Goal: Task Accomplishment & Management: Complete application form

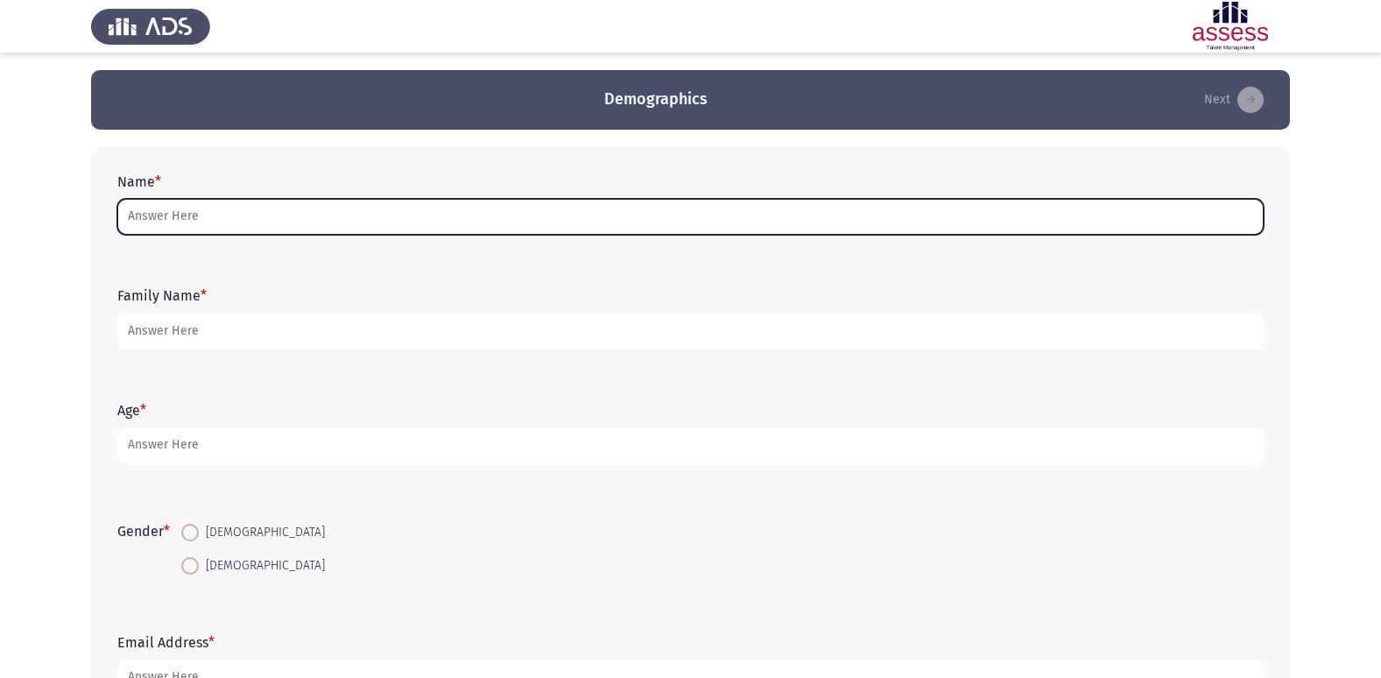
click at [664, 228] on input "Name *" at bounding box center [690, 217] width 1146 height 36
type input "a"
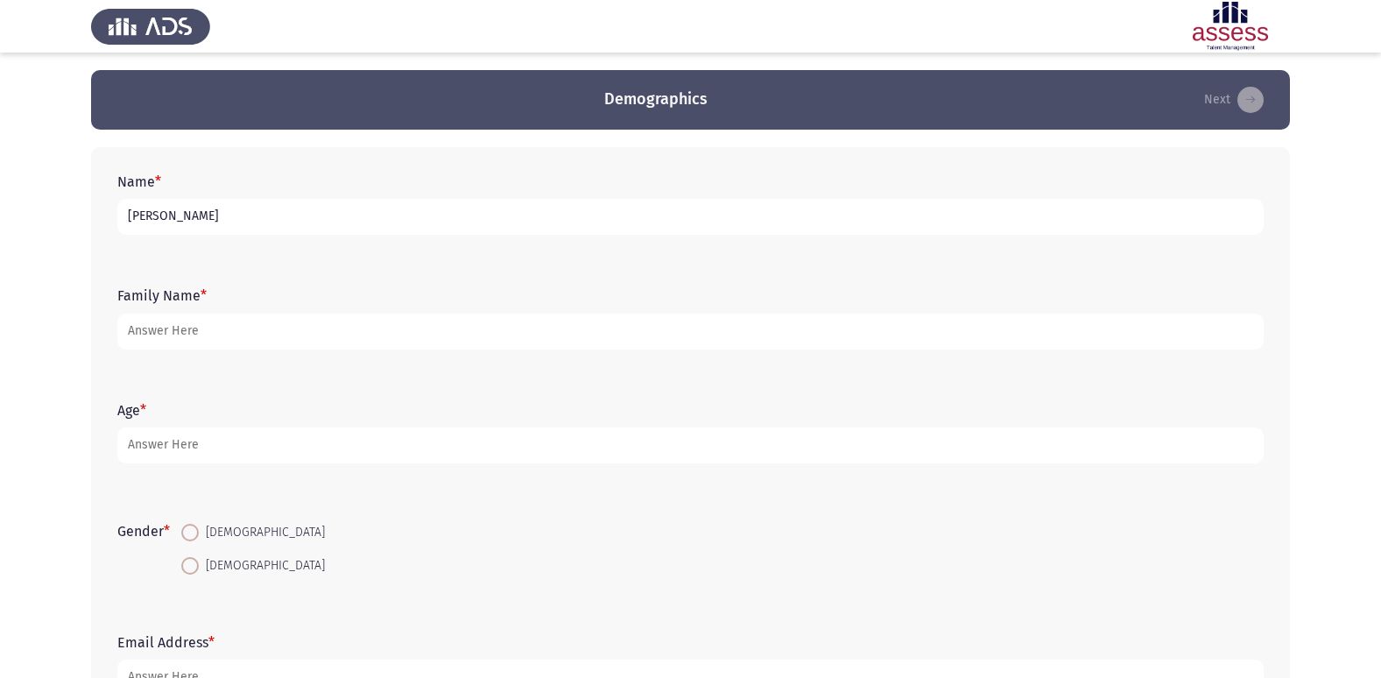
type input "[PERSON_NAME]"
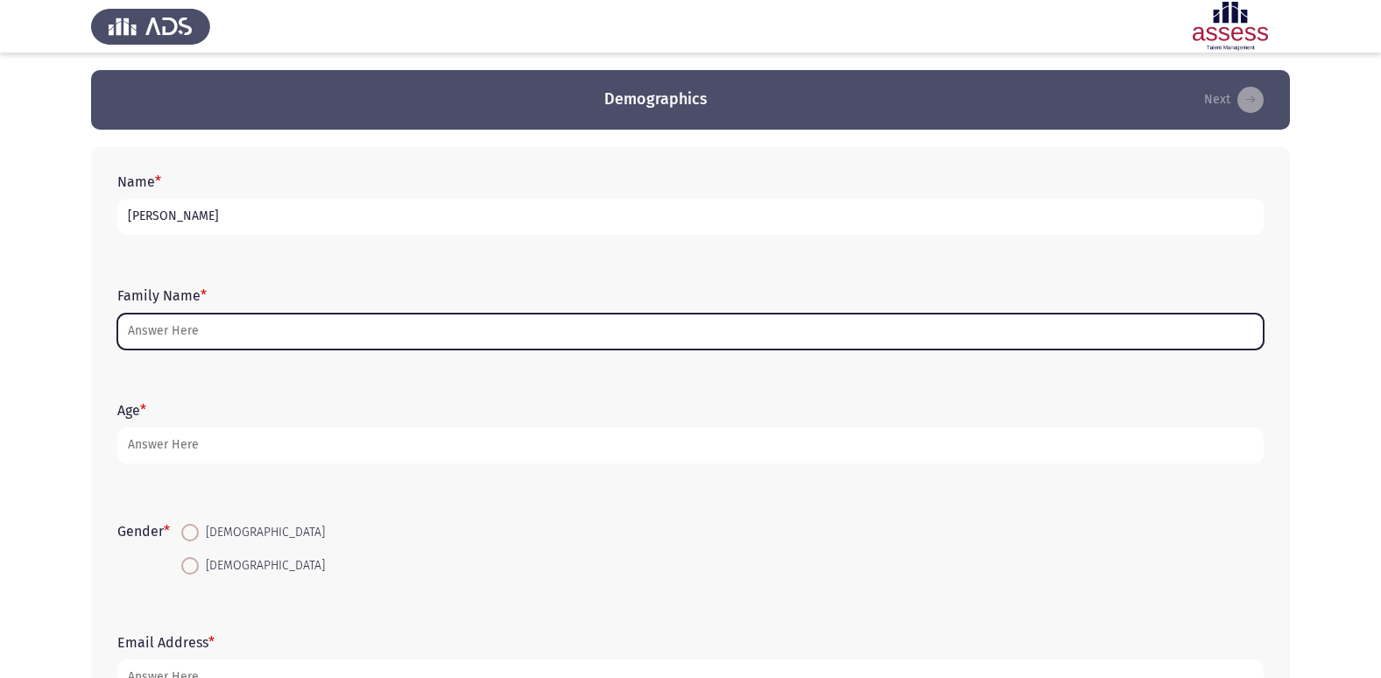
click at [630, 338] on input "Family Name *" at bounding box center [690, 331] width 1146 height 36
type input "ى"
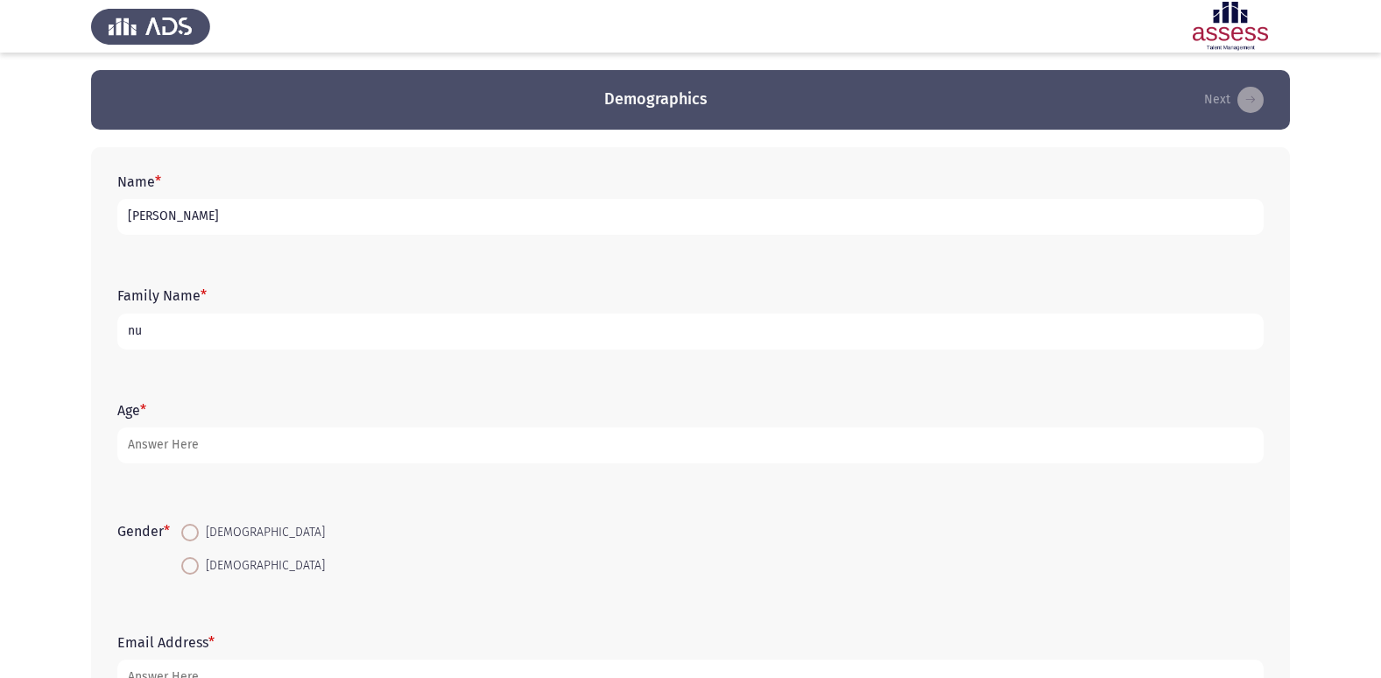
type input "n"
type input "NU- 30705272301385"
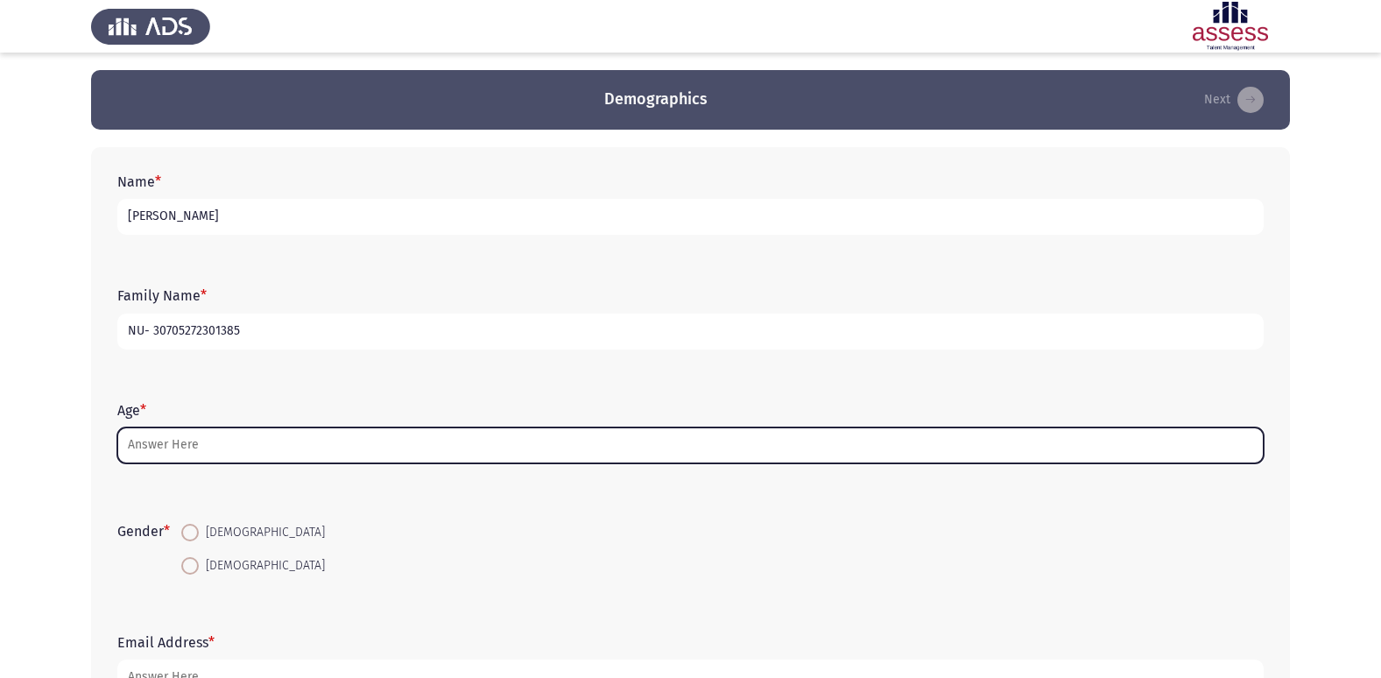
click at [640, 446] on input "Age *" at bounding box center [690, 445] width 1146 height 36
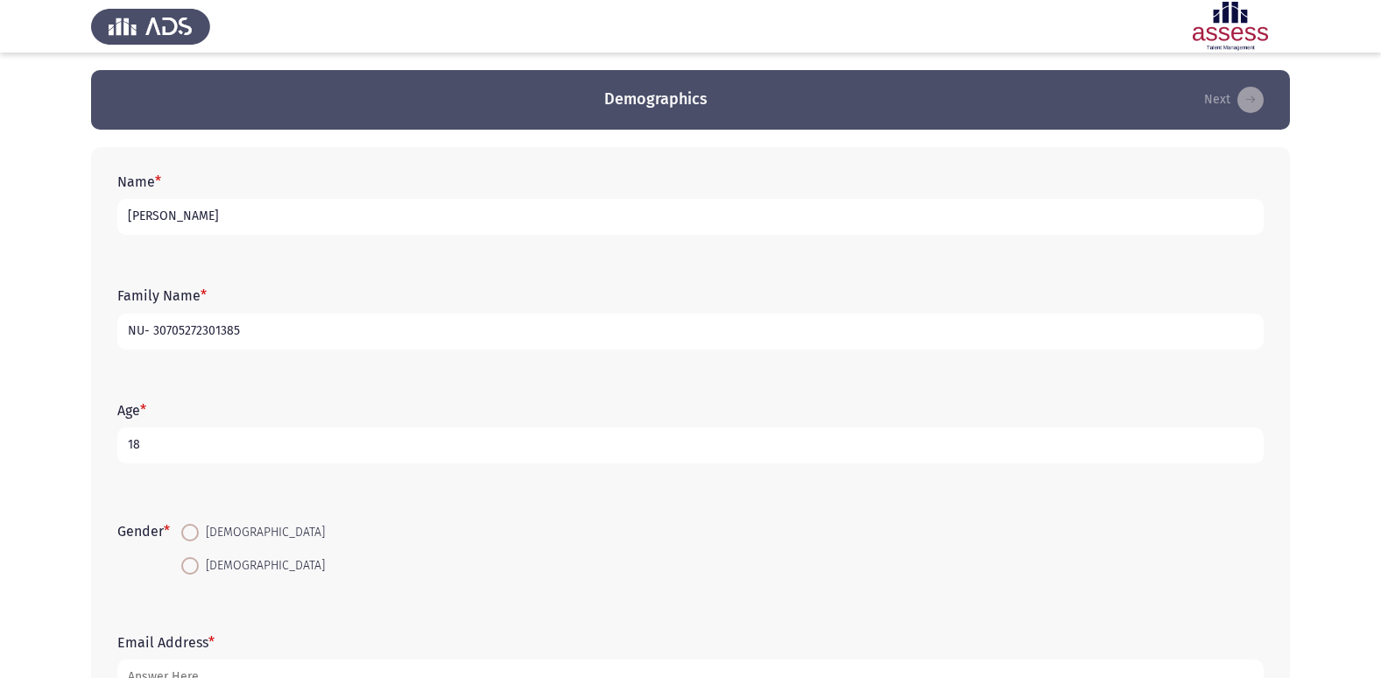
type input "18"
click at [197, 569] on span at bounding box center [190, 566] width 18 height 18
click at [197, 569] on input "[DEMOGRAPHIC_DATA]" at bounding box center [190, 566] width 18 height 18
radio input "true"
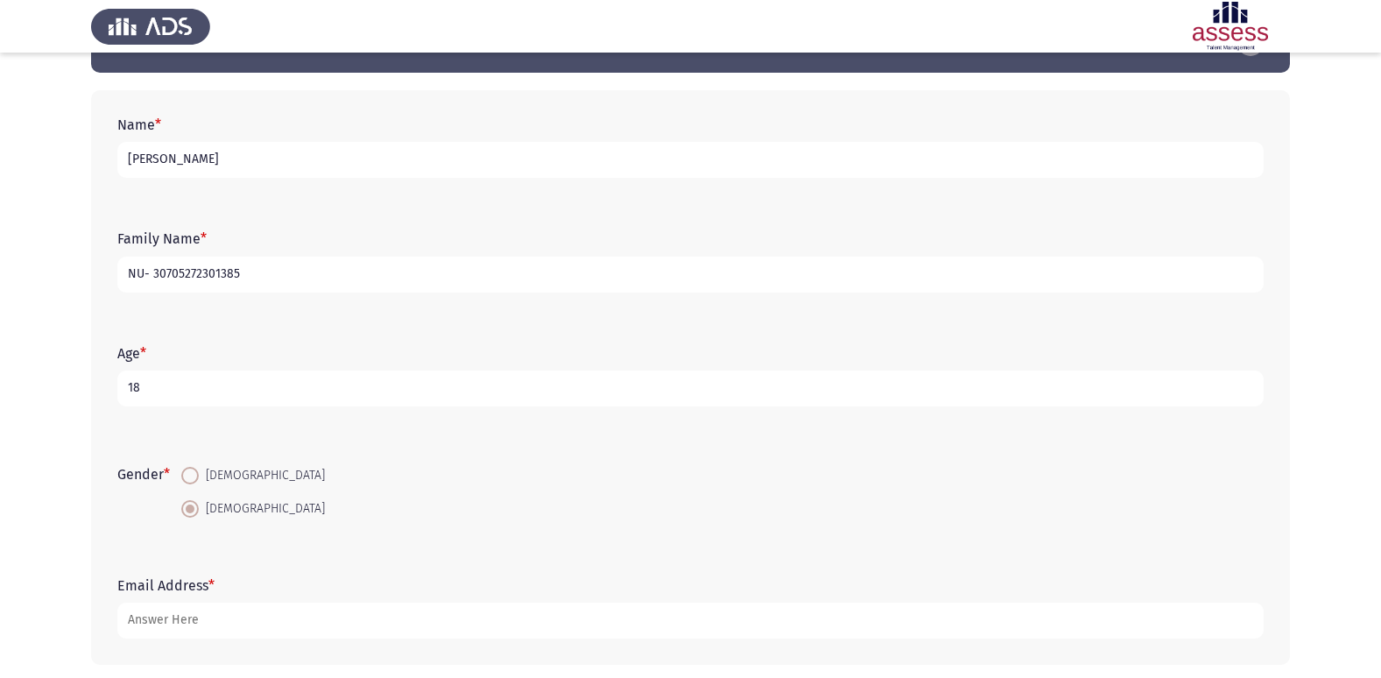
scroll to position [131, 0]
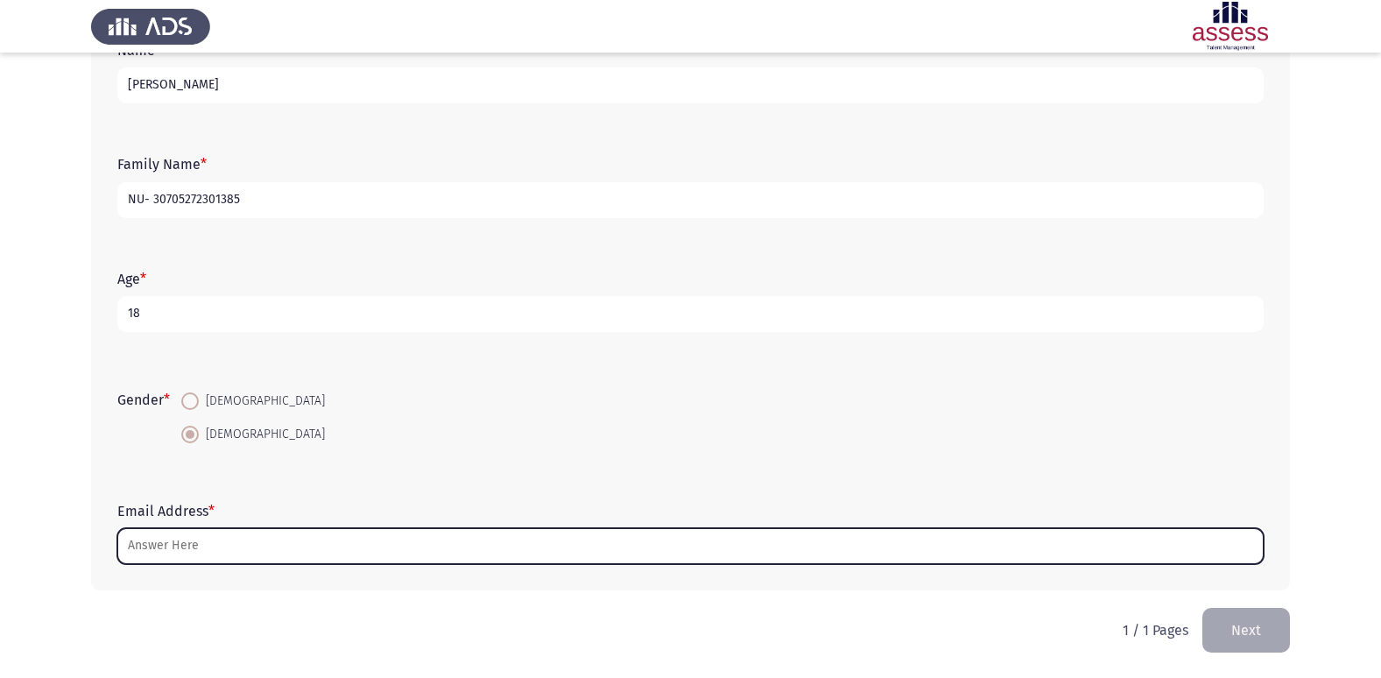
click at [456, 546] on input "Email Address *" at bounding box center [690, 546] width 1146 height 36
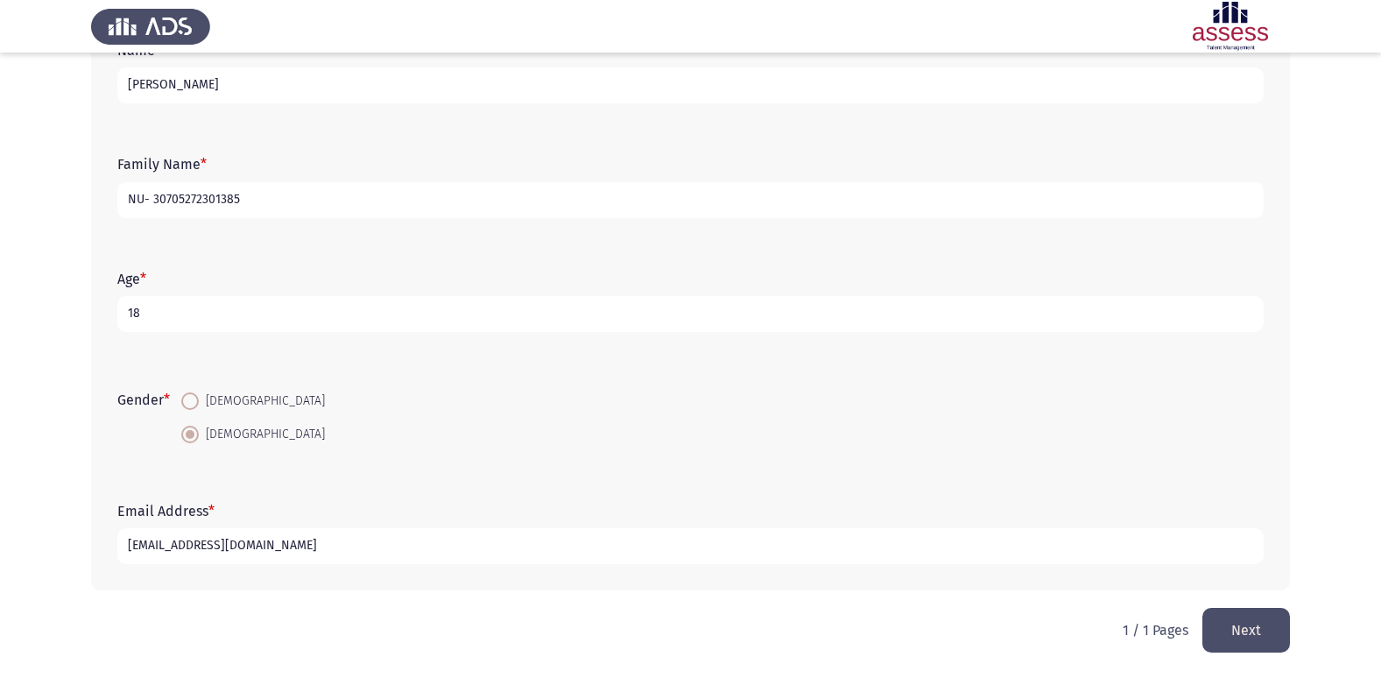
type input "[EMAIL_ADDRESS][DOMAIN_NAME]"
click at [1211, 630] on button "Next" at bounding box center [1246, 630] width 88 height 45
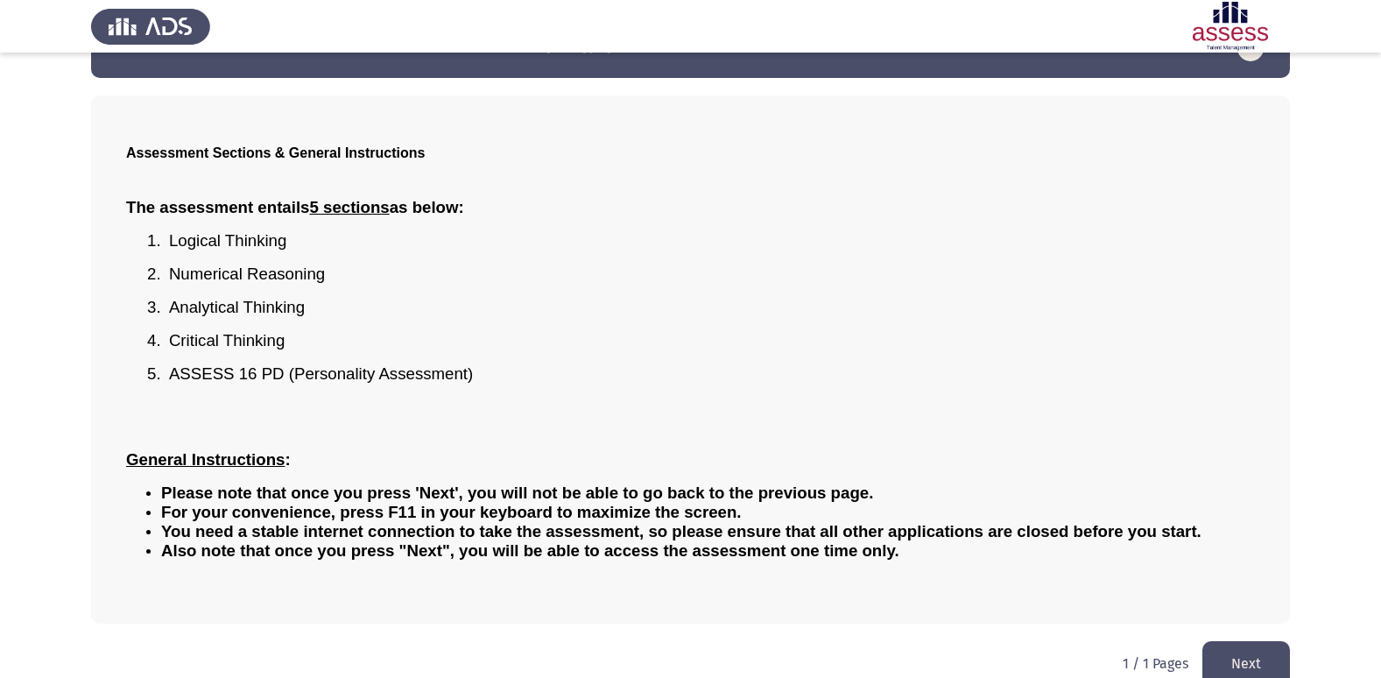
scroll to position [77, 0]
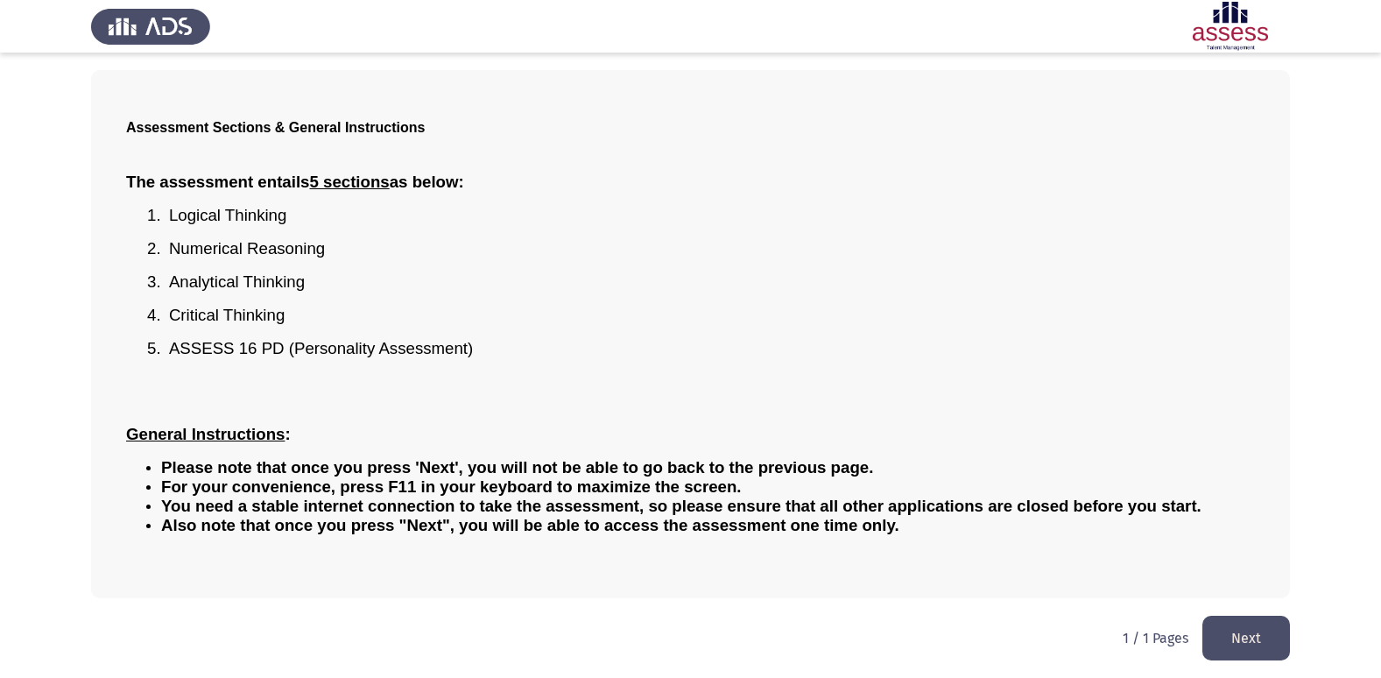
click at [1254, 630] on button "Next" at bounding box center [1246, 638] width 88 height 45
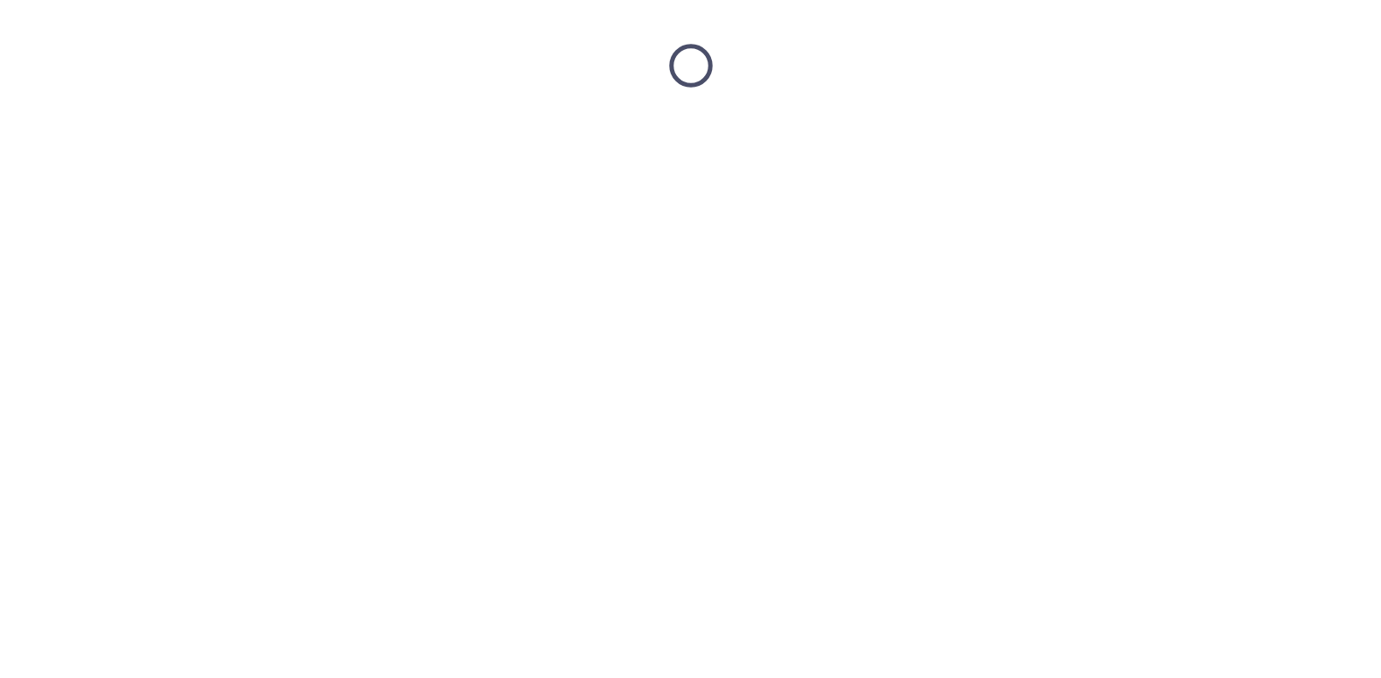
scroll to position [0, 0]
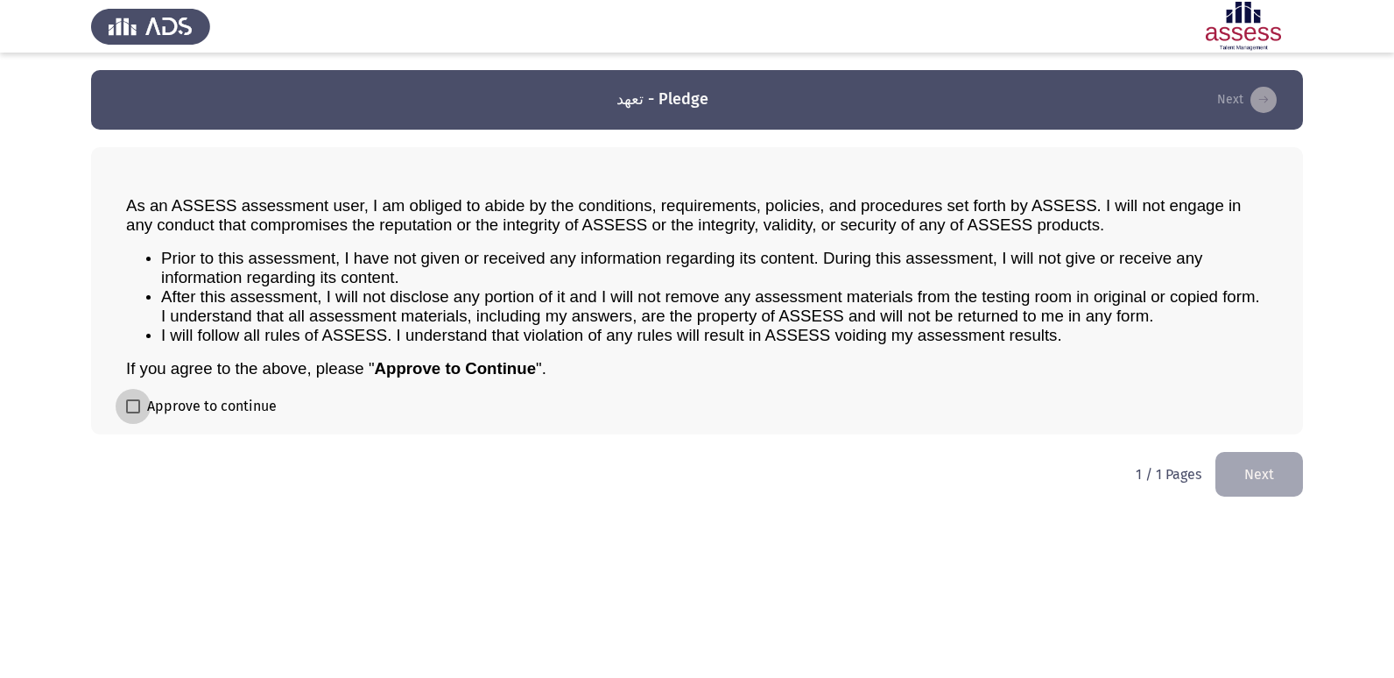
click at [202, 412] on span "Approve to continue" at bounding box center [212, 406] width 130 height 21
click at [133, 413] on input "Approve to continue" at bounding box center [132, 413] width 1 height 1
checkbox input "true"
click at [1284, 487] on button "Next" at bounding box center [1259, 474] width 88 height 45
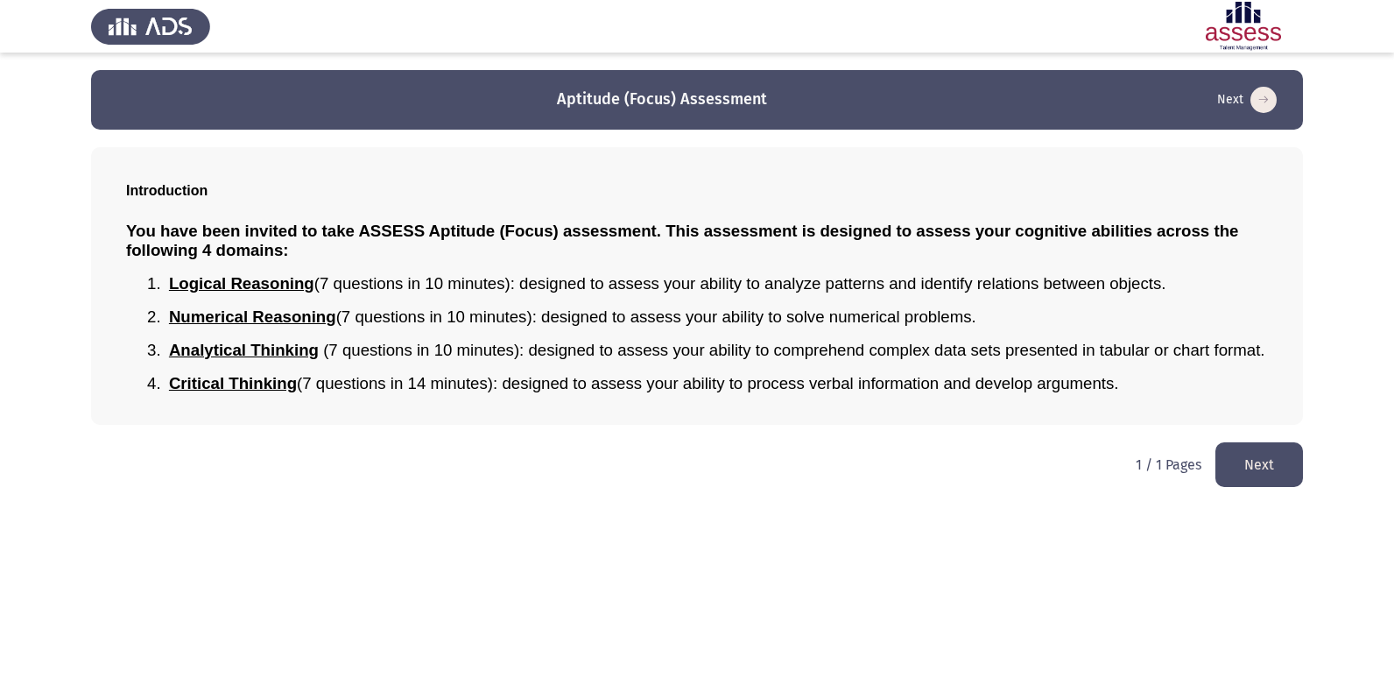
click at [1247, 461] on button "Next" at bounding box center [1259, 464] width 88 height 45
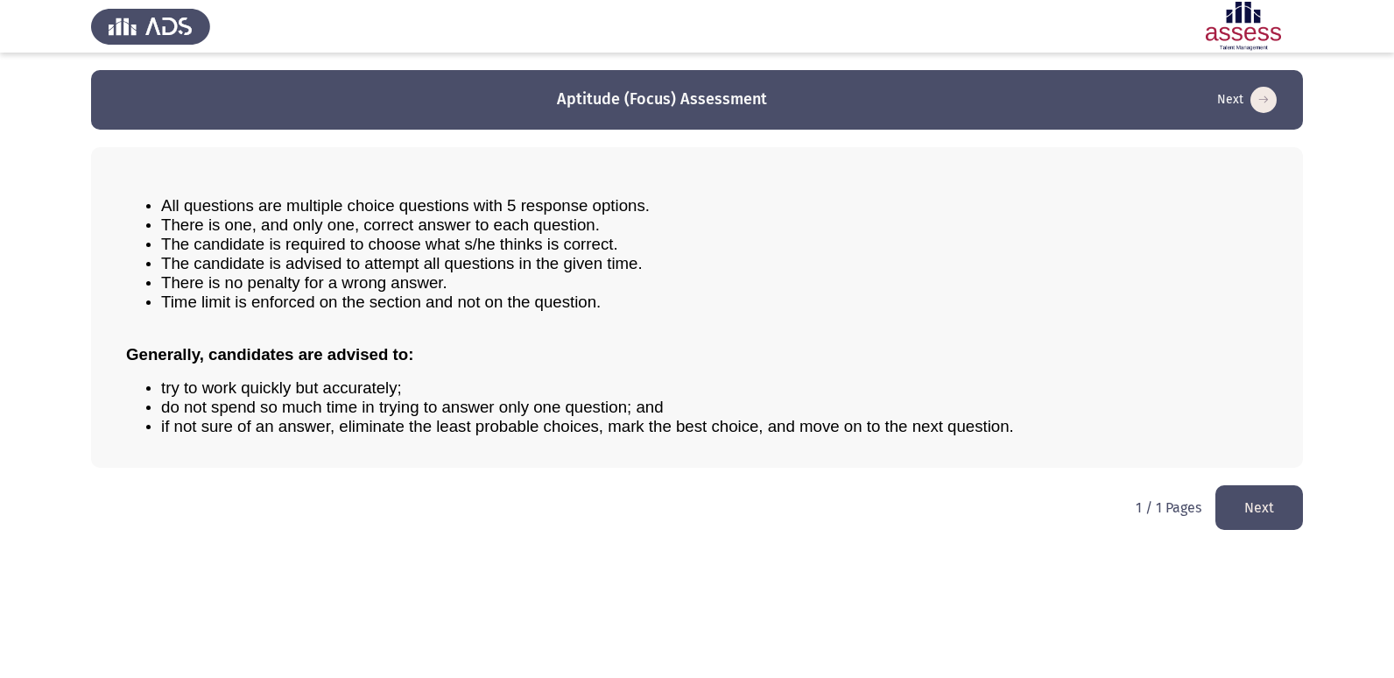
click at [1236, 513] on button "Next" at bounding box center [1259, 507] width 88 height 45
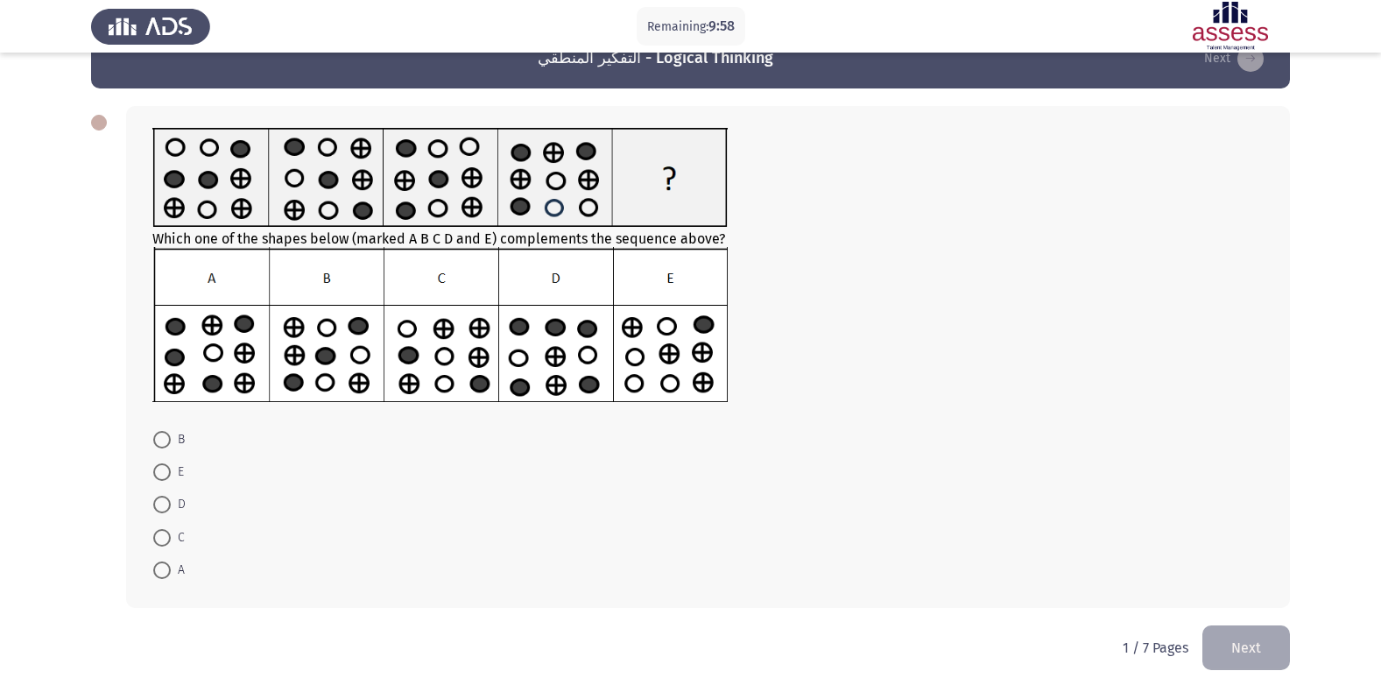
scroll to position [59, 0]
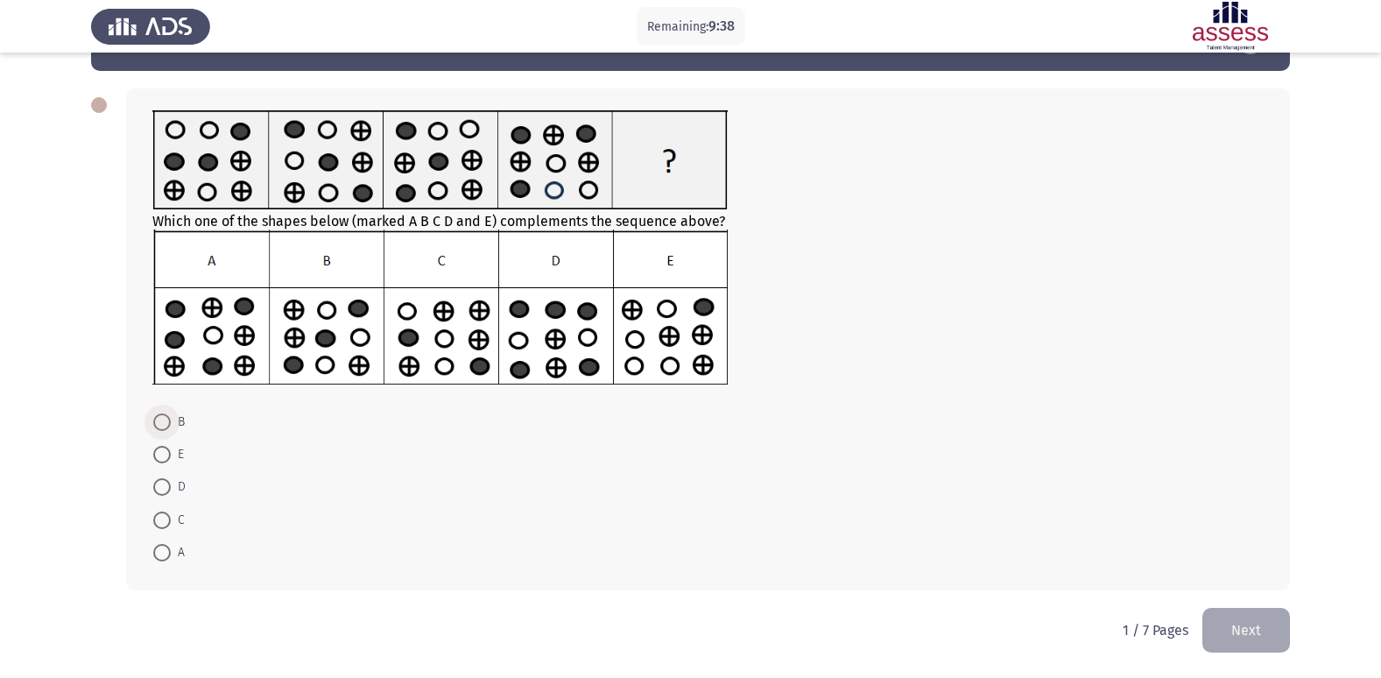
click at [173, 419] on span "B" at bounding box center [178, 422] width 14 height 21
click at [171, 419] on input "B" at bounding box center [162, 422] width 18 height 18
radio input "true"
click at [1240, 619] on button "Next" at bounding box center [1246, 630] width 88 height 45
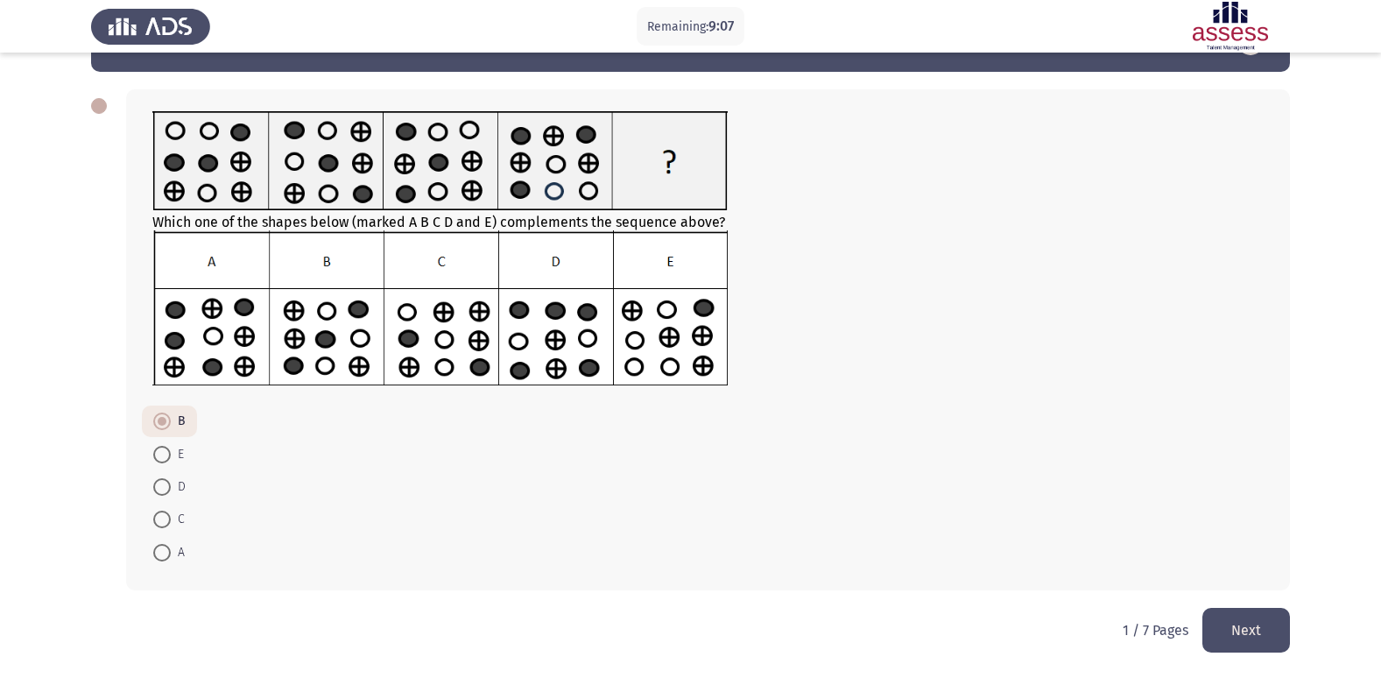
scroll to position [0, 0]
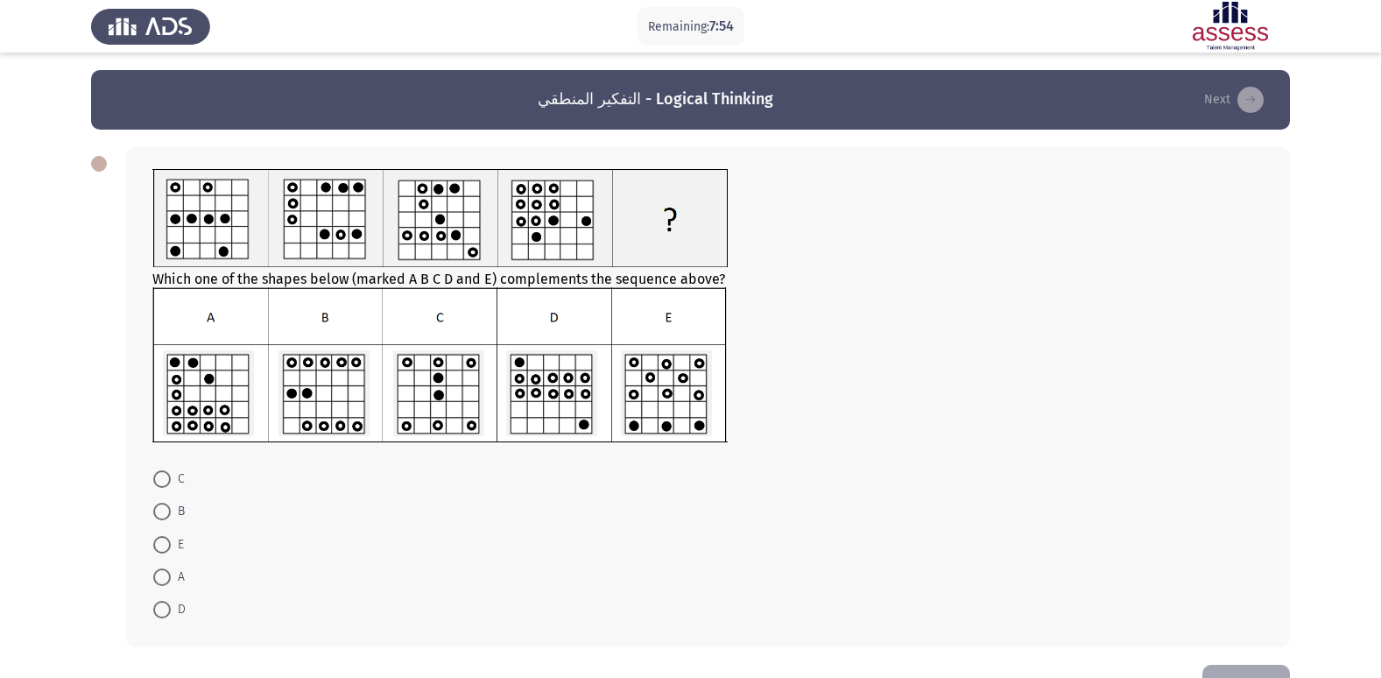
click at [581, 370] on img at bounding box center [439, 364] width 575 height 155
click at [180, 611] on span "D" at bounding box center [178, 609] width 15 height 21
click at [171, 611] on input "D" at bounding box center [162, 610] width 18 height 18
radio input "true"
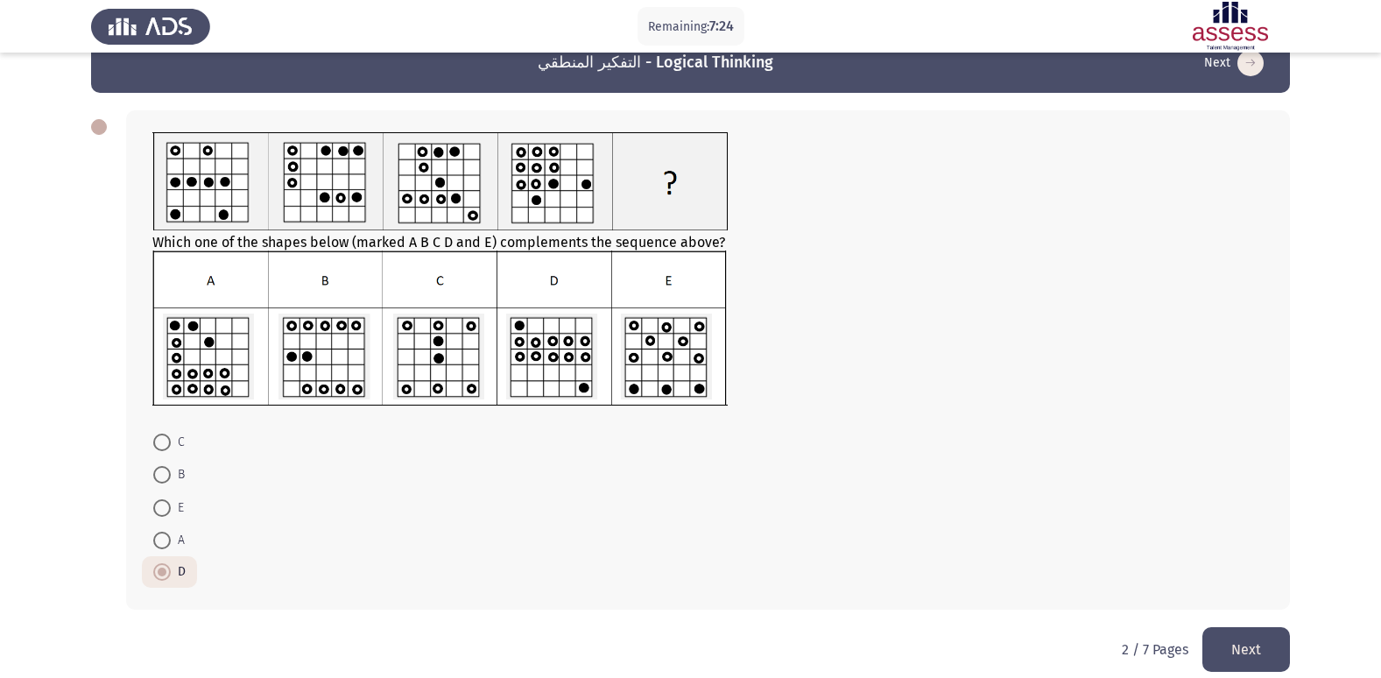
scroll to position [56, 0]
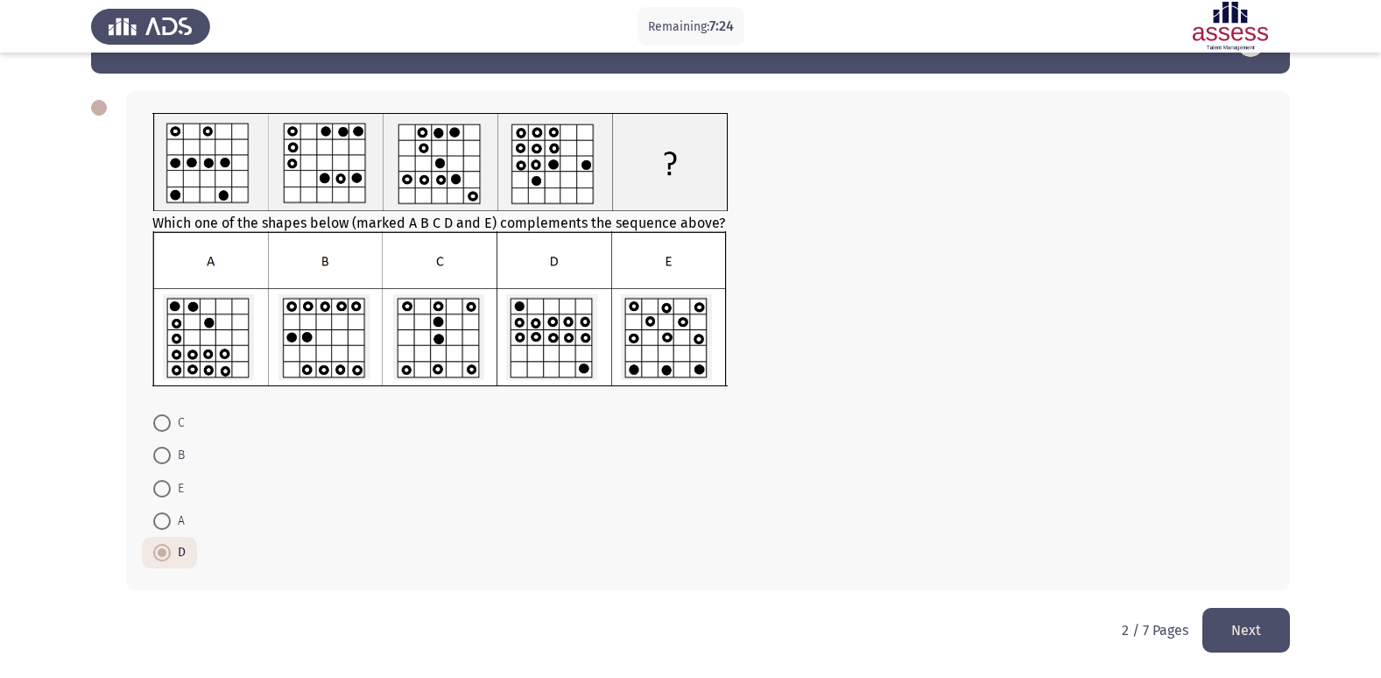
click at [1246, 621] on button "Next" at bounding box center [1246, 630] width 88 height 45
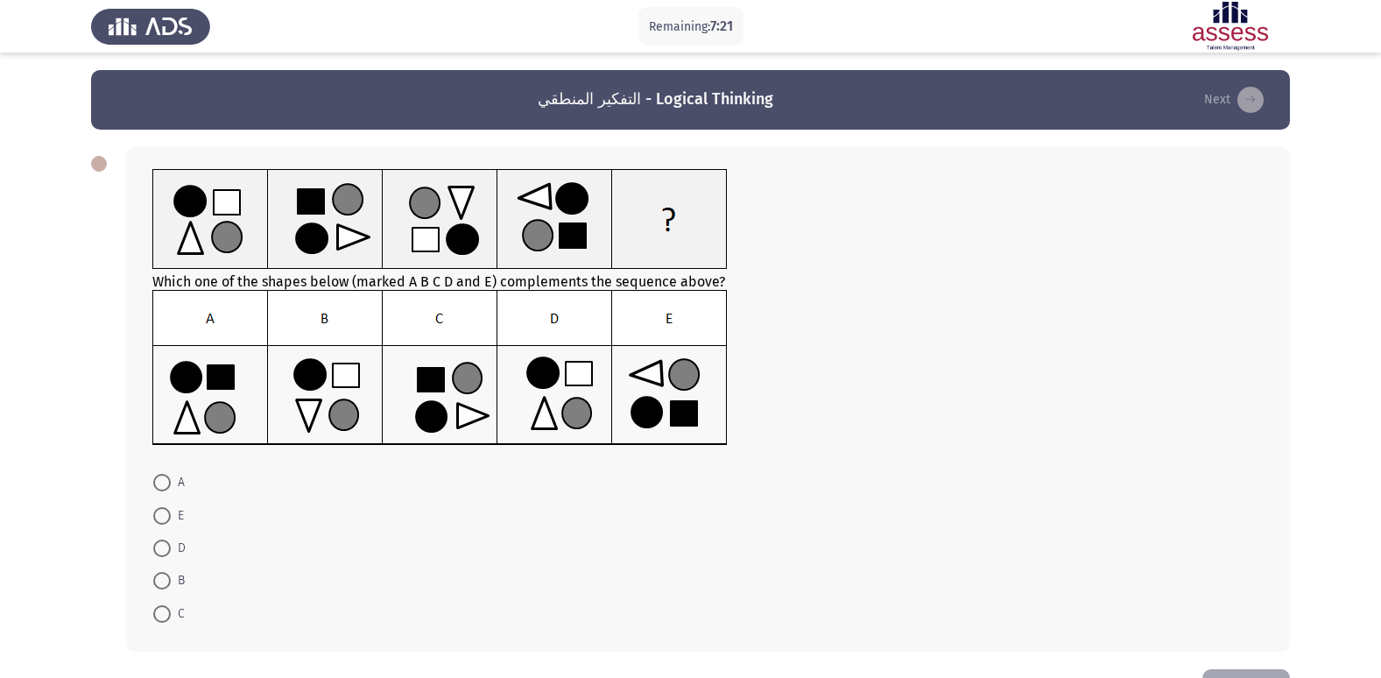
scroll to position [61, 0]
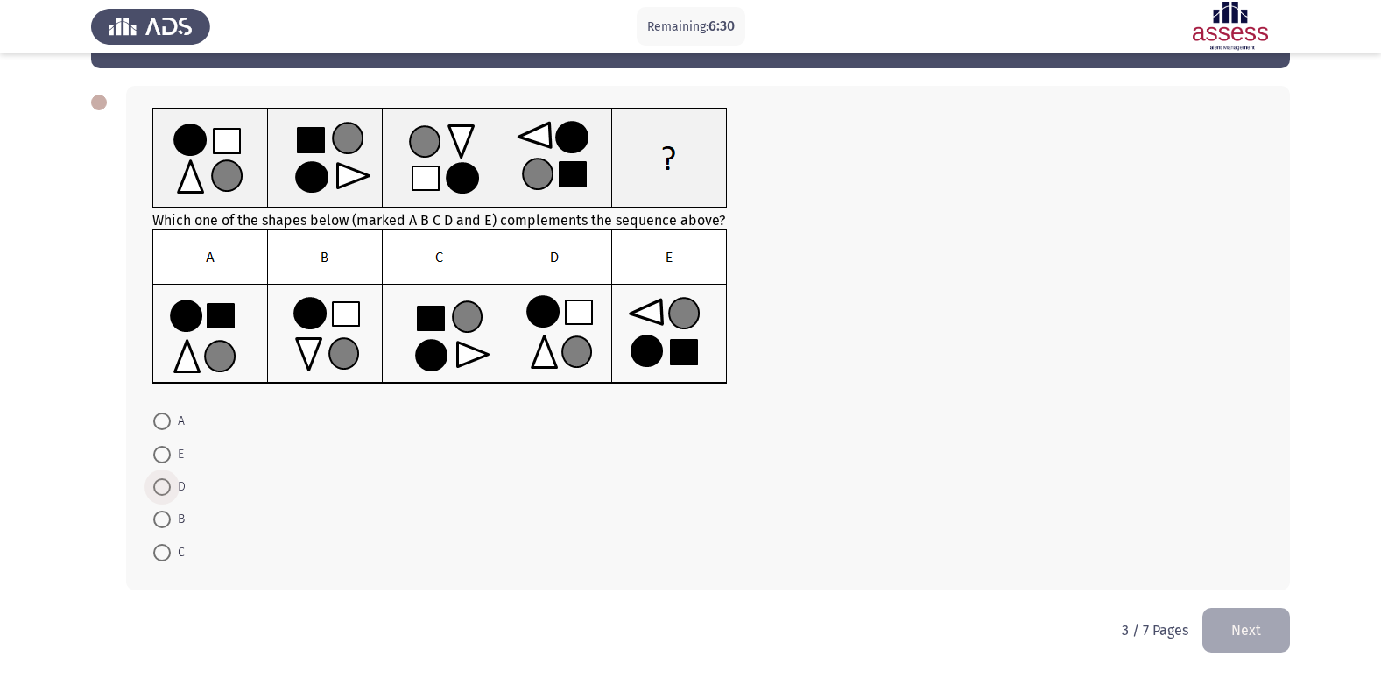
click at [165, 485] on span at bounding box center [162, 487] width 18 height 18
click at [165, 485] on input "D" at bounding box center [162, 487] width 18 height 18
radio input "true"
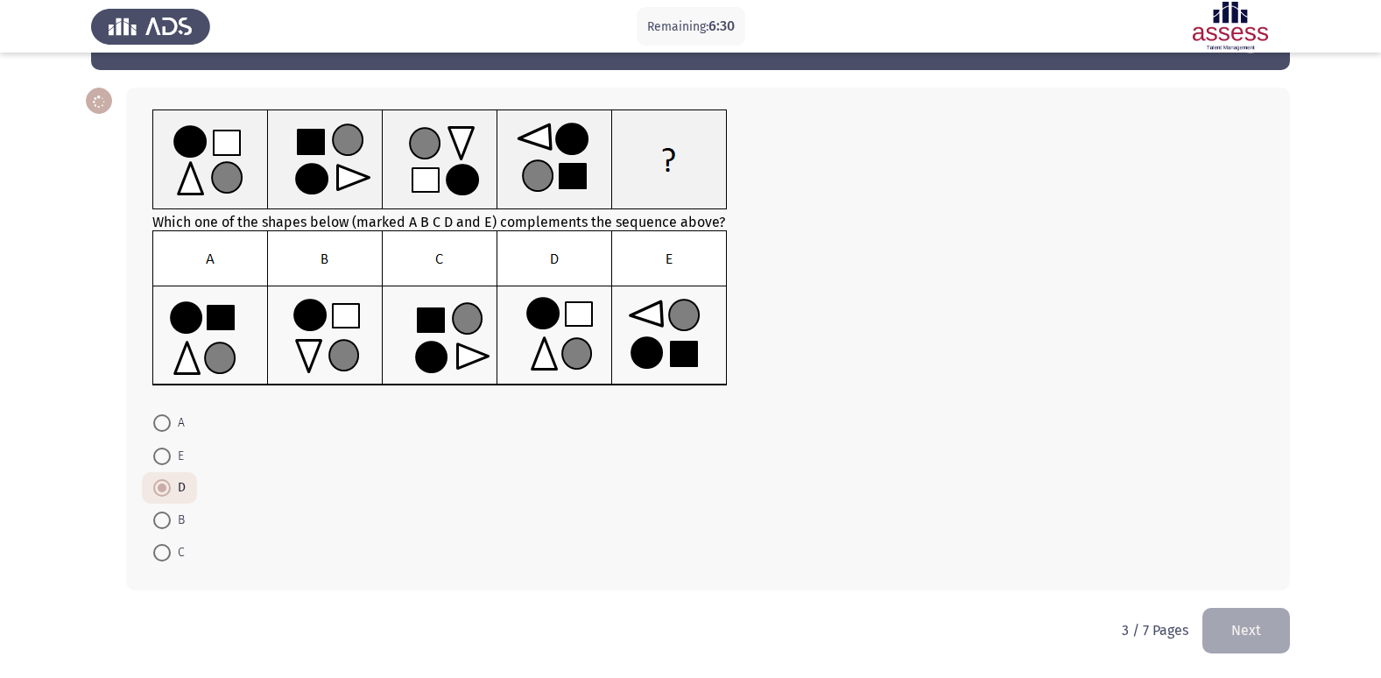
scroll to position [60, 0]
click at [1271, 639] on button "Next" at bounding box center [1246, 630] width 88 height 45
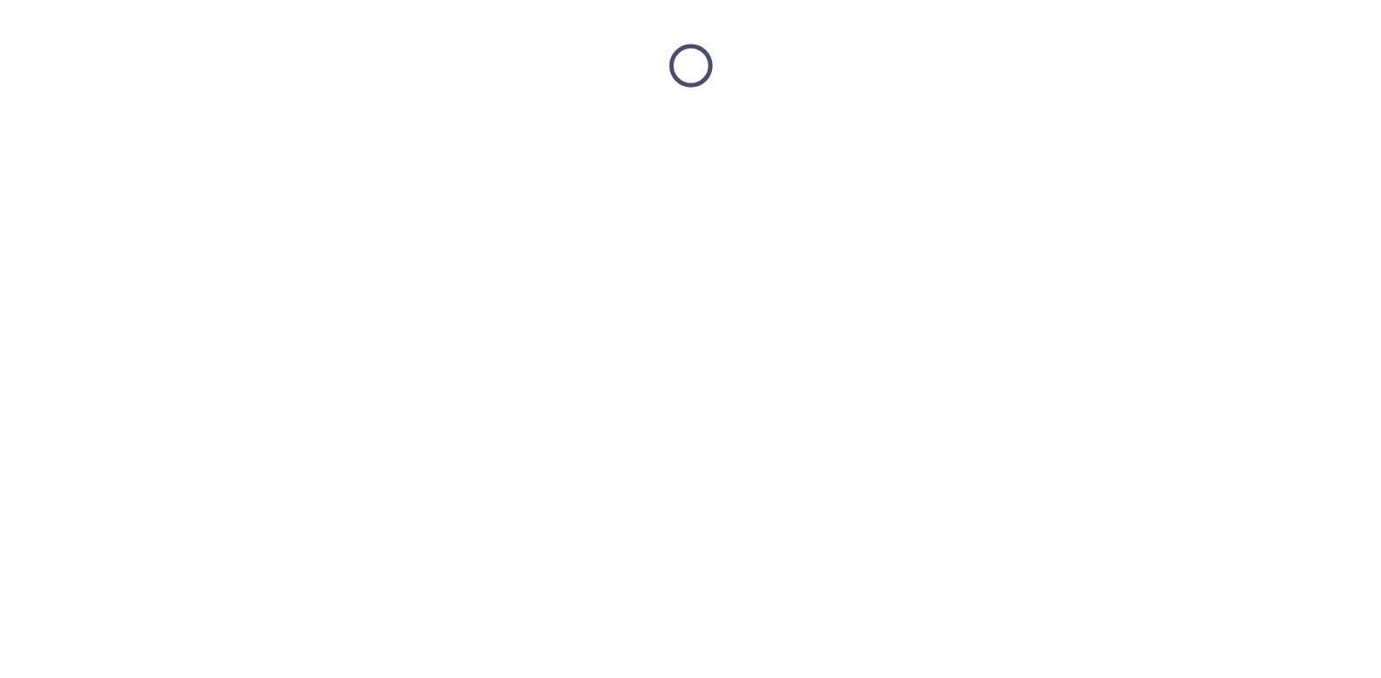
scroll to position [0, 0]
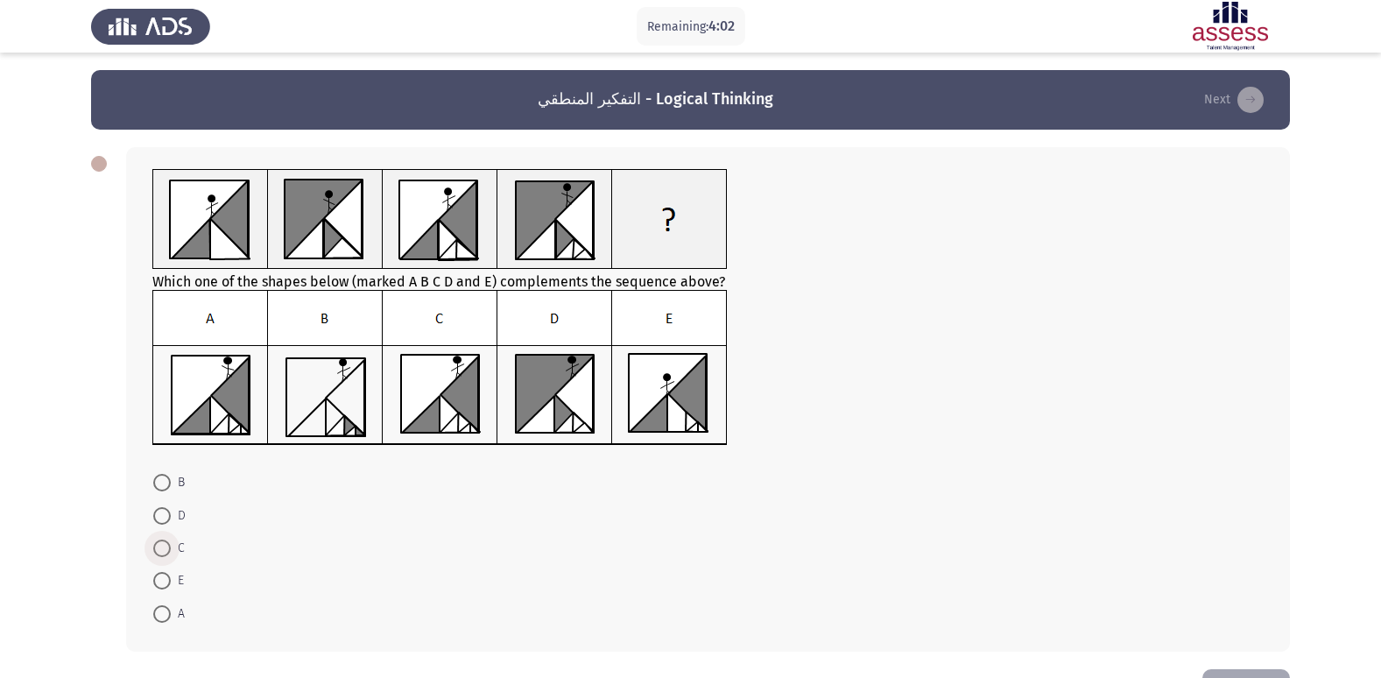
click at [159, 550] on span at bounding box center [162, 548] width 18 height 18
click at [159, 550] on input "C" at bounding box center [162, 548] width 18 height 18
radio input "true"
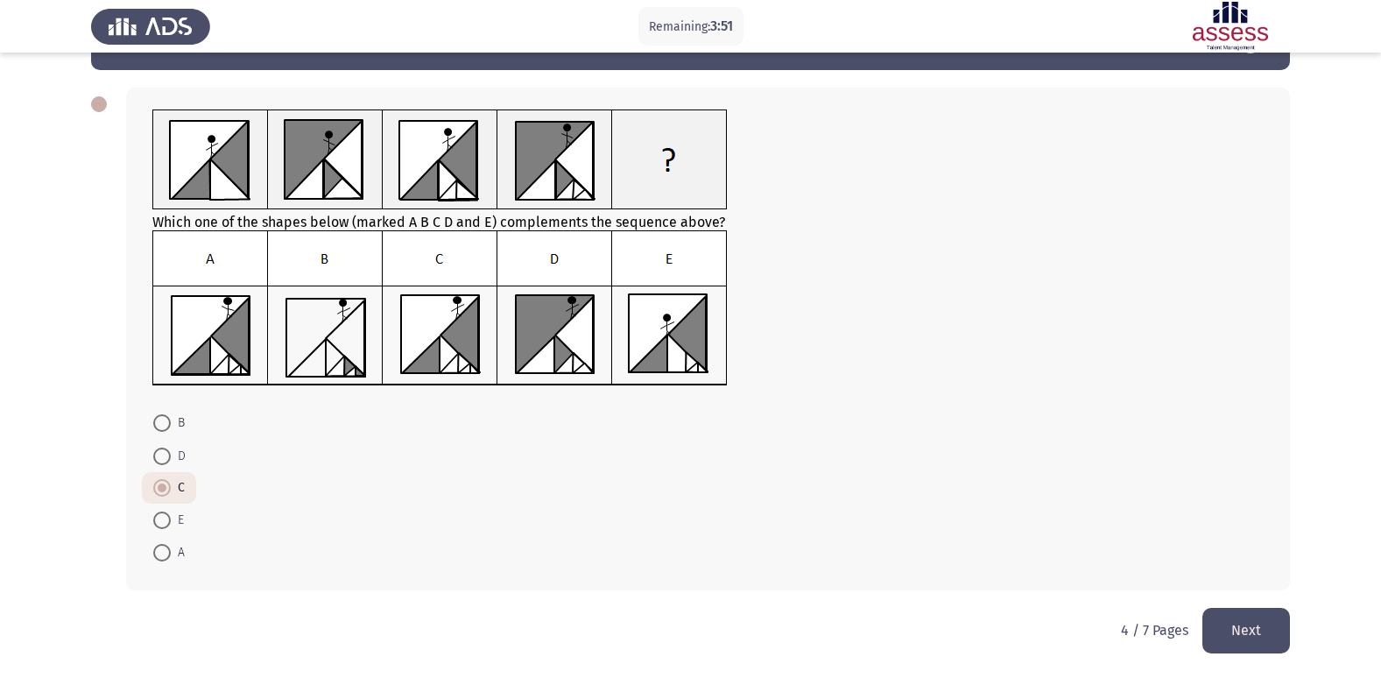
click at [1250, 643] on button "Next" at bounding box center [1246, 630] width 88 height 45
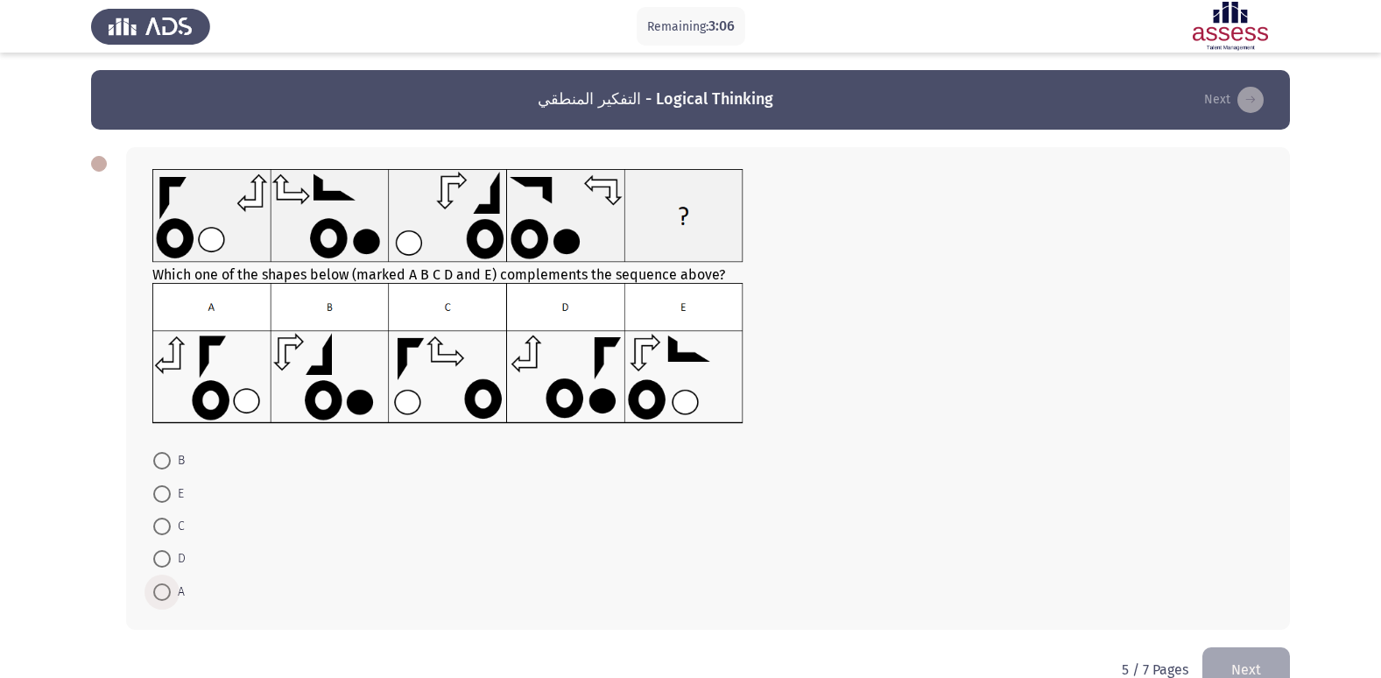
click at [171, 585] on span "A" at bounding box center [178, 591] width 14 height 21
click at [171, 585] on input "A" at bounding box center [162, 592] width 18 height 18
radio input "true"
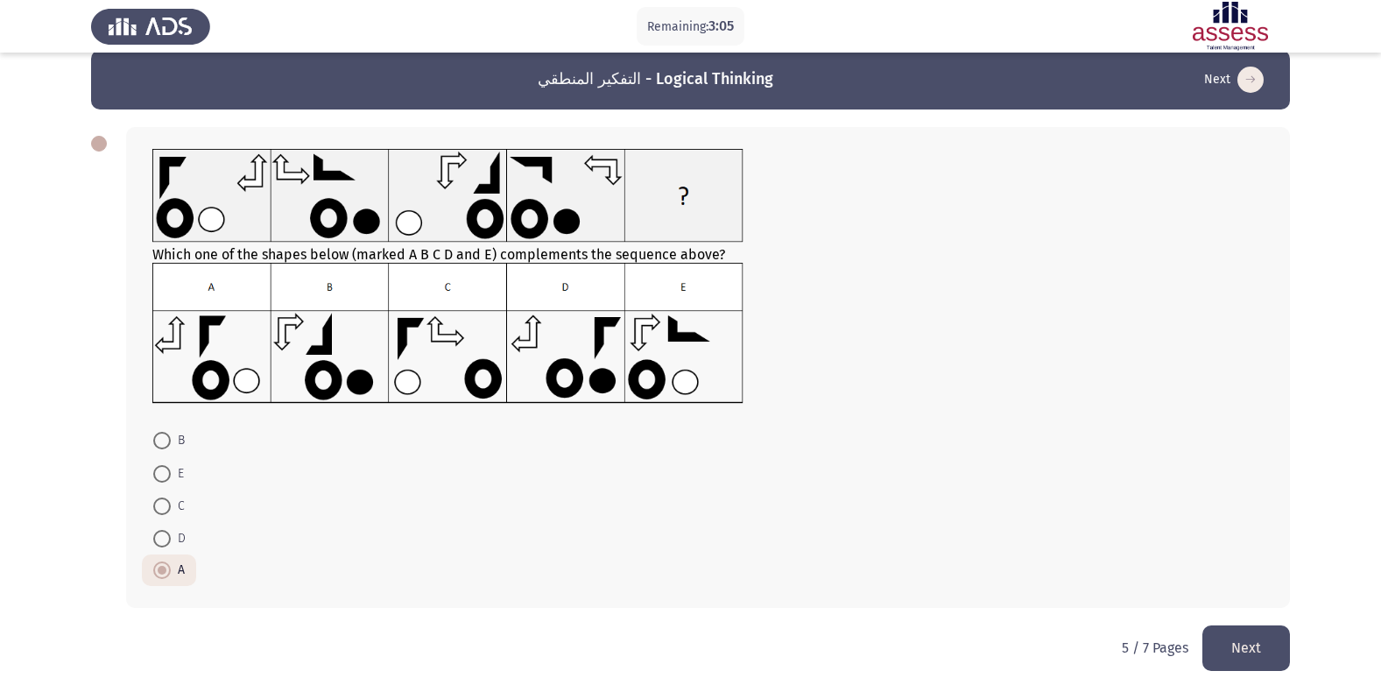
scroll to position [38, 0]
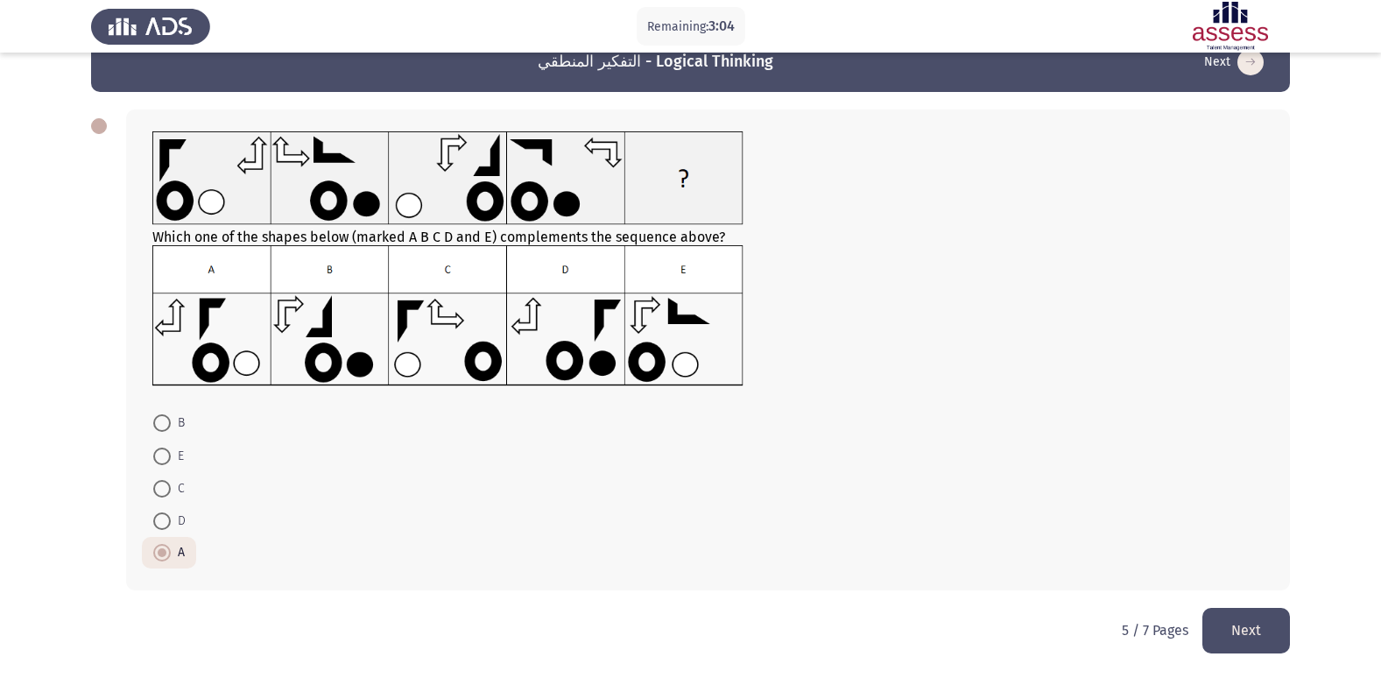
click at [1255, 631] on button "Next" at bounding box center [1246, 630] width 88 height 45
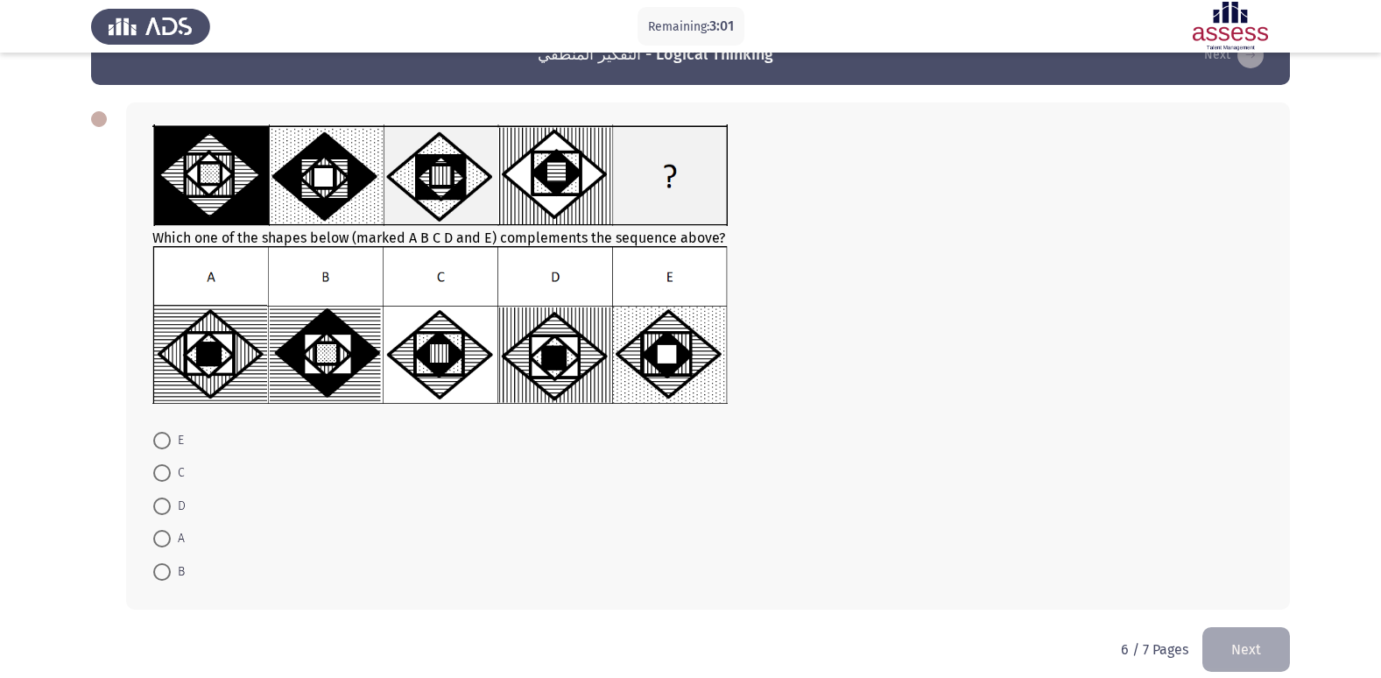
scroll to position [64, 0]
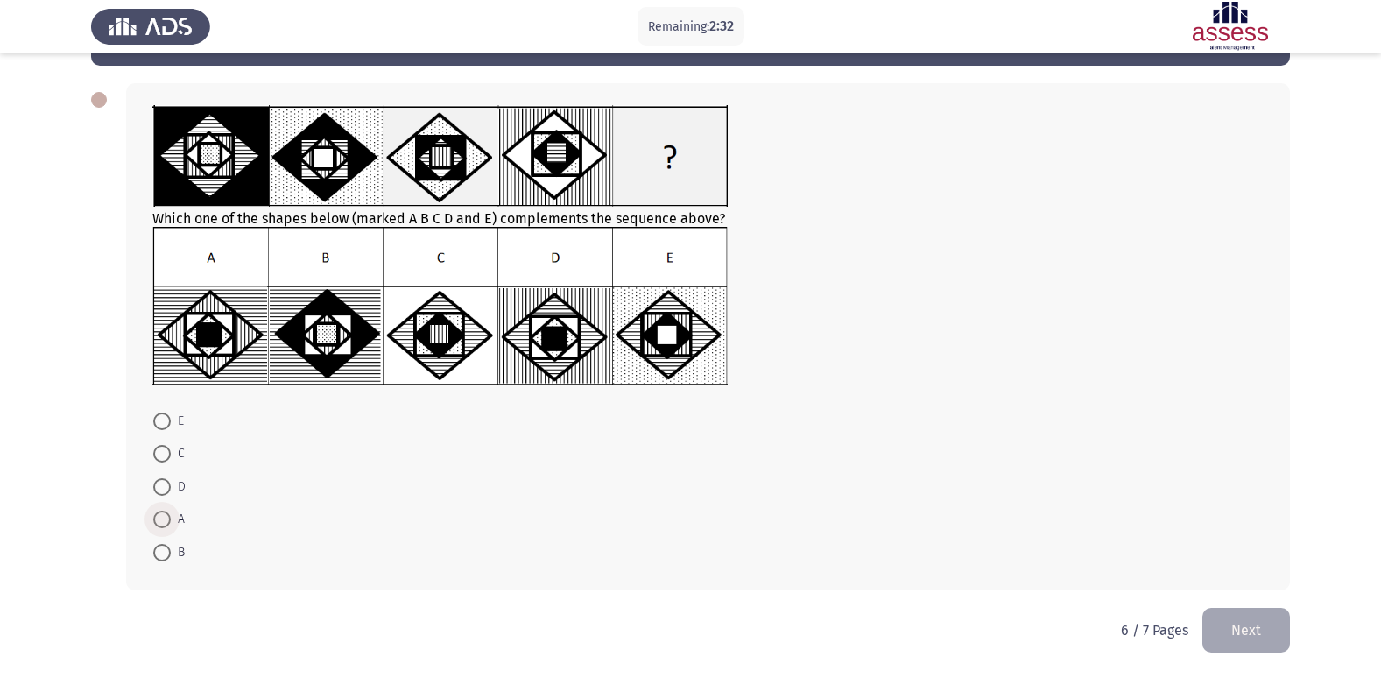
click at [166, 510] on label "A" at bounding box center [169, 519] width 32 height 21
click at [166, 511] on input "A" at bounding box center [162, 520] width 18 height 18
radio input "true"
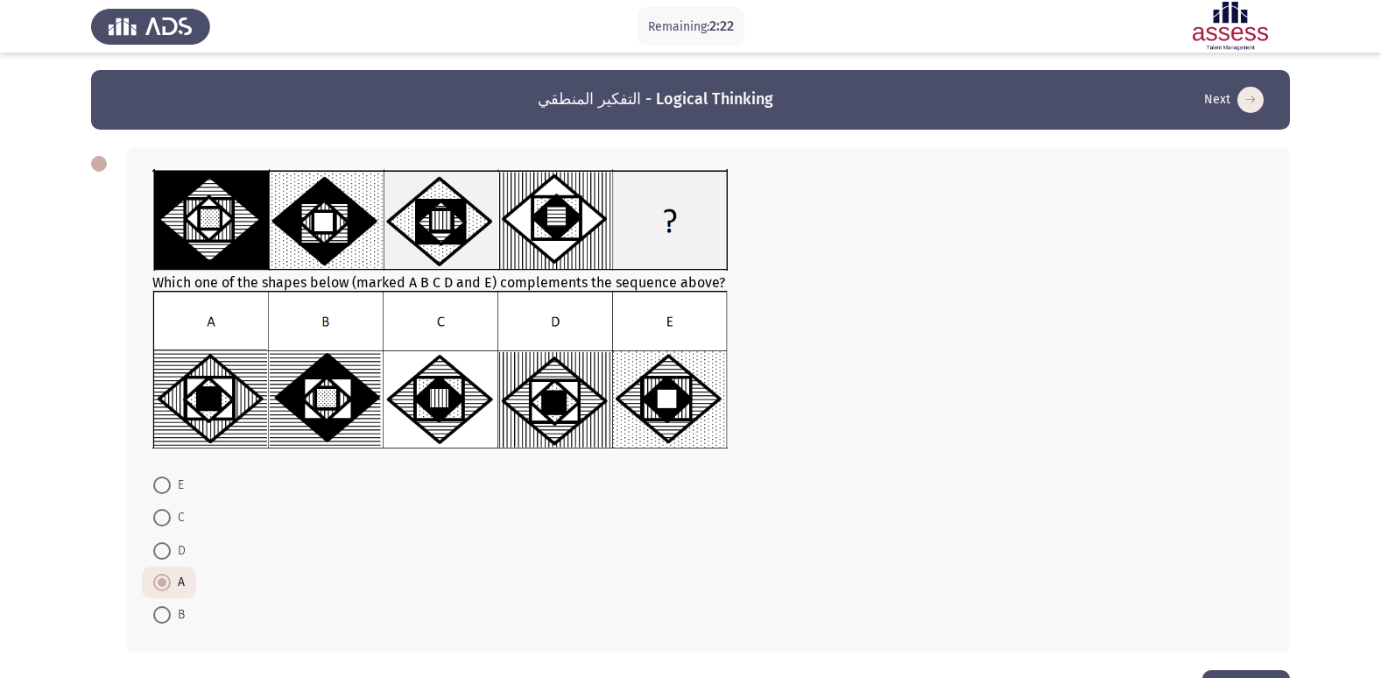
scroll to position [62, 0]
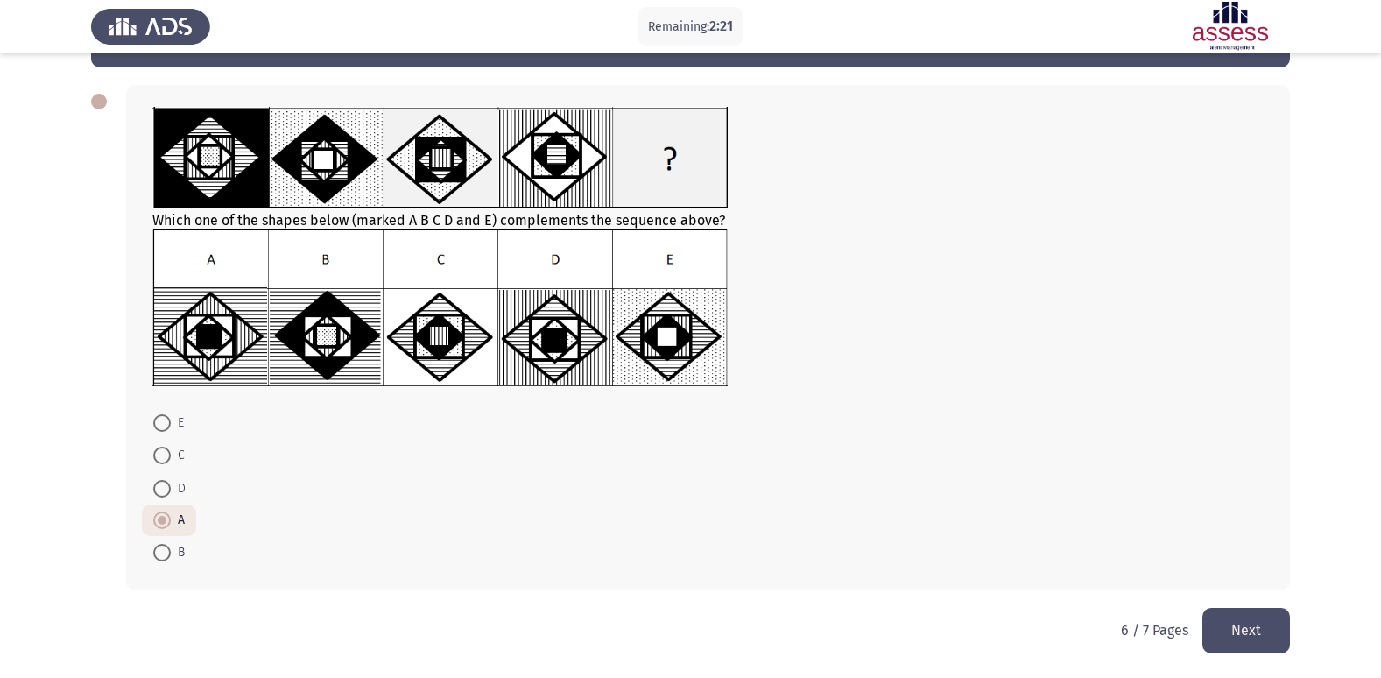
click at [1251, 636] on button "Next" at bounding box center [1246, 630] width 88 height 45
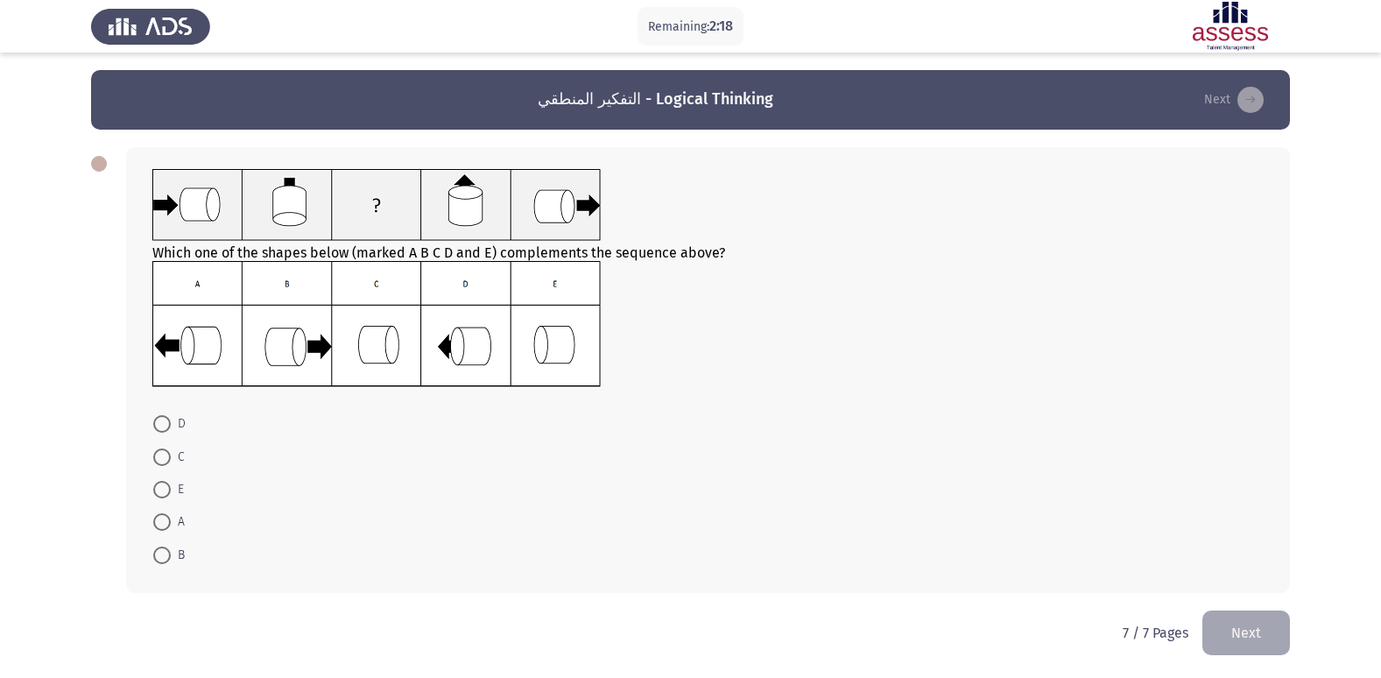
scroll to position [3, 0]
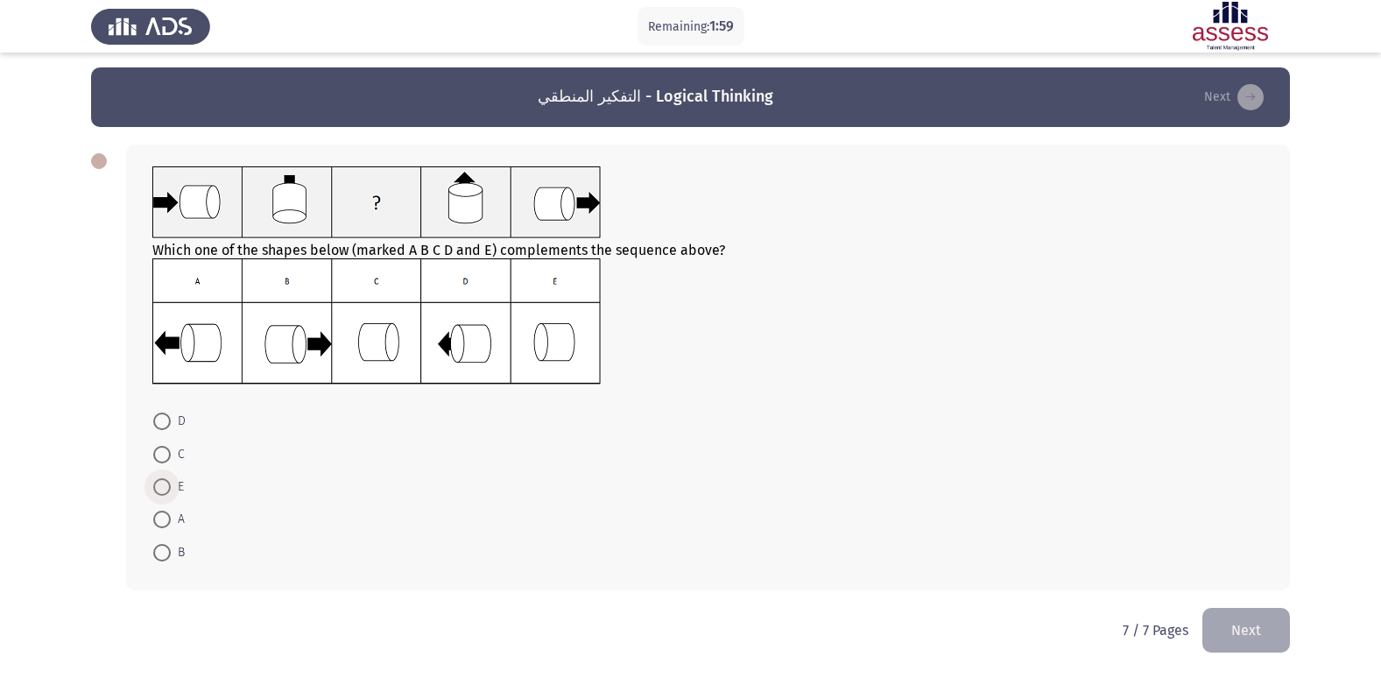
click at [169, 488] on span at bounding box center [162, 487] width 18 height 18
click at [169, 488] on input "E" at bounding box center [162, 487] width 18 height 18
radio input "true"
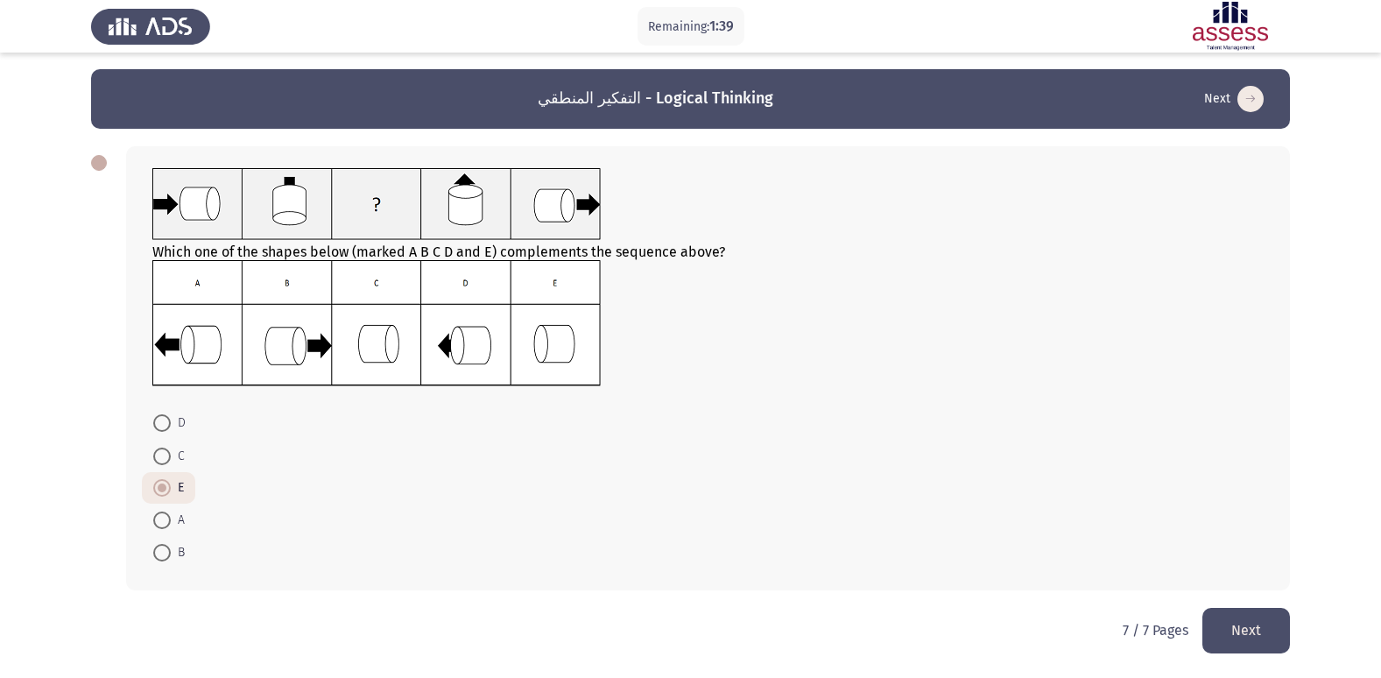
click at [1255, 624] on button "Next" at bounding box center [1246, 630] width 88 height 45
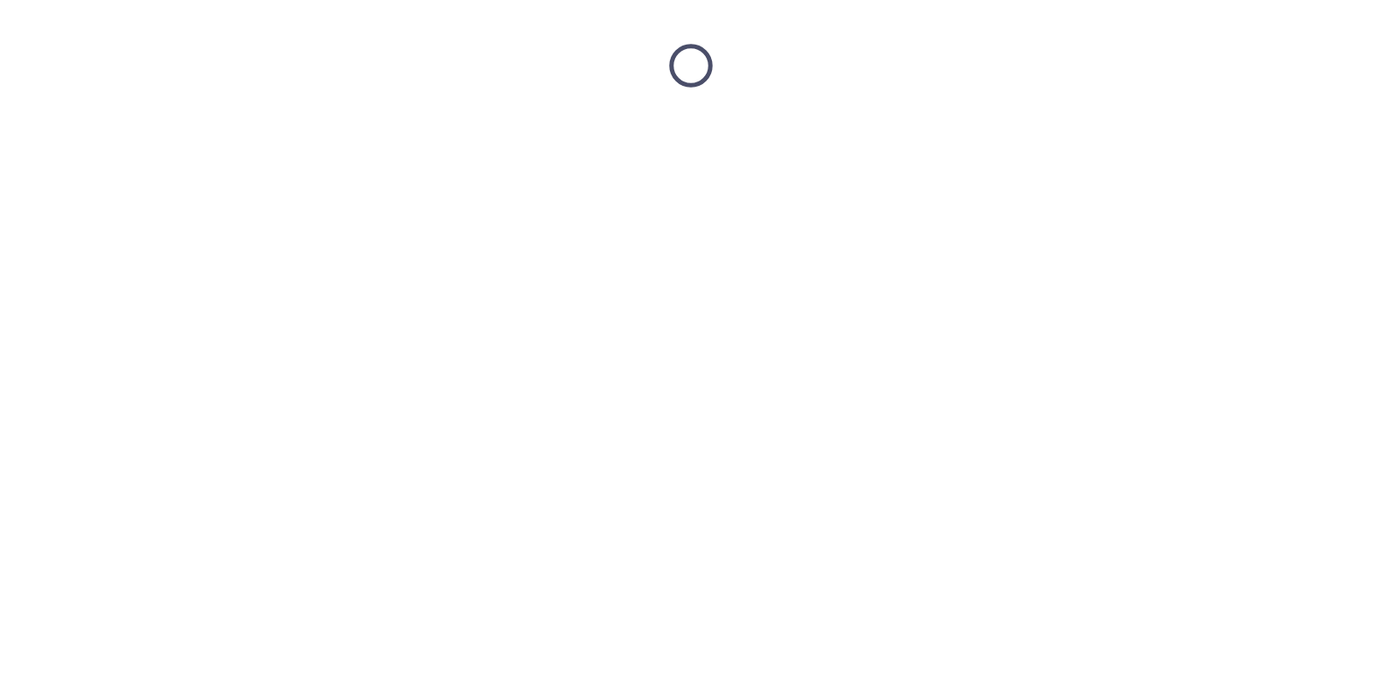
scroll to position [0, 0]
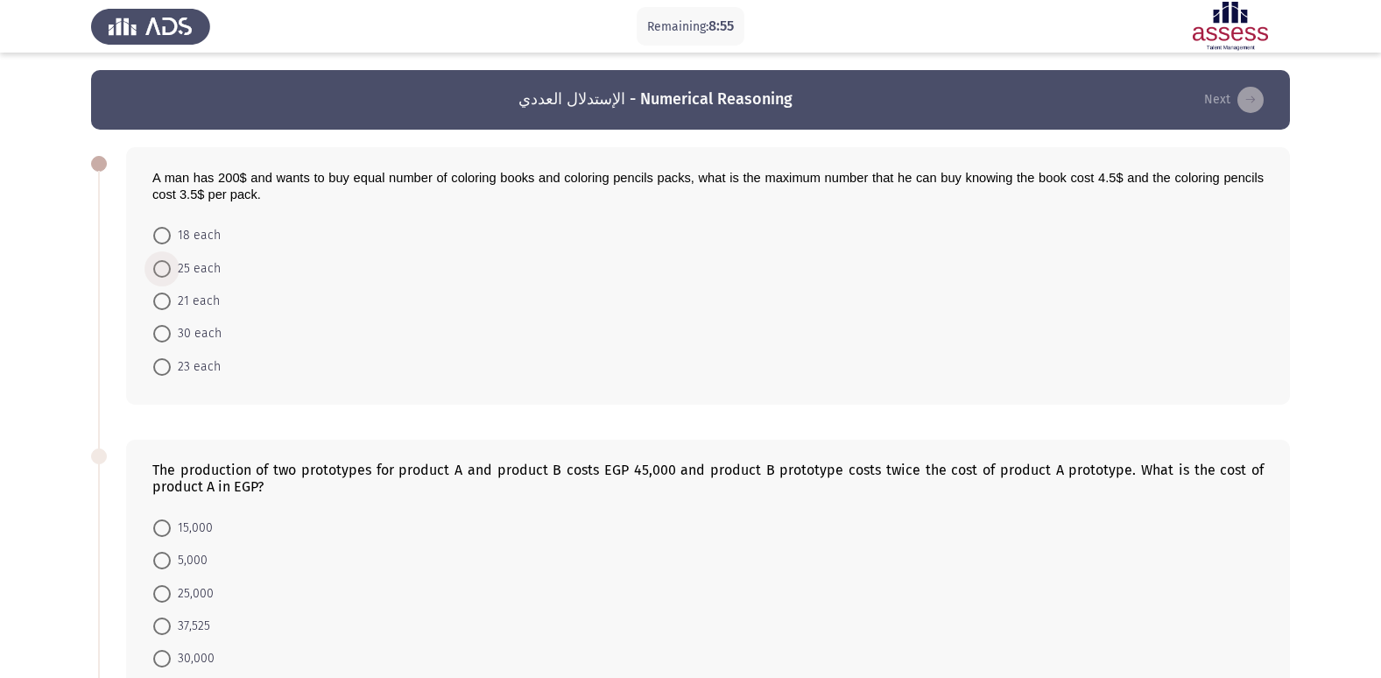
click at [161, 262] on span at bounding box center [162, 269] width 18 height 18
click at [161, 262] on input "25 each" at bounding box center [162, 269] width 18 height 18
radio input "true"
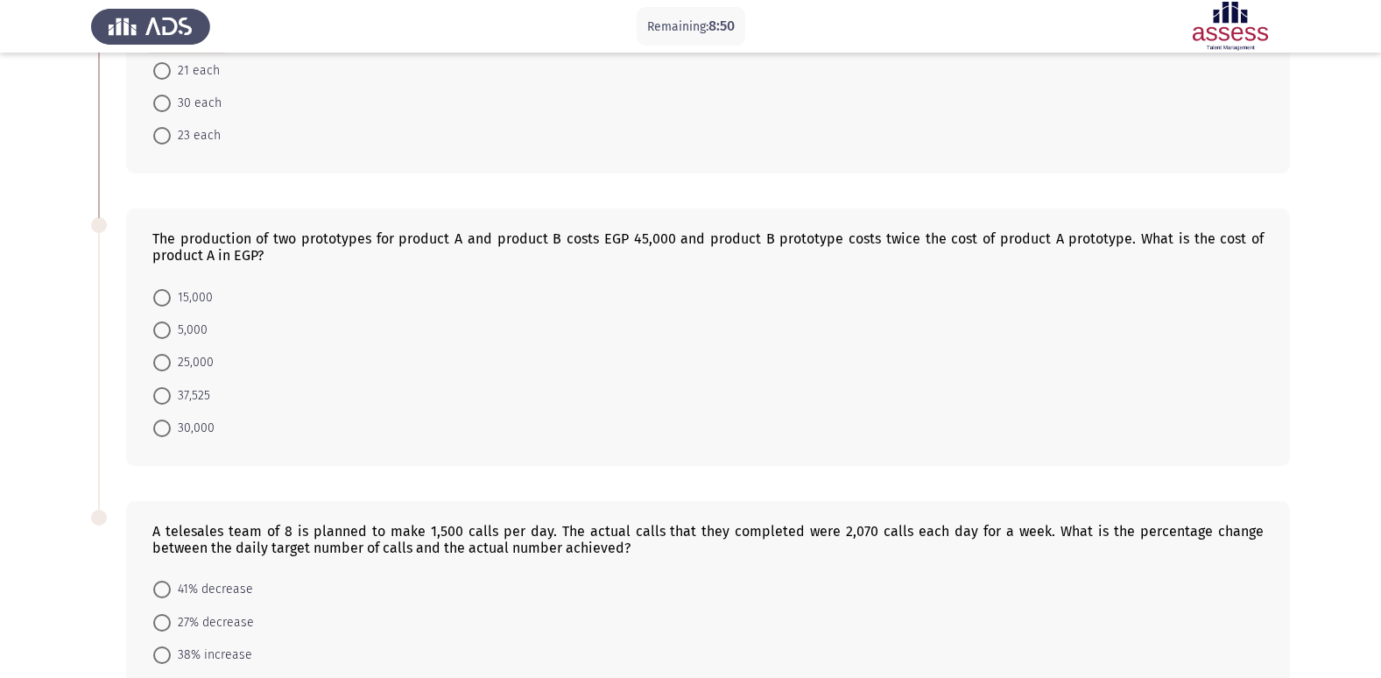
scroll to position [238, 0]
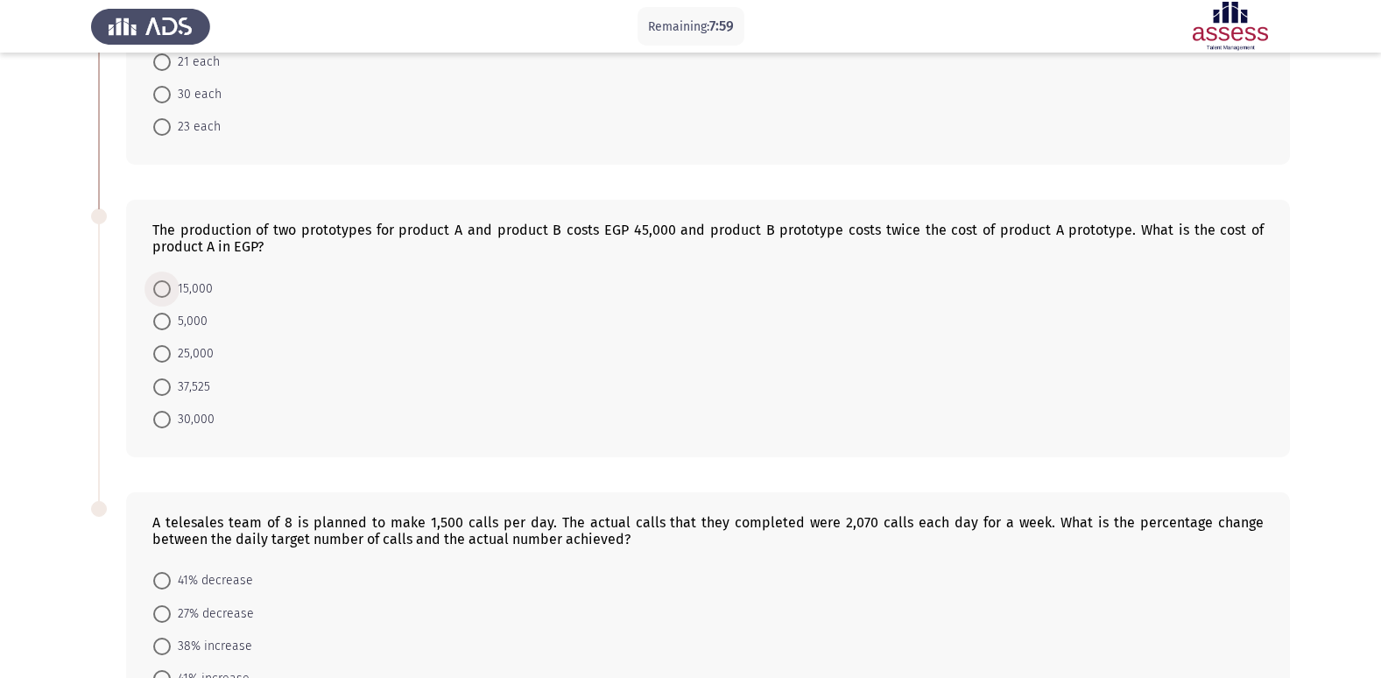
click at [209, 287] on span "15,000" at bounding box center [192, 288] width 42 height 21
click at [171, 287] on input "15,000" at bounding box center [162, 289] width 18 height 18
radio input "true"
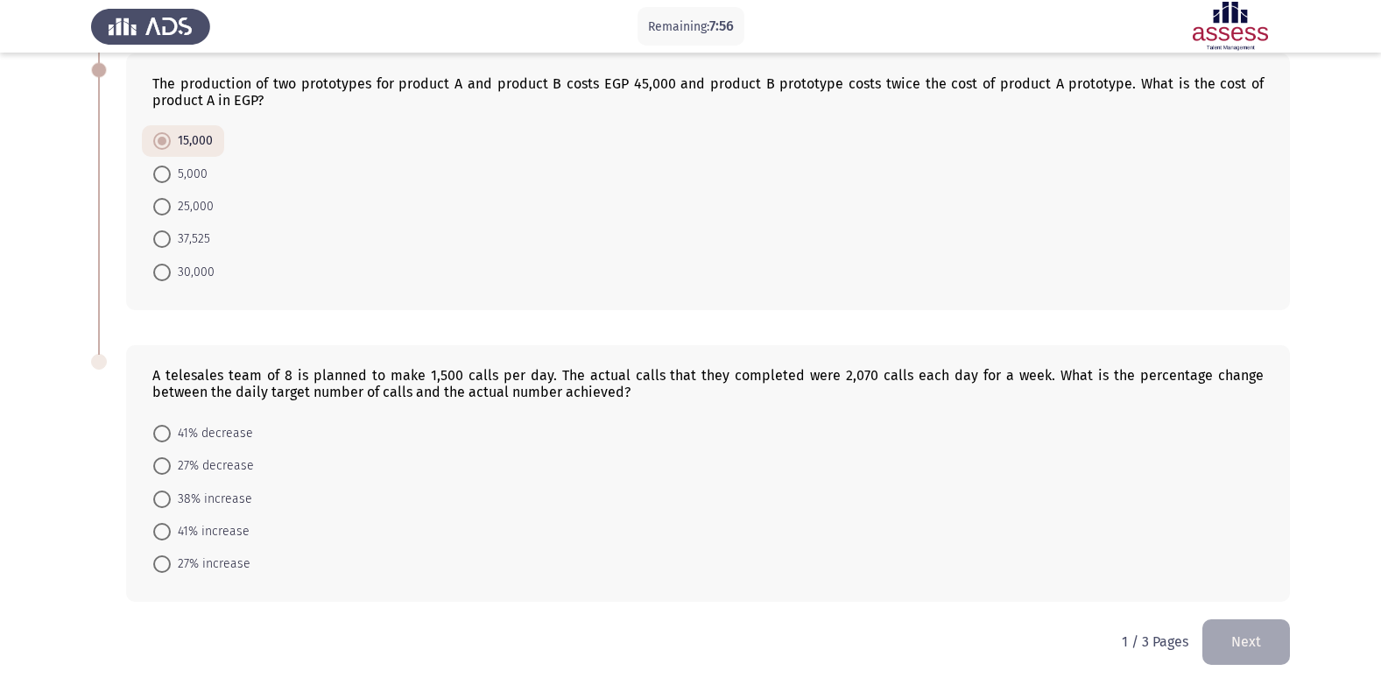
scroll to position [396, 0]
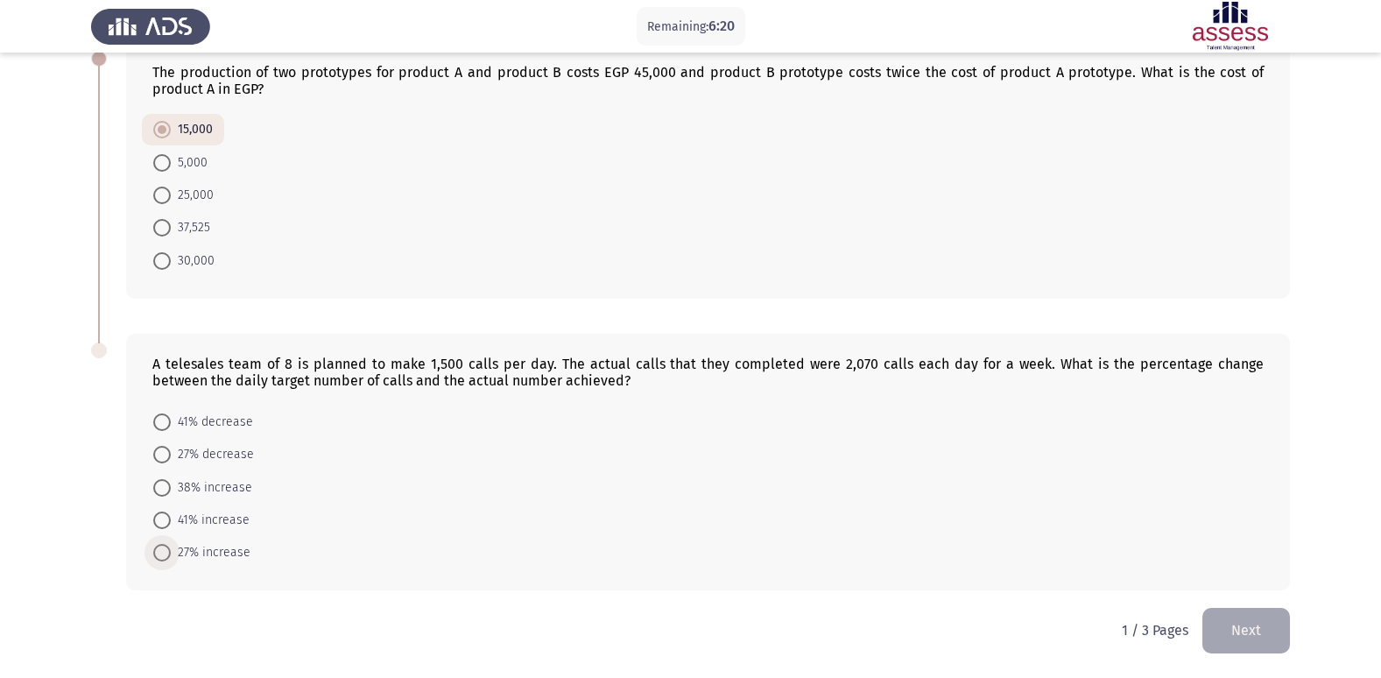
click at [235, 553] on span "27% increase" at bounding box center [211, 552] width 80 height 21
click at [171, 553] on input "27% increase" at bounding box center [162, 553] width 18 height 18
radio input "true"
click at [1248, 633] on button "Next" at bounding box center [1246, 630] width 88 height 45
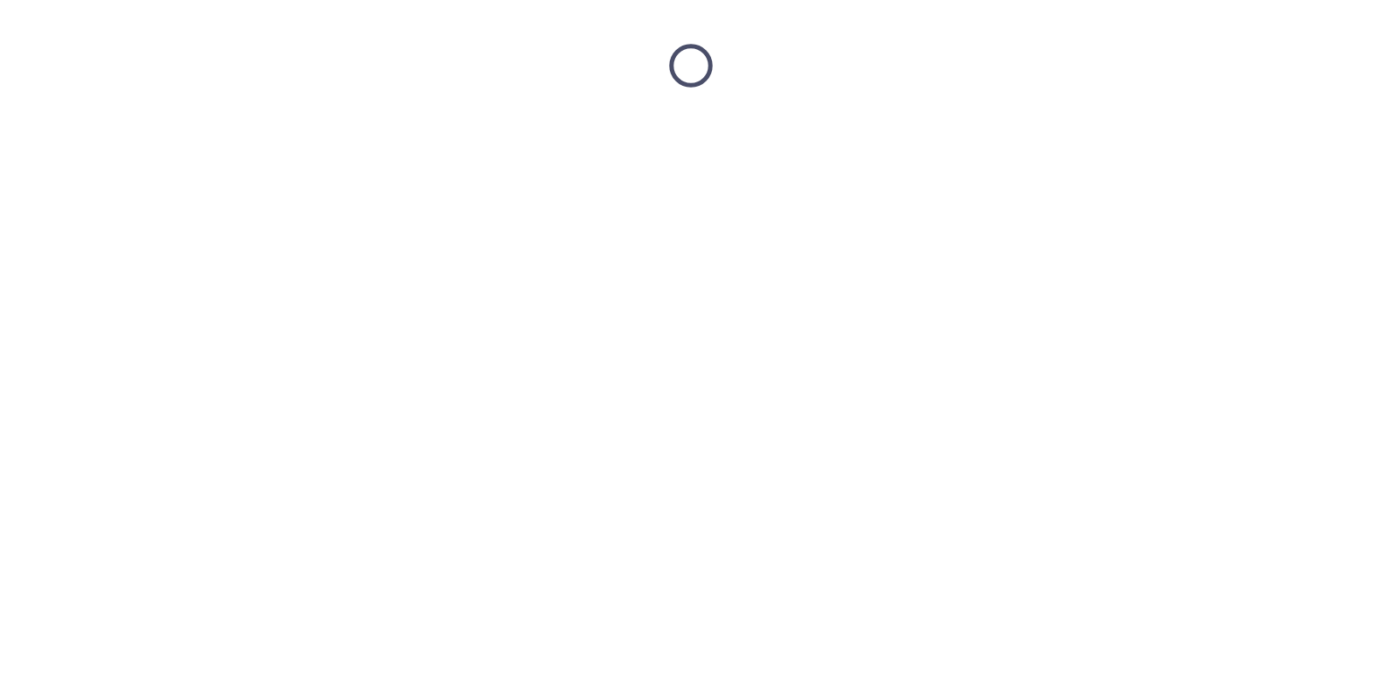
scroll to position [0, 0]
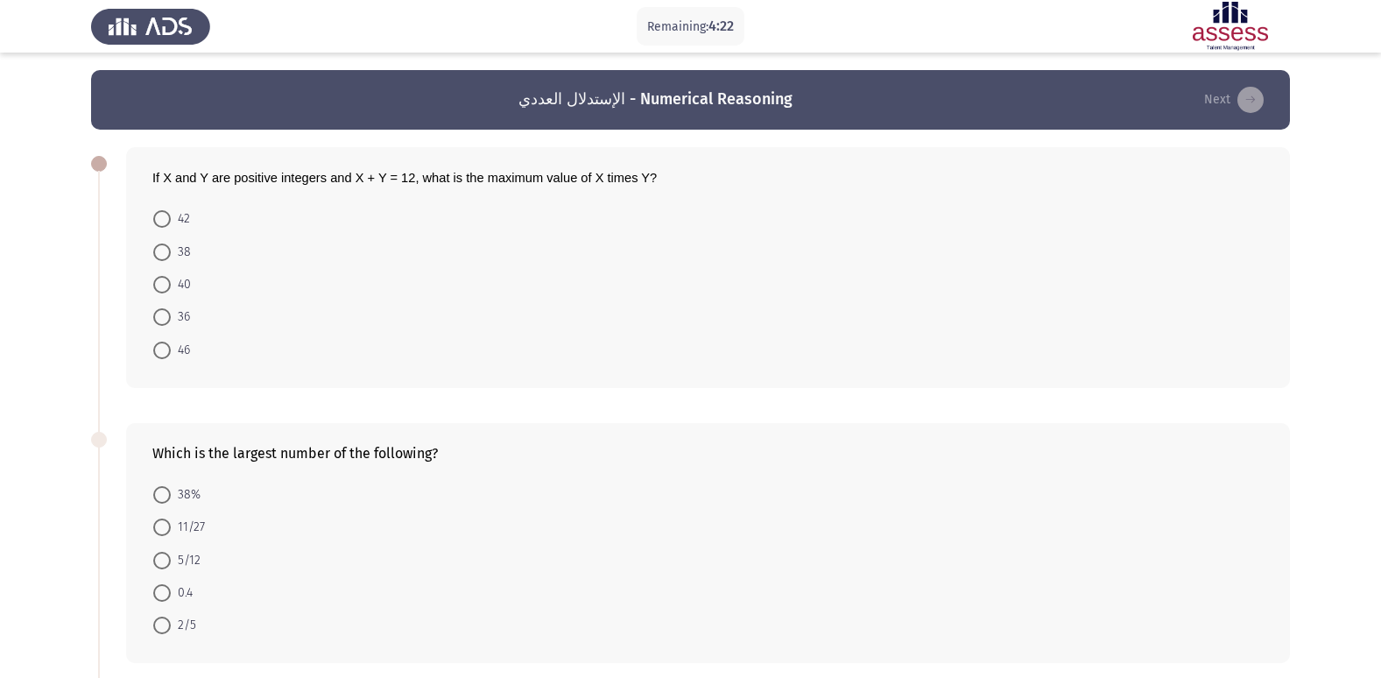
click at [187, 306] on mat-radio-button "36" at bounding box center [172, 316] width 60 height 32
click at [189, 308] on span "36" at bounding box center [180, 316] width 19 height 21
click at [171, 308] on input "36" at bounding box center [162, 317] width 18 height 18
radio input "true"
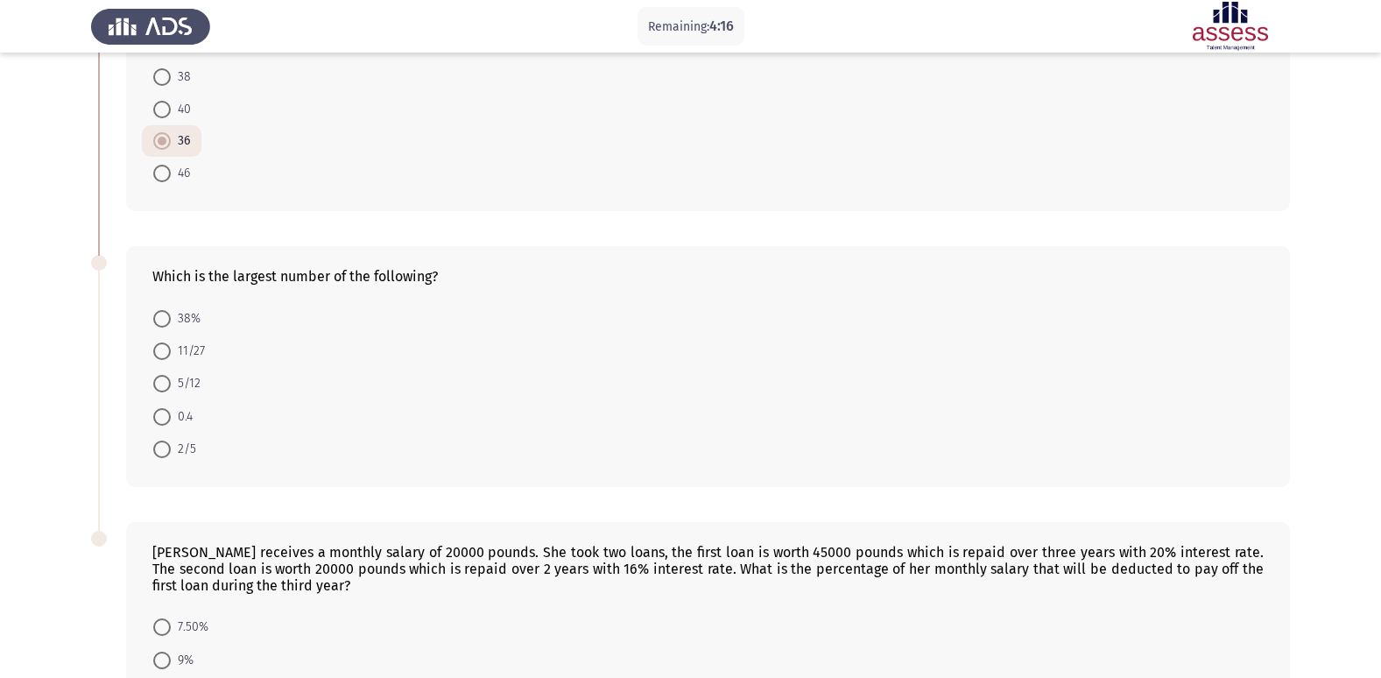
scroll to position [88, 0]
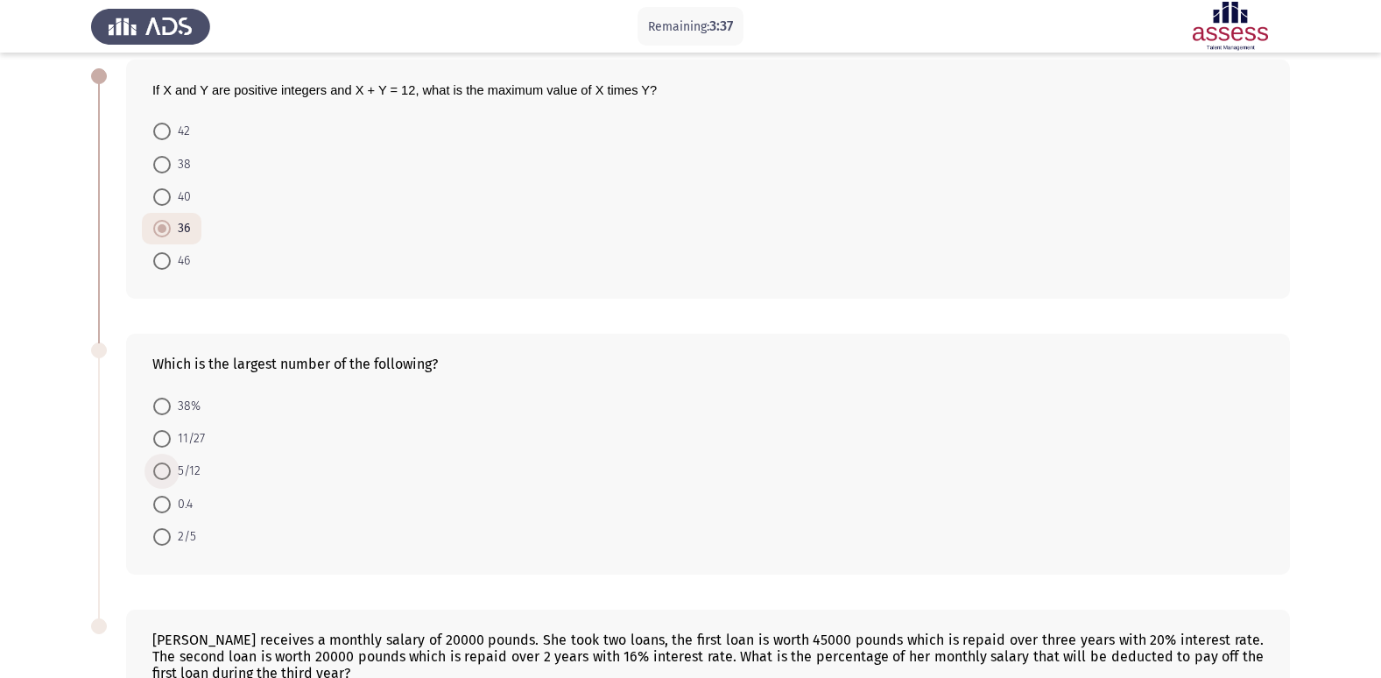
click at [198, 471] on span "5/12" at bounding box center [186, 471] width 30 height 21
click at [171, 471] on input "5/12" at bounding box center [162, 471] width 18 height 18
radio input "true"
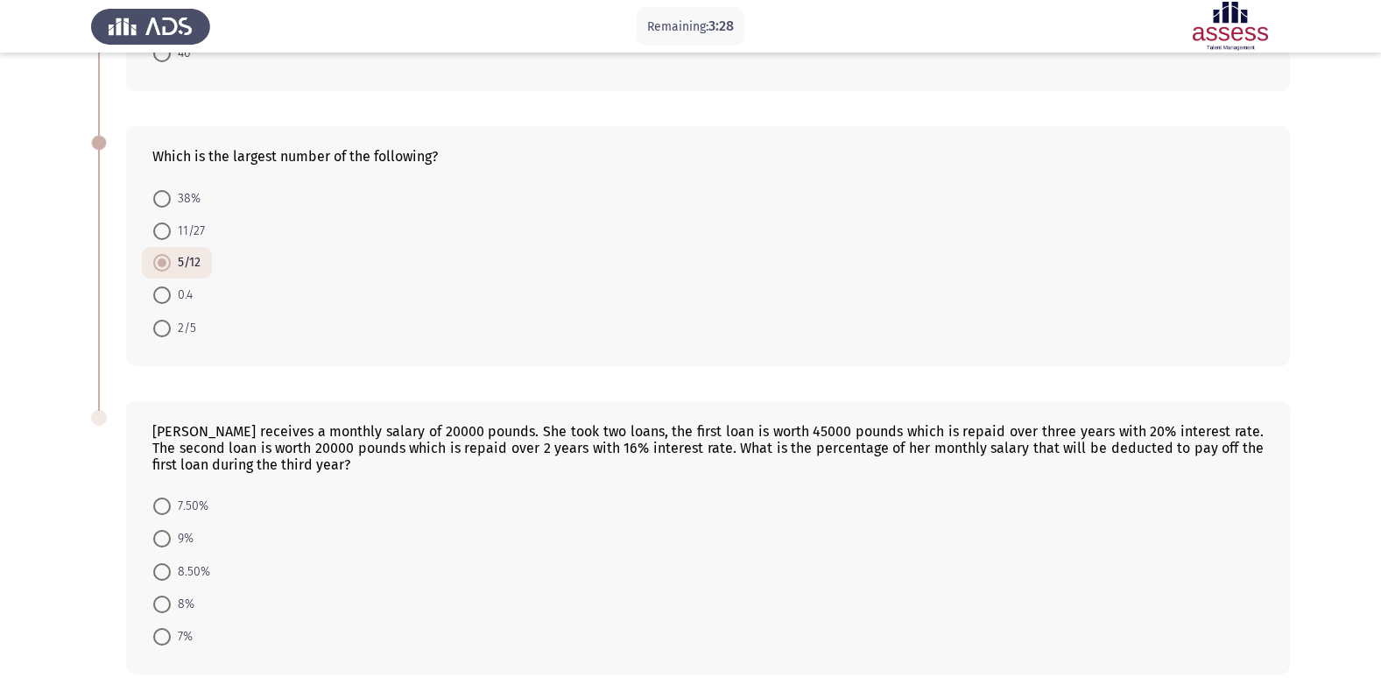
scroll to position [379, 0]
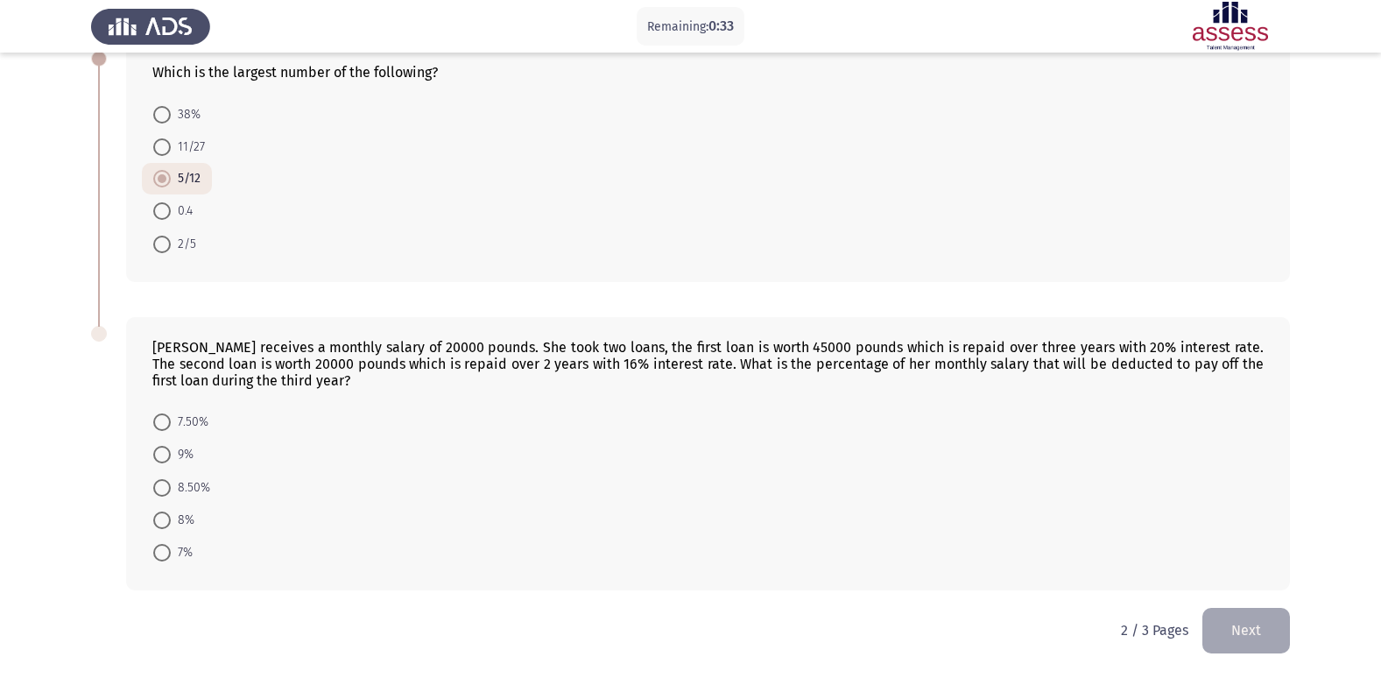
click at [201, 486] on span "8.50%" at bounding box center [190, 487] width 39 height 21
click at [171, 486] on input "8.50%" at bounding box center [162, 488] width 18 height 18
radio input "true"
click at [1245, 629] on button "Next" at bounding box center [1246, 630] width 88 height 45
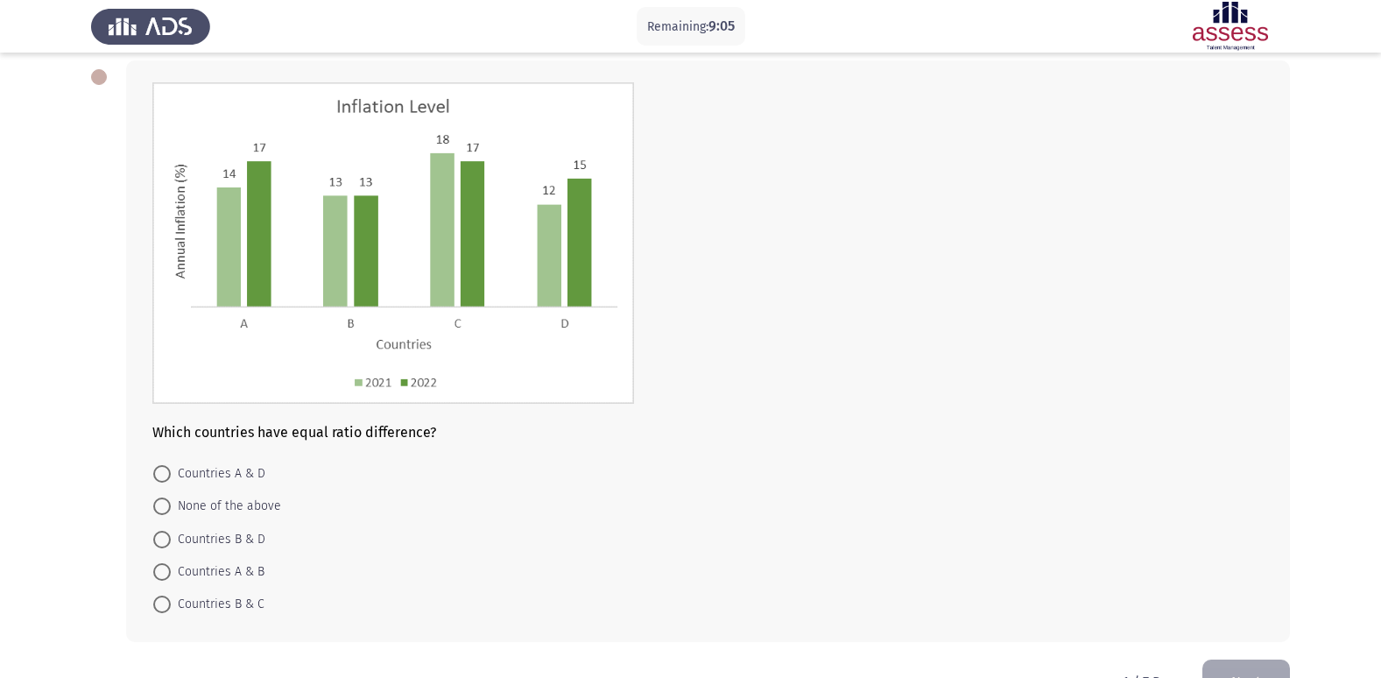
scroll to position [88, 0]
click at [231, 467] on span "Countries A & D" at bounding box center [218, 472] width 95 height 21
click at [171, 467] on input "Countries A & D" at bounding box center [162, 473] width 18 height 18
radio input "true"
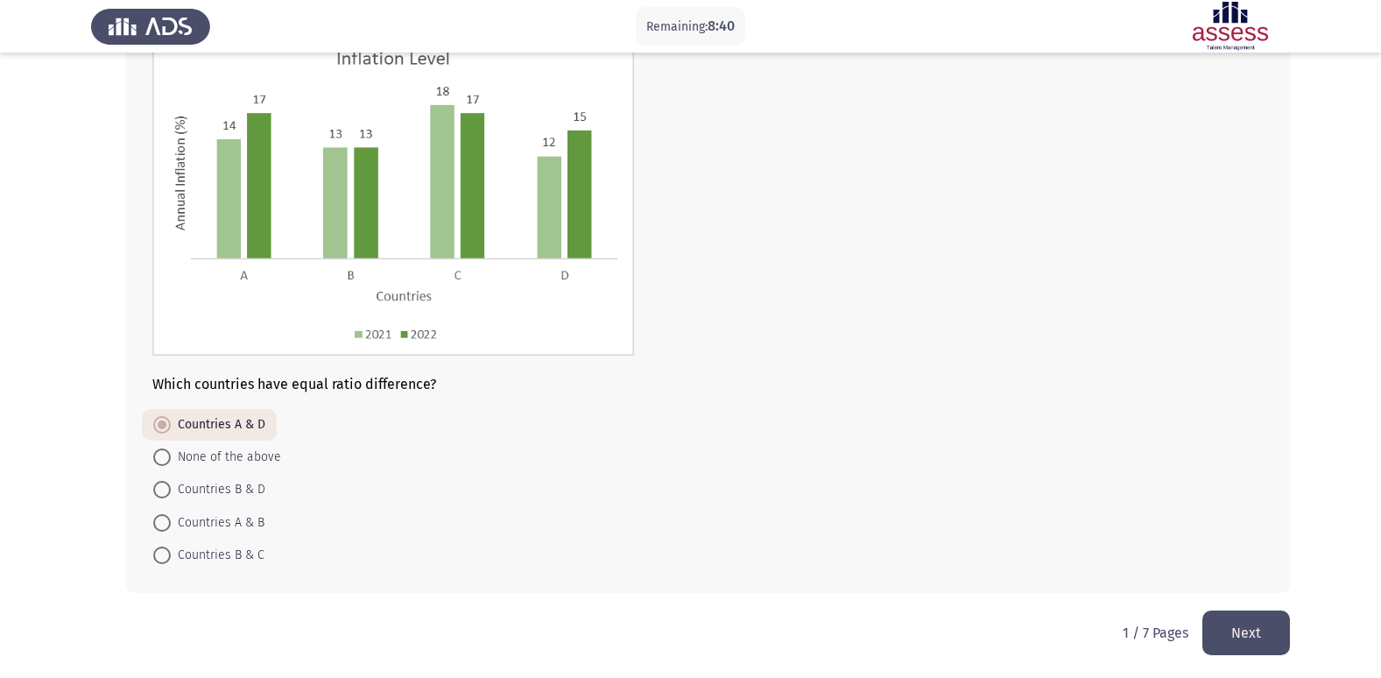
scroll to position [137, 0]
click at [1227, 632] on button "Next" at bounding box center [1246, 630] width 88 height 45
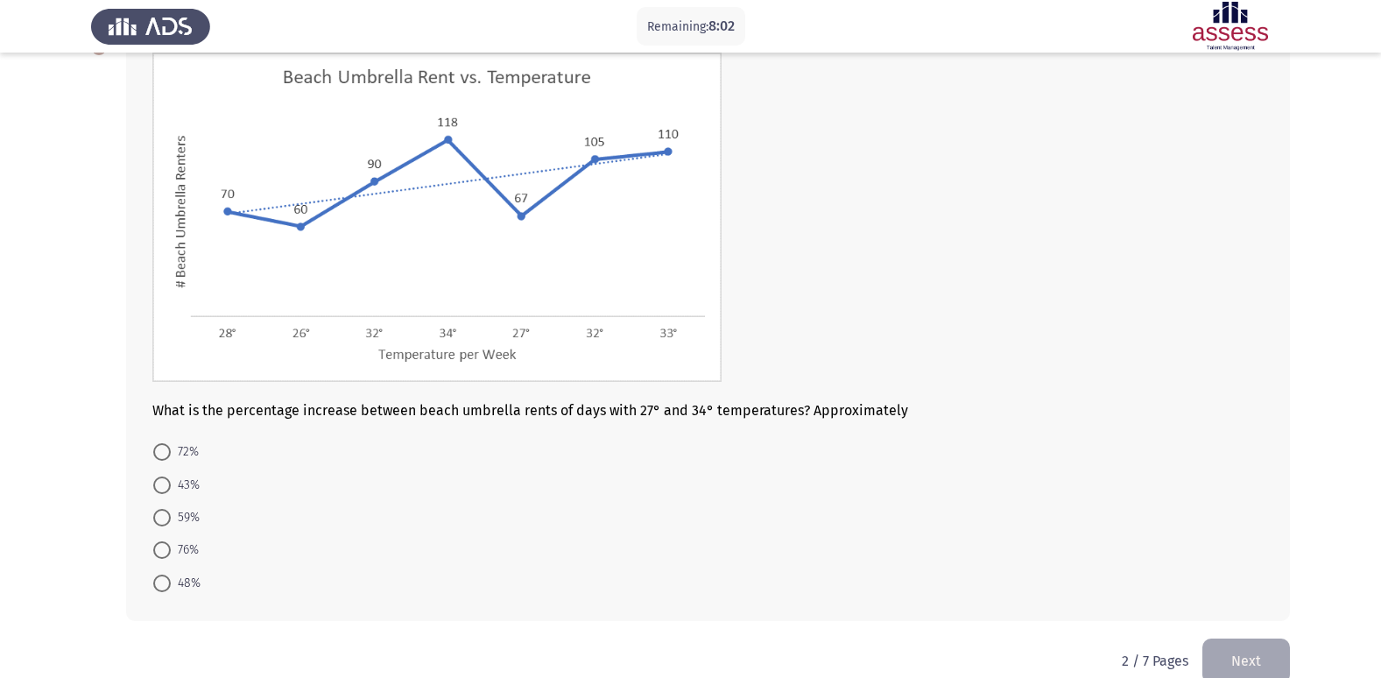
scroll to position [147, 0]
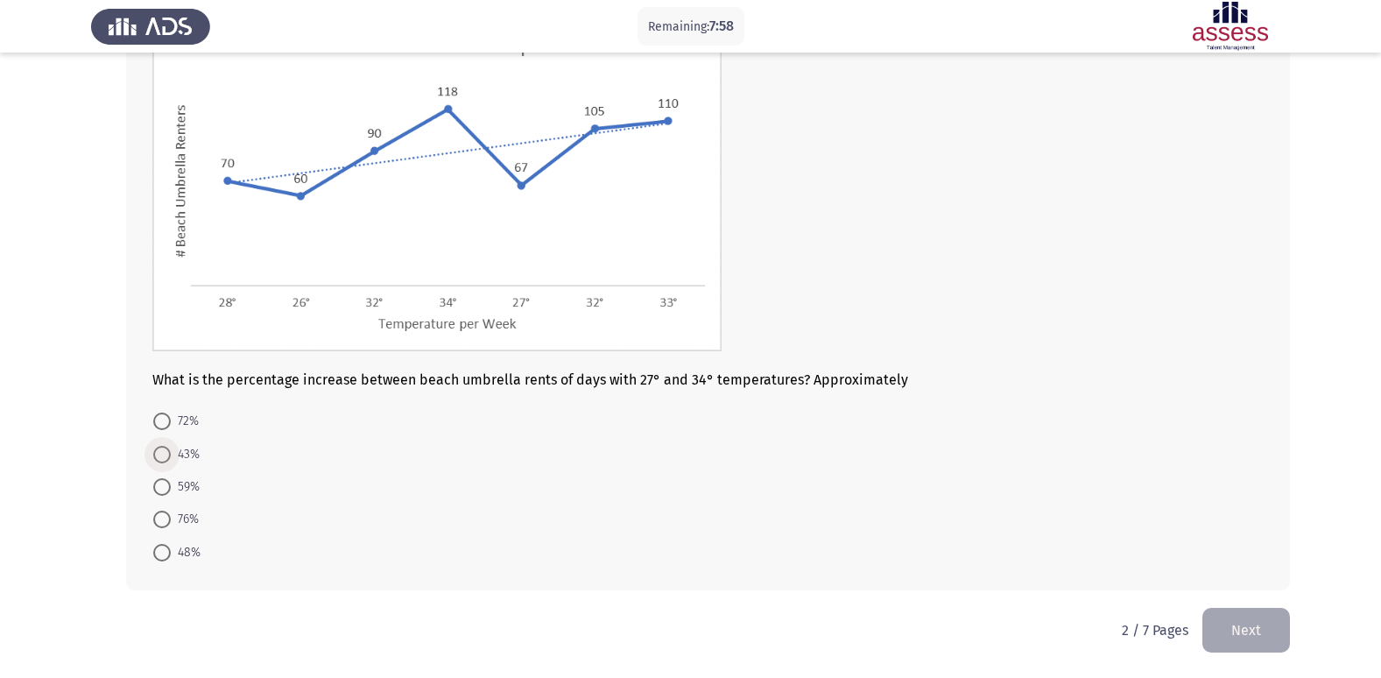
click at [187, 453] on span "43%" at bounding box center [185, 454] width 29 height 21
click at [171, 453] on input "43%" at bounding box center [162, 455] width 18 height 18
radio input "true"
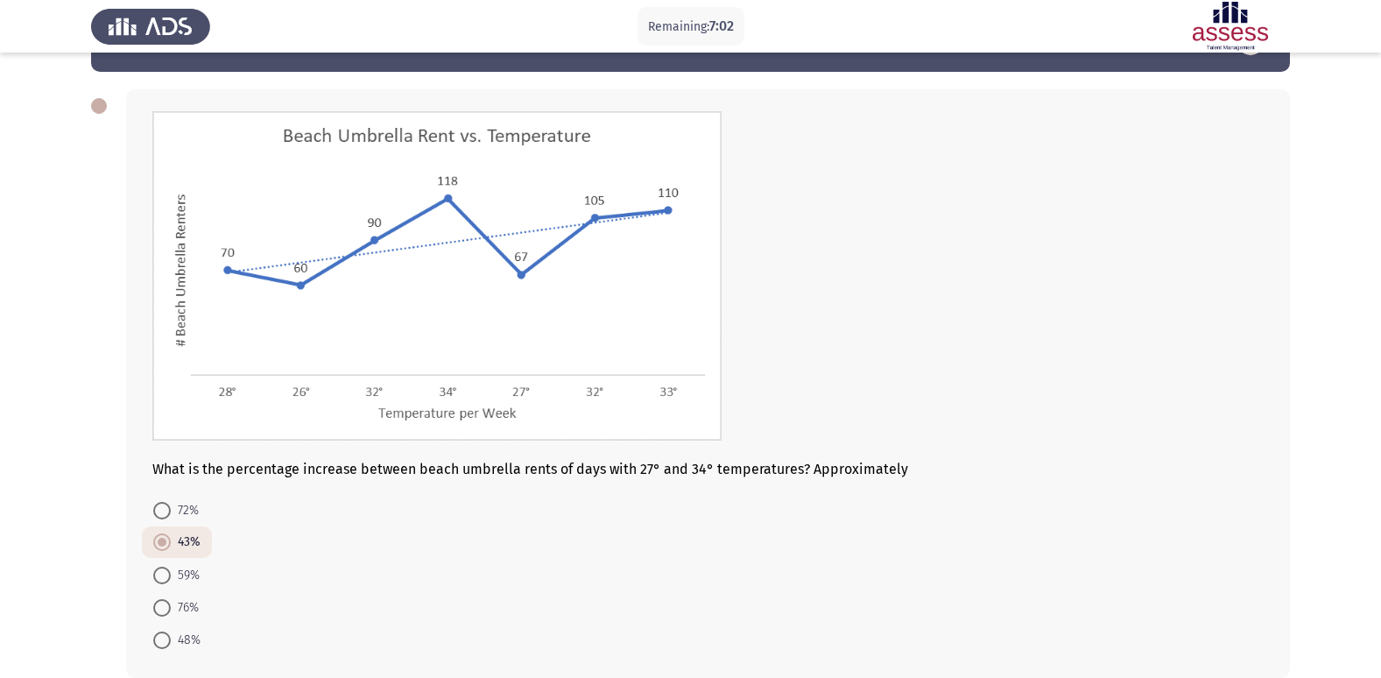
scroll to position [145, 0]
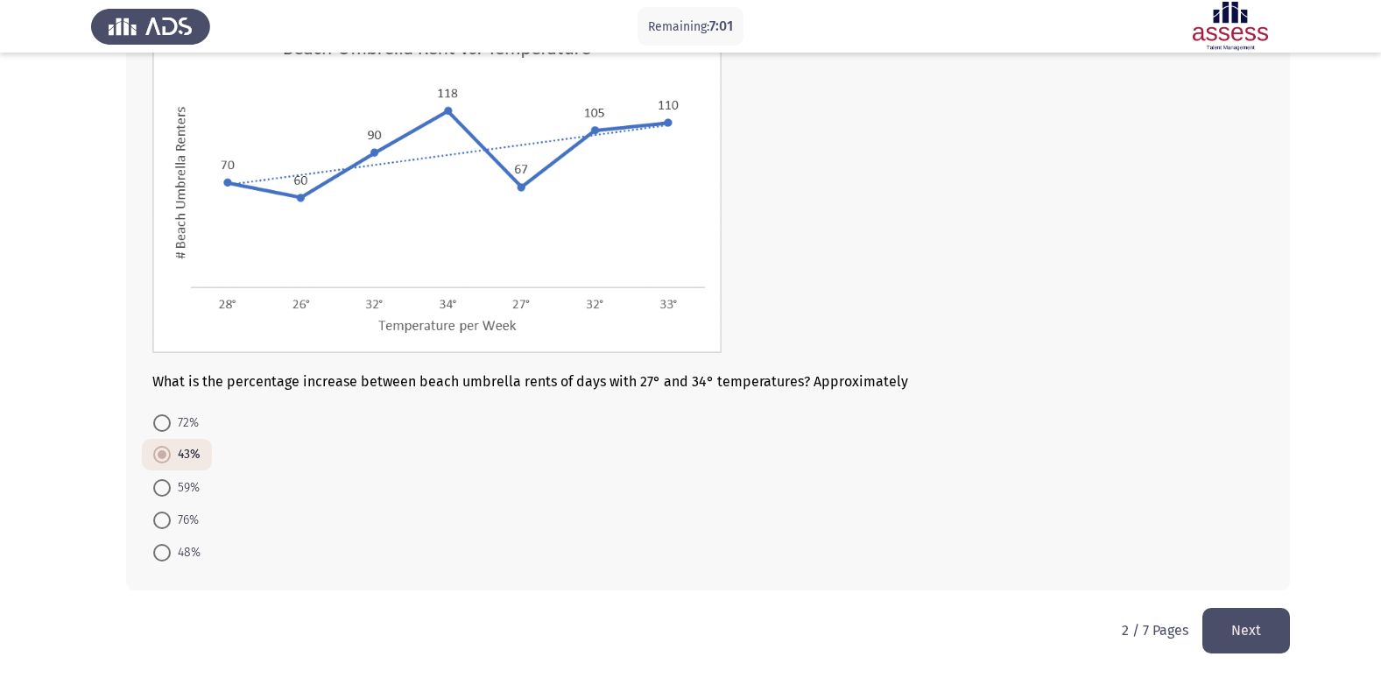
click at [1245, 629] on button "Next" at bounding box center [1246, 630] width 88 height 45
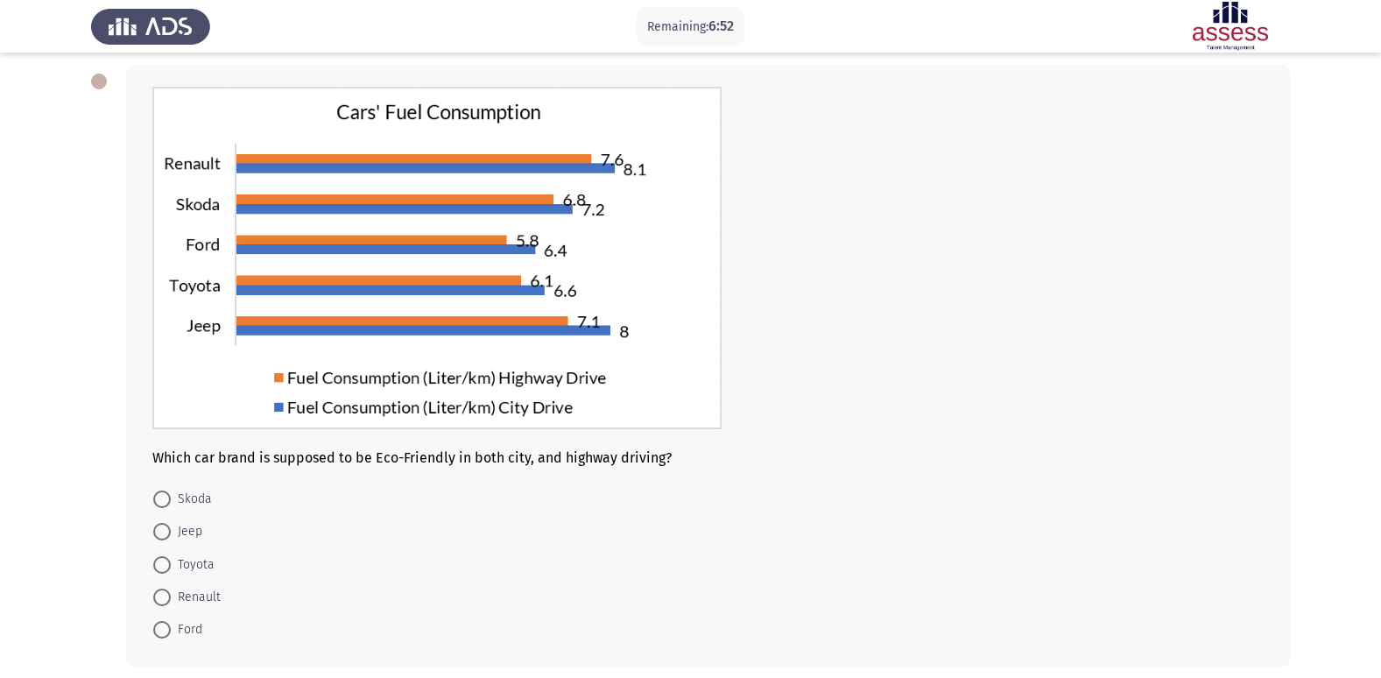
scroll to position [74, 0]
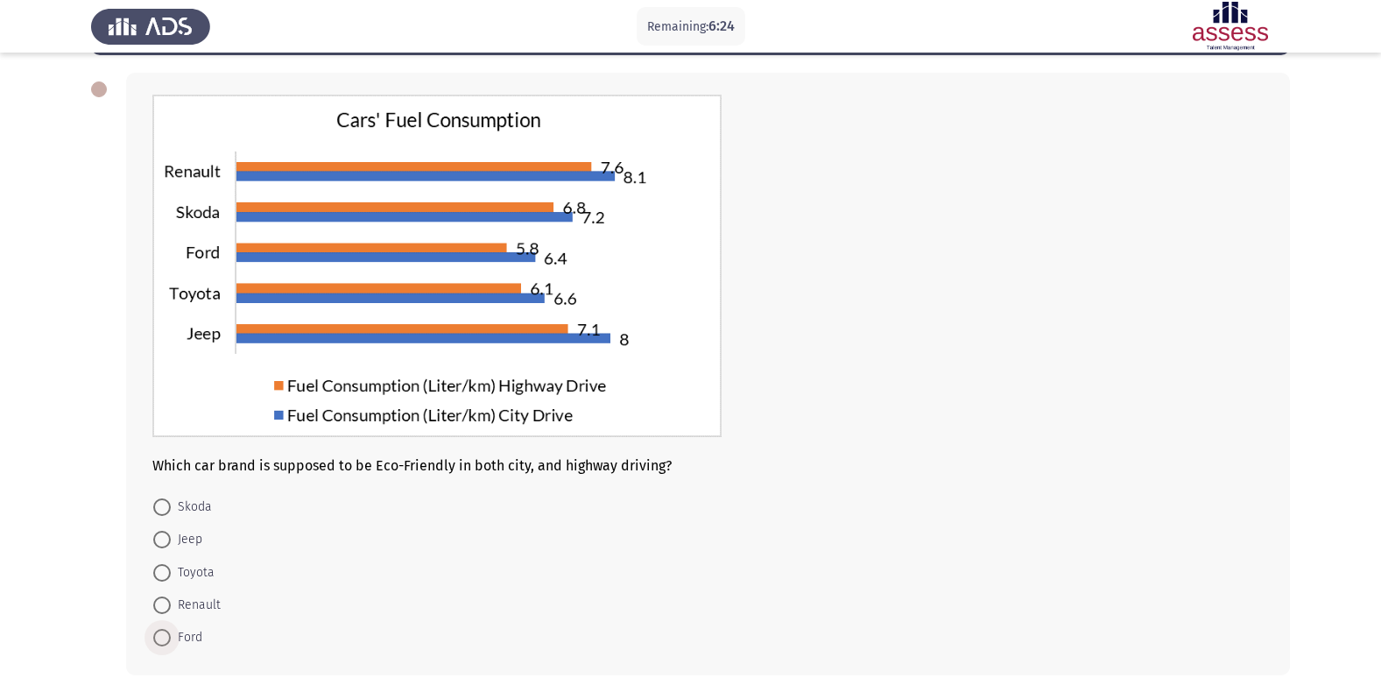
click at [189, 632] on span "Ford" at bounding box center [187, 637] width 32 height 21
click at [171, 632] on input "Ford" at bounding box center [162, 638] width 18 height 18
radio input "true"
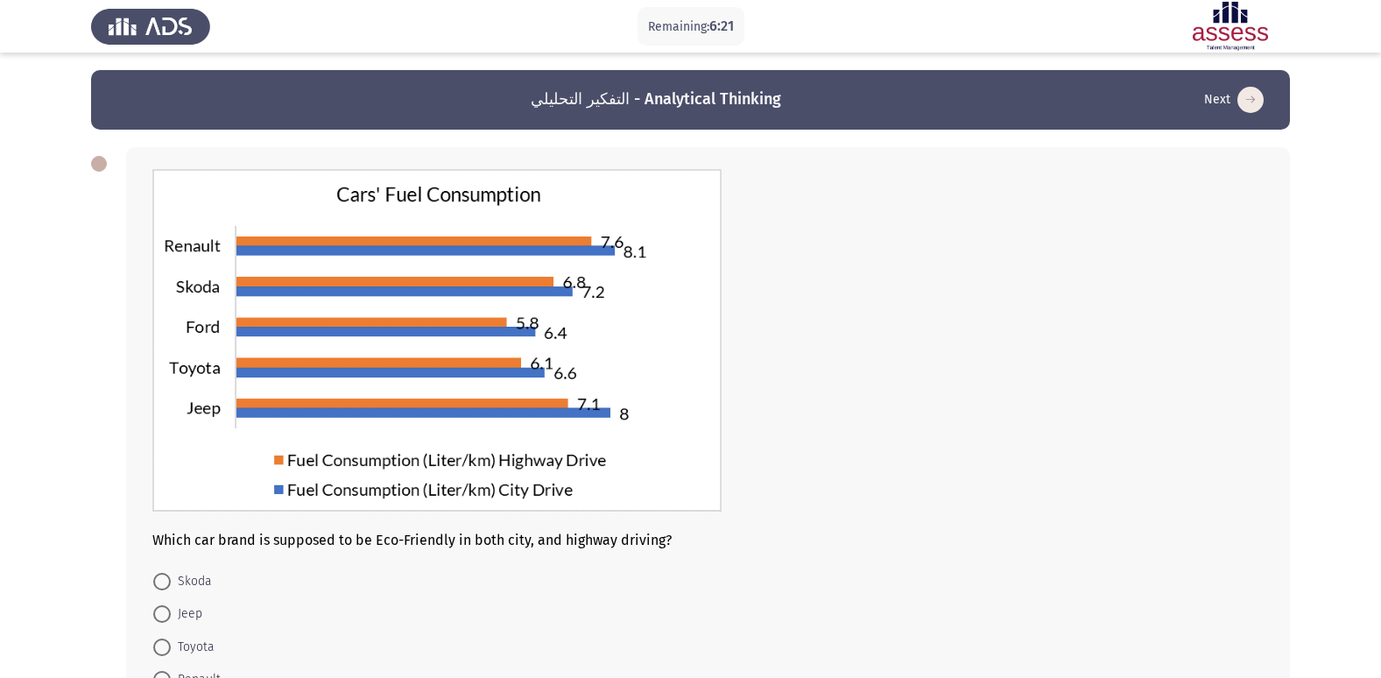
scroll to position [158, 0]
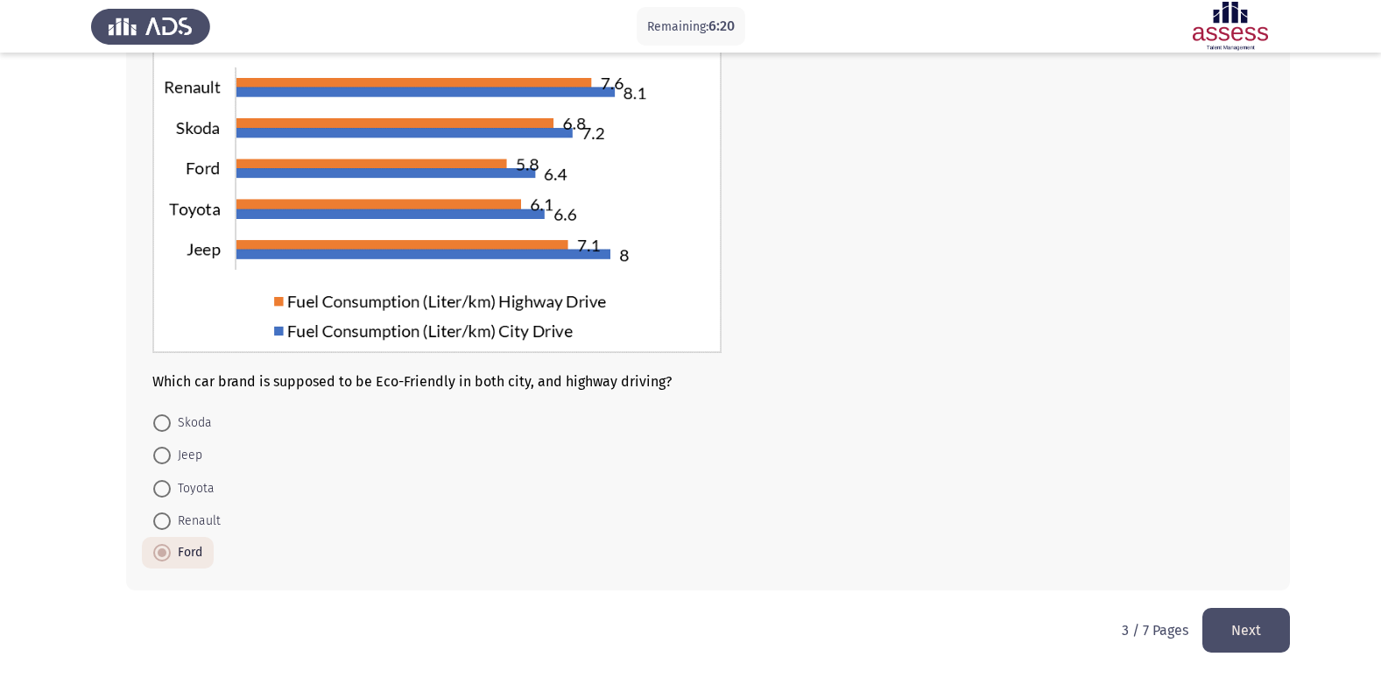
click at [1258, 621] on button "Next" at bounding box center [1246, 630] width 88 height 45
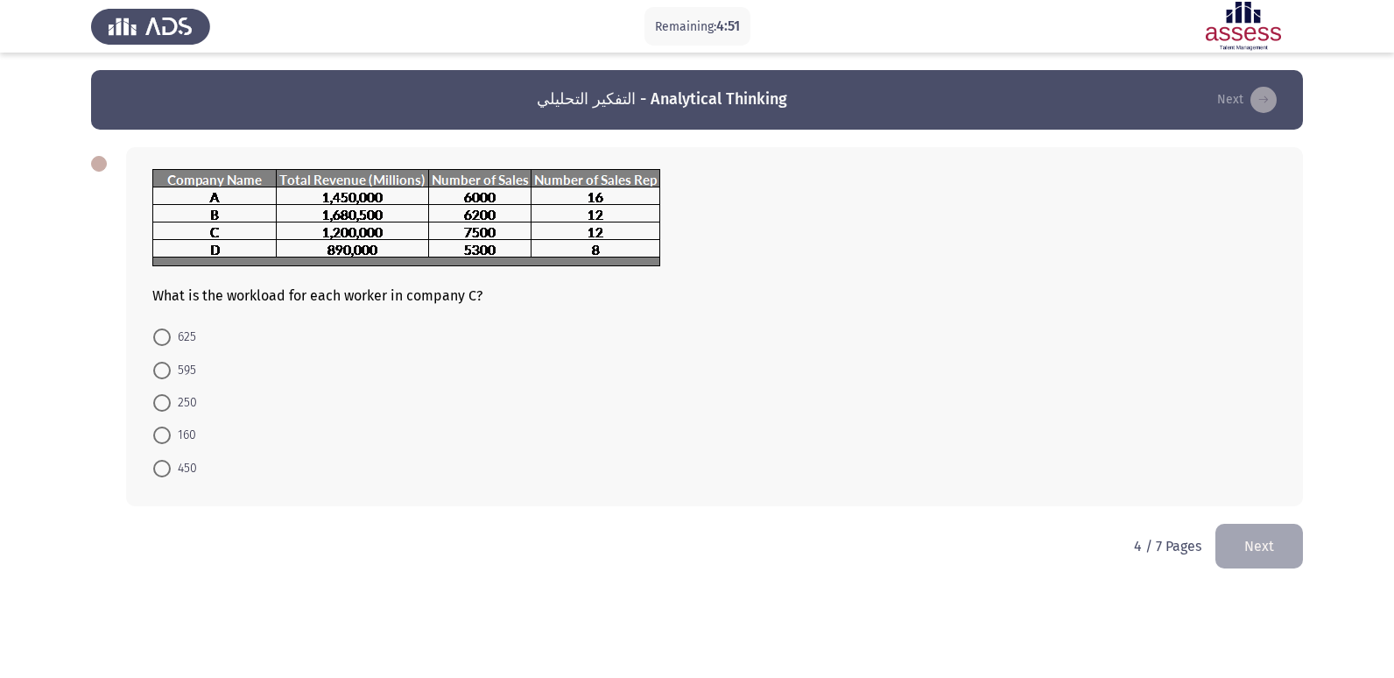
click at [191, 338] on span "625" at bounding box center [183, 337] width 25 height 21
click at [171, 338] on input "625" at bounding box center [162, 337] width 18 height 18
radio input "true"
click at [1262, 546] on button "Next" at bounding box center [1259, 544] width 88 height 45
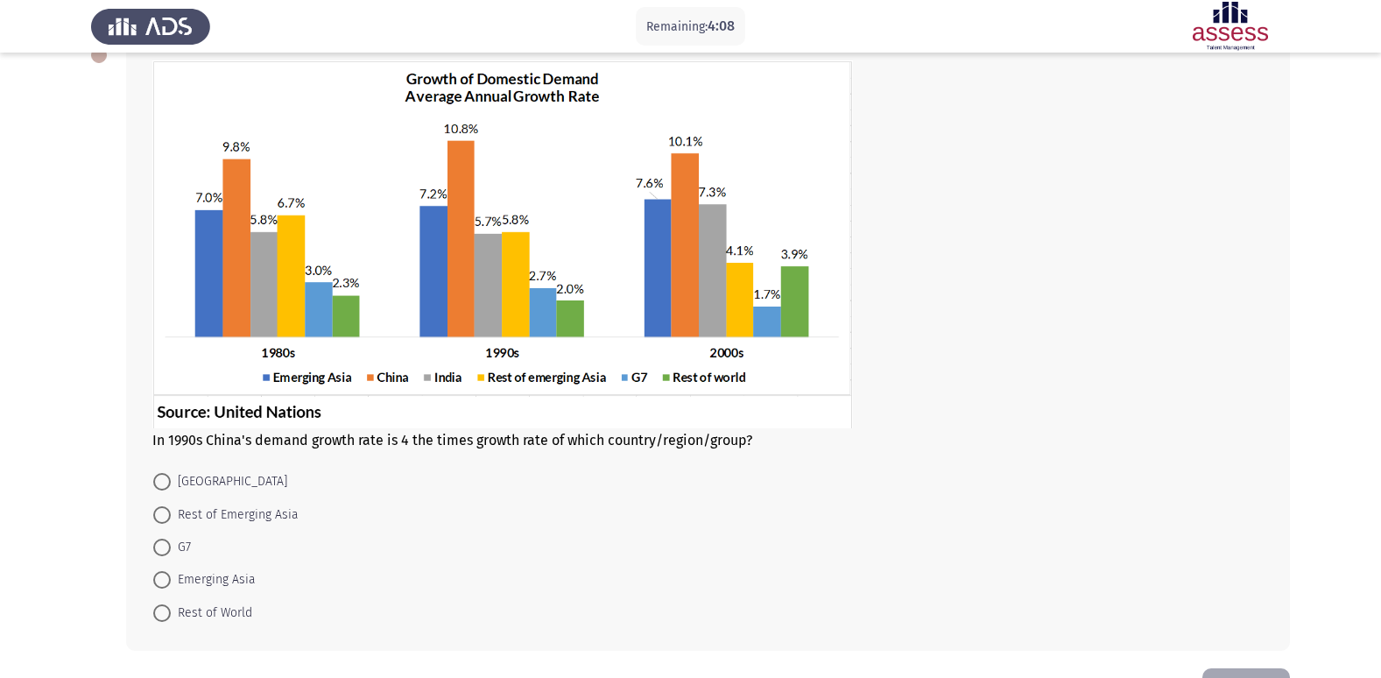
scroll to position [81, 0]
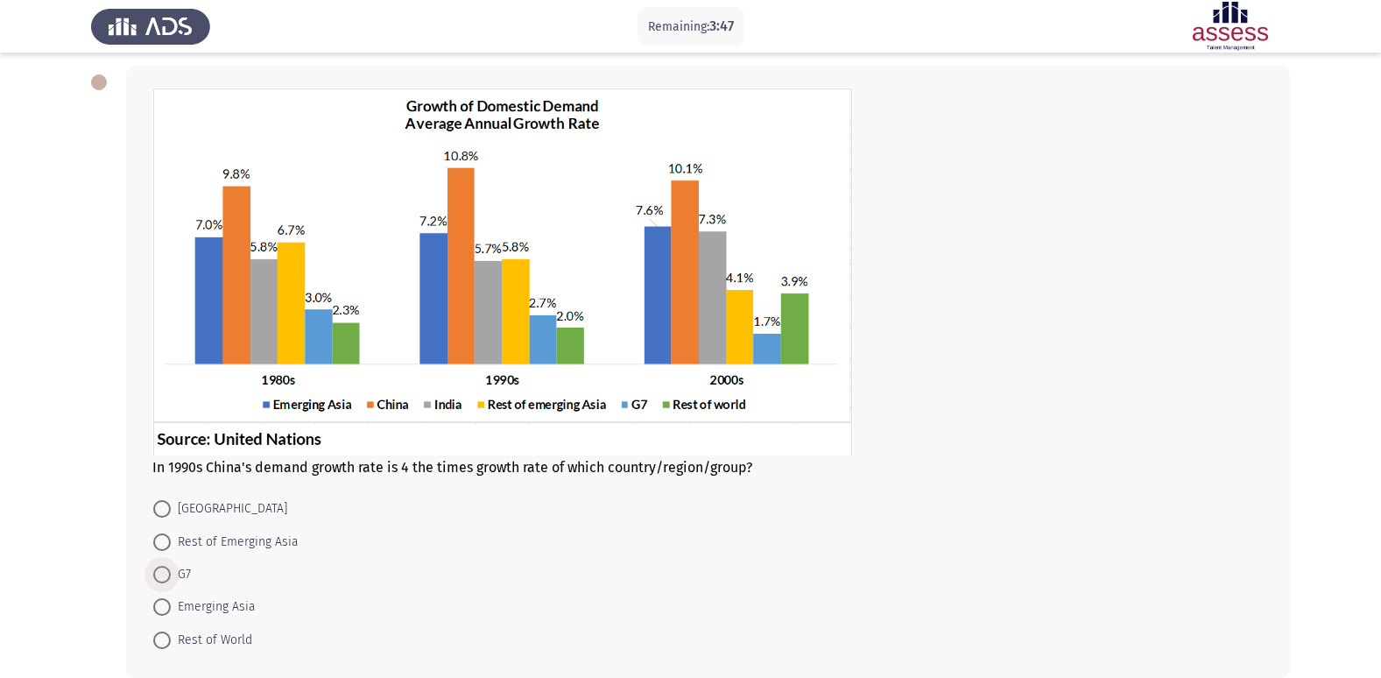
click at [181, 573] on span "G7" at bounding box center [181, 574] width 20 height 21
click at [171, 573] on input "G7" at bounding box center [162, 575] width 18 height 18
radio input "true"
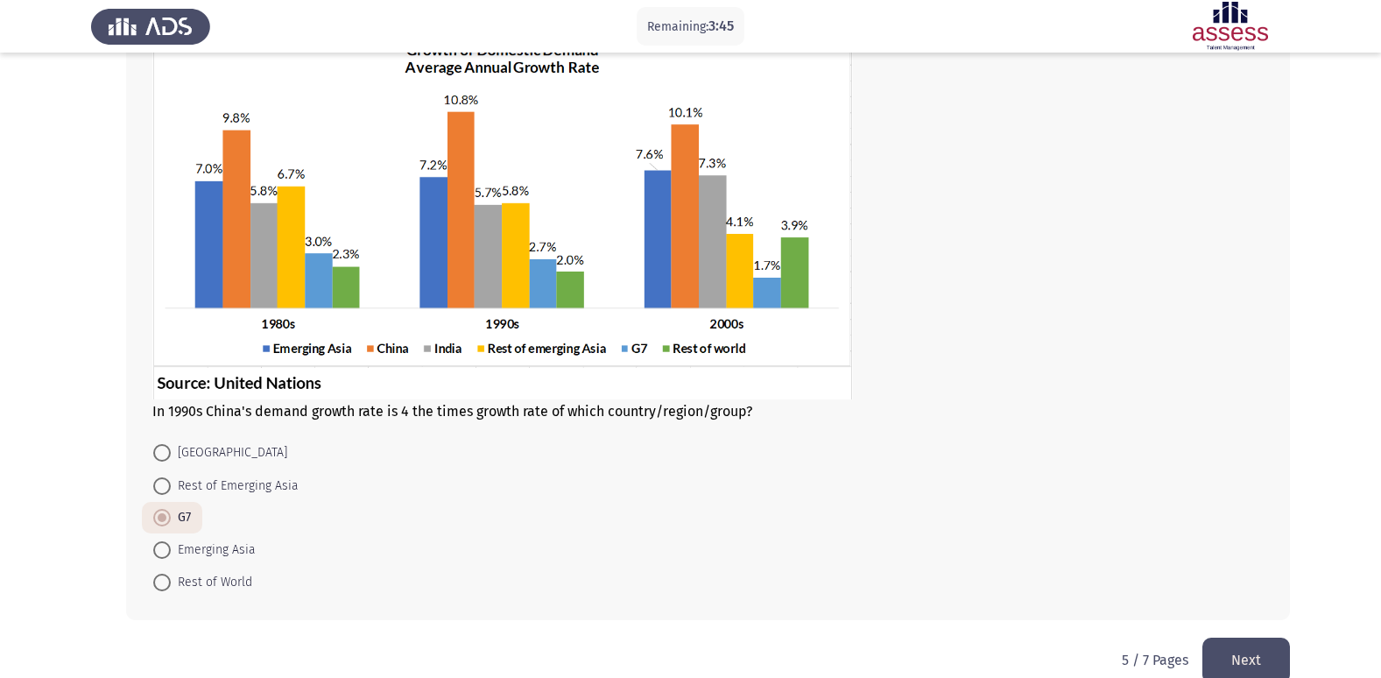
scroll to position [167, 0]
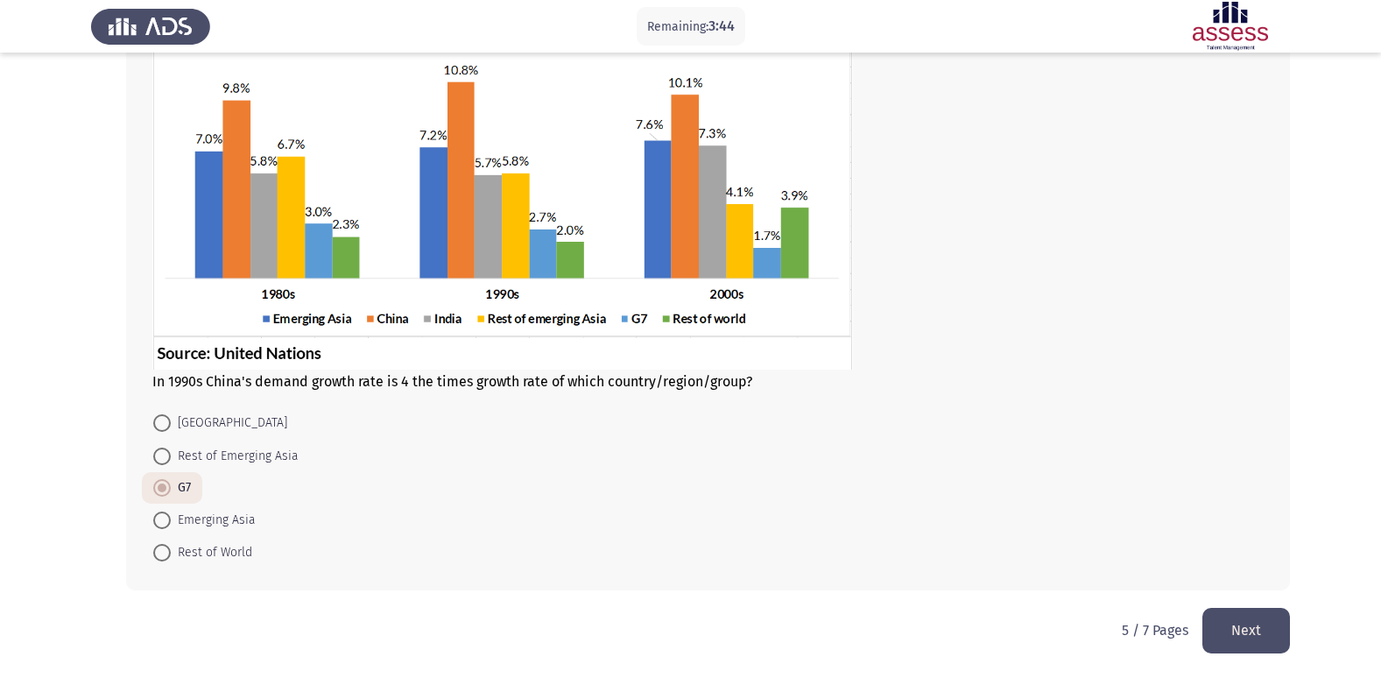
drag, startPoint x: 1243, startPoint y: 632, endPoint x: 1243, endPoint y: 644, distance: 12.3
click at [1243, 637] on button "Next" at bounding box center [1246, 630] width 88 height 45
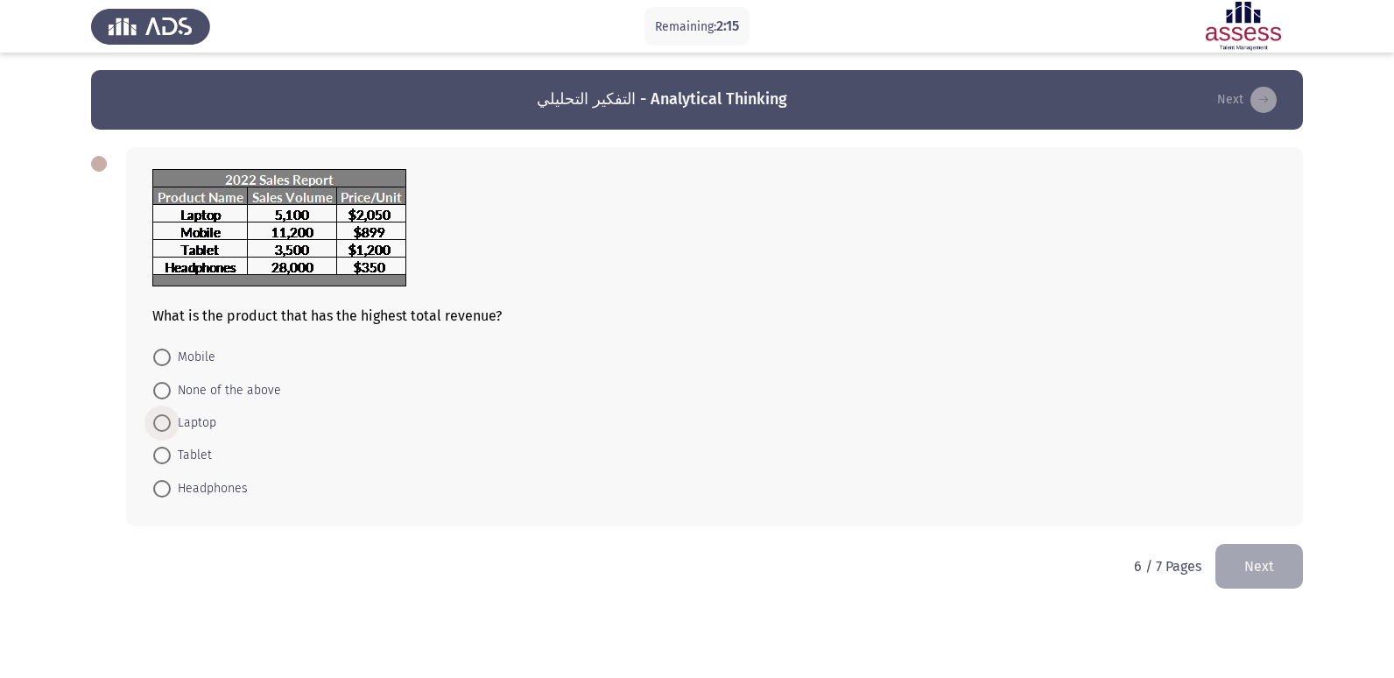
click at [209, 426] on span "Laptop" at bounding box center [194, 422] width 46 height 21
click at [171, 426] on input "Laptop" at bounding box center [162, 423] width 18 height 18
radio input "true"
click at [1233, 554] on button "Next" at bounding box center [1259, 564] width 88 height 45
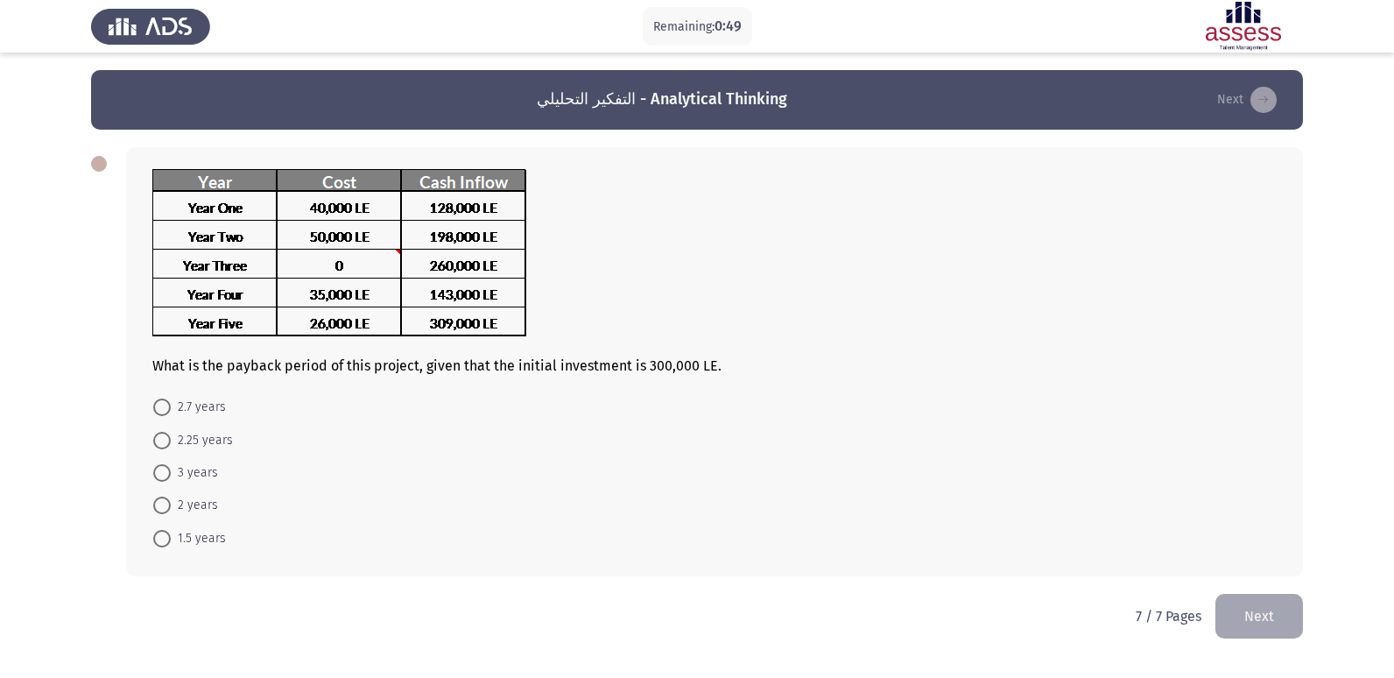
click at [218, 412] on span "2.7 years" at bounding box center [198, 407] width 55 height 21
click at [171, 412] on input "2.7 years" at bounding box center [162, 407] width 18 height 18
radio input "true"
click at [1257, 623] on button "Next" at bounding box center [1259, 614] width 88 height 45
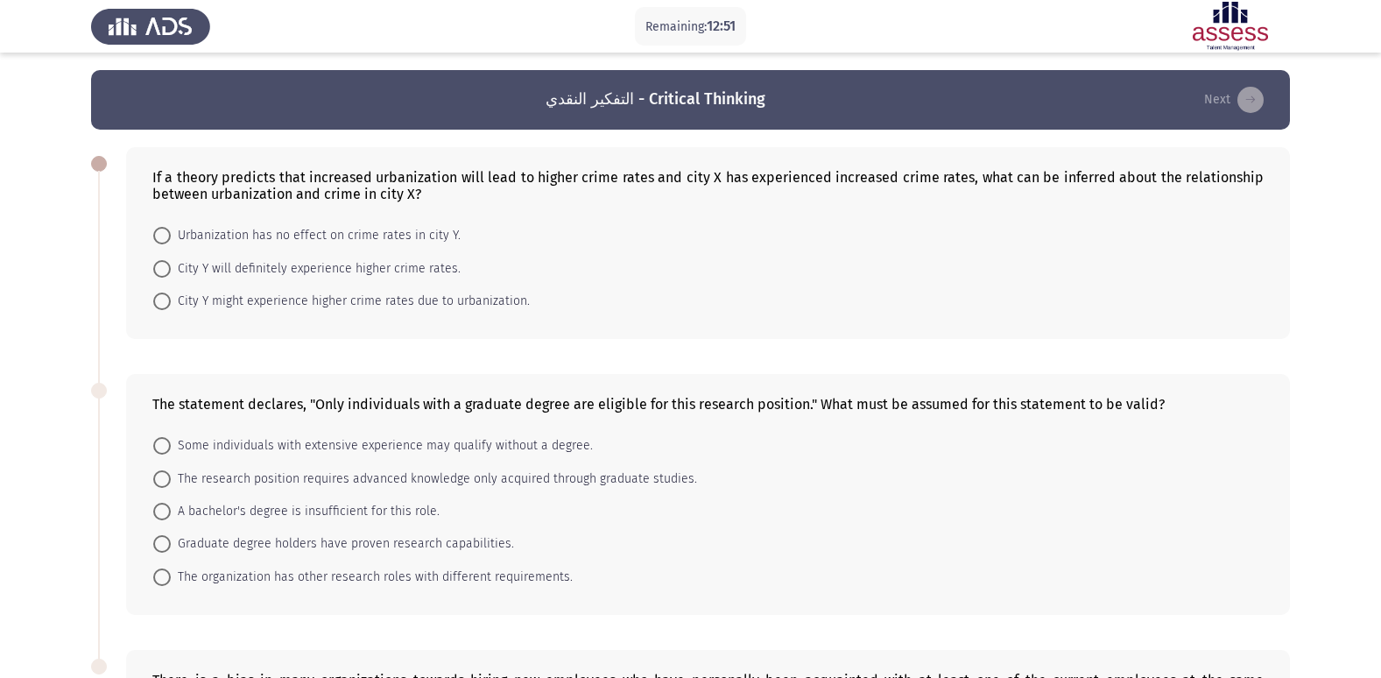
click at [340, 301] on span "City Y might experience higher crime rates due to urbanization." at bounding box center [350, 301] width 359 height 21
click at [171, 301] on input "City Y might experience higher crime rates due to urbanization." at bounding box center [162, 301] width 18 height 18
radio input "true"
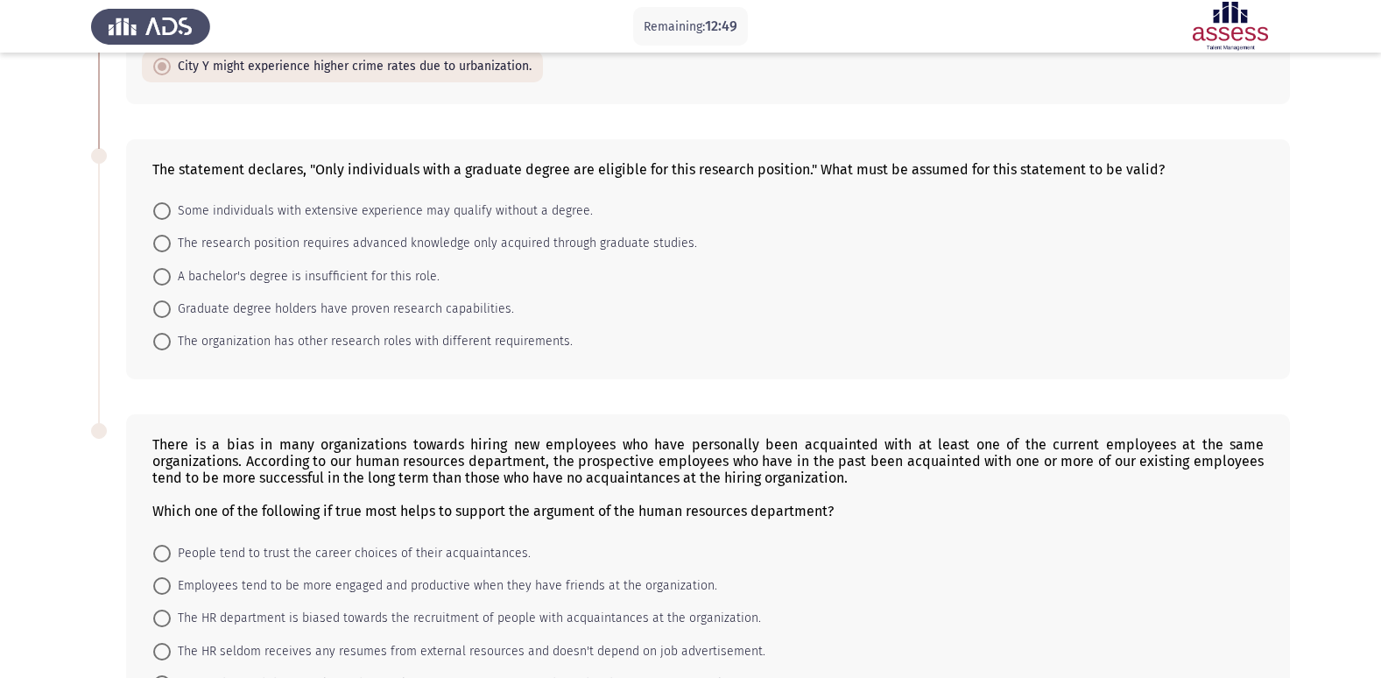
scroll to position [235, 0]
click at [471, 239] on span "The research position requires advanced knowledge only acquired through graduat…" at bounding box center [434, 242] width 526 height 21
click at [171, 239] on input "The research position requires advanced knowledge only acquired through graduat…" at bounding box center [162, 243] width 18 height 18
radio input "true"
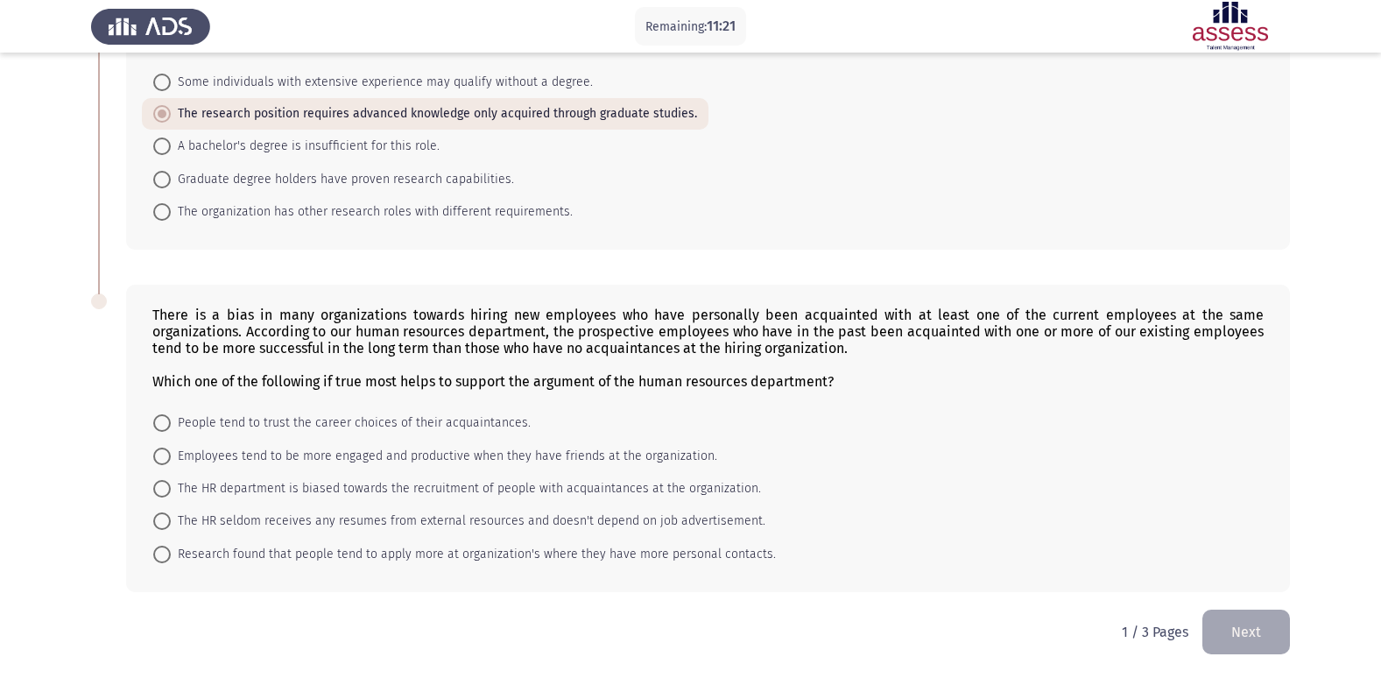
scroll to position [364, 0]
click at [624, 478] on span "The HR department is biased towards the recruitment of people with acquaintance…" at bounding box center [466, 486] width 590 height 21
click at [171, 478] on input "The HR department is biased towards the recruitment of people with acquaintance…" at bounding box center [162, 487] width 18 height 18
radio input "true"
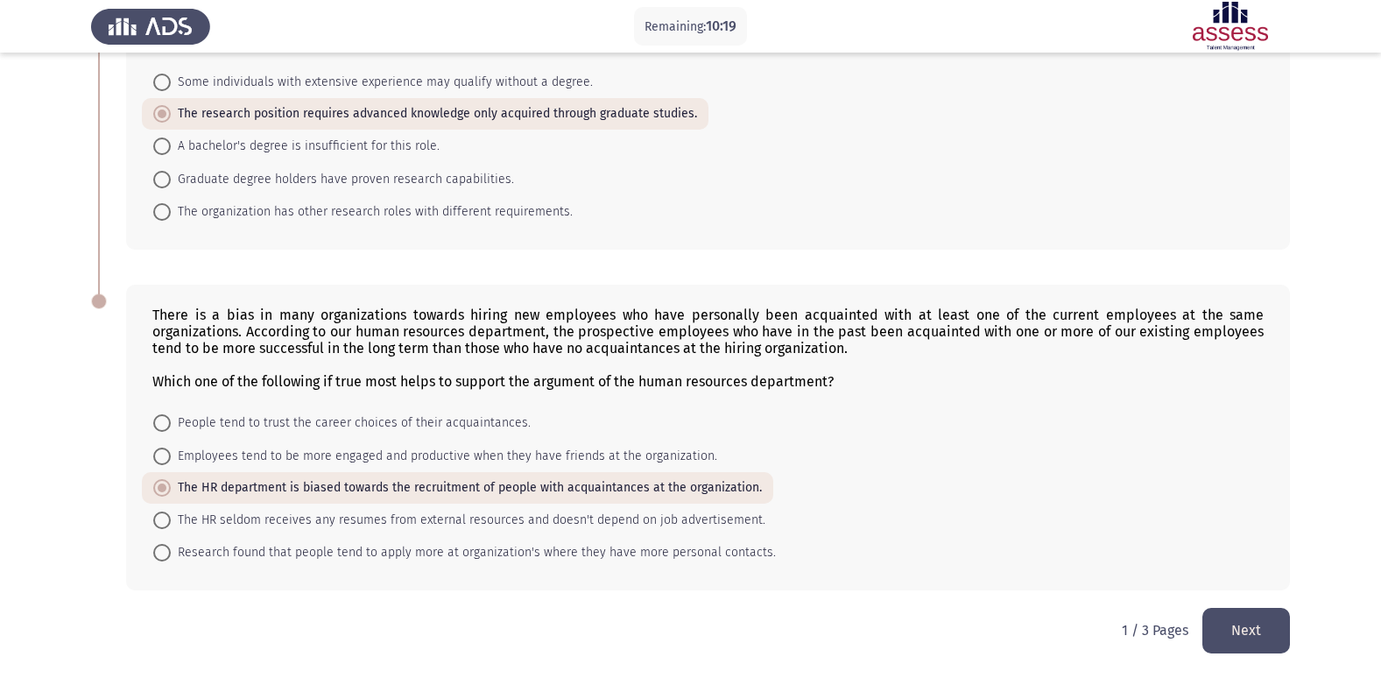
click at [1257, 636] on button "Next" at bounding box center [1246, 630] width 88 height 45
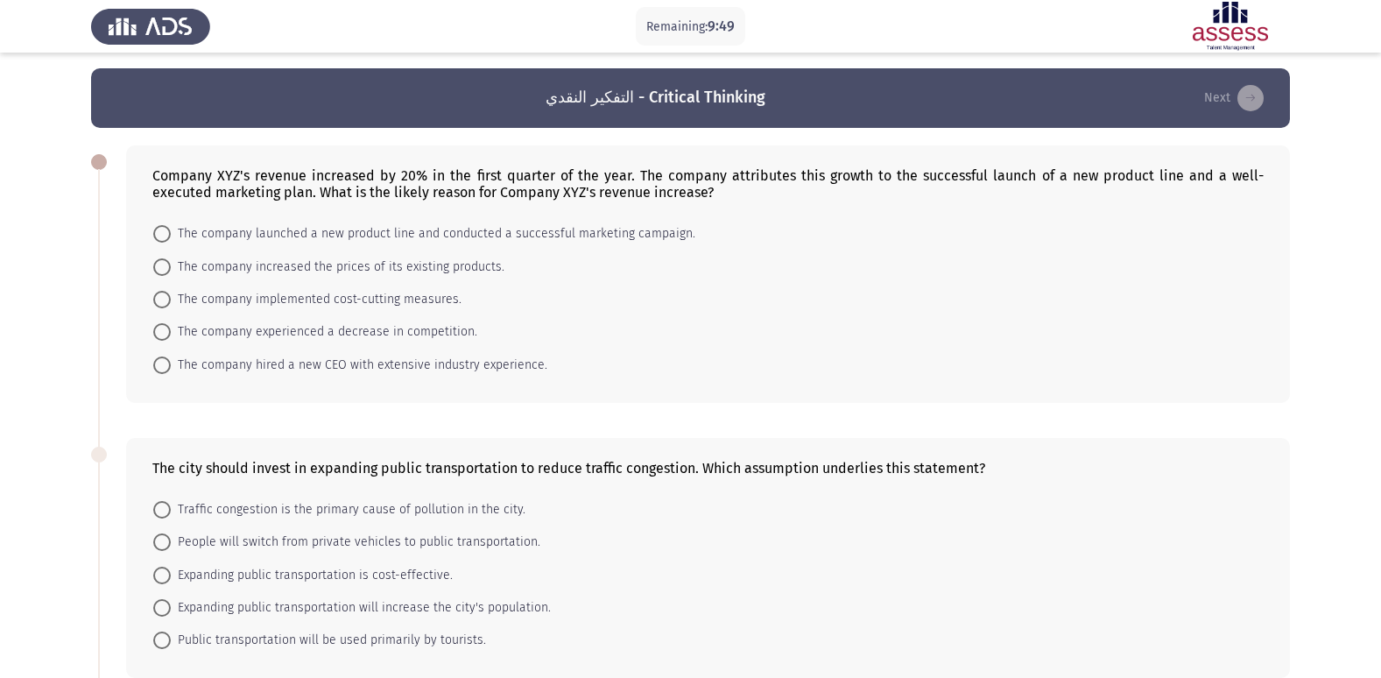
scroll to position [0, 0]
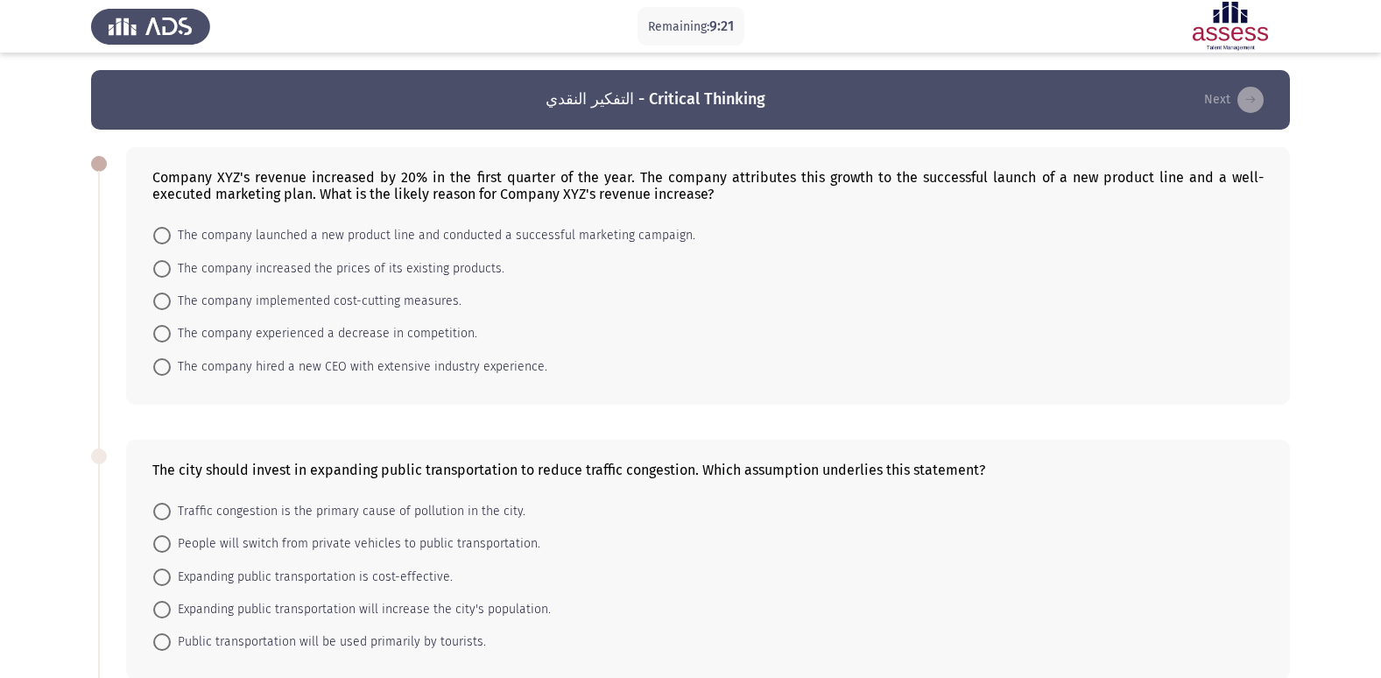
click at [549, 232] on span "The company launched a new product line and conducted a successful marketing ca…" at bounding box center [433, 235] width 525 height 21
click at [171, 232] on input "The company launched a new product line and conducted a successful marketing ca…" at bounding box center [162, 236] width 18 height 18
radio input "true"
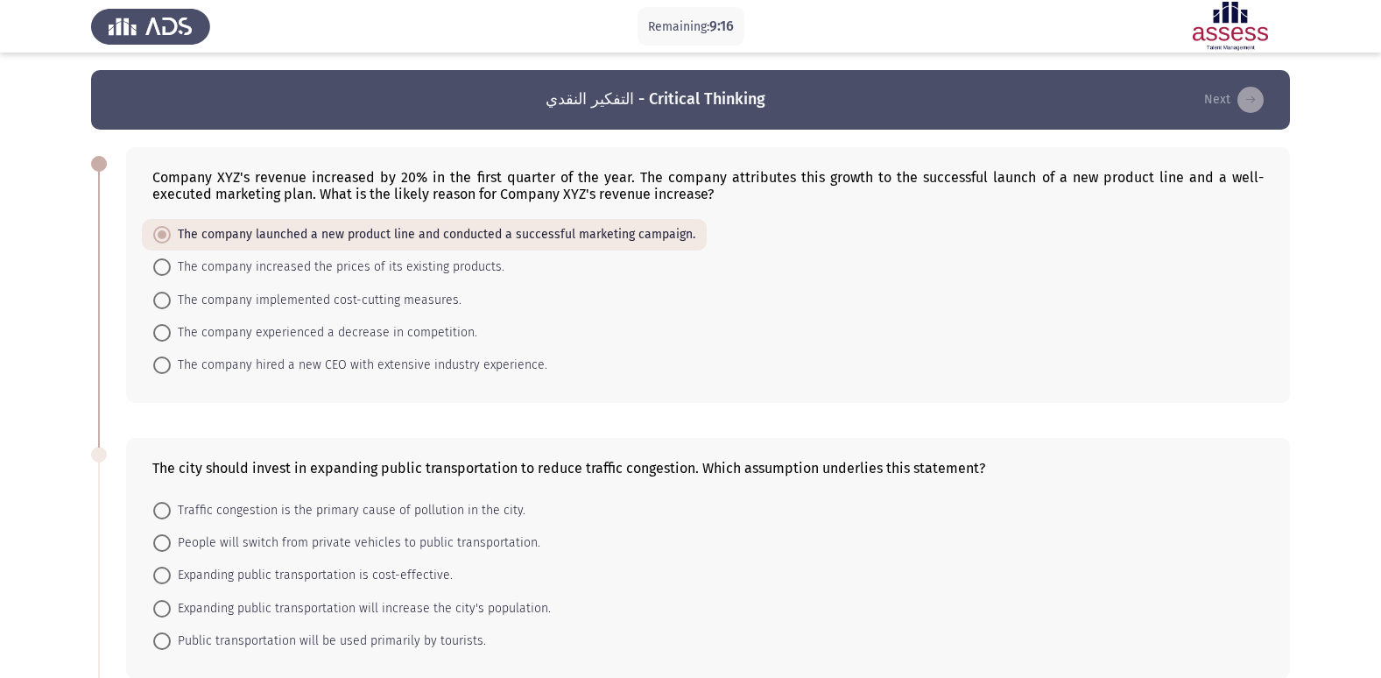
drag, startPoint x: 1362, startPoint y: 261, endPoint x: 1349, endPoint y: 383, distance: 122.3
click at [1349, 383] on app-assessment-container "Remaining: 9:16 التفكير النقدي - Critical Thinking Next Company XYZ's revenue i…" at bounding box center [690, 554] width 1381 height 968
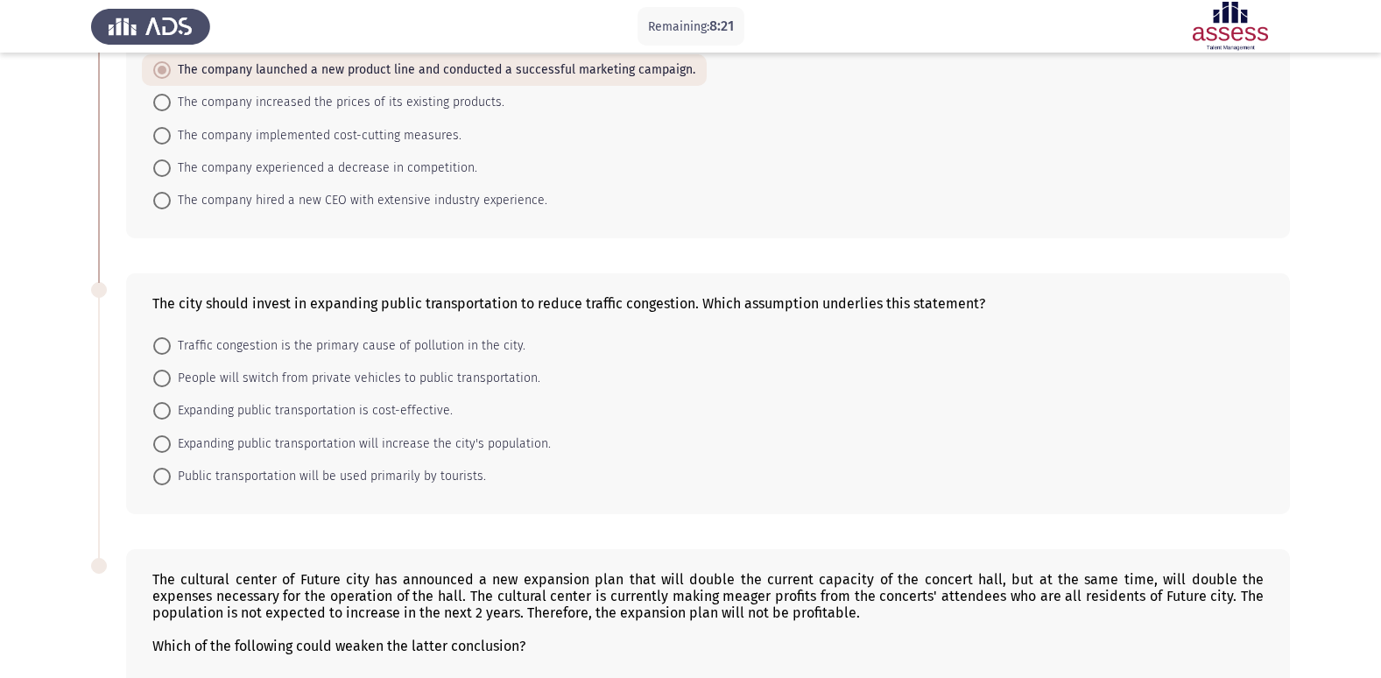
scroll to position [252, 0]
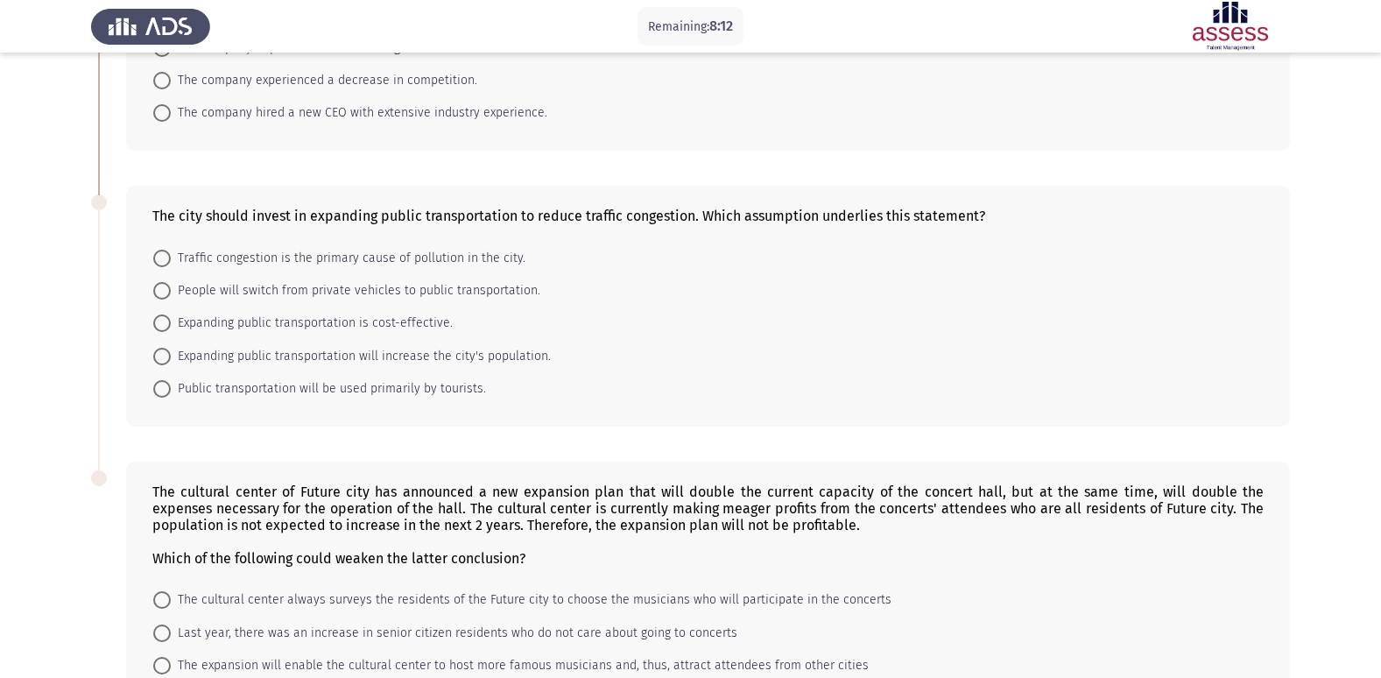
click at [419, 295] on span "People will switch from private vehicles to public transportation." at bounding box center [356, 290] width 370 height 21
click at [171, 295] on input "People will switch from private vehicles to public transportation." at bounding box center [162, 291] width 18 height 18
radio input "true"
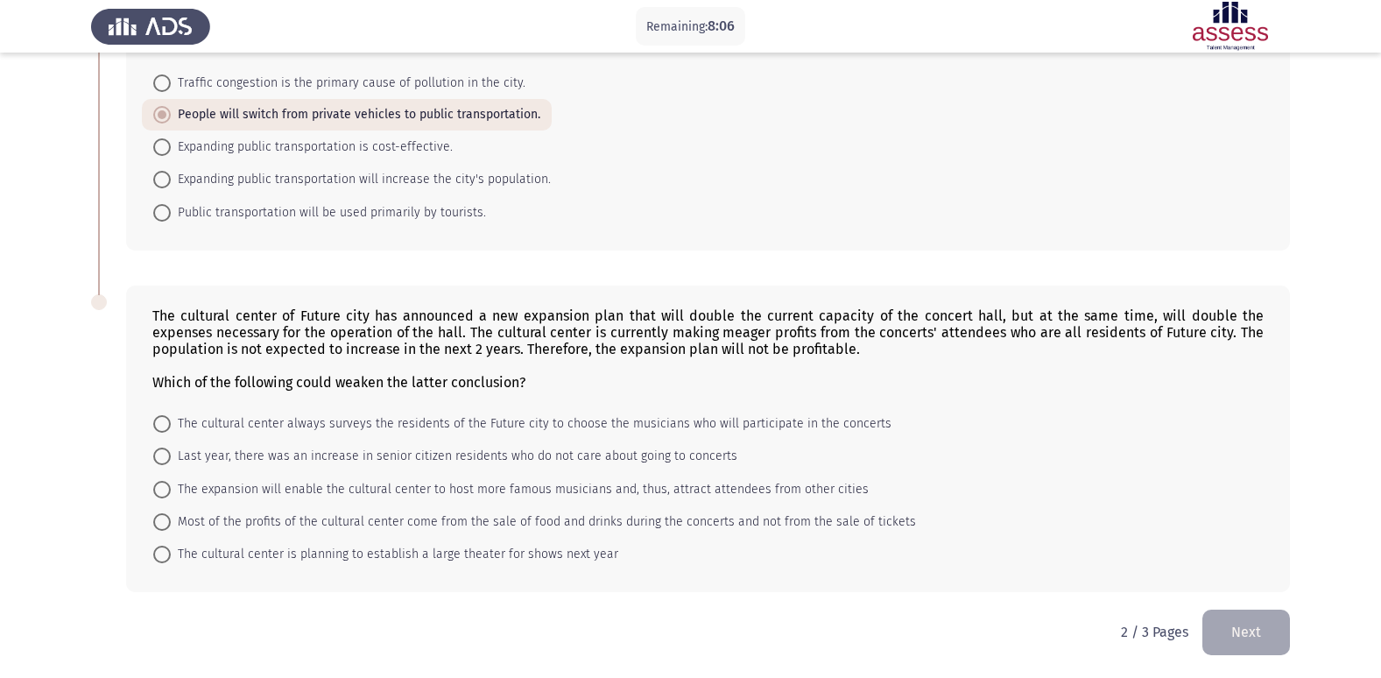
scroll to position [429, 0]
click at [630, 447] on span "Last year, there was an increase in senior citizen residents who do not care ab…" at bounding box center [454, 454] width 567 height 21
click at [171, 447] on input "Last year, there was an increase in senior citizen residents who do not care ab…" at bounding box center [162, 455] width 18 height 18
radio input "true"
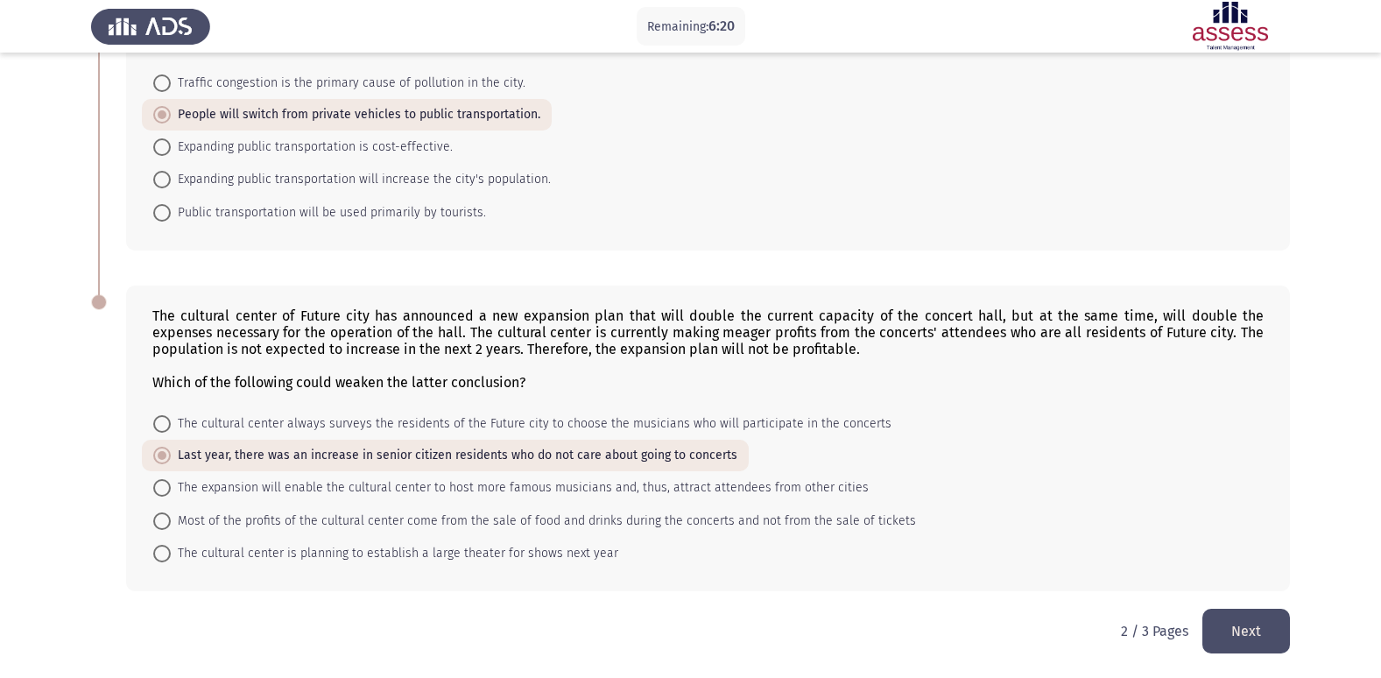
scroll to position [428, 0]
click at [1257, 624] on button "Next" at bounding box center [1246, 630] width 88 height 45
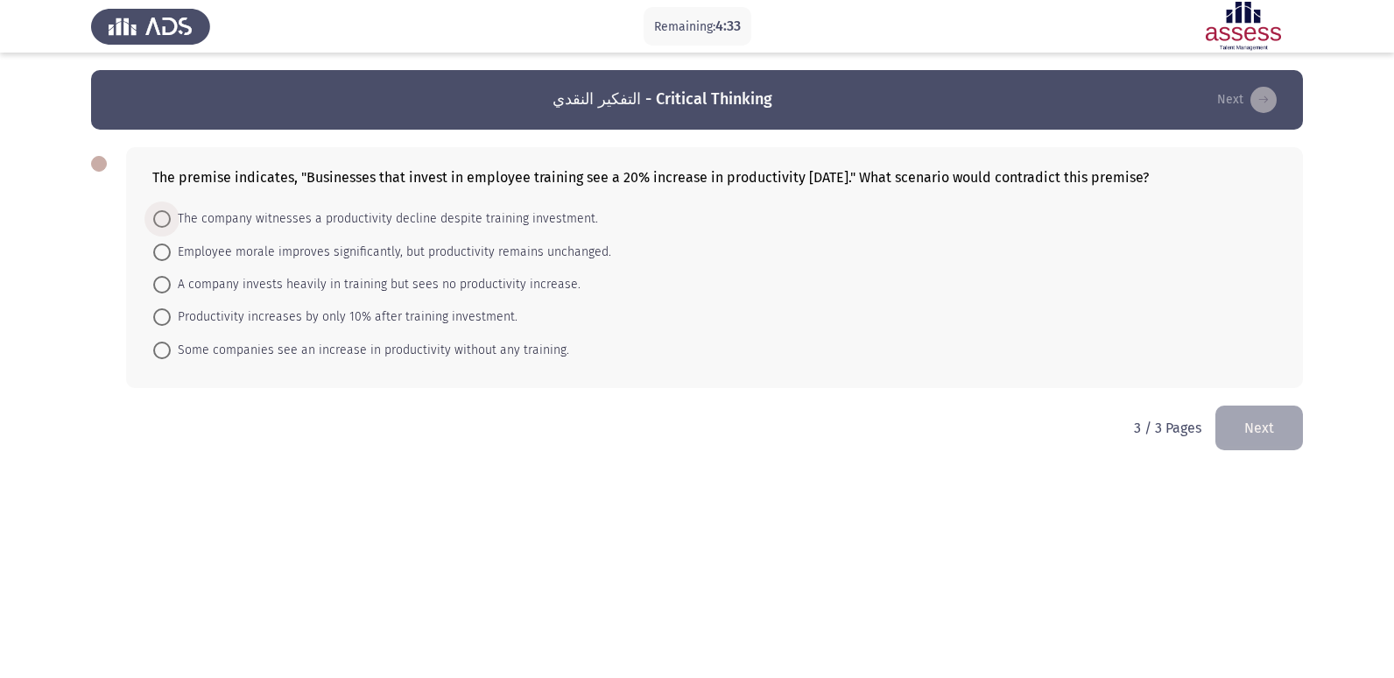
click at [519, 220] on span "The company witnesses a productivity decline despite training investment." at bounding box center [384, 218] width 427 height 21
click at [171, 220] on input "The company witnesses a productivity decline despite training investment." at bounding box center [162, 219] width 18 height 18
radio input "true"
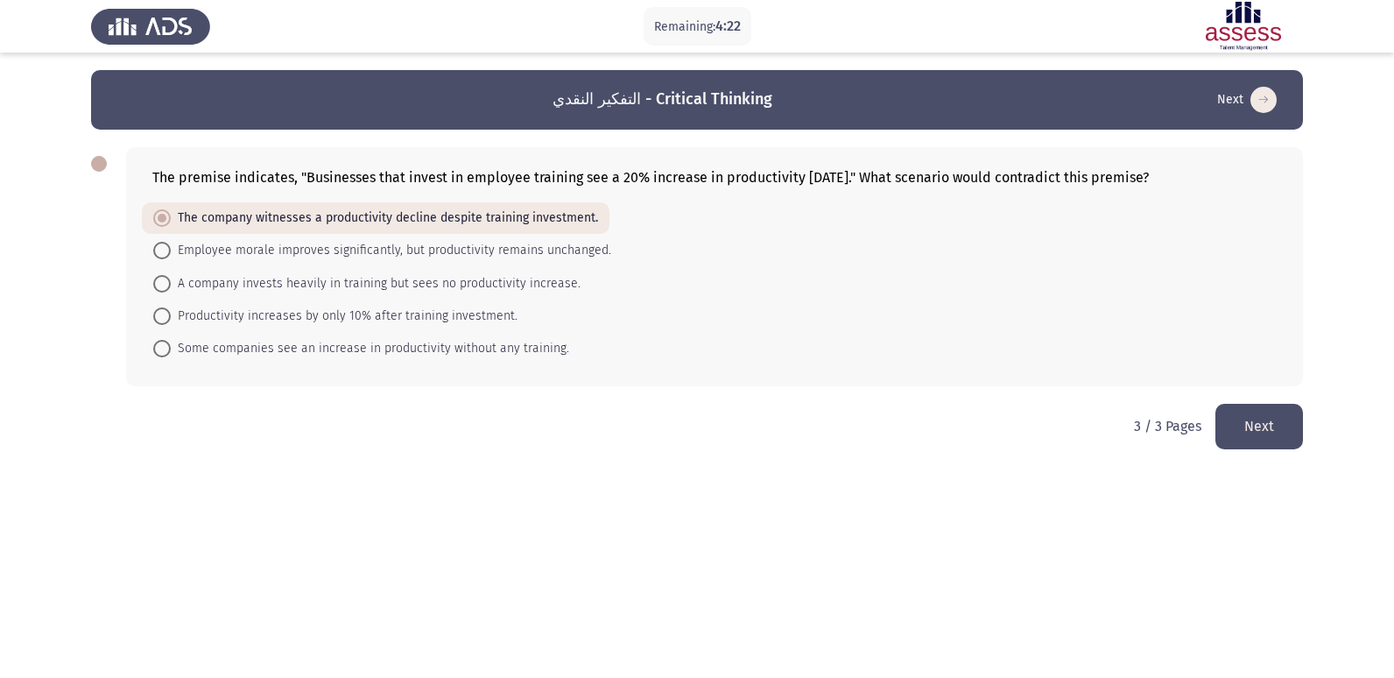
click at [495, 284] on span "A company invests heavily in training but sees no productivity increase." at bounding box center [376, 283] width 410 height 21
click at [171, 284] on input "A company invests heavily in training but sees no productivity increase." at bounding box center [162, 284] width 18 height 18
radio input "true"
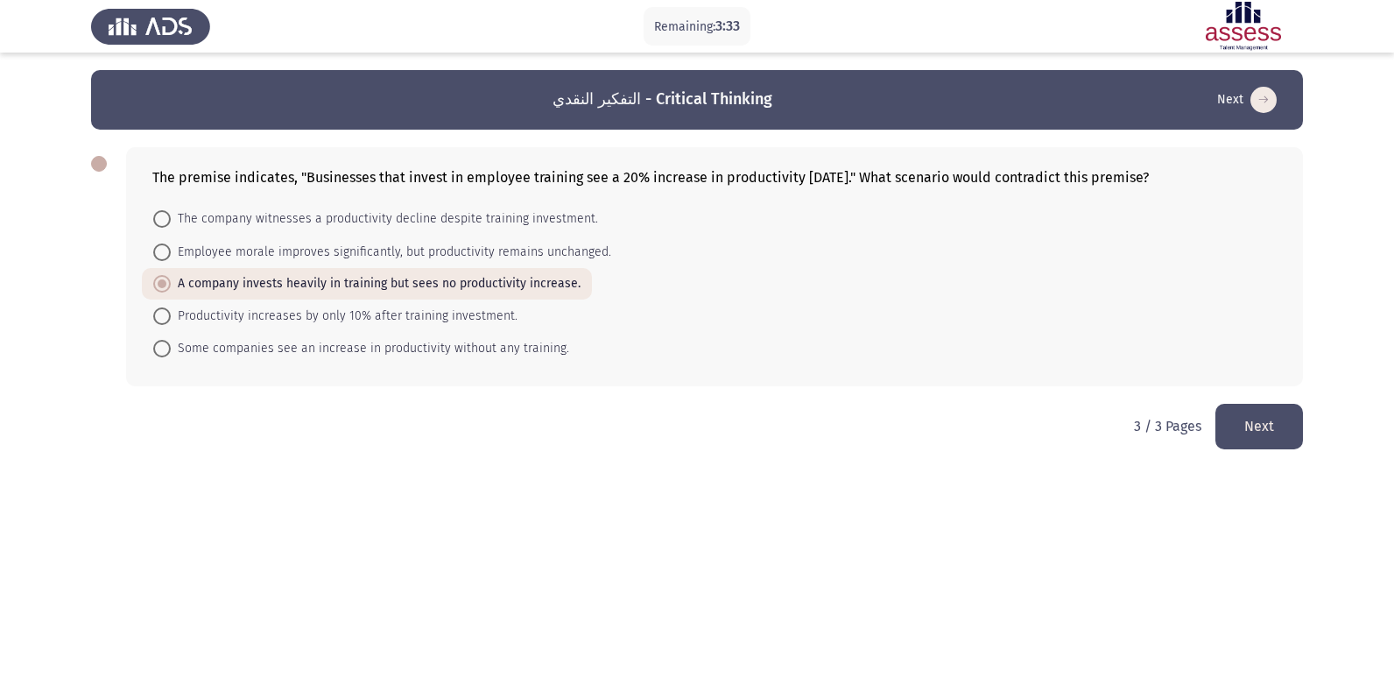
click at [553, 222] on span "The company witnesses a productivity decline despite training investment." at bounding box center [384, 218] width 427 height 21
click at [171, 222] on input "The company witnesses a productivity decline despite training investment." at bounding box center [162, 219] width 18 height 18
radio input "true"
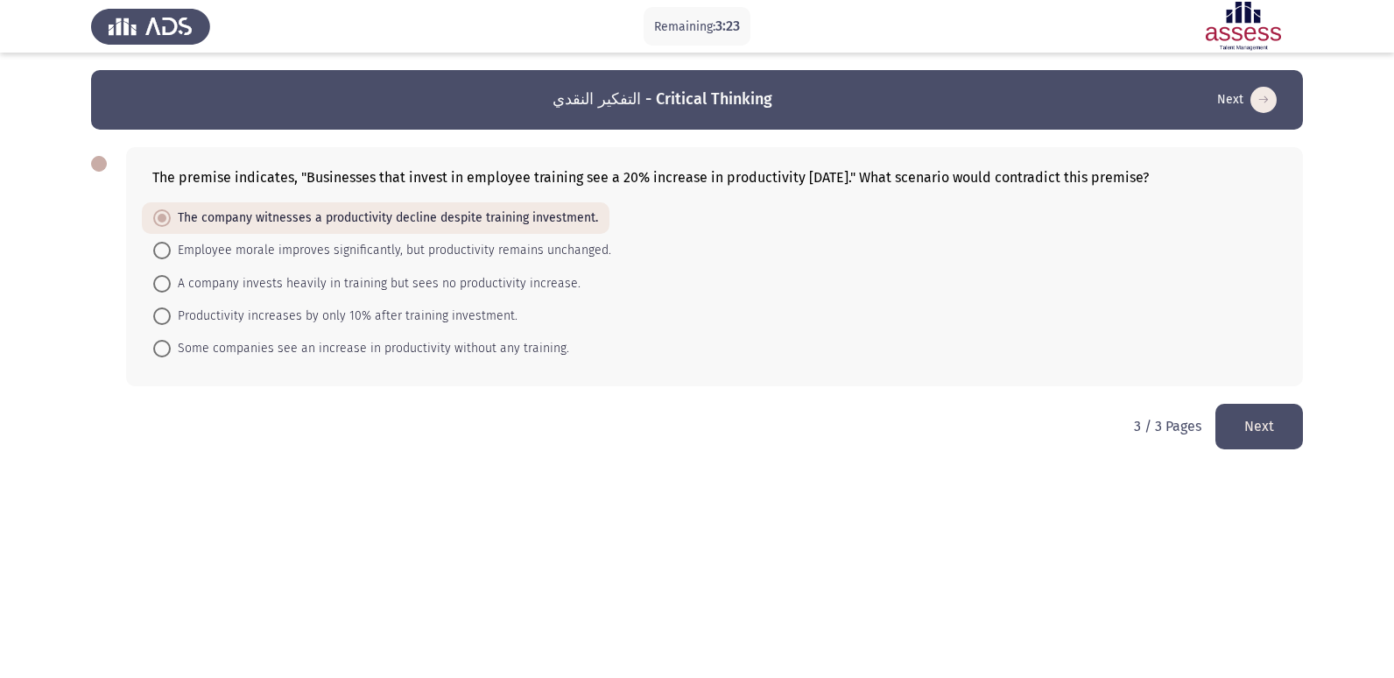
click at [1251, 433] on button "Next" at bounding box center [1259, 426] width 88 height 45
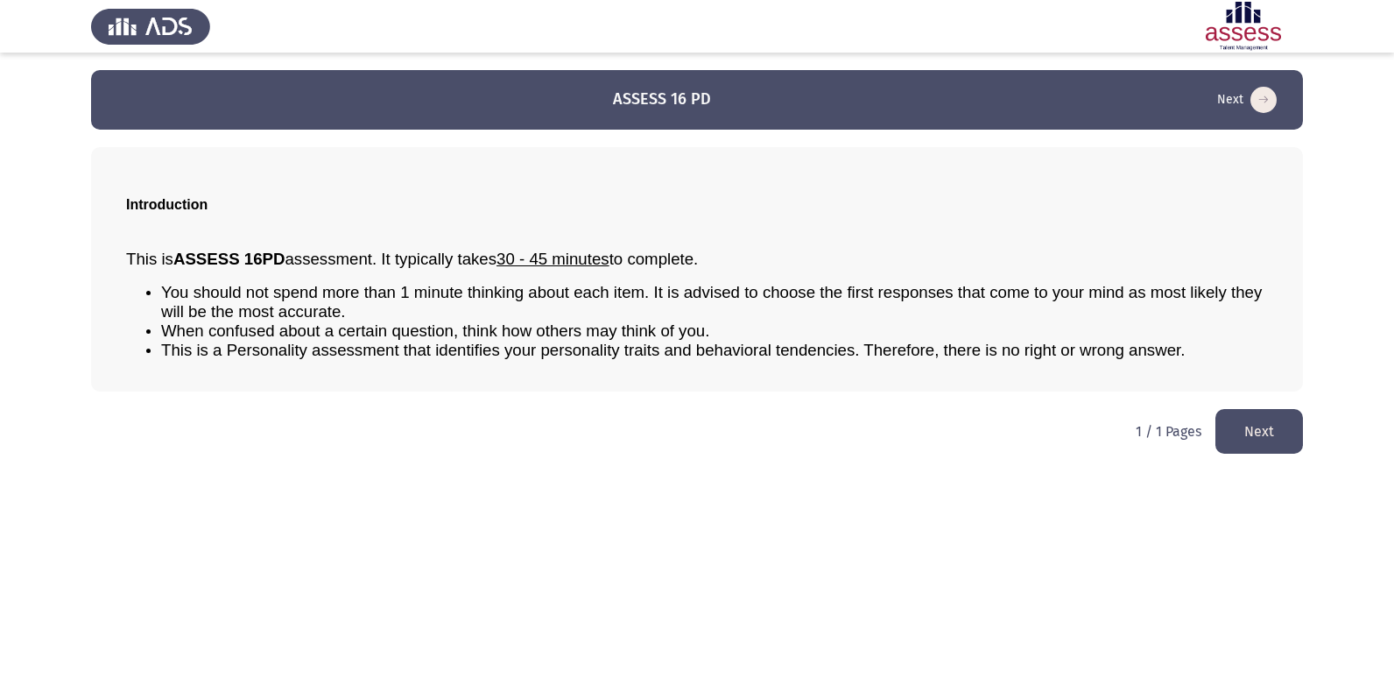
click at [1240, 435] on button "Next" at bounding box center [1259, 431] width 88 height 45
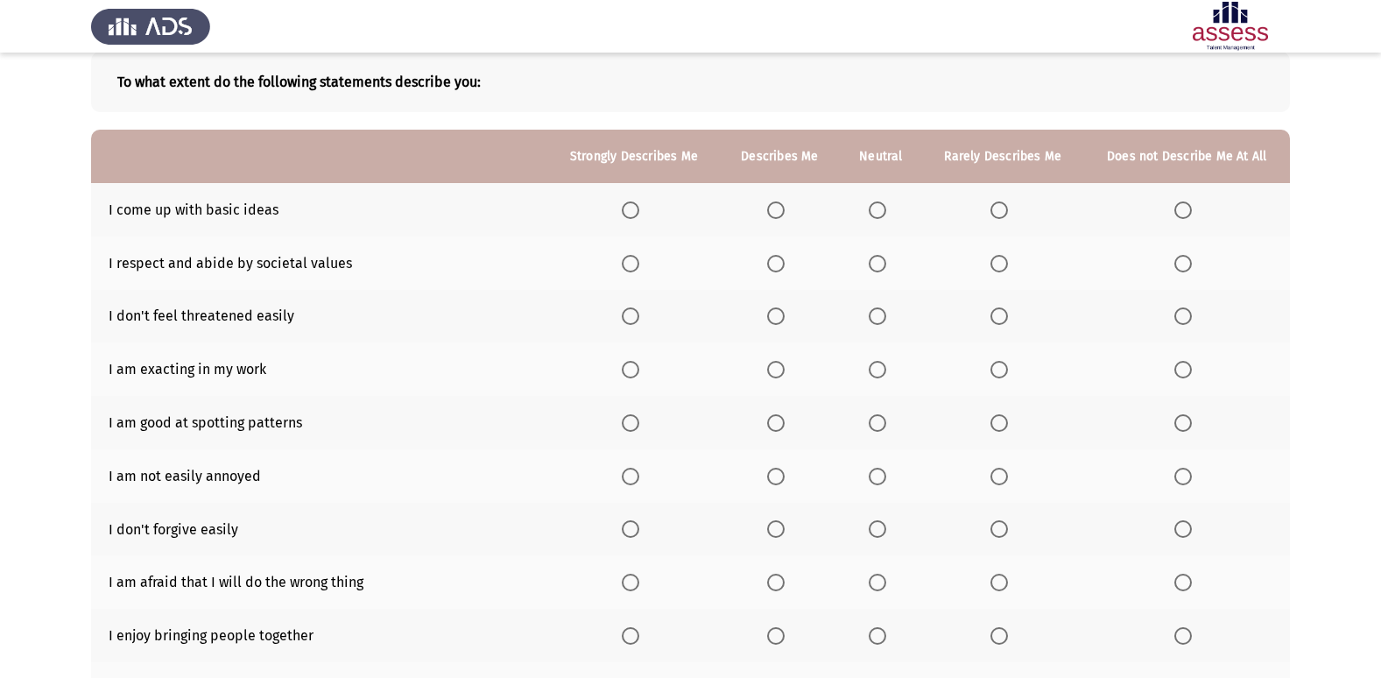
scroll to position [118, 0]
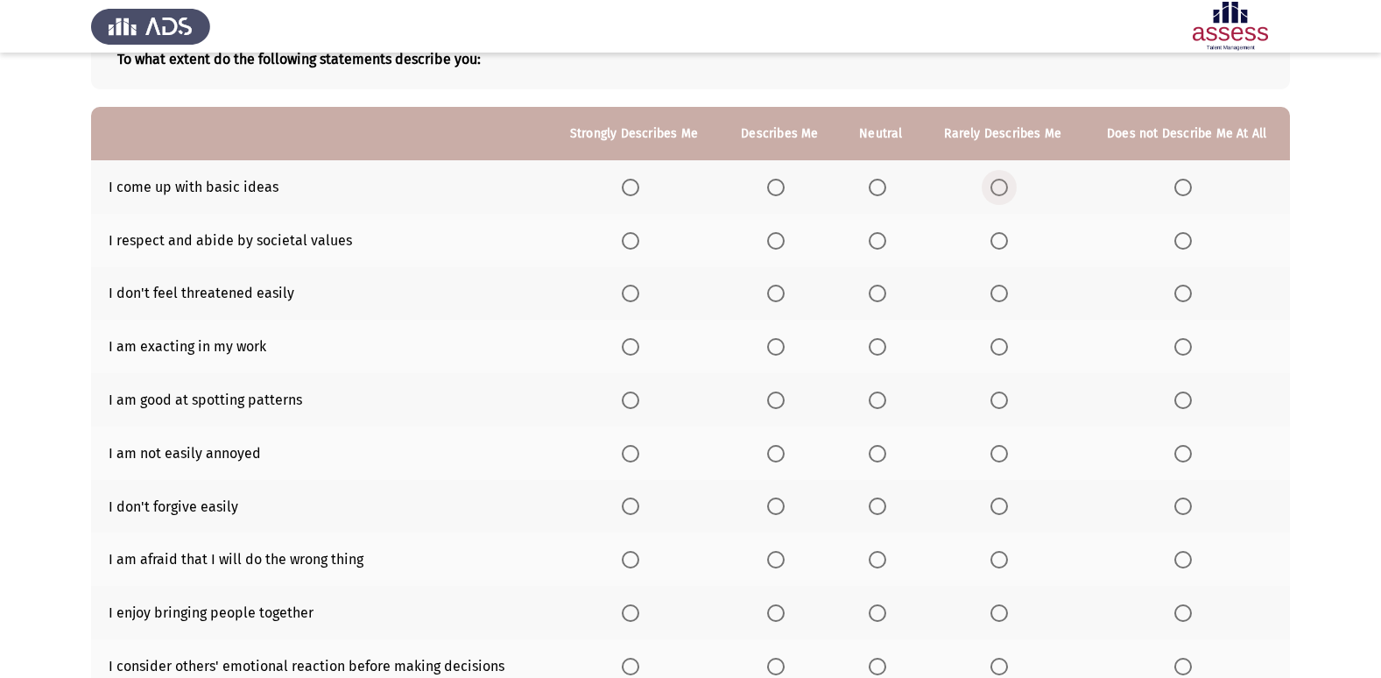
click at [999, 180] on span "Select an option" at bounding box center [999, 188] width 18 height 18
click at [999, 180] on input "Select an option" at bounding box center [999, 188] width 18 height 18
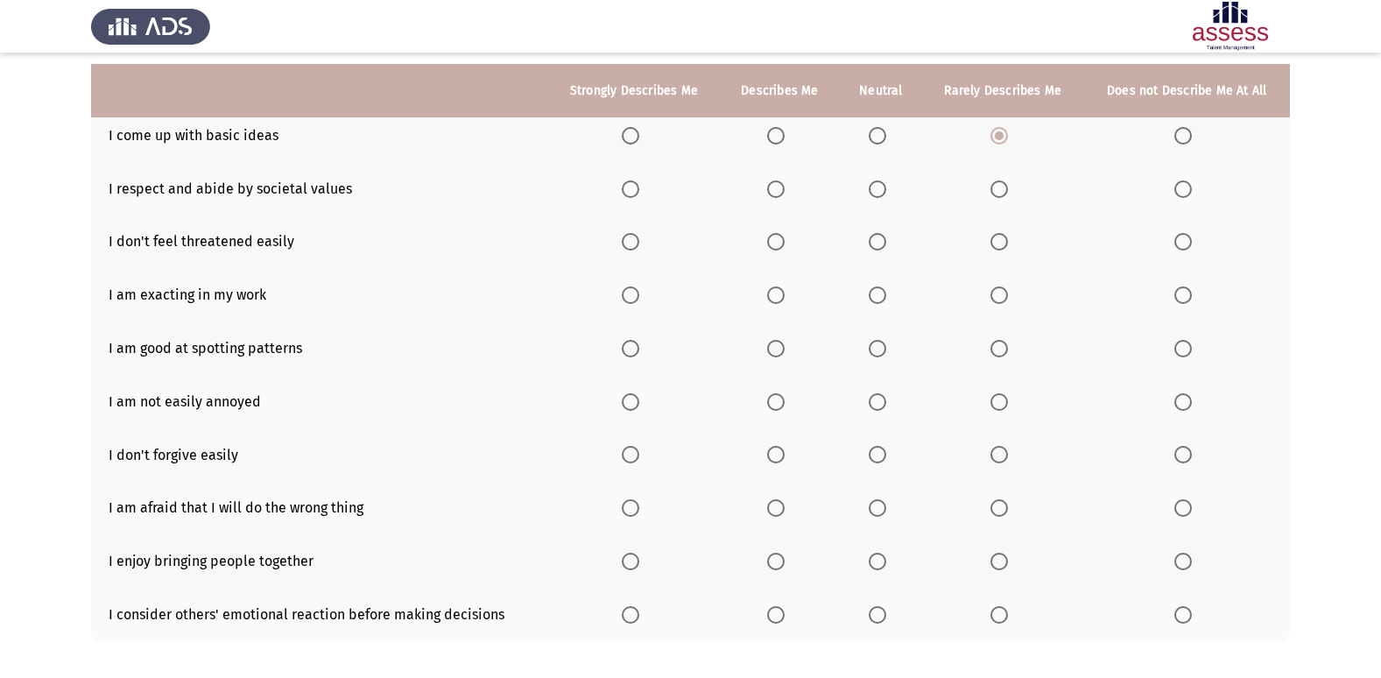
scroll to position [184, 0]
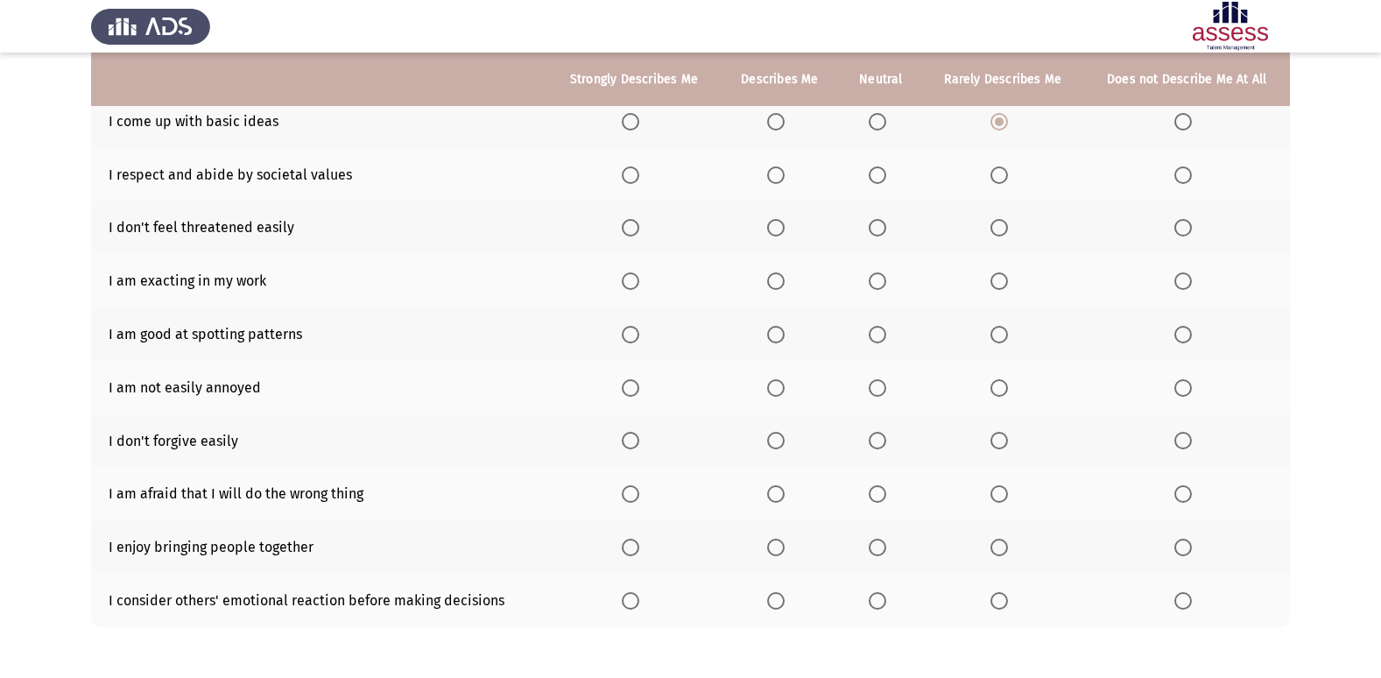
click at [774, 180] on span "Select an option" at bounding box center [776, 175] width 18 height 18
click at [774, 180] on input "Select an option" at bounding box center [776, 175] width 18 height 18
click at [771, 229] on span "Select an option" at bounding box center [776, 228] width 18 height 18
click at [771, 229] on input "Select an option" at bounding box center [776, 228] width 18 height 18
click at [882, 281] on span "Select an option" at bounding box center [878, 281] width 18 height 18
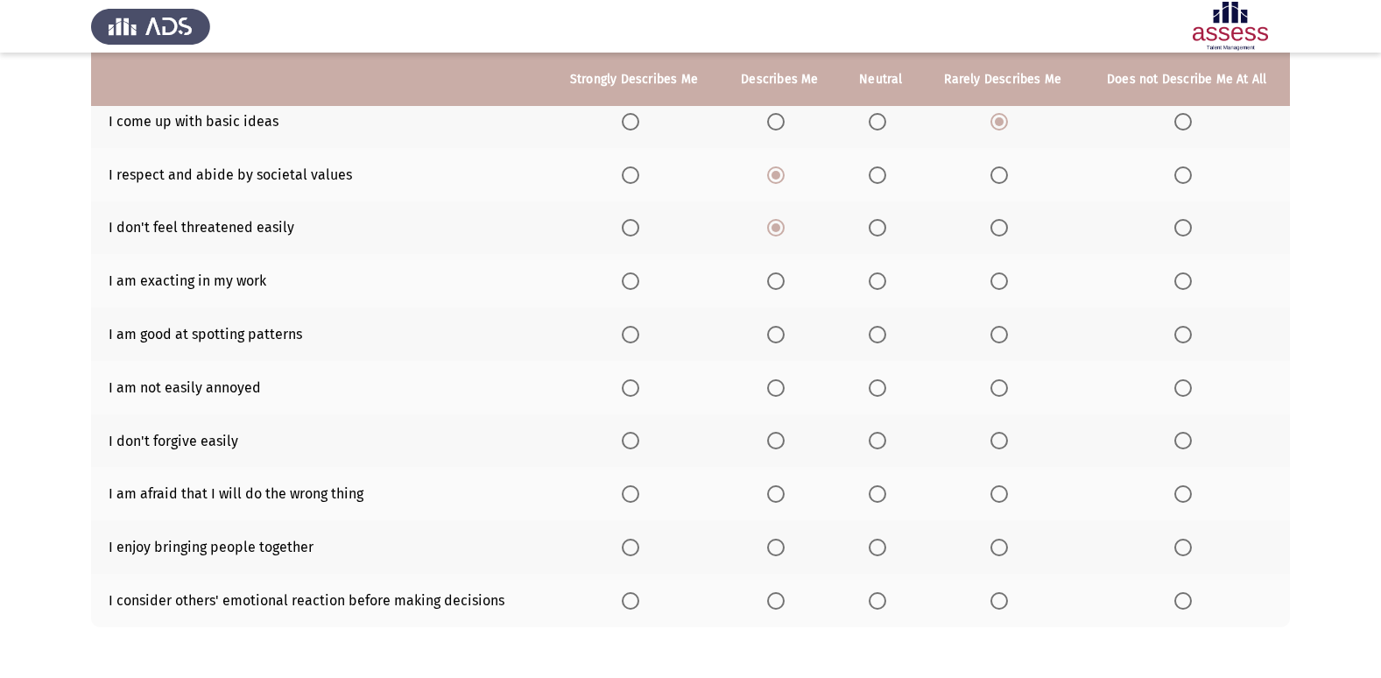
click at [882, 281] on input "Select an option" at bounding box center [878, 281] width 18 height 18
click at [634, 338] on span "Select an option" at bounding box center [631, 335] width 18 height 18
click at [634, 338] on input "Select an option" at bounding box center [631, 335] width 18 height 18
click at [624, 395] on span "Select an option" at bounding box center [631, 388] width 18 height 18
click at [624, 395] on input "Select an option" at bounding box center [631, 388] width 18 height 18
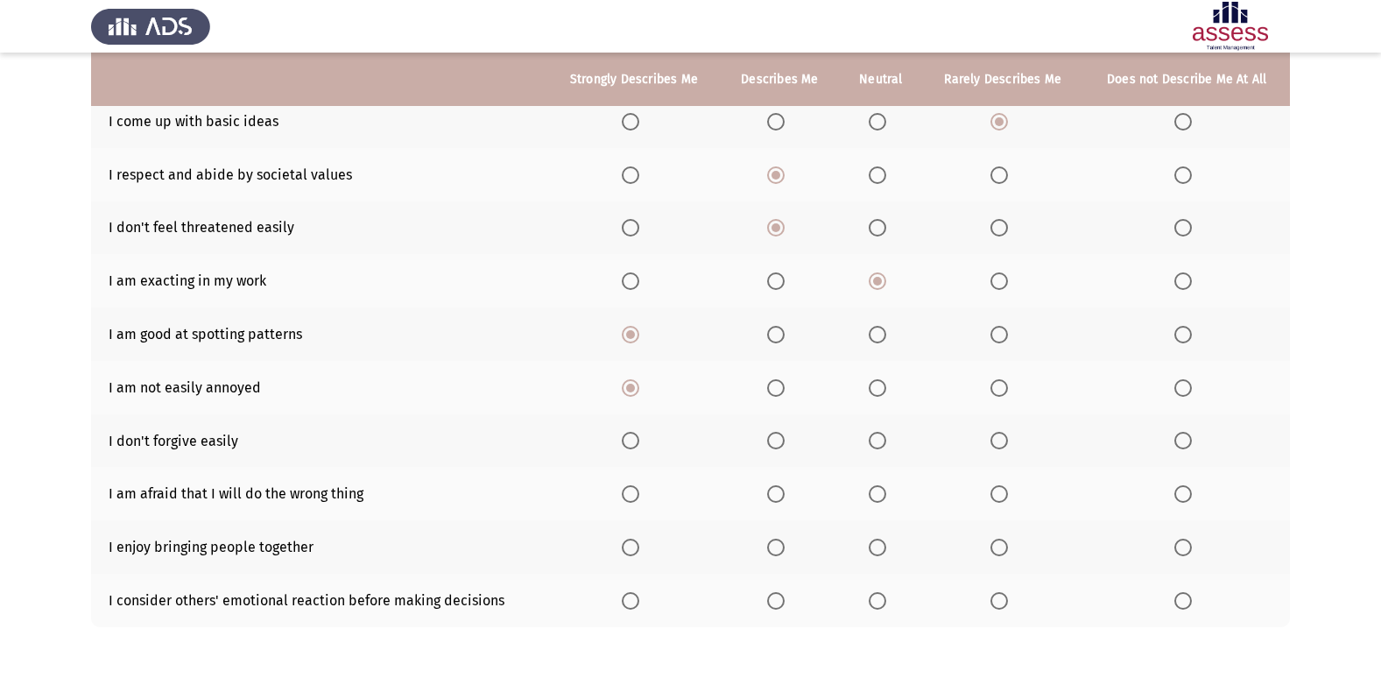
click at [780, 440] on span "Select an option" at bounding box center [776, 441] width 18 height 18
click at [780, 440] on input "Select an option" at bounding box center [776, 441] width 18 height 18
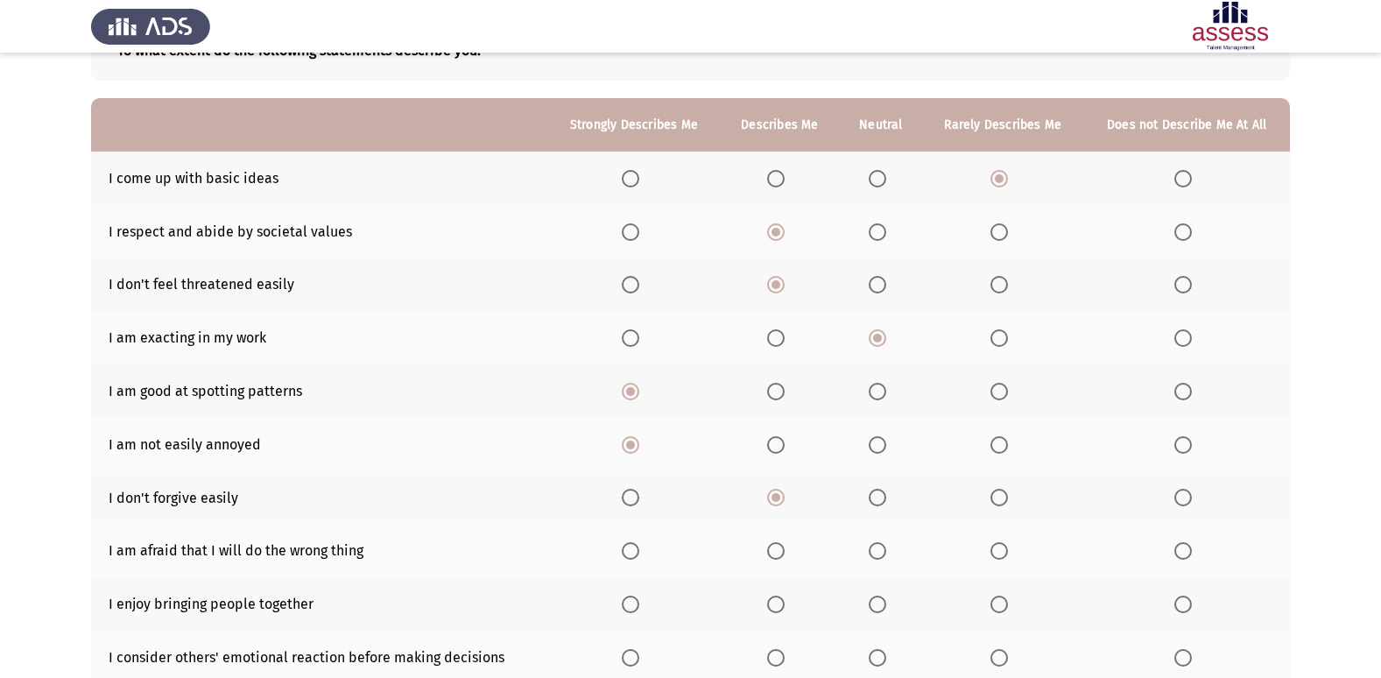
scroll to position [96, 0]
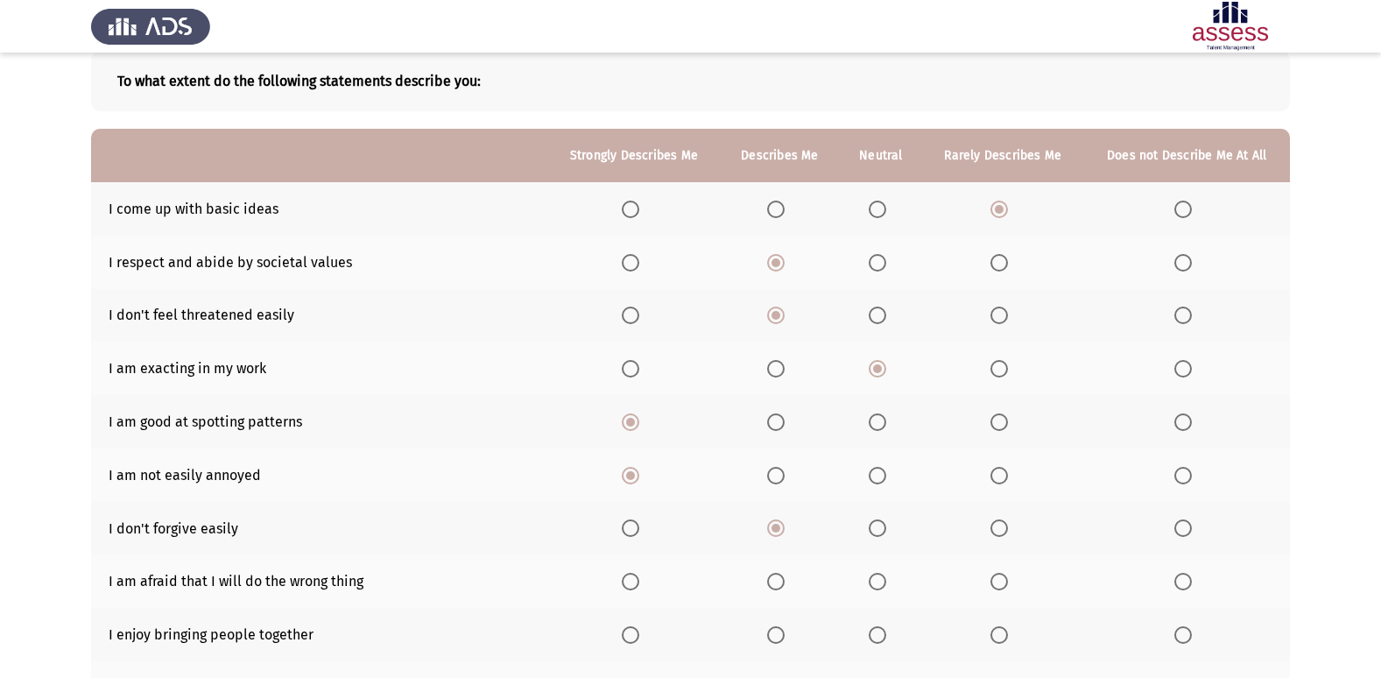
drag, startPoint x: 1380, startPoint y: 357, endPoint x: 1390, endPoint y: 424, distance: 67.2
click at [1381, 424] on html "ASSESS 16 PD Next To what extent do the following statements describe you: Stro…" at bounding box center [690, 370] width 1381 height 933
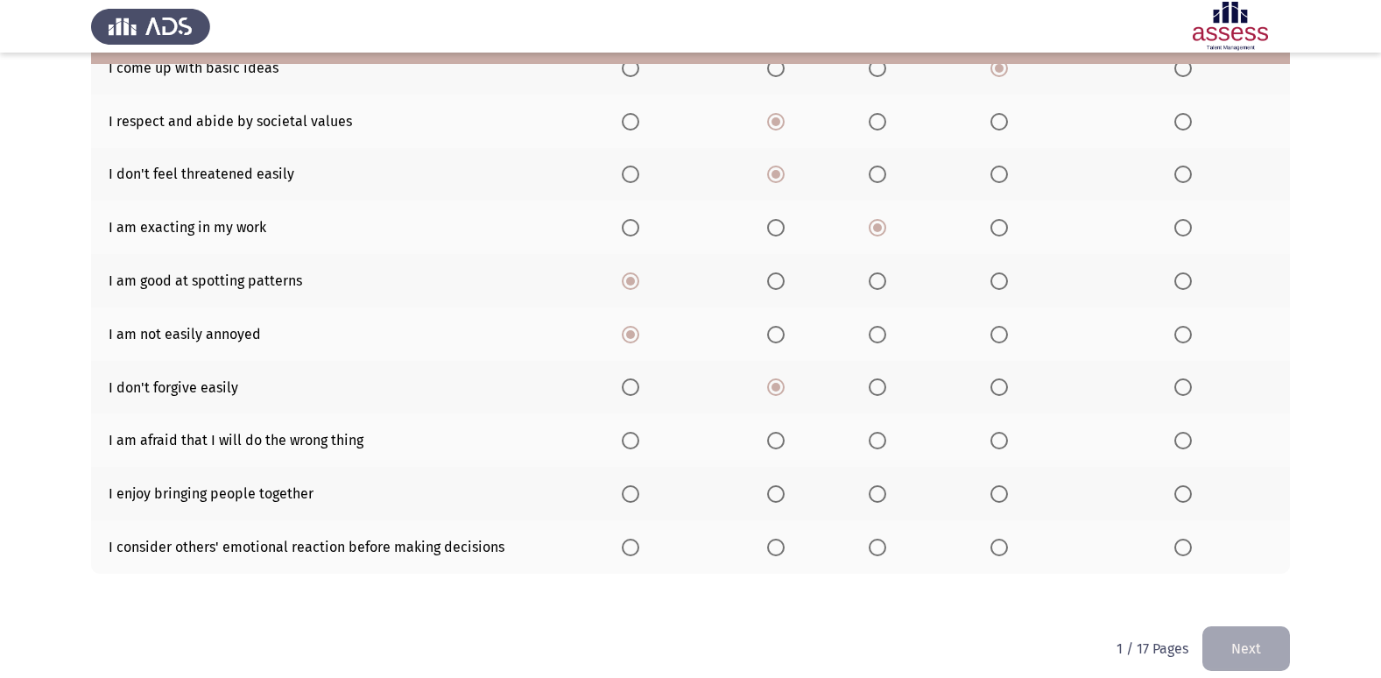
scroll to position [256, 0]
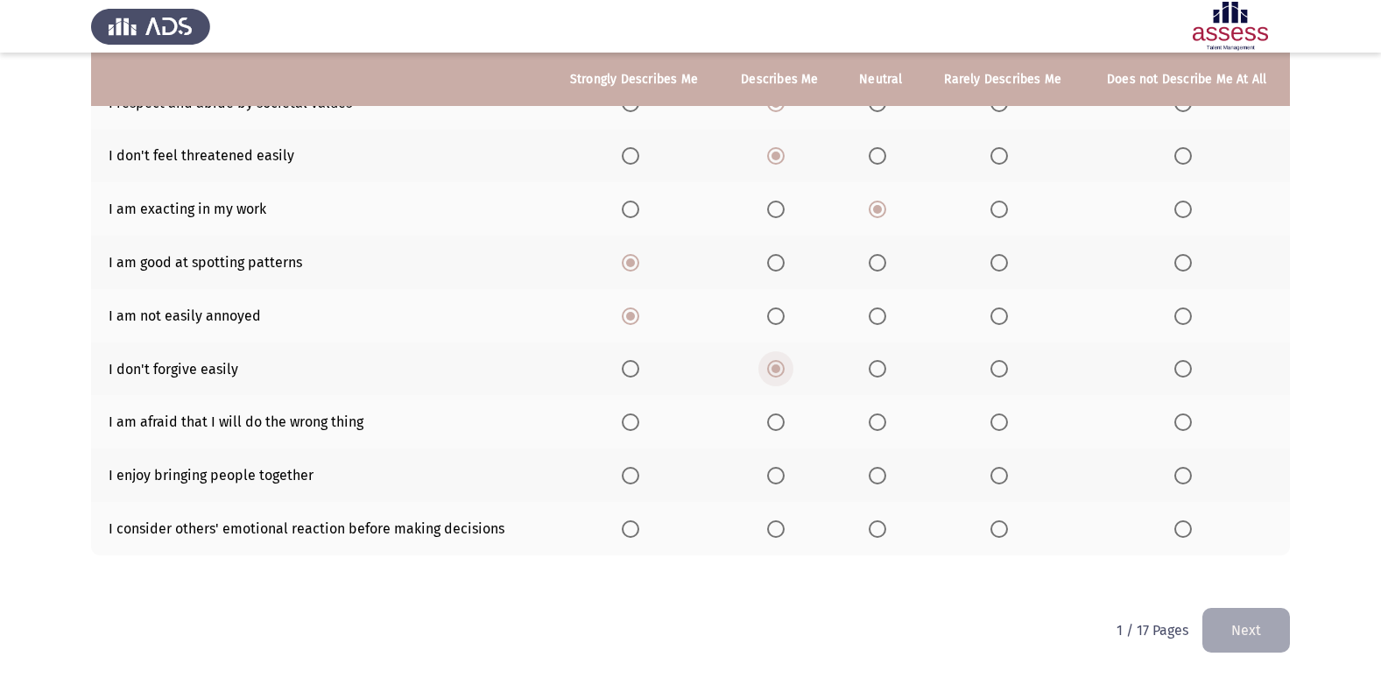
click at [785, 370] on span "Select an option" at bounding box center [776, 369] width 18 height 18
click at [785, 370] on input "Select an option" at bounding box center [776, 369] width 18 height 18
click at [875, 370] on span "Select an option" at bounding box center [878, 369] width 18 height 18
click at [875, 370] on input "Select an option" at bounding box center [878, 369] width 18 height 18
click at [873, 422] on span "Select an option" at bounding box center [878, 422] width 18 height 18
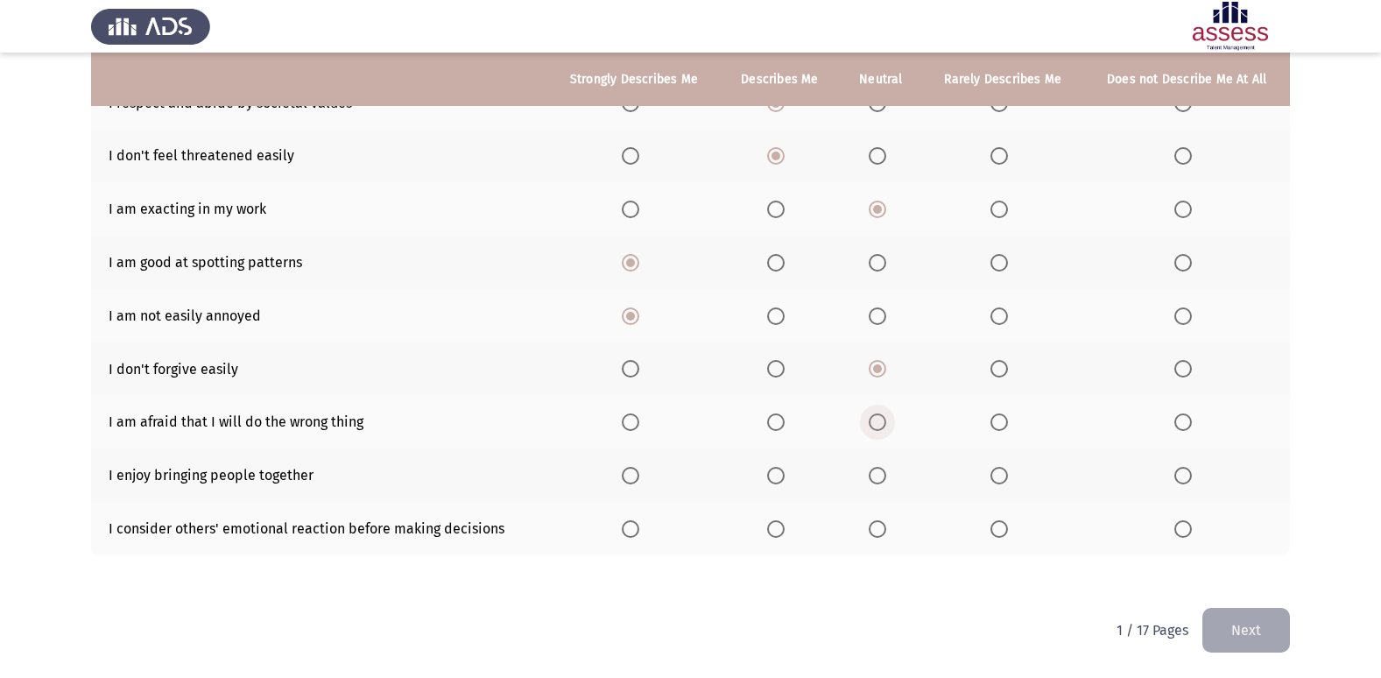
click at [873, 422] on input "Select an option" at bounding box center [878, 422] width 18 height 18
click at [630, 477] on span "Select an option" at bounding box center [631, 476] width 18 height 18
click at [630, 477] on input "Select an option" at bounding box center [631, 476] width 18 height 18
click at [632, 525] on span "Select an option" at bounding box center [631, 529] width 18 height 18
click at [632, 525] on input "Select an option" at bounding box center [631, 529] width 18 height 18
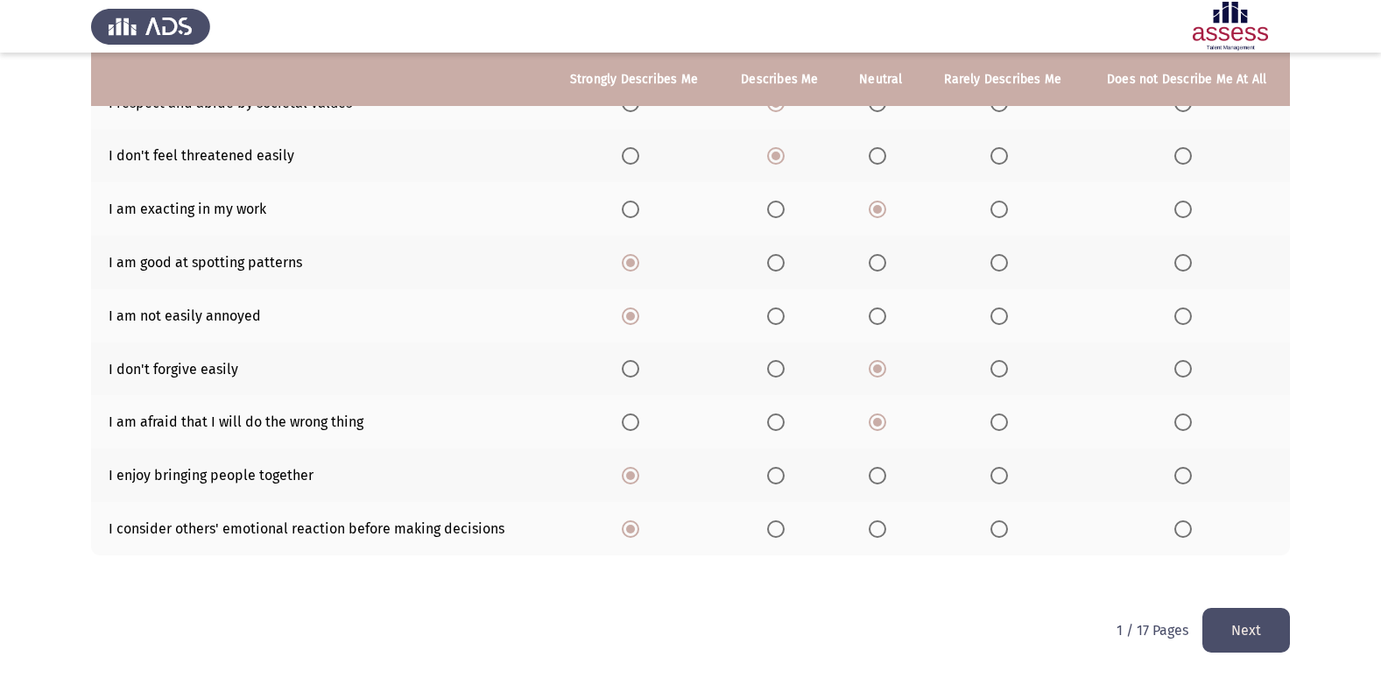
click at [1264, 625] on button "Next" at bounding box center [1246, 630] width 88 height 45
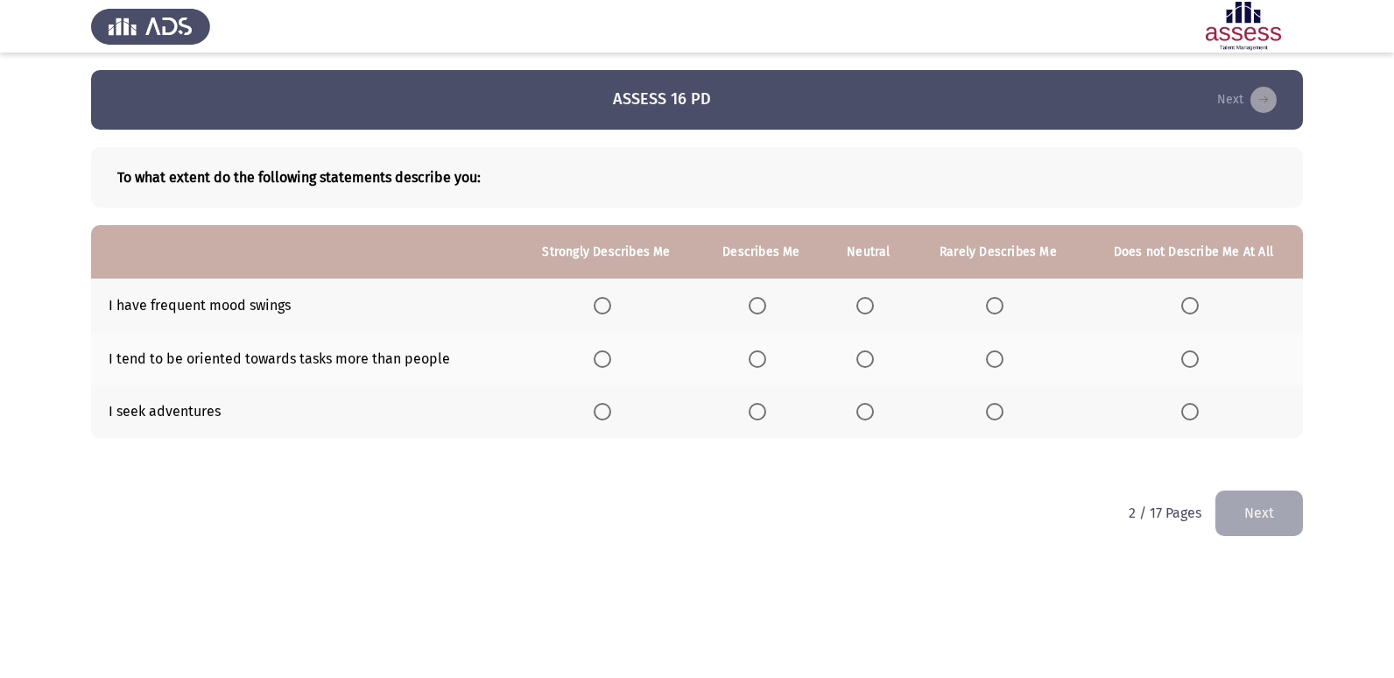
click at [879, 302] on label "Select an option" at bounding box center [868, 306] width 25 height 18
click at [874, 302] on input "Select an option" at bounding box center [865, 306] width 18 height 18
click at [603, 365] on span "Select an option" at bounding box center [603, 359] width 18 height 18
click at [603, 365] on input "Select an option" at bounding box center [603, 359] width 18 height 18
click at [597, 412] on span "Select an option" at bounding box center [603, 412] width 18 height 18
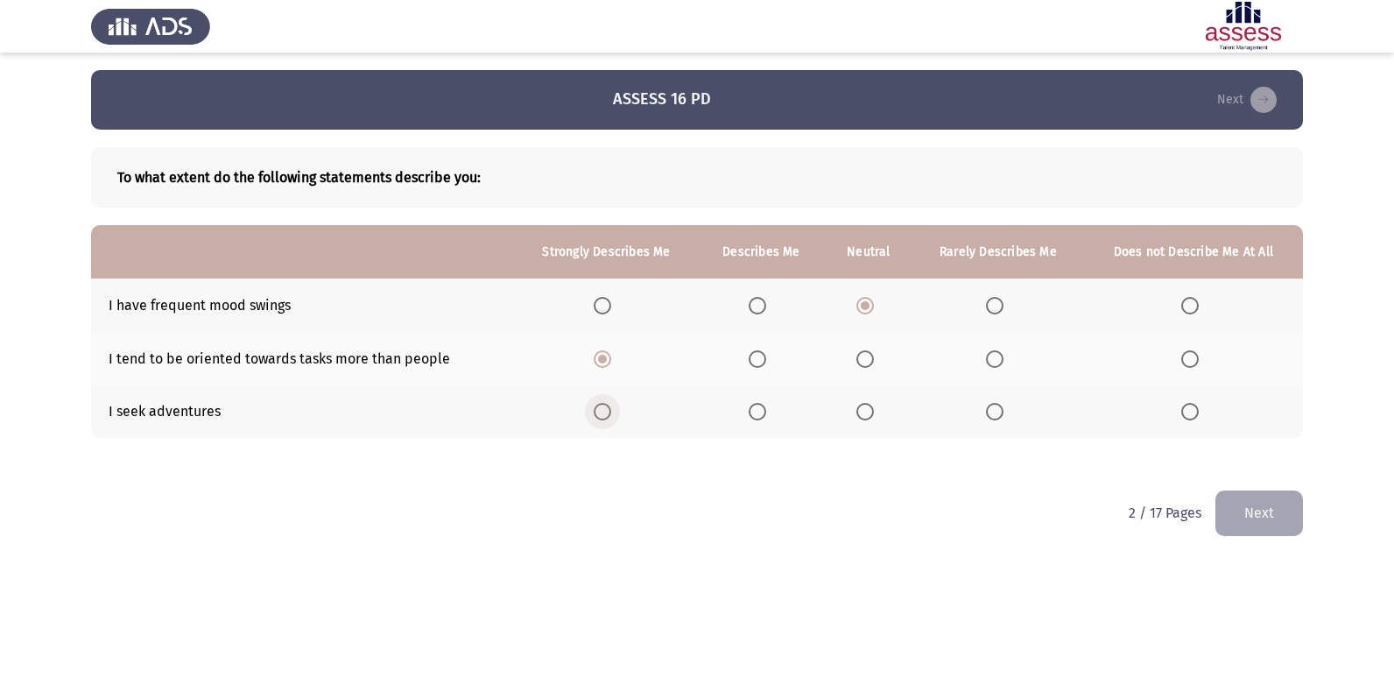
click at [597, 412] on input "Select an option" at bounding box center [603, 412] width 18 height 18
drag, startPoint x: 1268, startPoint y: 515, endPoint x: 1201, endPoint y: 517, distance: 66.6
click at [1268, 516] on button "Next" at bounding box center [1259, 512] width 88 height 45
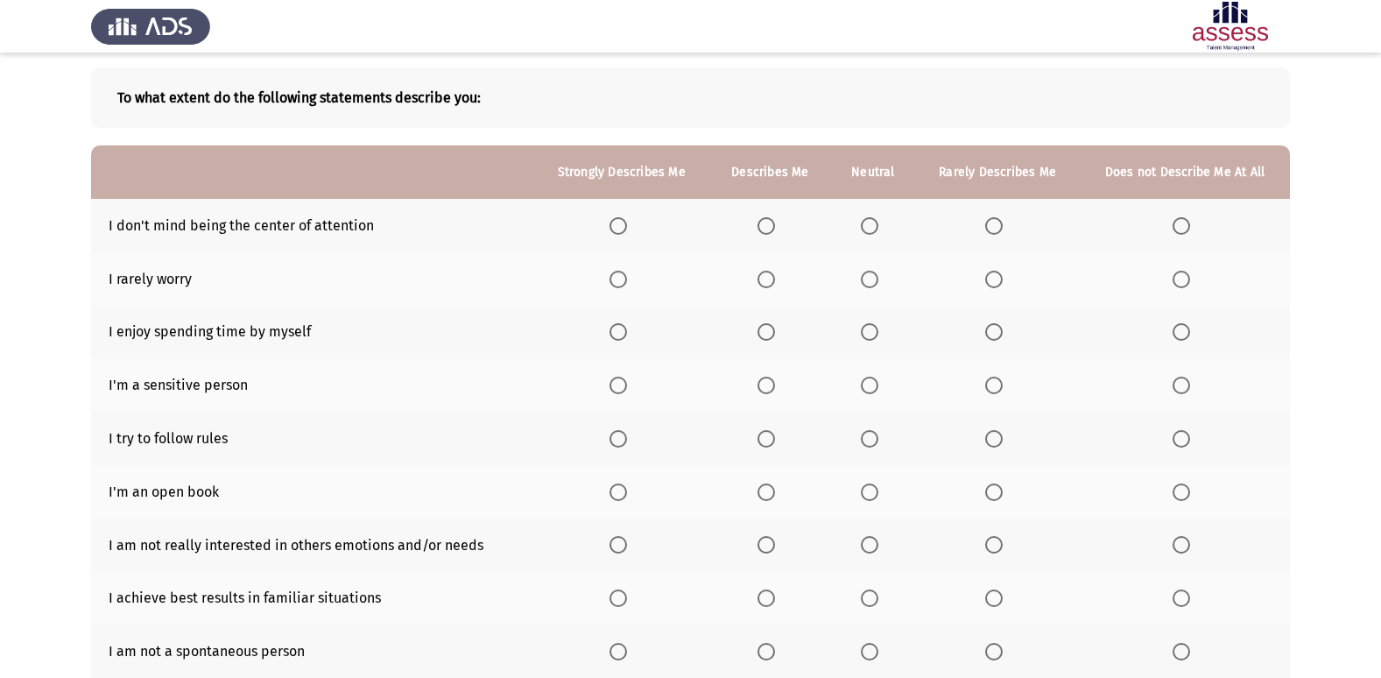
scroll to position [88, 0]
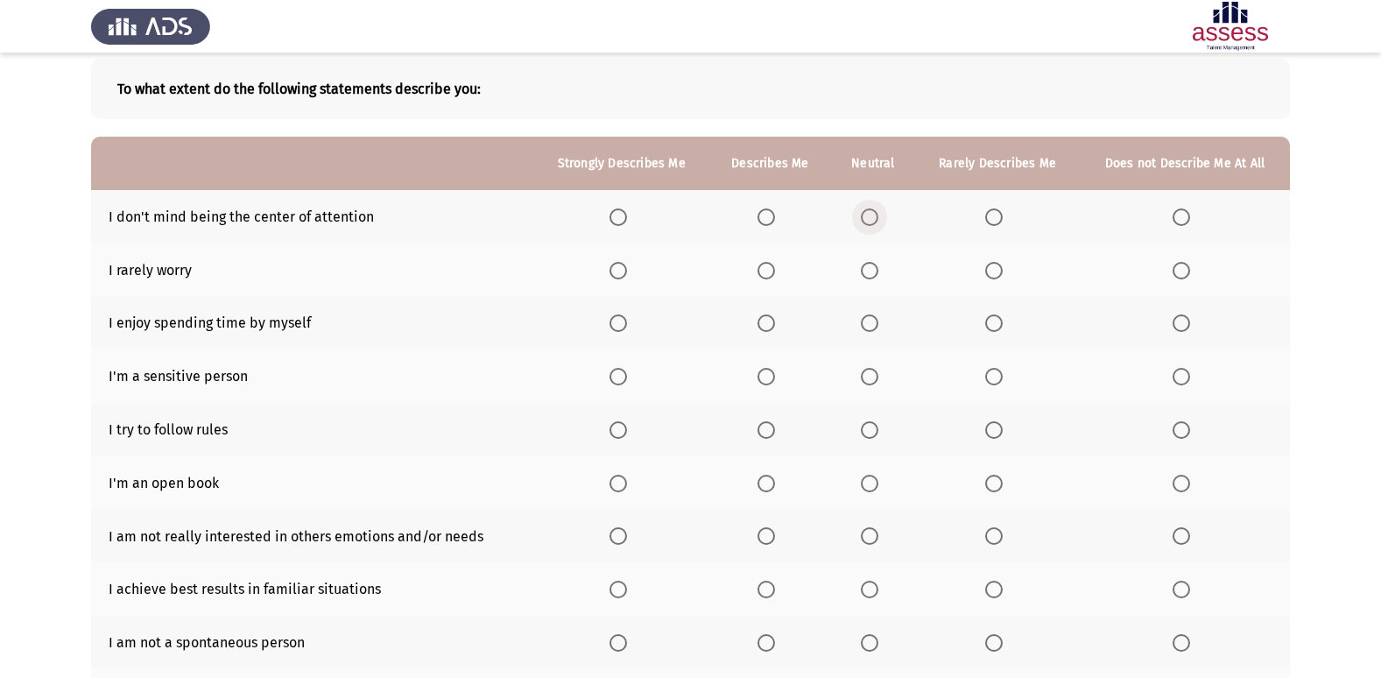
click at [871, 225] on span "Select an option" at bounding box center [870, 217] width 18 height 18
click at [871, 225] on input "Select an option" at bounding box center [870, 217] width 18 height 18
click at [863, 272] on span "Select an option" at bounding box center [870, 271] width 18 height 18
click at [863, 272] on input "Select an option" at bounding box center [870, 271] width 18 height 18
click at [620, 328] on span "Select an option" at bounding box center [618, 323] width 18 height 18
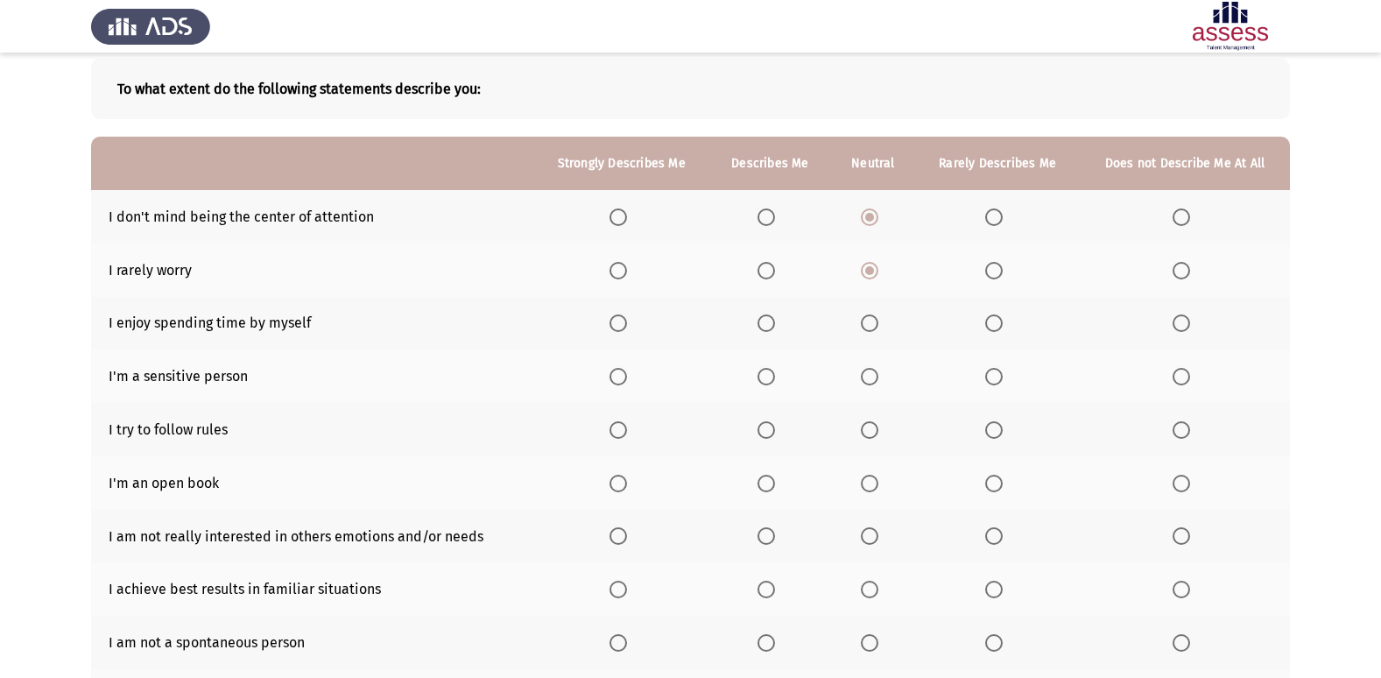
click at [620, 328] on input "Select an option" at bounding box center [618, 323] width 18 height 18
click at [770, 374] on span "Select an option" at bounding box center [766, 377] width 18 height 18
click at [770, 374] on input "Select an option" at bounding box center [766, 377] width 18 height 18
click at [616, 431] on span "Select an option" at bounding box center [618, 430] width 18 height 18
click at [616, 431] on input "Select an option" at bounding box center [618, 430] width 18 height 18
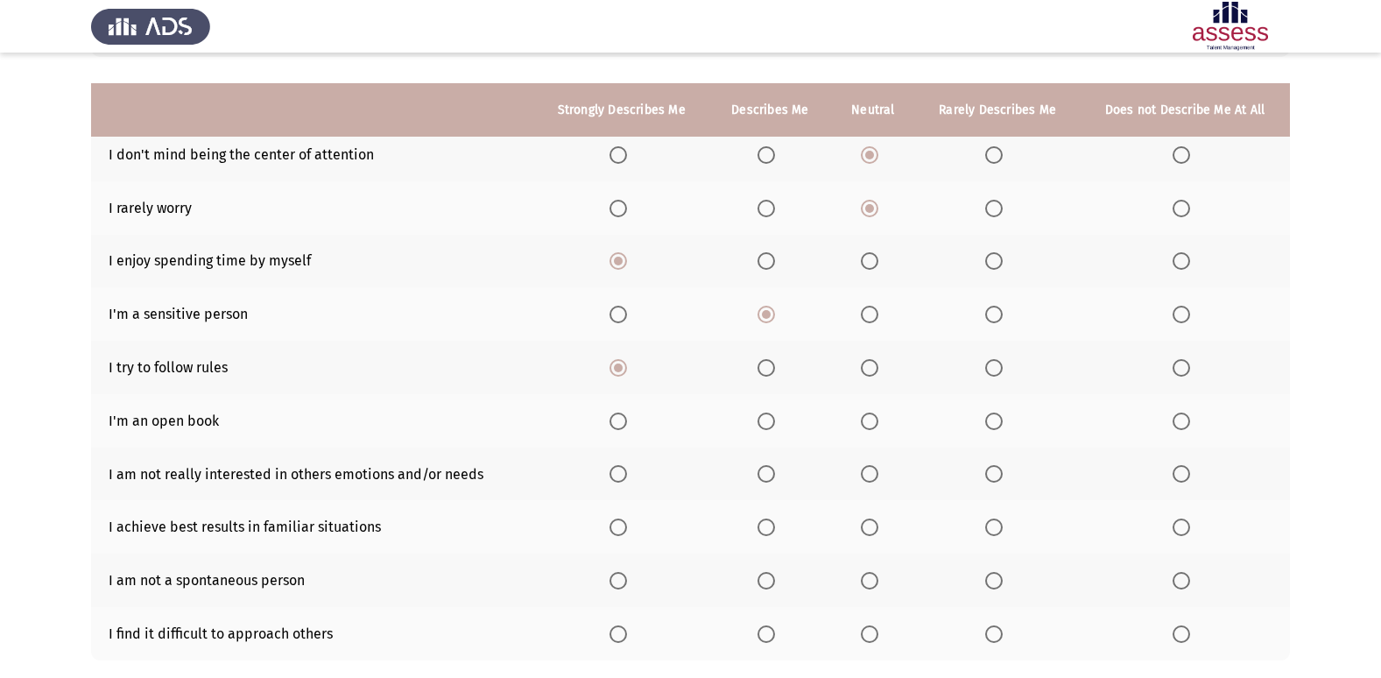
scroll to position [256, 0]
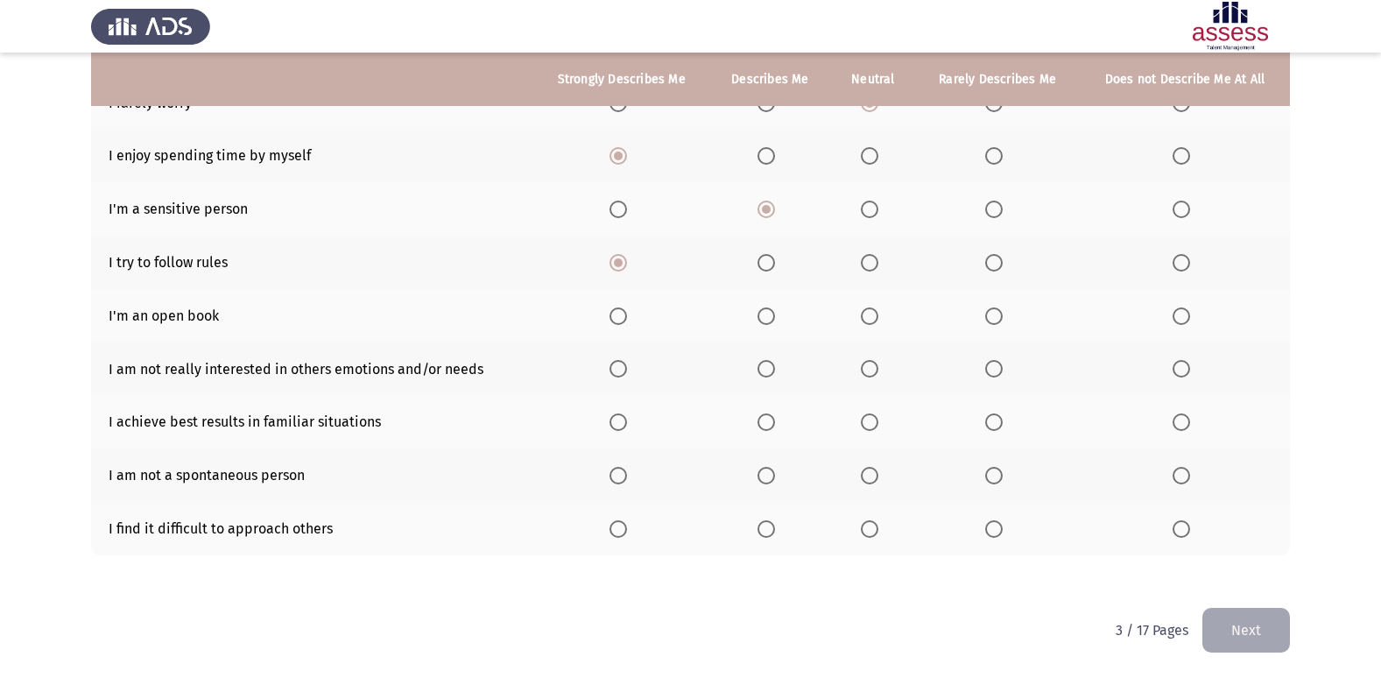
click at [770, 315] on span "Select an option" at bounding box center [766, 316] width 18 height 18
click at [770, 315] on input "Select an option" at bounding box center [766, 316] width 18 height 18
click at [1178, 366] on span "Select an option" at bounding box center [1182, 369] width 18 height 18
click at [1178, 366] on input "Select an option" at bounding box center [1182, 369] width 18 height 18
click at [773, 419] on span "Select an option" at bounding box center [766, 422] width 18 height 18
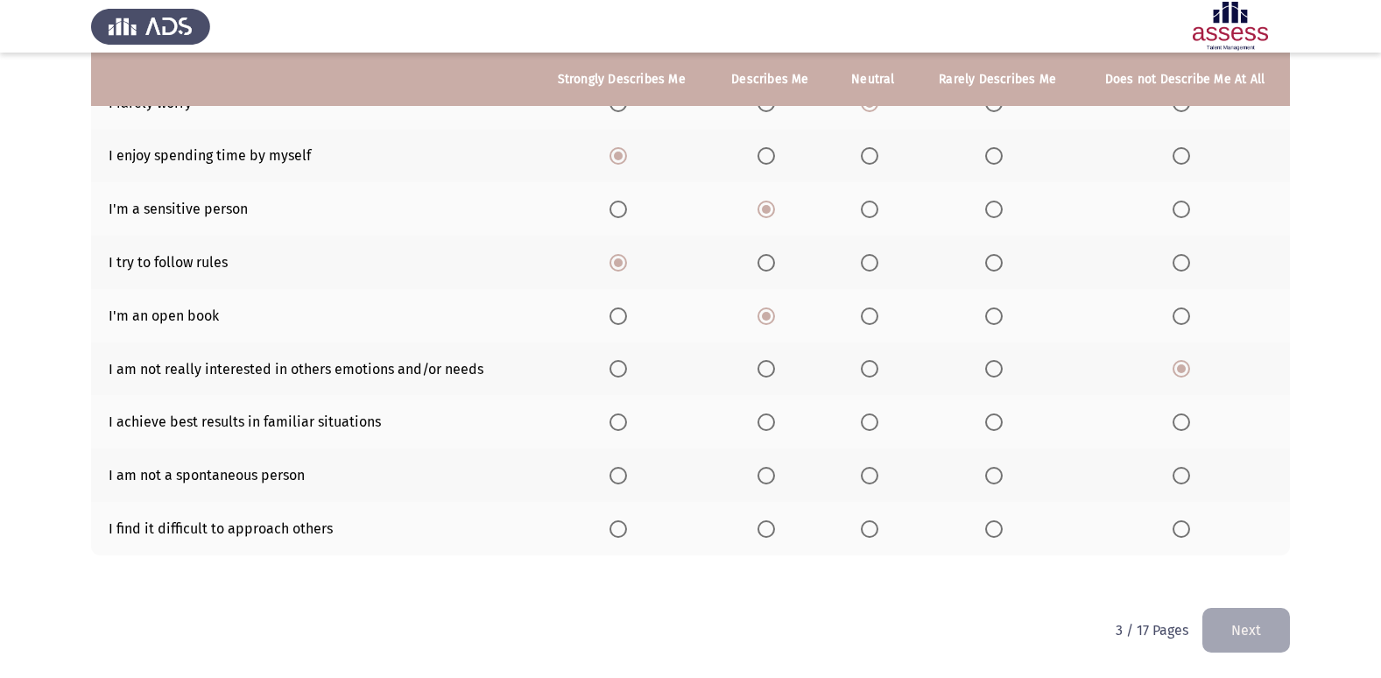
click at [773, 419] on input "Select an option" at bounding box center [766, 422] width 18 height 18
click at [870, 481] on span "Select an option" at bounding box center [870, 476] width 18 height 18
click at [870, 481] on input "Select an option" at bounding box center [870, 476] width 18 height 18
click at [999, 539] on th at bounding box center [997, 528] width 165 height 53
click at [998, 532] on span "Select an option" at bounding box center [994, 529] width 18 height 18
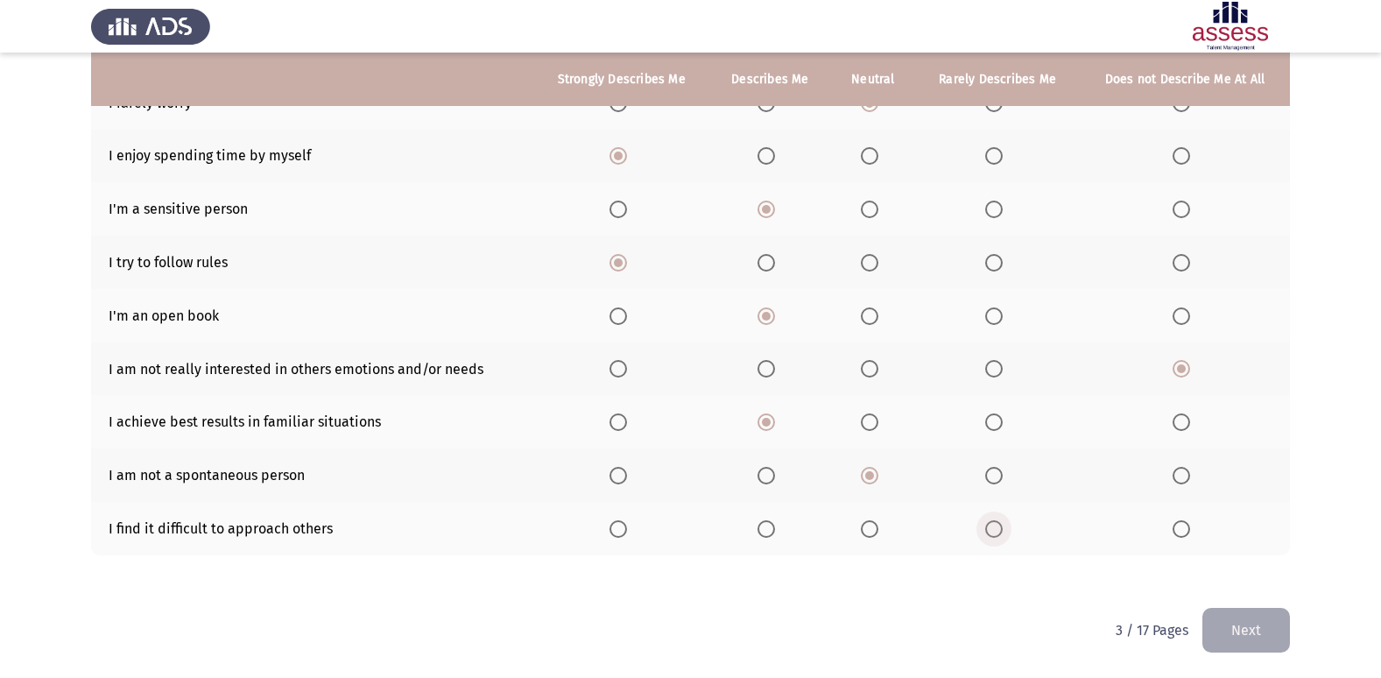
click at [998, 532] on input "Select an option" at bounding box center [994, 529] width 18 height 18
click at [1251, 612] on button "Next" at bounding box center [1246, 630] width 88 height 45
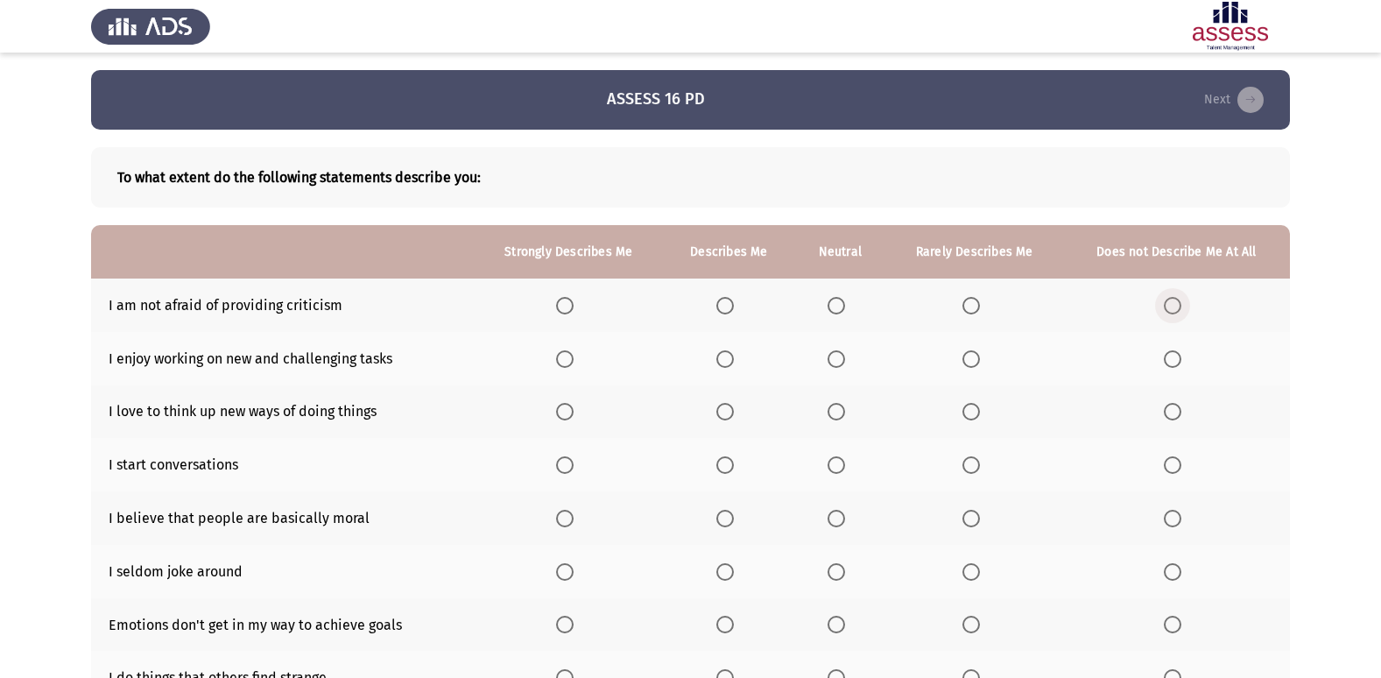
click at [1177, 303] on span "Select an option" at bounding box center [1173, 306] width 18 height 18
click at [1177, 303] on input "Select an option" at bounding box center [1173, 306] width 18 height 18
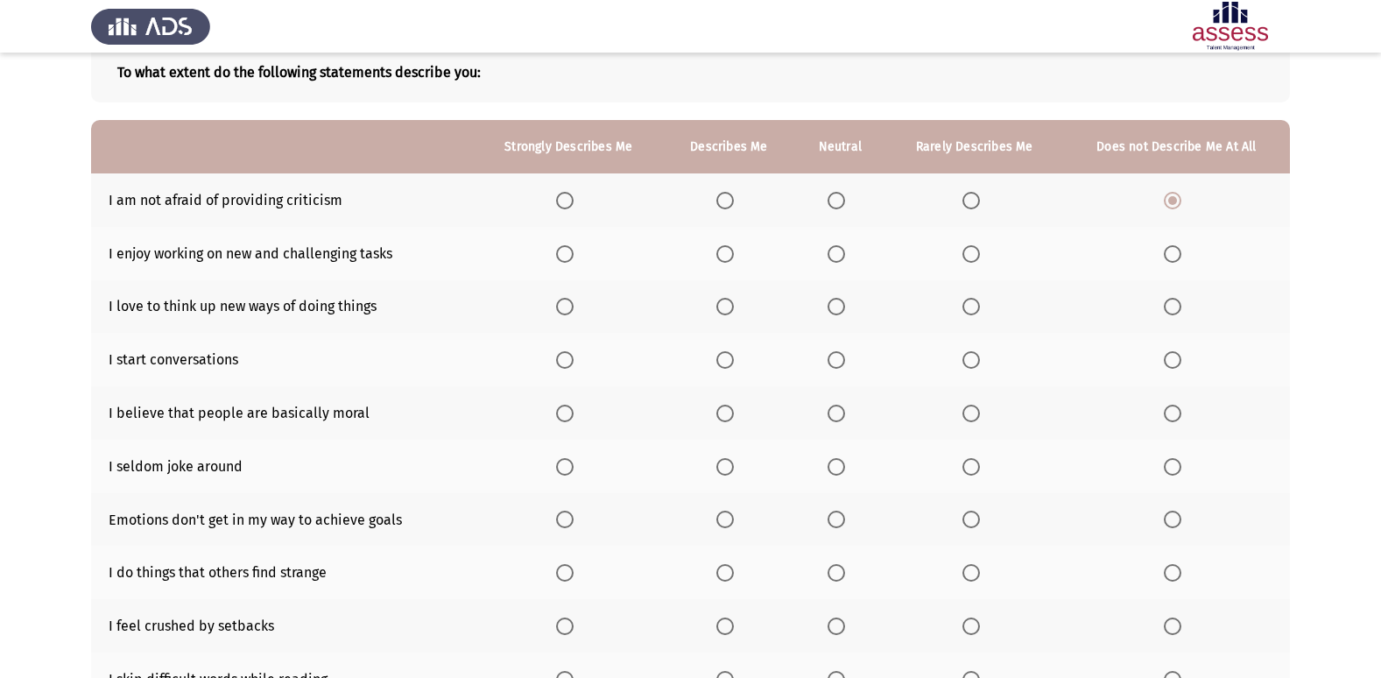
scroll to position [107, 0]
click at [584, 255] on th at bounding box center [569, 251] width 190 height 53
click at [565, 252] on span "Select an option" at bounding box center [565, 252] width 0 height 0
click at [567, 252] on input "Select an option" at bounding box center [565, 252] width 18 height 18
click at [578, 301] on label "Select an option" at bounding box center [568, 305] width 25 height 18
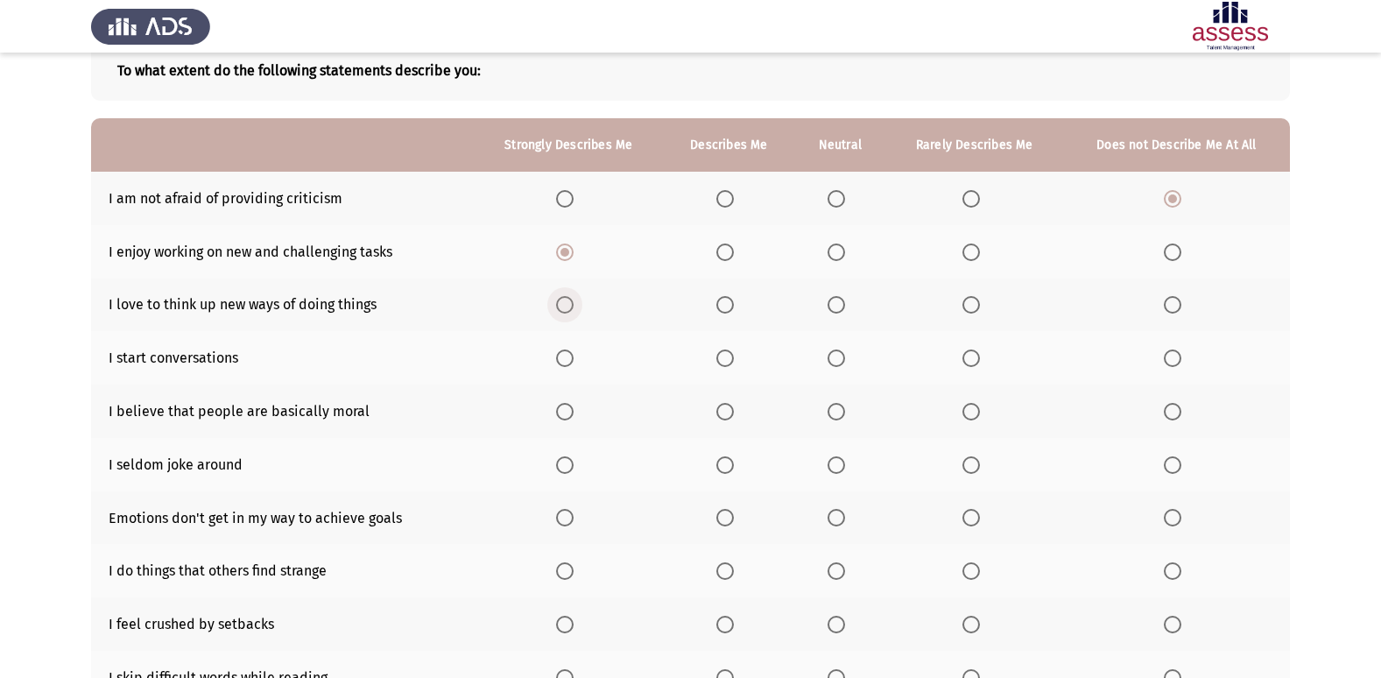
click at [574, 301] on input "Select an option" at bounding box center [565, 305] width 18 height 18
click at [568, 361] on span "Select an option" at bounding box center [565, 358] width 18 height 18
click at [568, 361] on input "Select an option" at bounding box center [565, 358] width 18 height 18
click at [732, 356] on span "Select an option" at bounding box center [725, 358] width 18 height 18
click at [732, 356] on input "Select an option" at bounding box center [725, 358] width 18 height 18
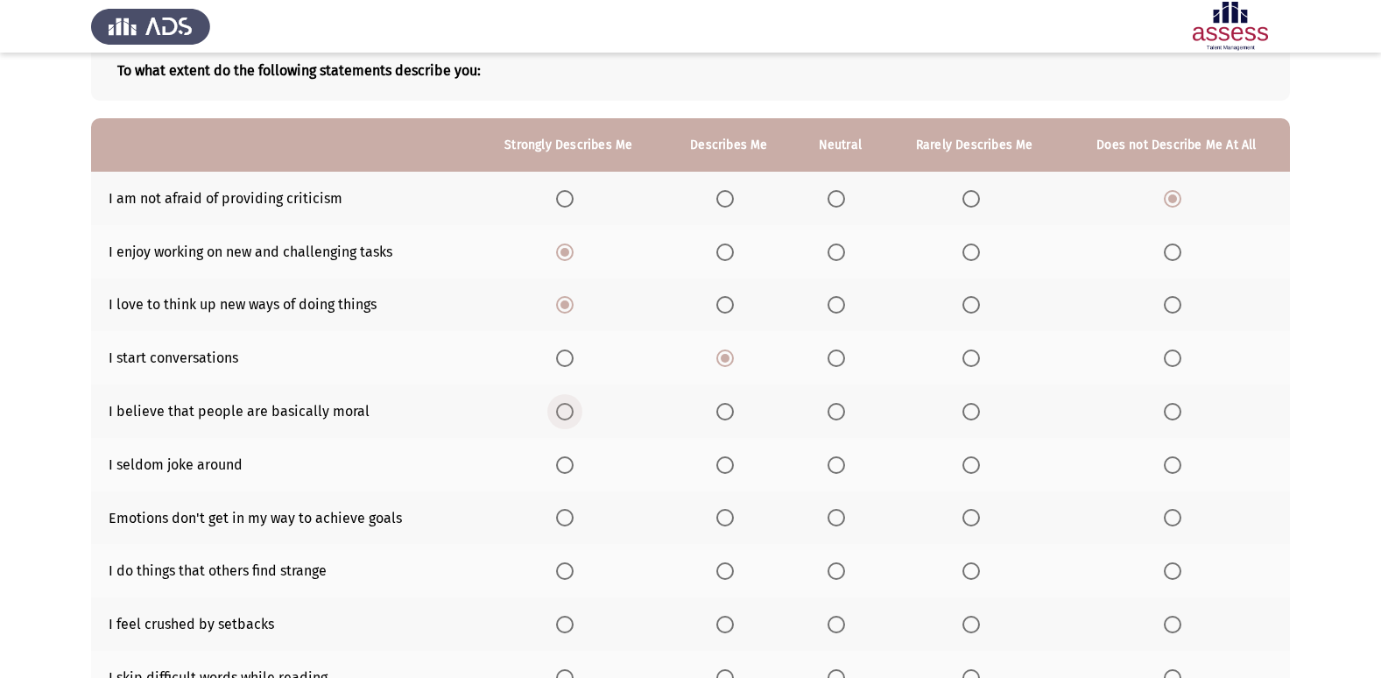
click at [563, 409] on span "Select an option" at bounding box center [565, 412] width 18 height 18
click at [563, 409] on input "Select an option" at bounding box center [565, 412] width 18 height 18
click at [732, 464] on span "Select an option" at bounding box center [725, 465] width 18 height 18
click at [732, 464] on input "Select an option" at bounding box center [725, 465] width 18 height 18
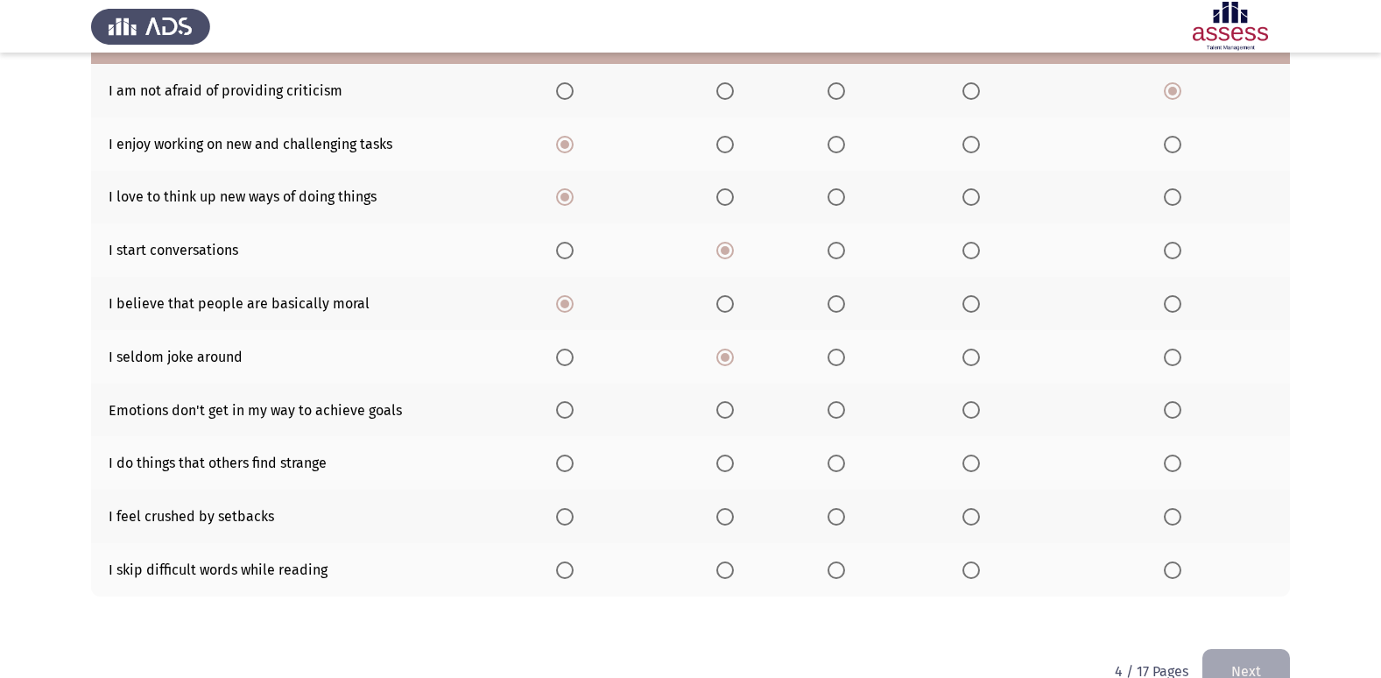
scroll to position [256, 0]
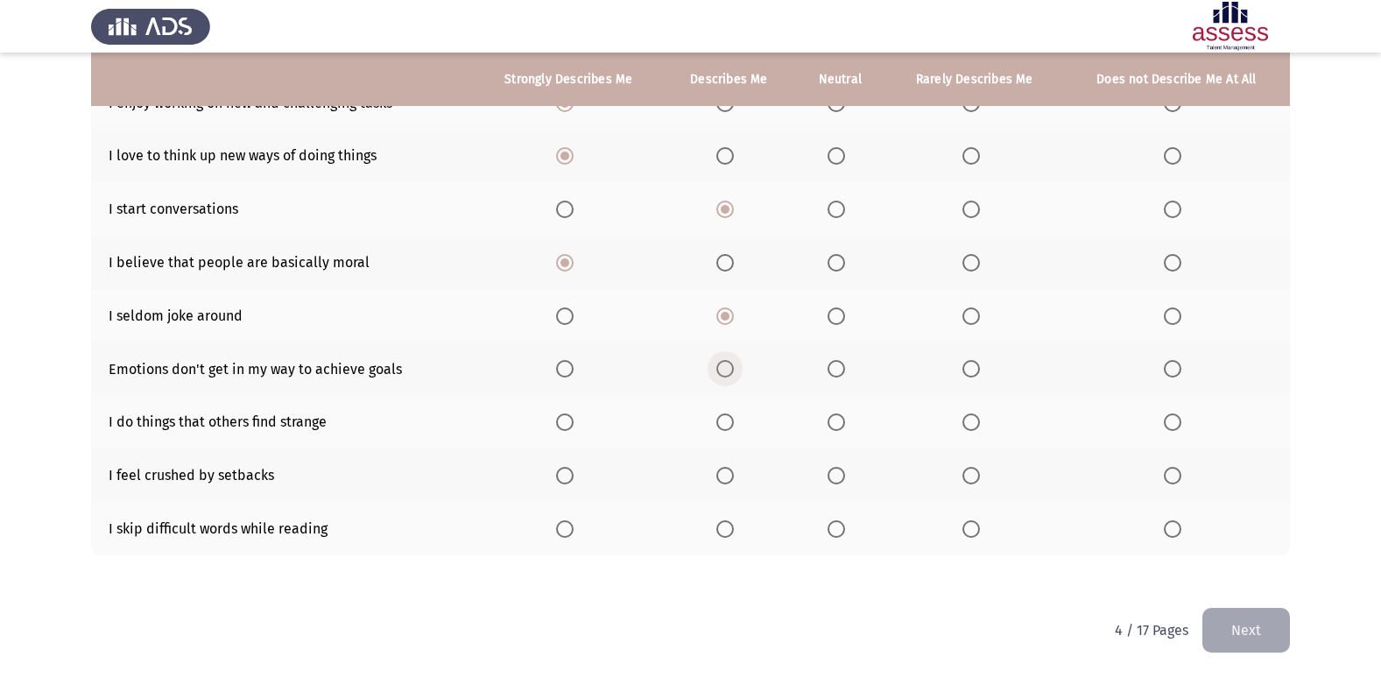
click at [728, 371] on span "Select an option" at bounding box center [725, 369] width 18 height 18
click at [728, 371] on input "Select an option" at bounding box center [725, 369] width 18 height 18
click at [832, 419] on span "Select an option" at bounding box center [837, 422] width 18 height 18
click at [832, 419] on input "Select an option" at bounding box center [837, 422] width 18 height 18
click at [960, 470] on th at bounding box center [973, 474] width 177 height 53
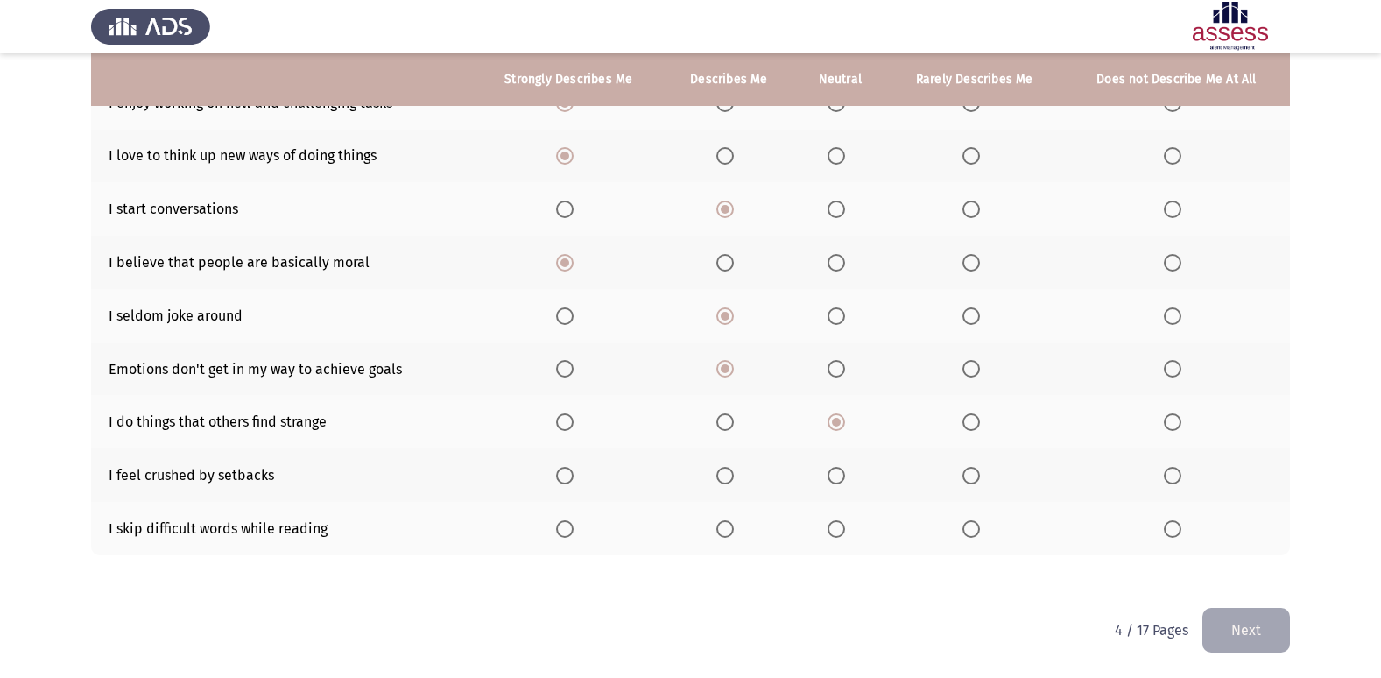
click at [975, 468] on span "Select an option" at bounding box center [971, 476] width 18 height 18
click at [975, 468] on input "Select an option" at bounding box center [971, 476] width 18 height 18
click at [840, 520] on span "Select an option" at bounding box center [837, 529] width 18 height 18
click at [840, 520] on input "Select an option" at bounding box center [837, 529] width 18 height 18
click at [1264, 631] on button "Next" at bounding box center [1246, 630] width 88 height 45
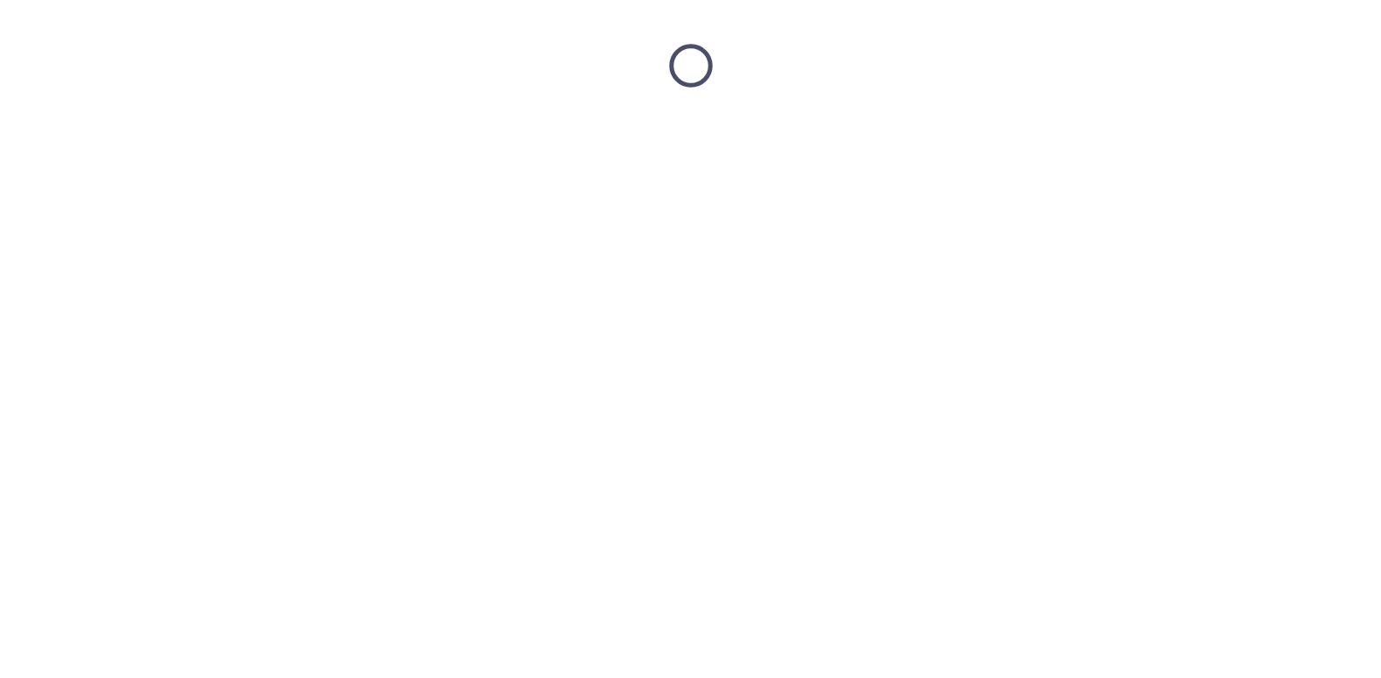
scroll to position [0, 0]
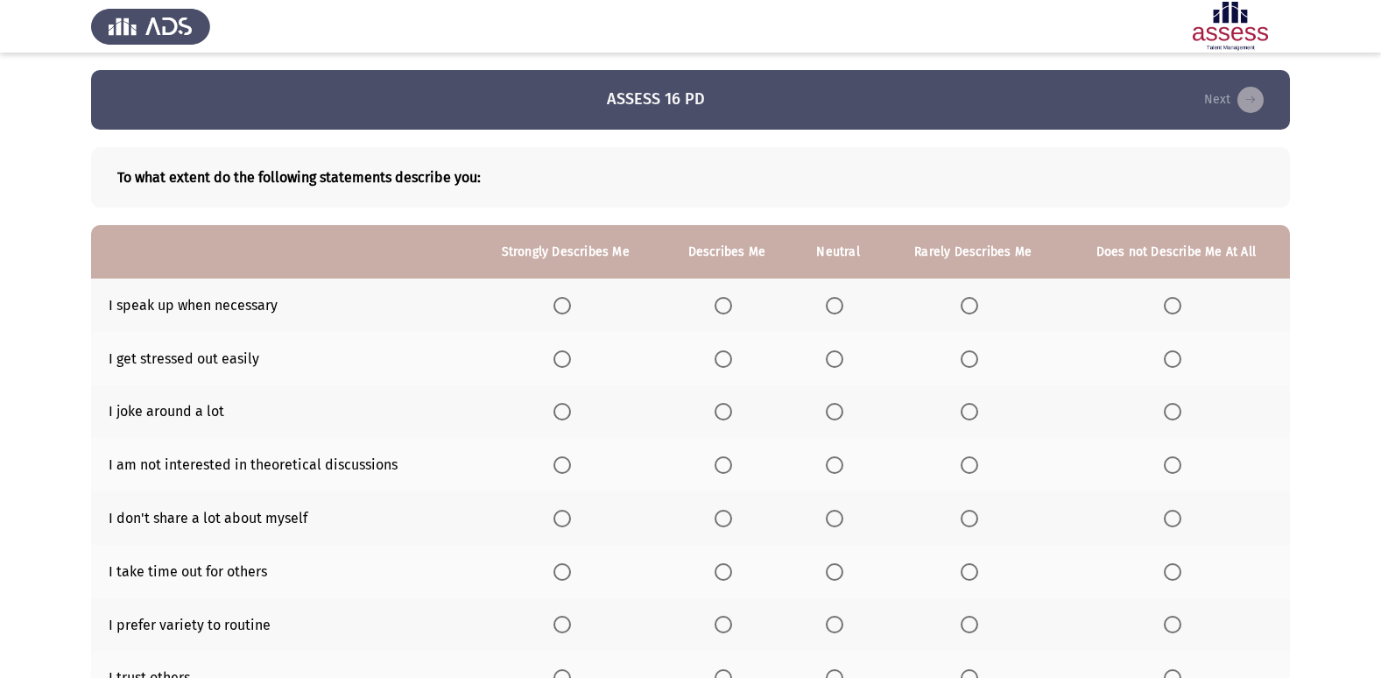
click at [558, 306] on span "Select an option" at bounding box center [562, 306] width 18 height 18
click at [558, 306] on input "Select an option" at bounding box center [562, 306] width 18 height 18
click at [970, 353] on span "Select an option" at bounding box center [970, 359] width 18 height 18
click at [970, 353] on input "Select an option" at bounding box center [970, 359] width 18 height 18
click at [1173, 399] on th at bounding box center [1176, 411] width 228 height 53
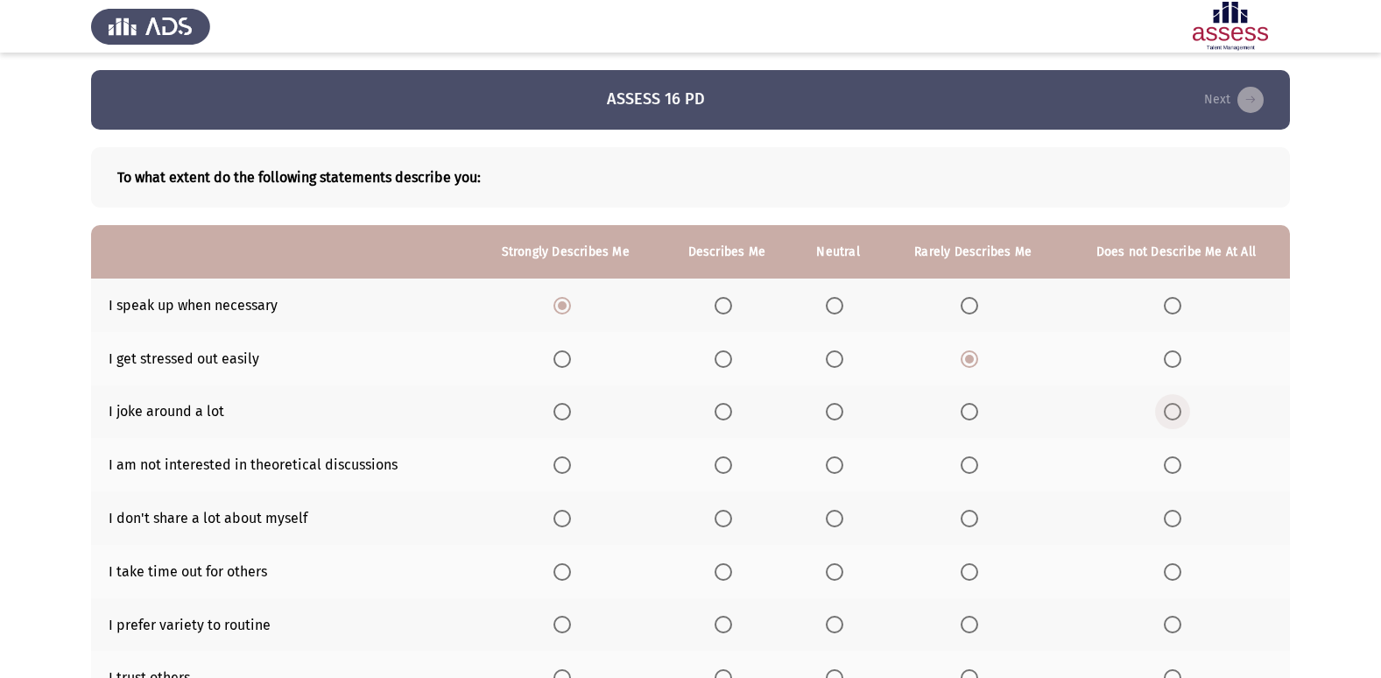
click at [1176, 412] on span "Select an option" at bounding box center [1173, 412] width 18 height 18
click at [1176, 412] on input "Select an option" at bounding box center [1173, 412] width 18 height 18
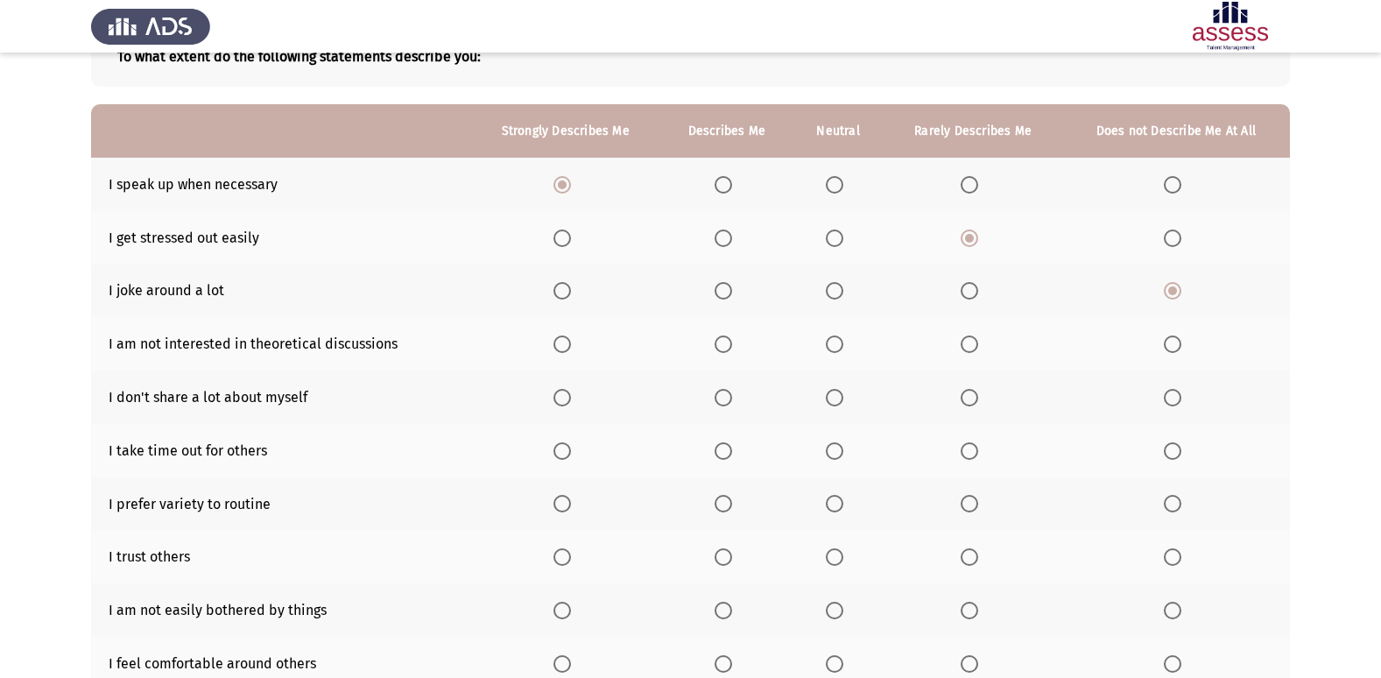
scroll to position [158, 0]
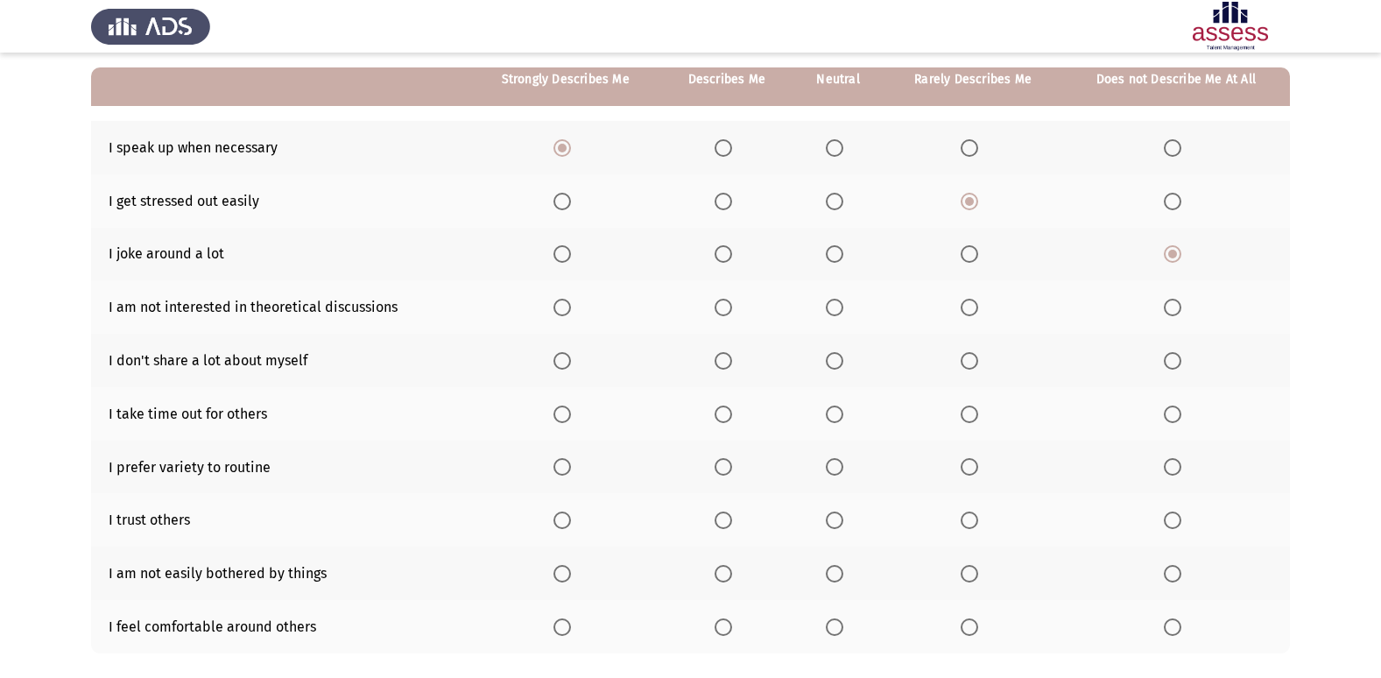
click at [1162, 305] on th at bounding box center [1176, 306] width 228 height 53
click at [1175, 306] on span "Select an option" at bounding box center [1173, 308] width 18 height 18
click at [1175, 306] on input "Select an option" at bounding box center [1173, 308] width 18 height 18
click at [973, 361] on span "Select an option" at bounding box center [970, 361] width 18 height 18
click at [973, 361] on input "Select an option" at bounding box center [970, 361] width 18 height 18
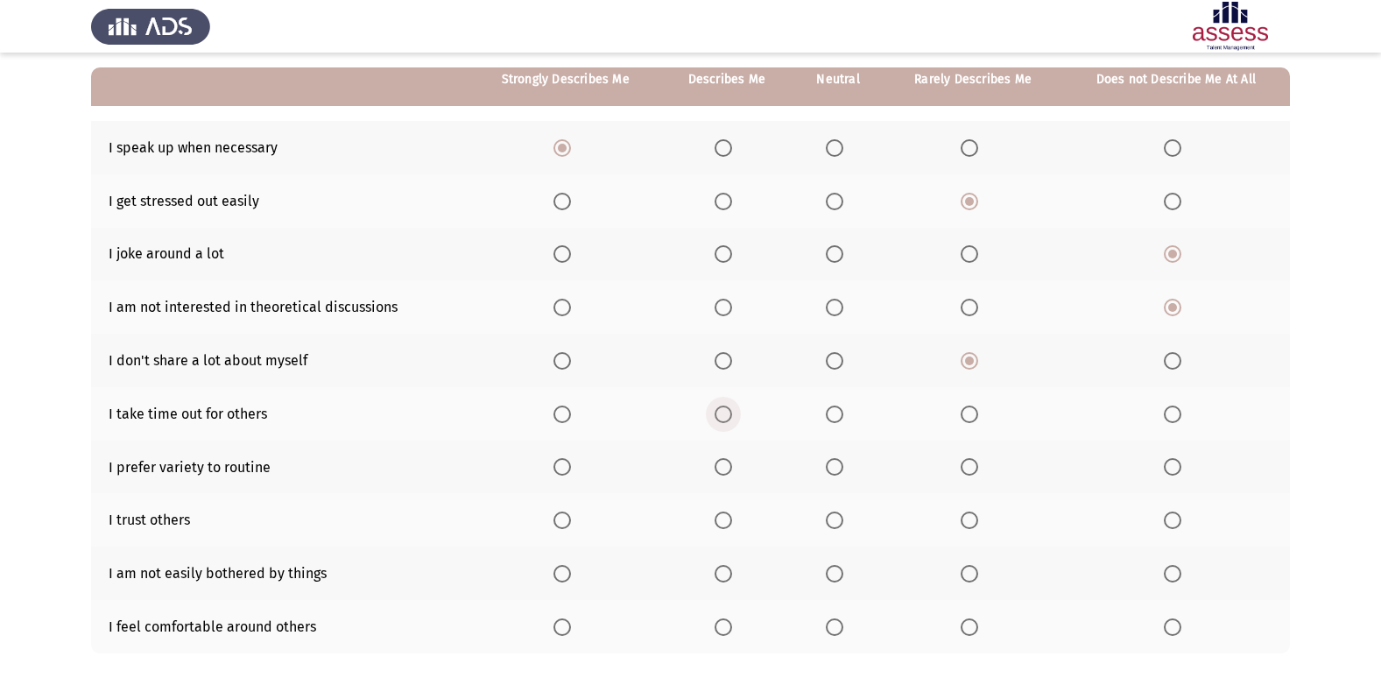
click at [723, 414] on span "Select an option" at bounding box center [723, 414] width 0 height 0
click at [723, 413] on input "Select an option" at bounding box center [724, 414] width 18 height 18
click at [833, 410] on span "Select an option" at bounding box center [835, 414] width 18 height 18
click at [833, 410] on input "Select an option" at bounding box center [835, 414] width 18 height 18
click at [726, 464] on span "Select an option" at bounding box center [724, 467] width 18 height 18
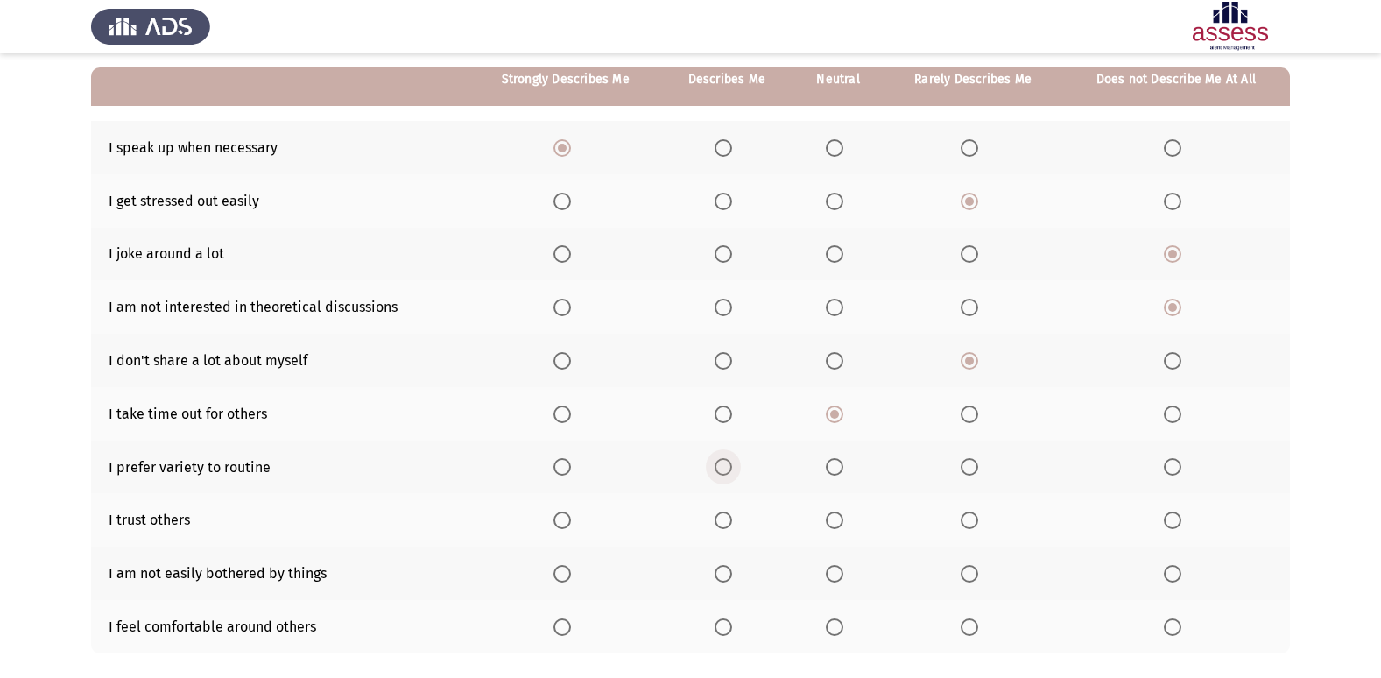
click at [726, 464] on input "Select an option" at bounding box center [724, 467] width 18 height 18
click at [965, 512] on span "Select an option" at bounding box center [970, 520] width 18 height 18
click at [965, 512] on input "Select an option" at bounding box center [970, 520] width 18 height 18
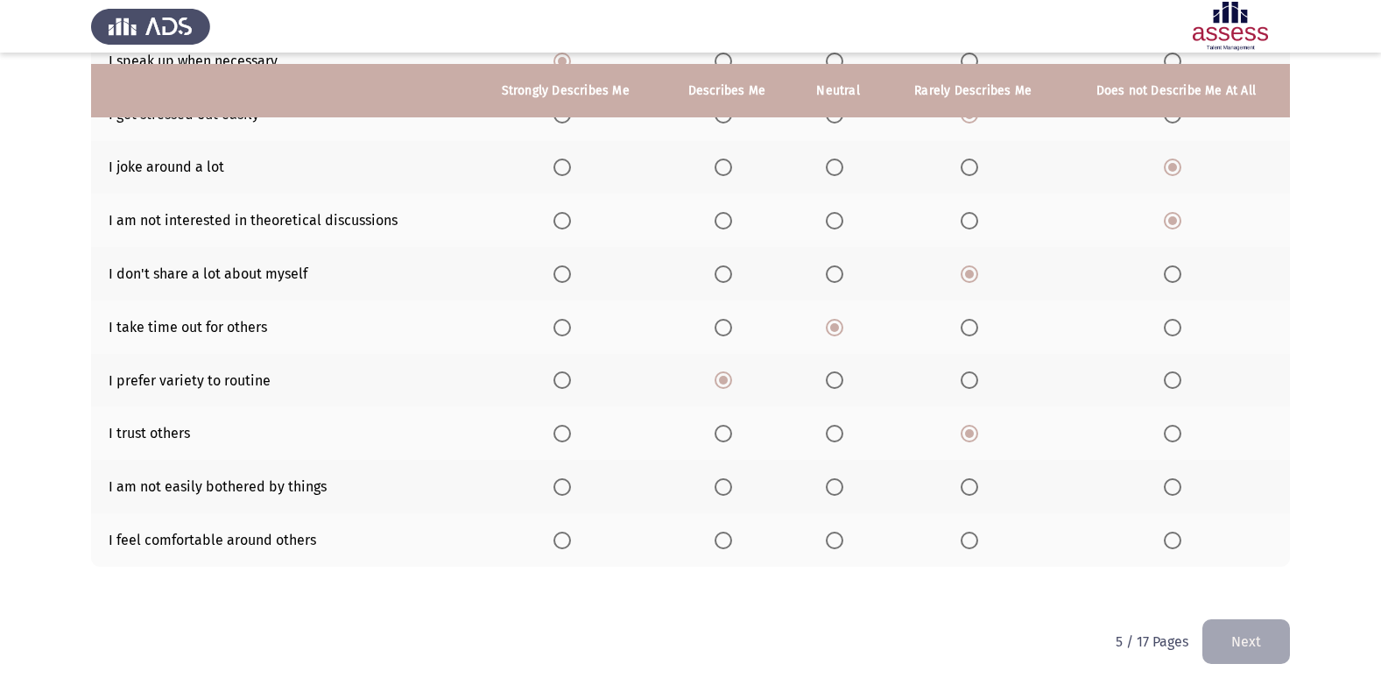
scroll to position [256, 0]
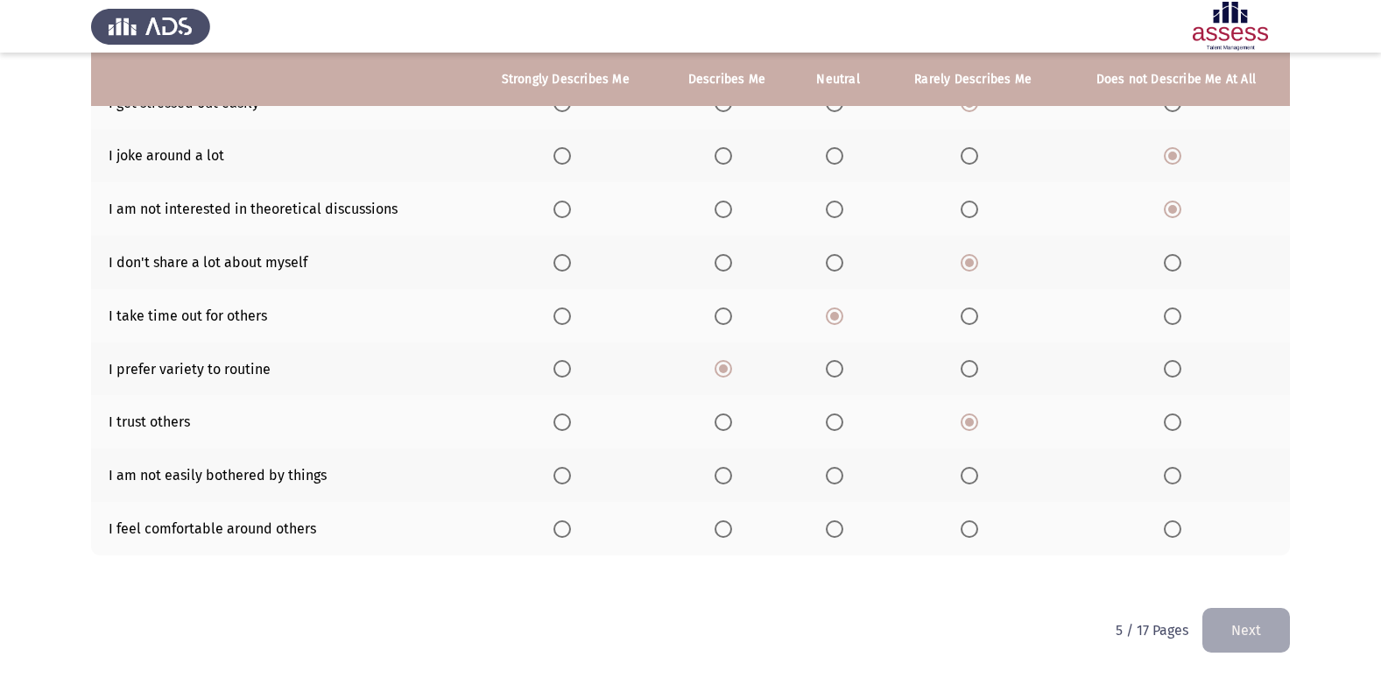
click at [718, 473] on span "Select an option" at bounding box center [724, 476] width 18 height 18
click at [718, 473] on input "Select an option" at bounding box center [724, 476] width 18 height 18
click at [726, 522] on span "Select an option" at bounding box center [724, 529] width 18 height 18
click at [726, 522] on input "Select an option" at bounding box center [724, 529] width 18 height 18
click at [1244, 613] on button "Next" at bounding box center [1246, 630] width 88 height 45
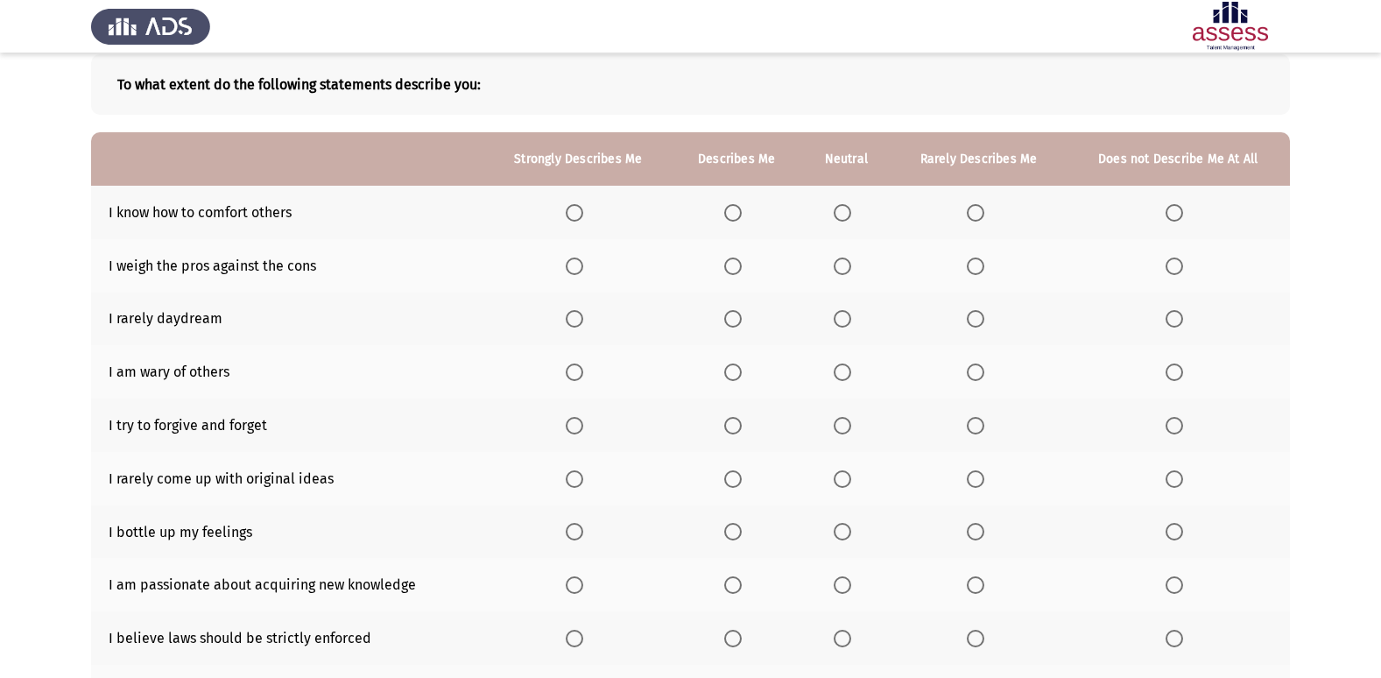
scroll to position [0, 0]
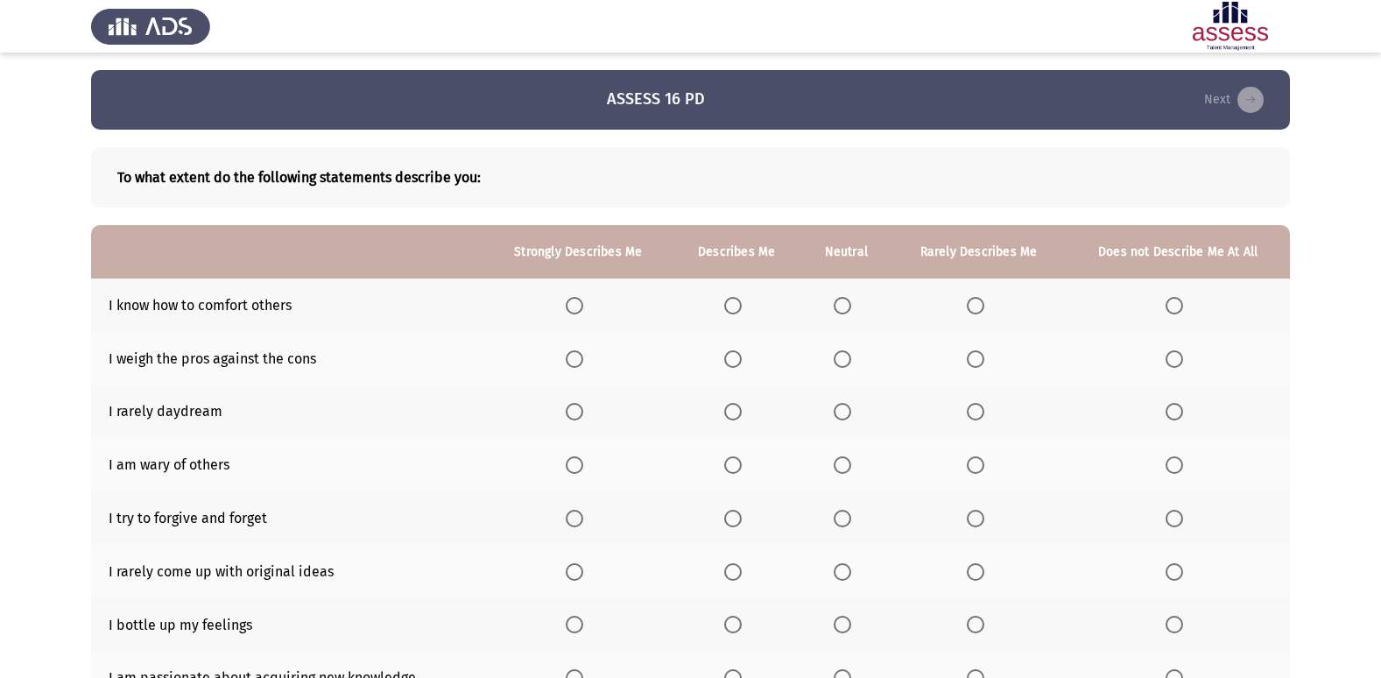
click at [851, 305] on span "Select an option" at bounding box center [843, 306] width 18 height 18
click at [851, 305] on input "Select an option" at bounding box center [843, 306] width 18 height 18
click at [736, 303] on span "Select an option" at bounding box center [733, 306] width 18 height 18
click at [736, 303] on input "Select an option" at bounding box center [733, 306] width 18 height 18
click at [733, 364] on span "Select an option" at bounding box center [733, 359] width 18 height 18
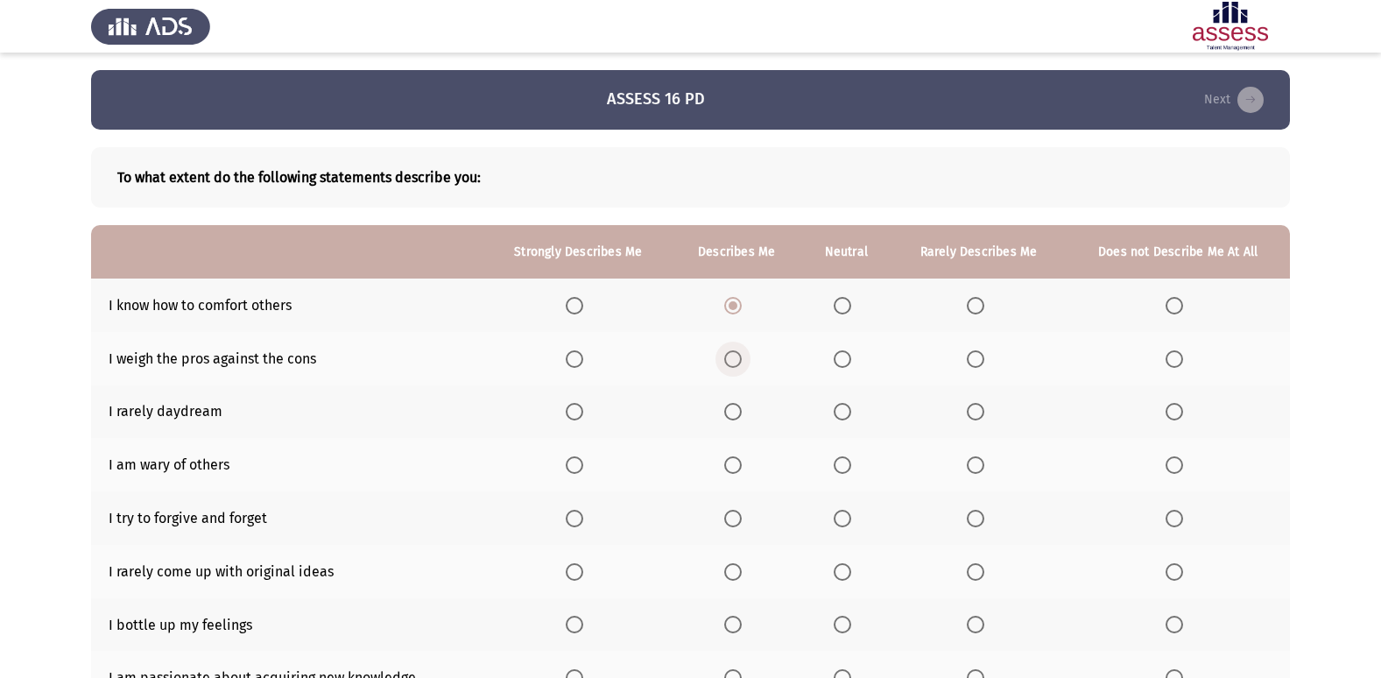
click at [733, 364] on input "Select an option" at bounding box center [733, 359] width 18 height 18
click at [842, 412] on span "Select an option" at bounding box center [843, 412] width 18 height 18
click at [842, 412] on input "Select an option" at bounding box center [843, 412] width 18 height 18
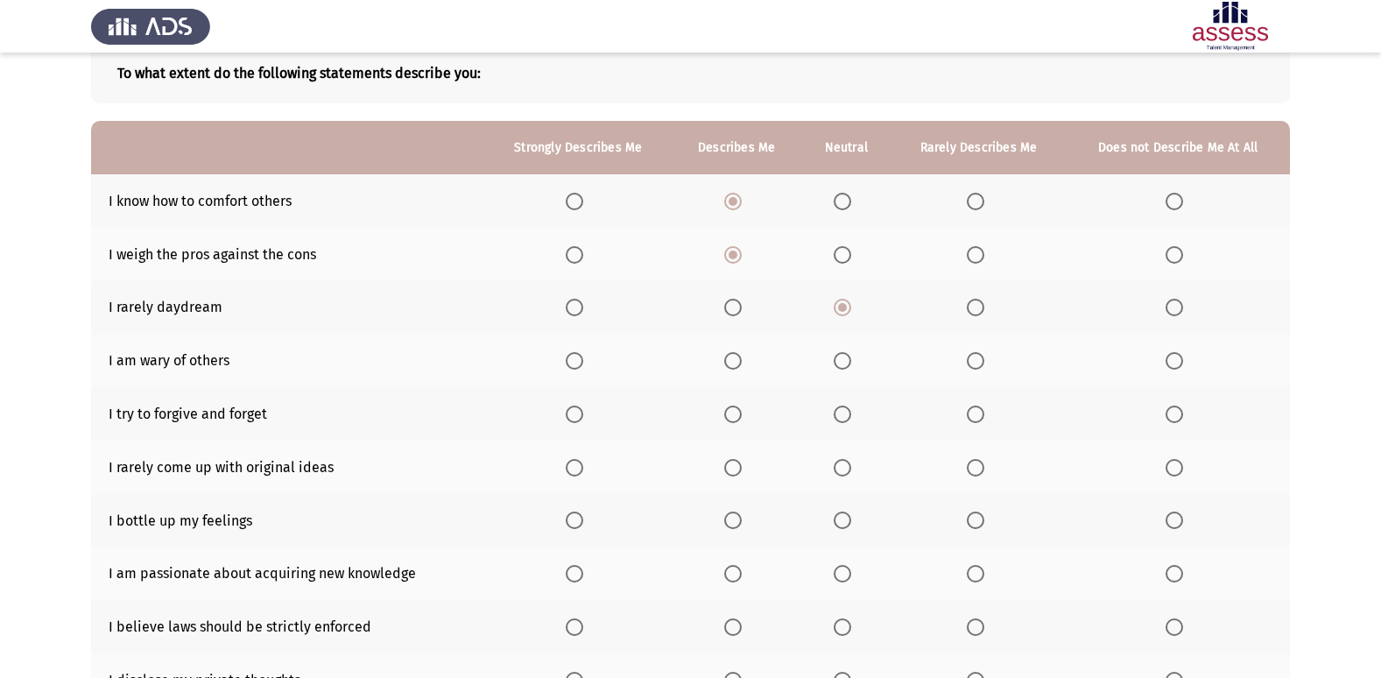
scroll to position [117, 0]
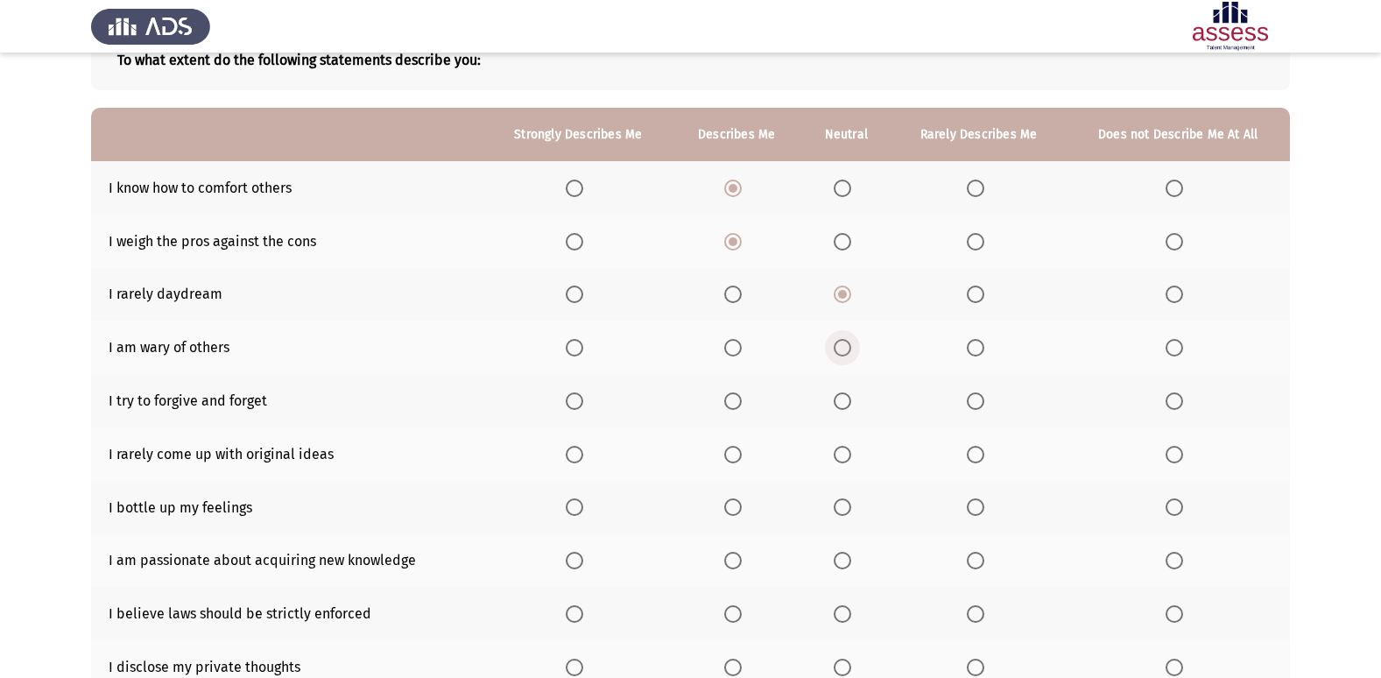
click at [850, 343] on span "Select an option" at bounding box center [843, 348] width 18 height 18
click at [850, 343] on input "Select an option" at bounding box center [843, 348] width 18 height 18
click at [735, 405] on span "Select an option" at bounding box center [733, 401] width 18 height 18
click at [735, 405] on input "Select an option" at bounding box center [733, 401] width 18 height 18
click at [974, 451] on span "Select an option" at bounding box center [976, 455] width 18 height 18
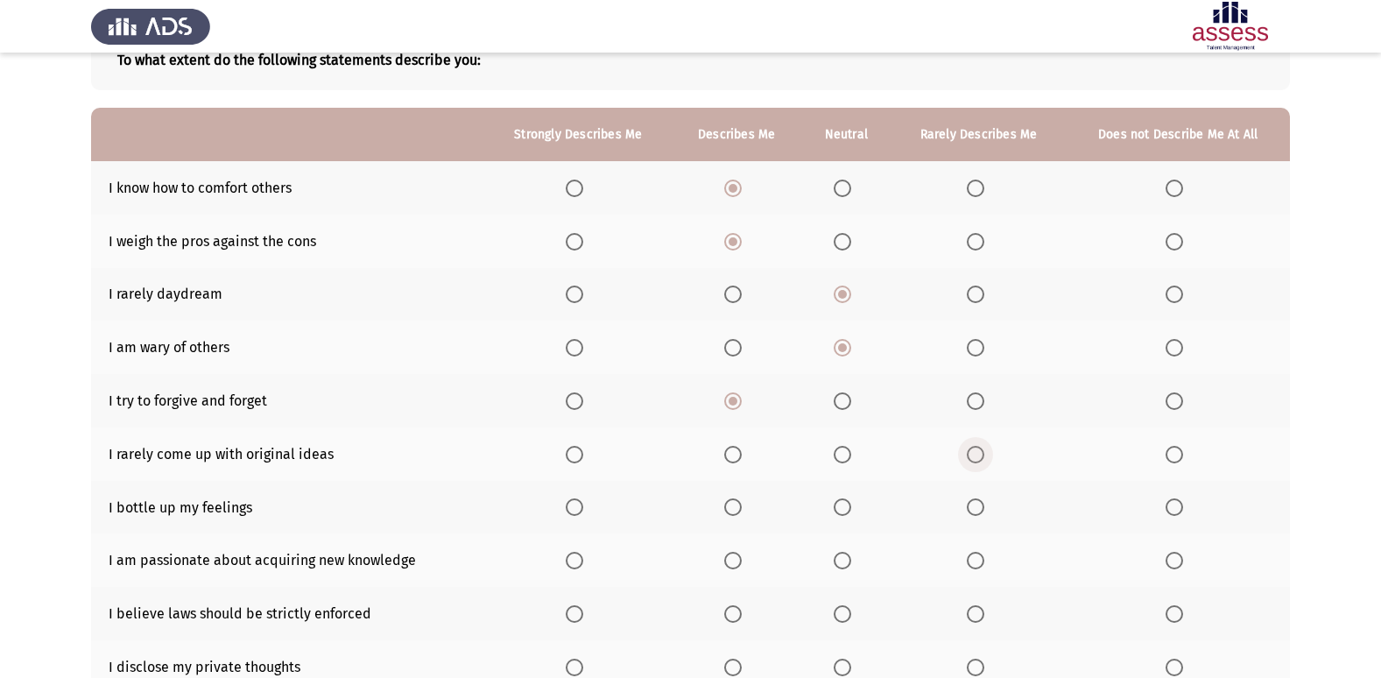
click at [974, 451] on input "Select an option" at bounding box center [976, 455] width 18 height 18
click at [980, 506] on span "Select an option" at bounding box center [976, 507] width 18 height 18
click at [980, 506] on input "Select an option" at bounding box center [976, 507] width 18 height 18
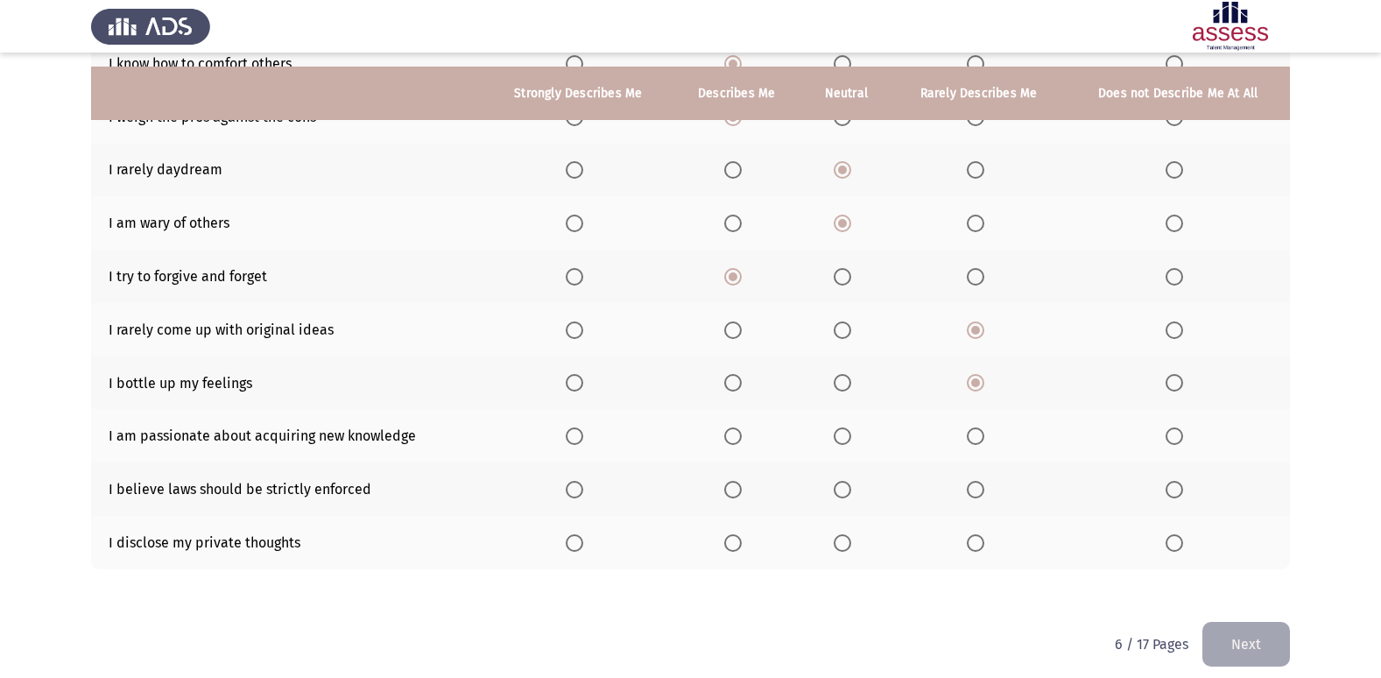
scroll to position [256, 0]
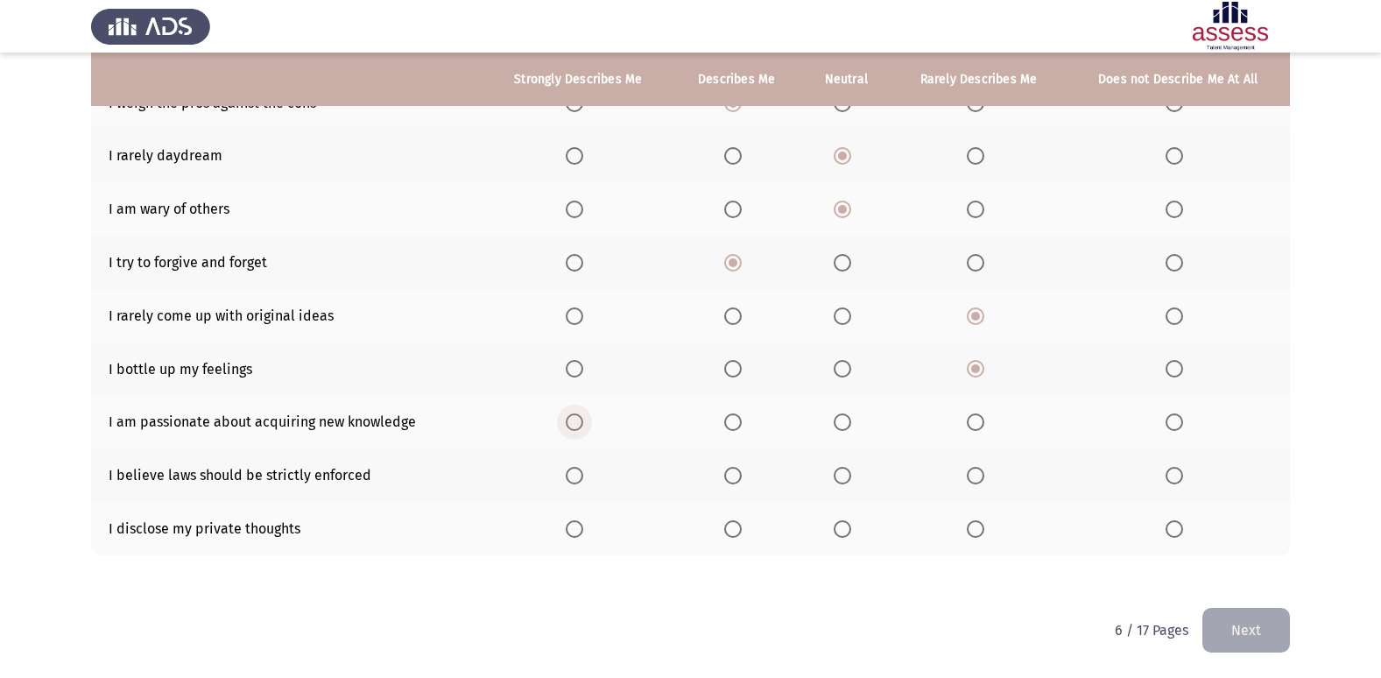
click at [575, 423] on span "Select an option" at bounding box center [575, 422] width 18 height 18
click at [575, 423] on input "Select an option" at bounding box center [575, 422] width 18 height 18
click at [733, 475] on span "Select an option" at bounding box center [733, 476] width 18 height 18
click at [733, 475] on input "Select an option" at bounding box center [733, 476] width 18 height 18
click at [842, 522] on span "Select an option" at bounding box center [843, 529] width 18 height 18
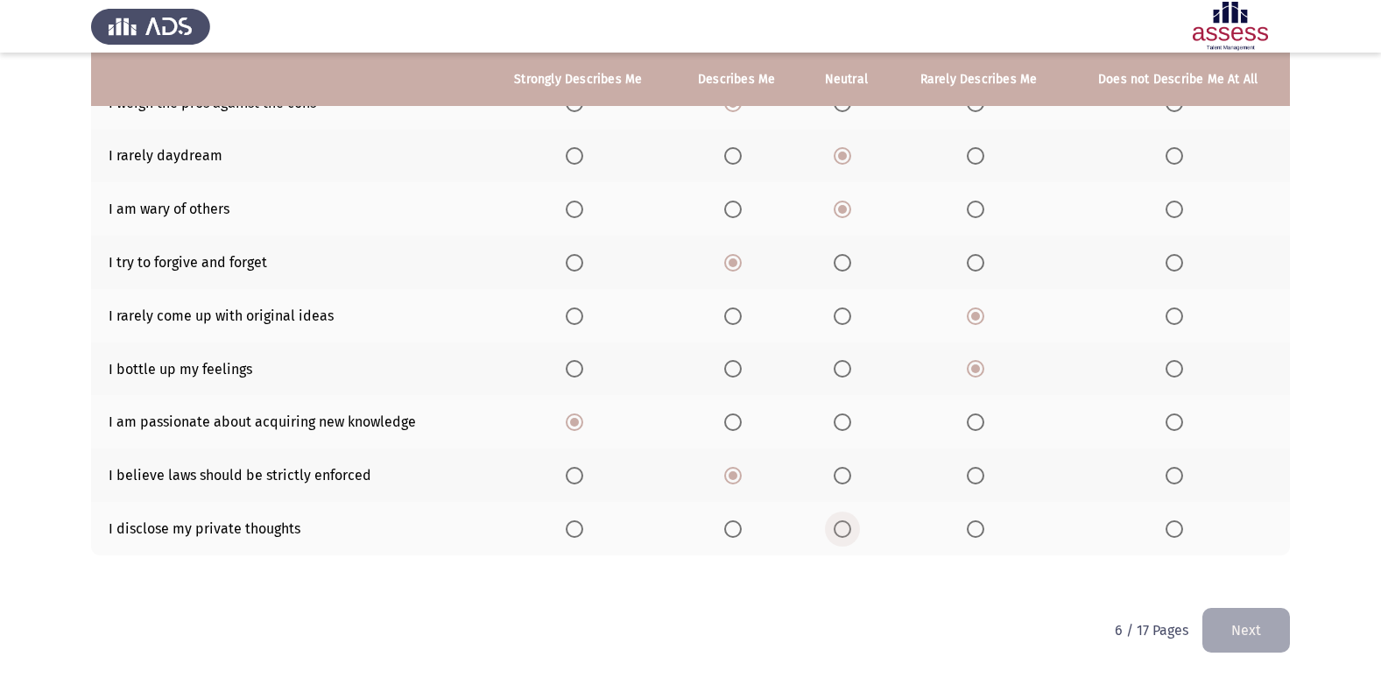
click at [842, 522] on input "Select an option" at bounding box center [843, 529] width 18 height 18
click at [1264, 621] on button "Next" at bounding box center [1246, 630] width 88 height 45
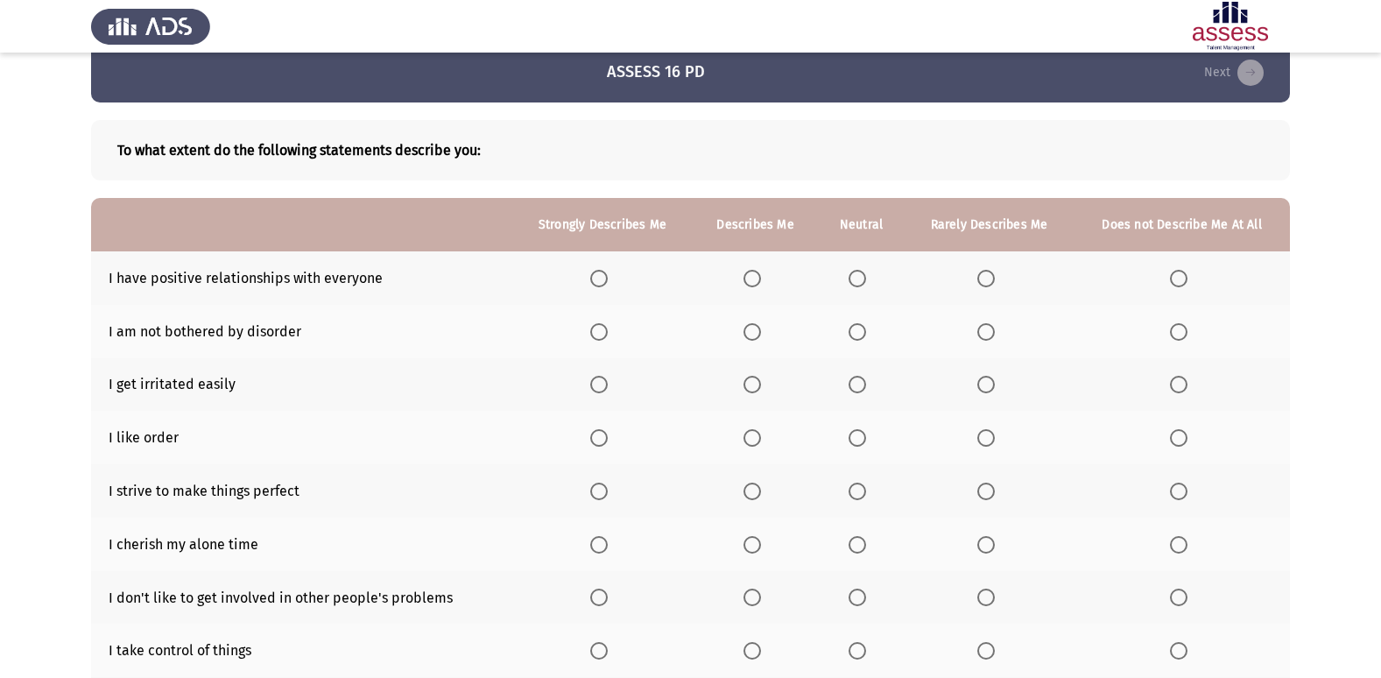
scroll to position [41, 0]
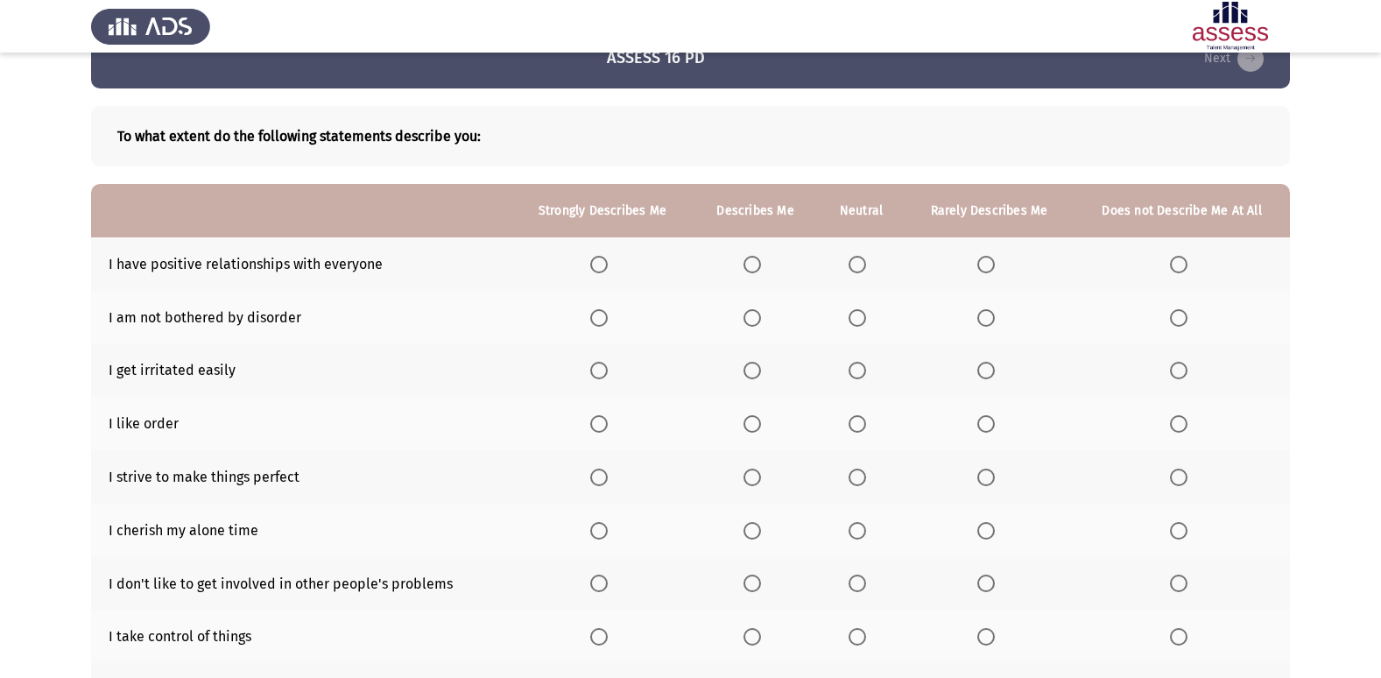
click at [768, 277] on th at bounding box center [755, 263] width 125 height 53
click at [766, 268] on label "Select an option" at bounding box center [755, 265] width 25 height 18
click at [761, 268] on input "Select an option" at bounding box center [752, 265] width 18 height 18
click at [993, 321] on span "Select an option" at bounding box center [986, 318] width 18 height 18
click at [993, 321] on input "Select an option" at bounding box center [986, 318] width 18 height 18
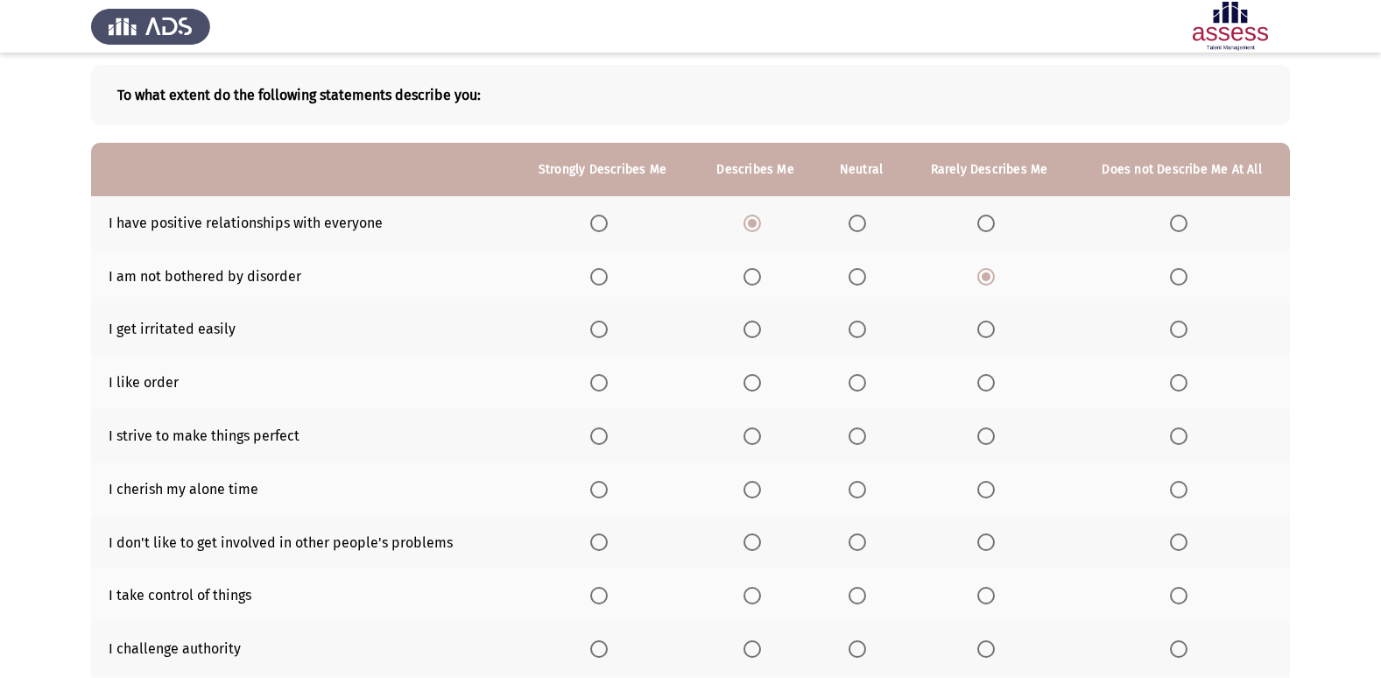
scroll to position [119, 0]
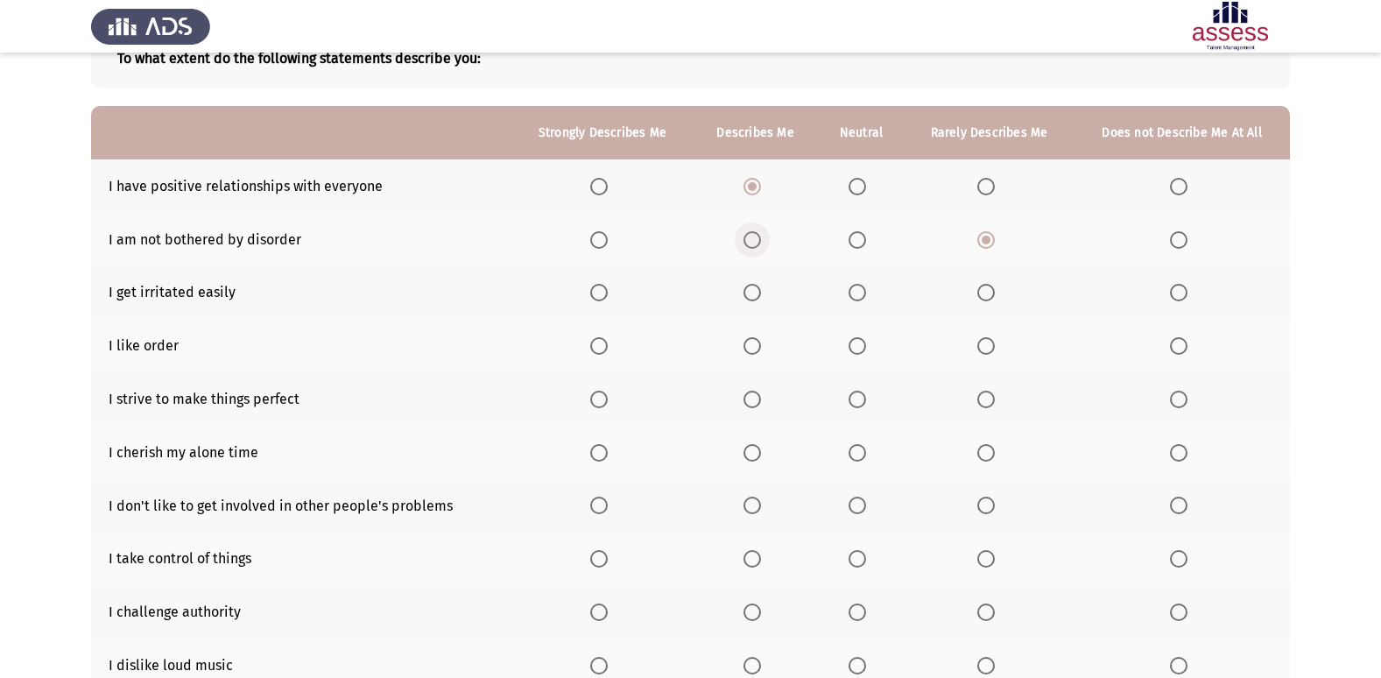
click at [750, 237] on span "Select an option" at bounding box center [752, 240] width 18 height 18
click at [750, 237] on input "Select an option" at bounding box center [752, 240] width 18 height 18
click at [988, 288] on span "Select an option" at bounding box center [986, 293] width 18 height 18
click at [988, 288] on input "Select an option" at bounding box center [986, 293] width 18 height 18
click at [755, 342] on span "Select an option" at bounding box center [752, 346] width 18 height 18
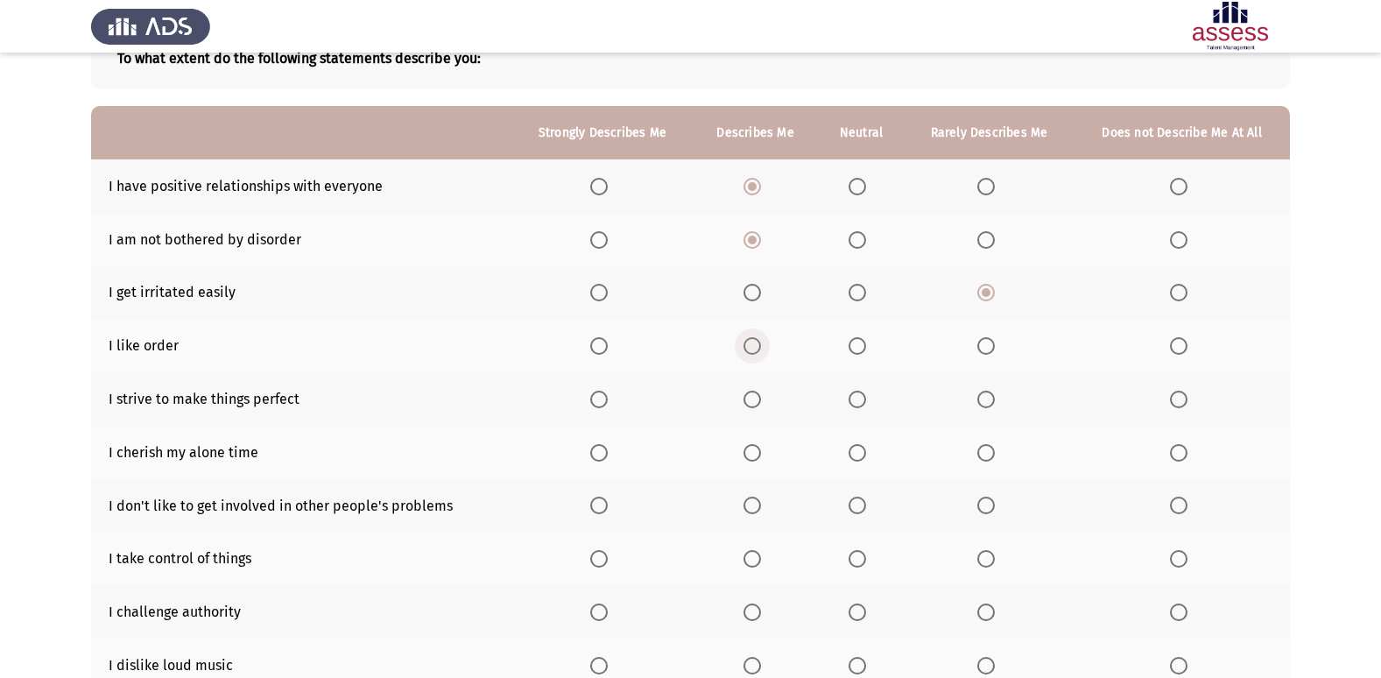
click at [755, 342] on input "Select an option" at bounding box center [752, 346] width 18 height 18
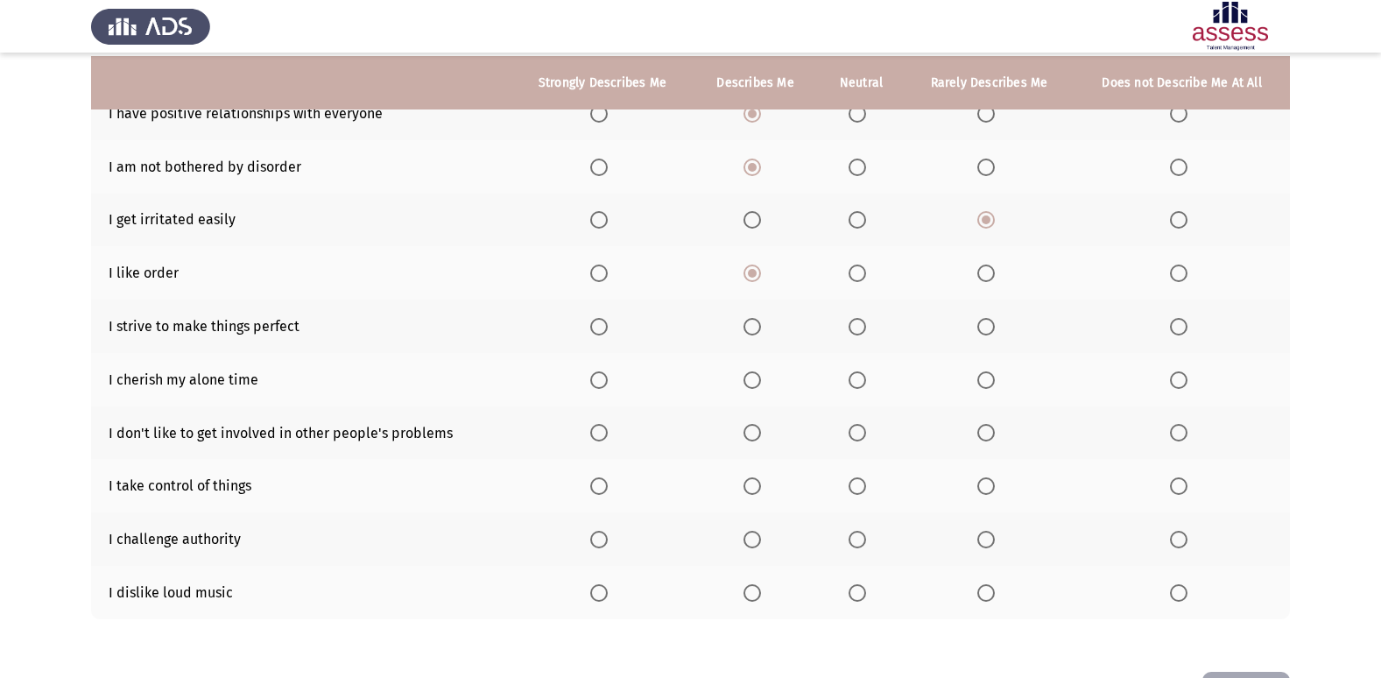
scroll to position [207, 0]
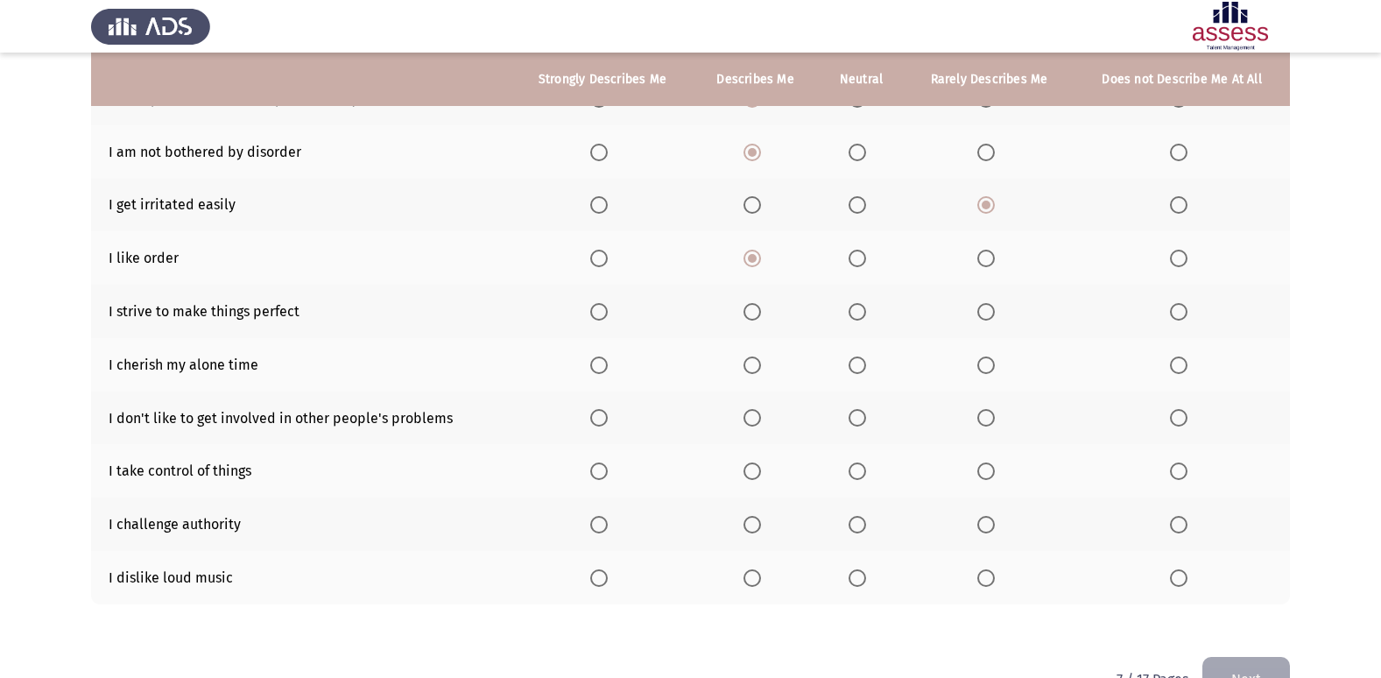
click at [851, 262] on span "Select an option" at bounding box center [858, 259] width 18 height 18
click at [851, 262] on input "Select an option" at bounding box center [858, 259] width 18 height 18
click at [747, 313] on span "Select an option" at bounding box center [752, 312] width 18 height 18
click at [747, 313] on input "Select an option" at bounding box center [752, 312] width 18 height 18
click at [760, 364] on span "Select an option" at bounding box center [752, 365] width 18 height 18
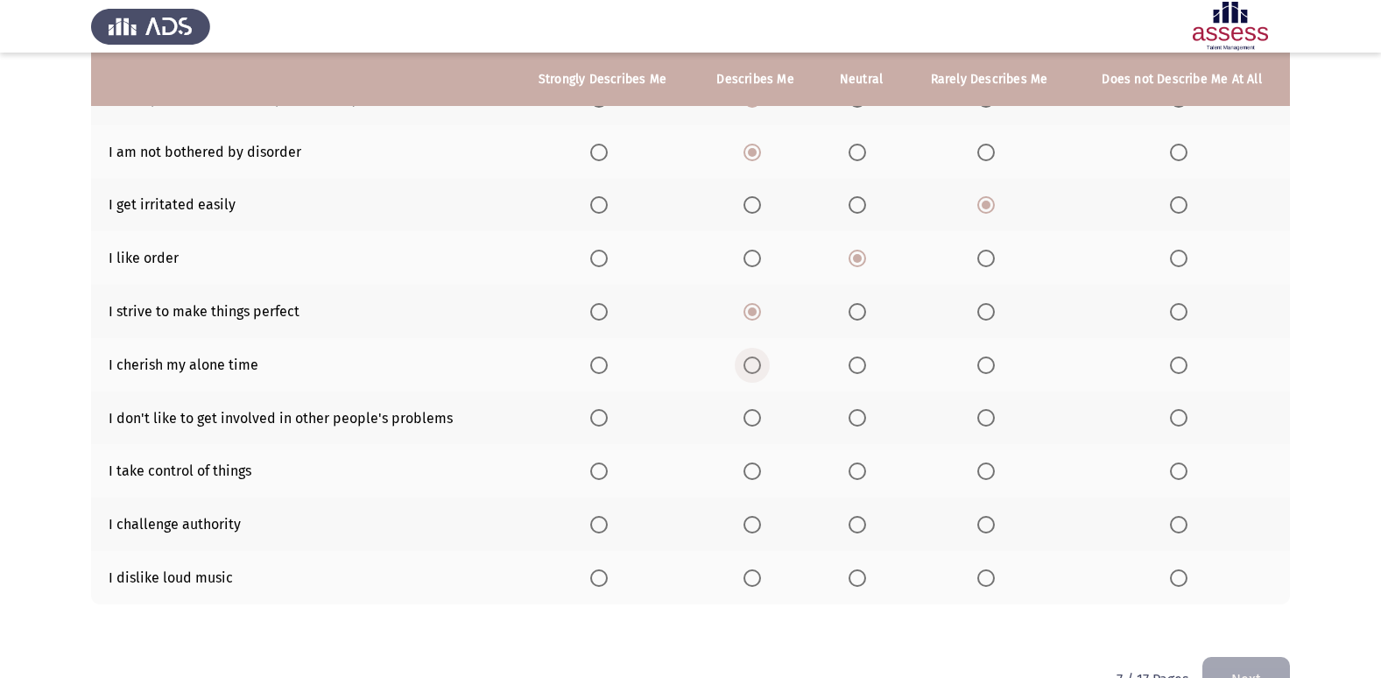
click at [760, 364] on input "Select an option" at bounding box center [752, 365] width 18 height 18
click at [856, 370] on span "Select an option" at bounding box center [858, 365] width 18 height 18
click at [856, 370] on input "Select an option" at bounding box center [858, 365] width 18 height 18
click at [857, 416] on span "Select an option" at bounding box center [858, 418] width 18 height 18
click at [857, 416] on input "Select an option" at bounding box center [858, 418] width 18 height 18
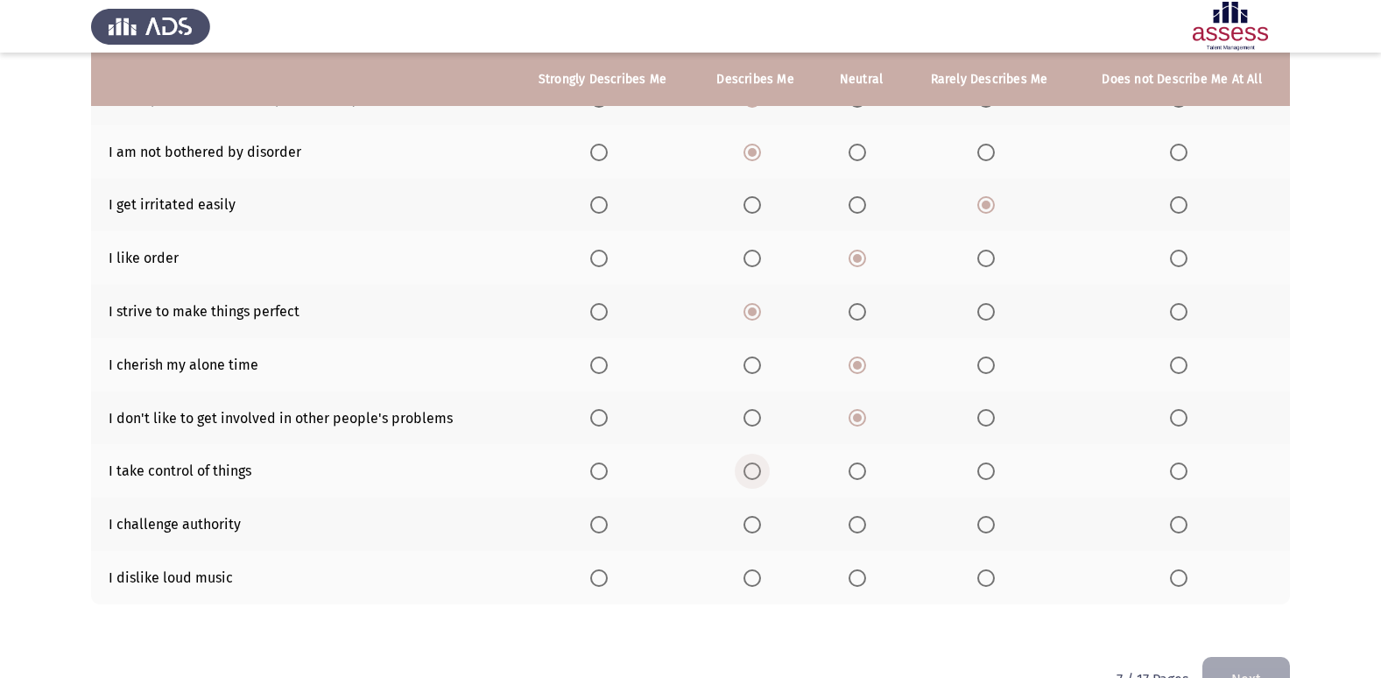
click at [750, 468] on span "Select an option" at bounding box center [752, 471] width 18 height 18
click at [750, 468] on input "Select an option" at bounding box center [752, 471] width 18 height 18
click at [755, 521] on span "Select an option" at bounding box center [752, 525] width 18 height 18
click at [755, 521] on input "Select an option" at bounding box center [752, 525] width 18 height 18
click at [850, 520] on span "Select an option" at bounding box center [858, 525] width 18 height 18
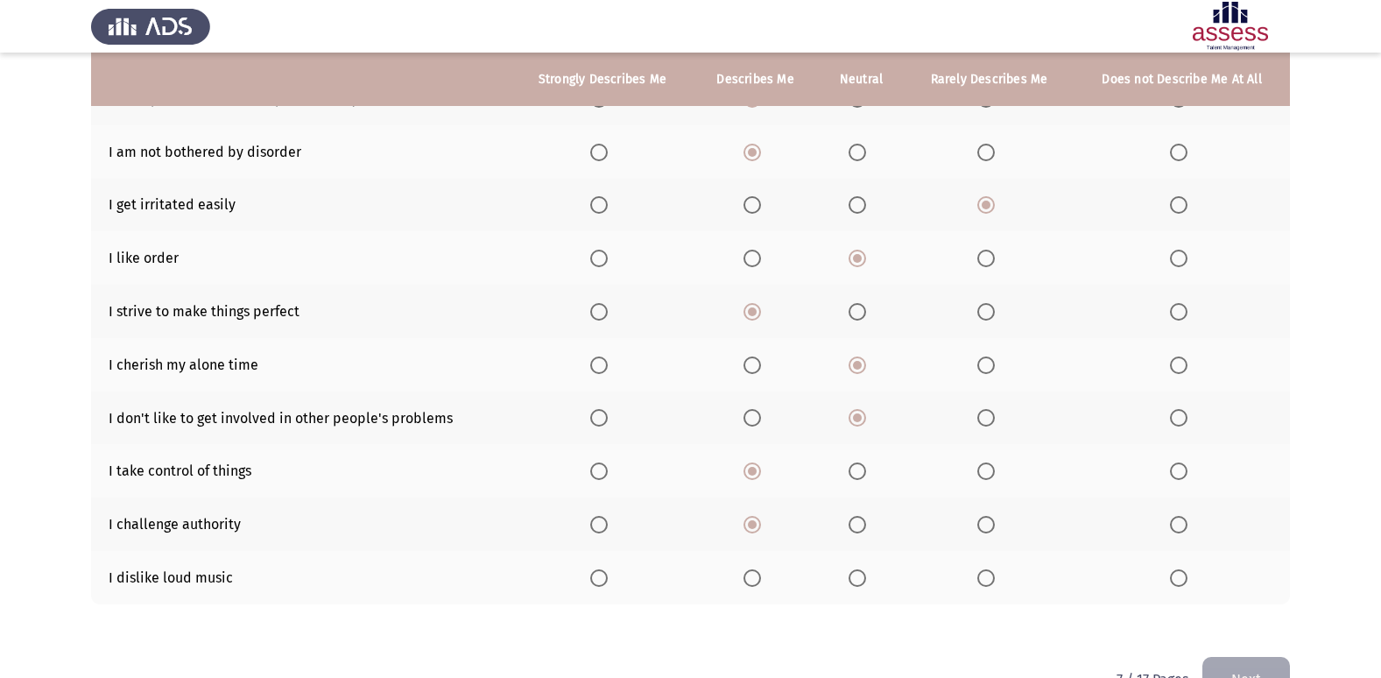
click at [850, 520] on input "Select an option" at bounding box center [858, 525] width 18 height 18
click at [984, 519] on span "Select an option" at bounding box center [986, 525] width 18 height 18
click at [984, 519] on input "Select an option" at bounding box center [986, 525] width 18 height 18
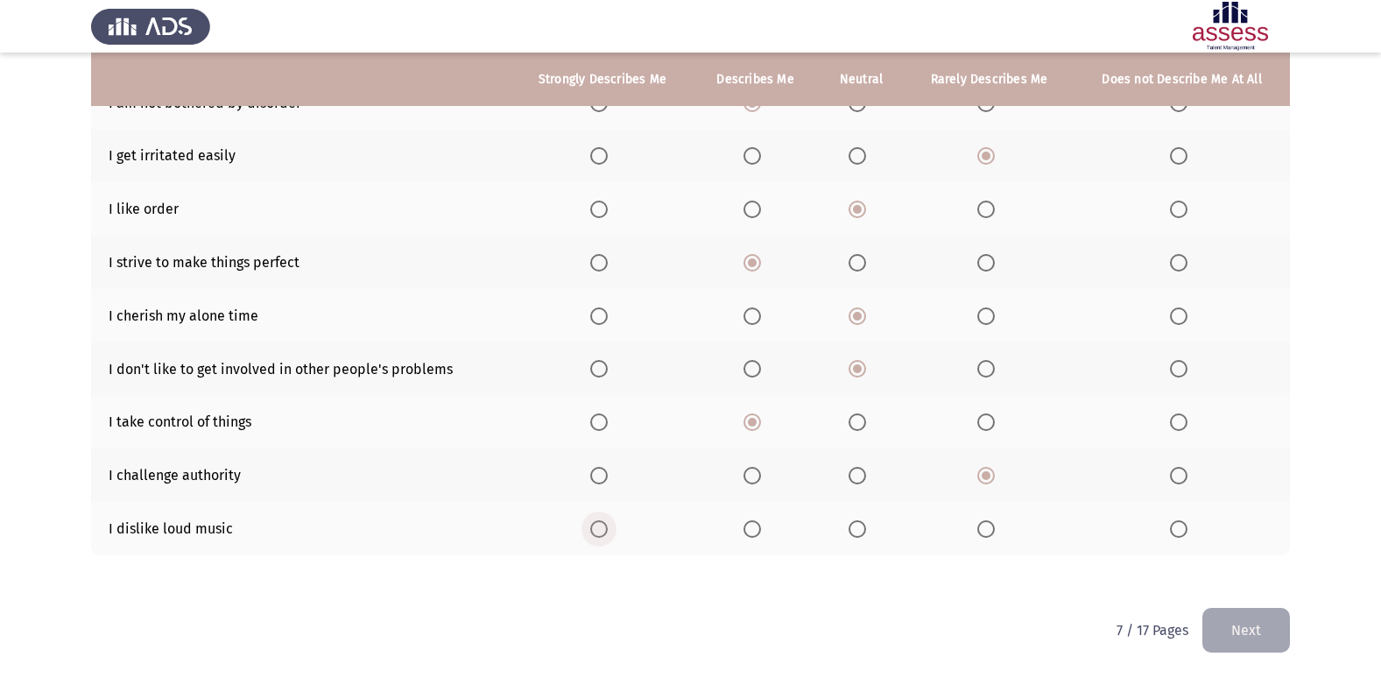
click at [606, 532] on span "Select an option" at bounding box center [599, 529] width 18 height 18
click at [606, 532] on input "Select an option" at bounding box center [599, 529] width 18 height 18
click at [1252, 616] on button "Next" at bounding box center [1246, 630] width 88 height 45
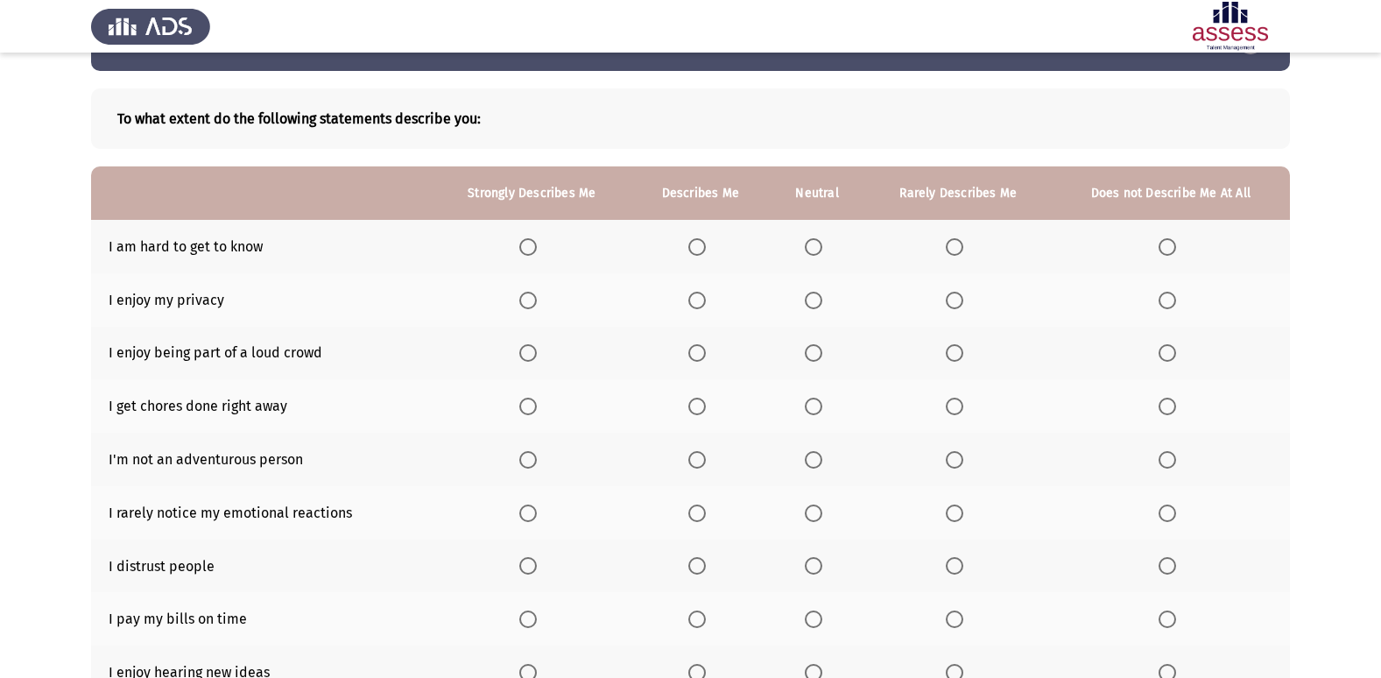
scroll to position [69, 0]
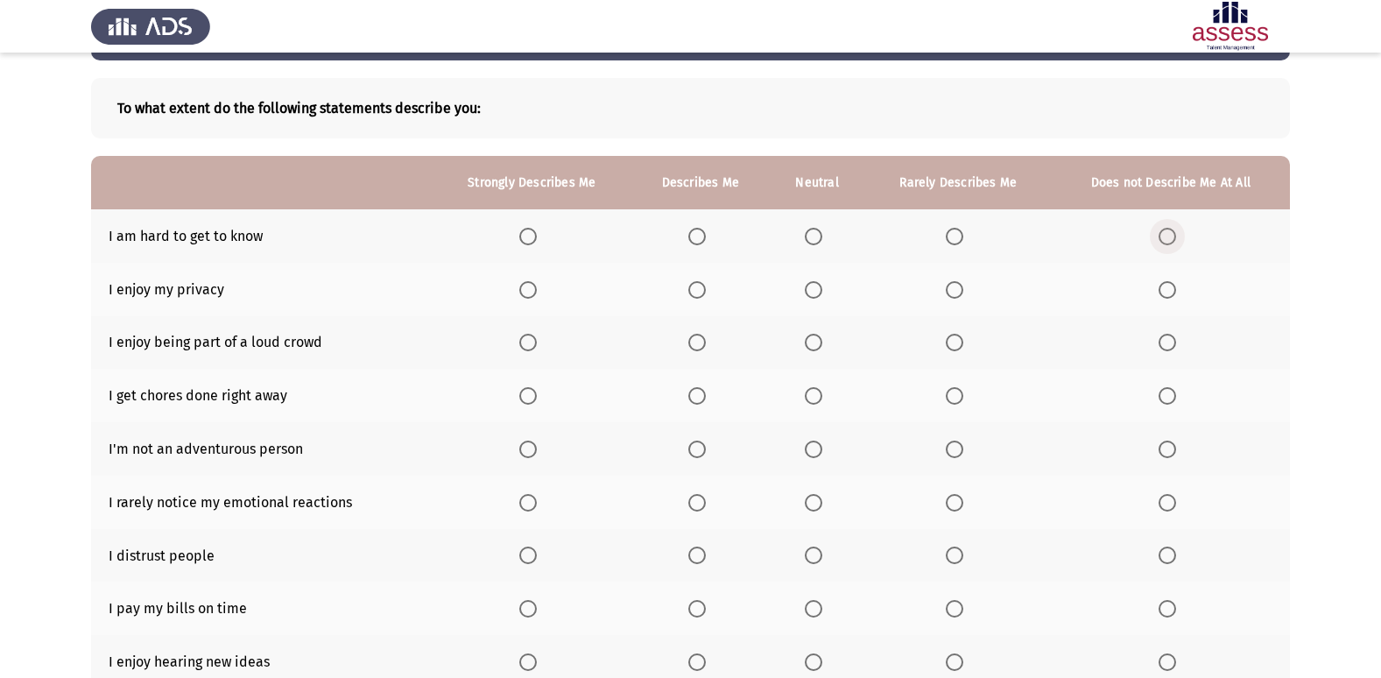
click at [1164, 230] on span "Select an option" at bounding box center [1168, 237] width 18 height 18
click at [1164, 230] on input "Select an option" at bounding box center [1168, 237] width 18 height 18
click at [525, 273] on th at bounding box center [532, 289] width 200 height 53
click at [531, 285] on span "Select an option" at bounding box center [528, 290] width 18 height 18
click at [531, 285] on input "Select an option" at bounding box center [528, 290] width 18 height 18
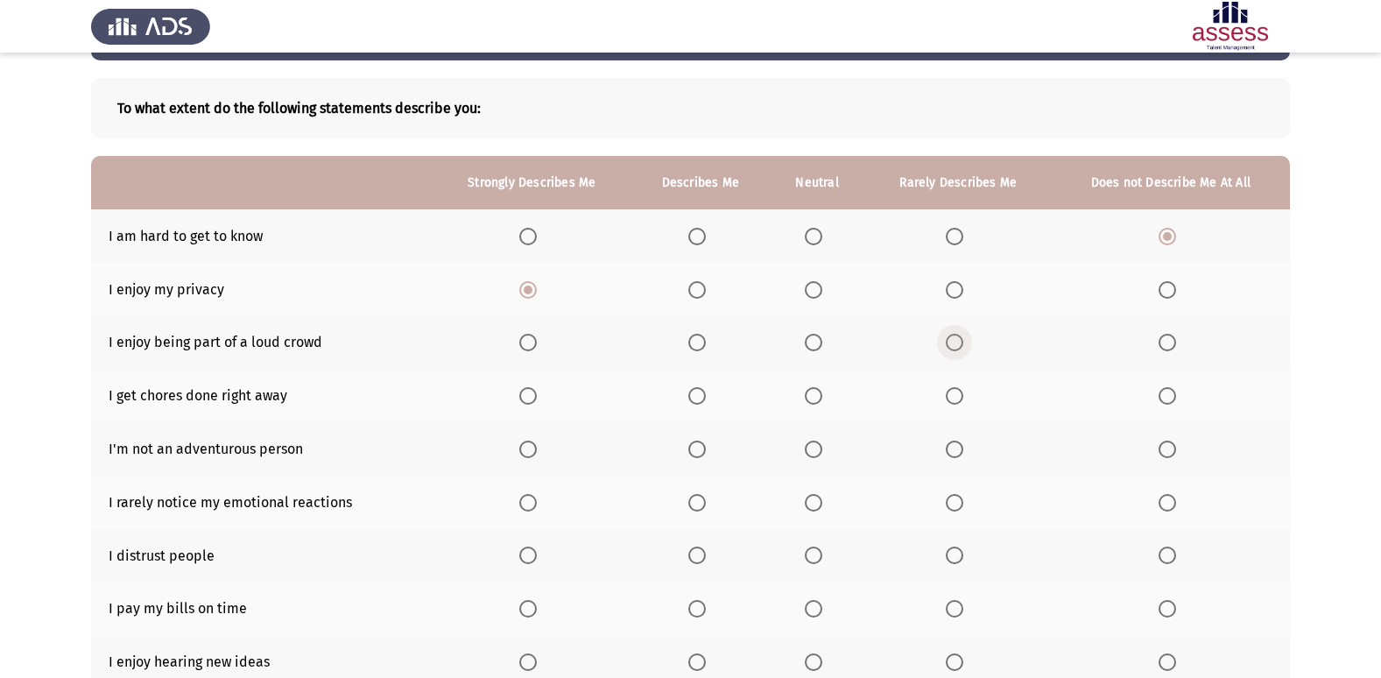
click at [960, 340] on span "Select an option" at bounding box center [955, 343] width 18 height 18
click at [960, 340] on input "Select an option" at bounding box center [955, 343] width 18 height 18
click at [698, 391] on span "Select an option" at bounding box center [697, 396] width 18 height 18
click at [698, 391] on input "Select an option" at bounding box center [697, 396] width 18 height 18
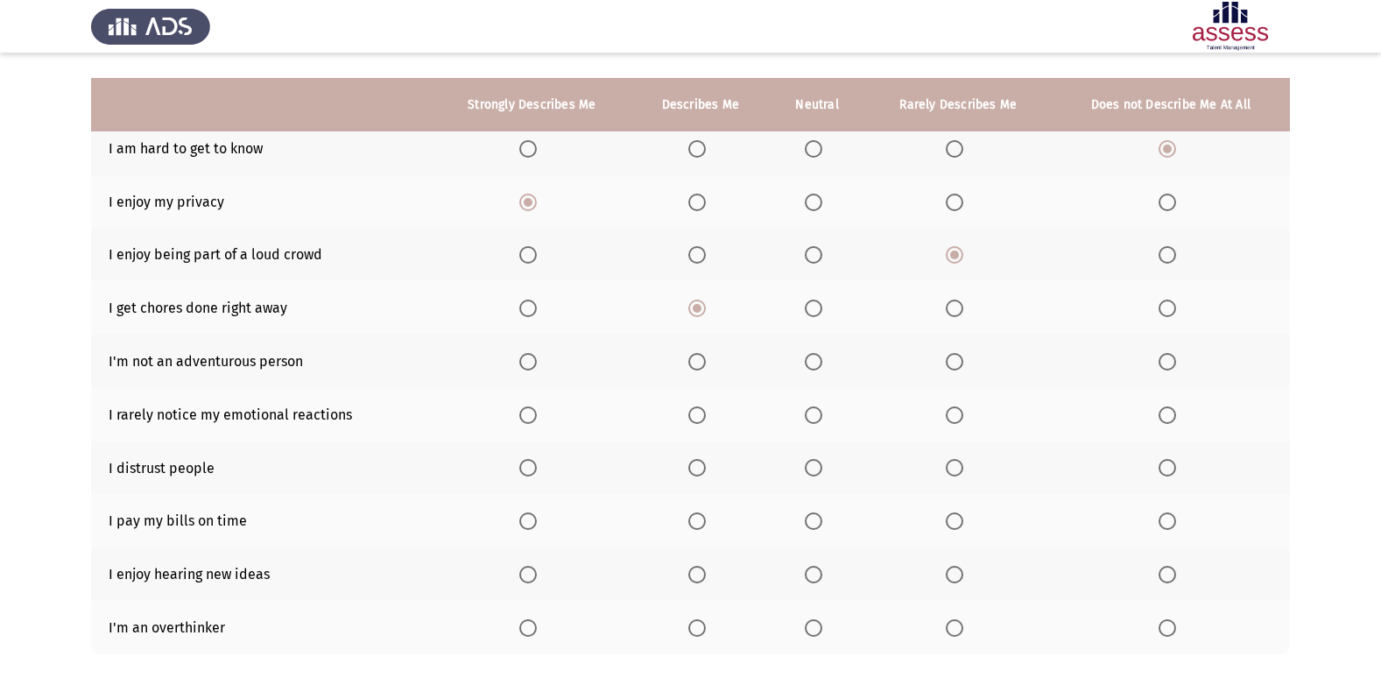
scroll to position [187, 0]
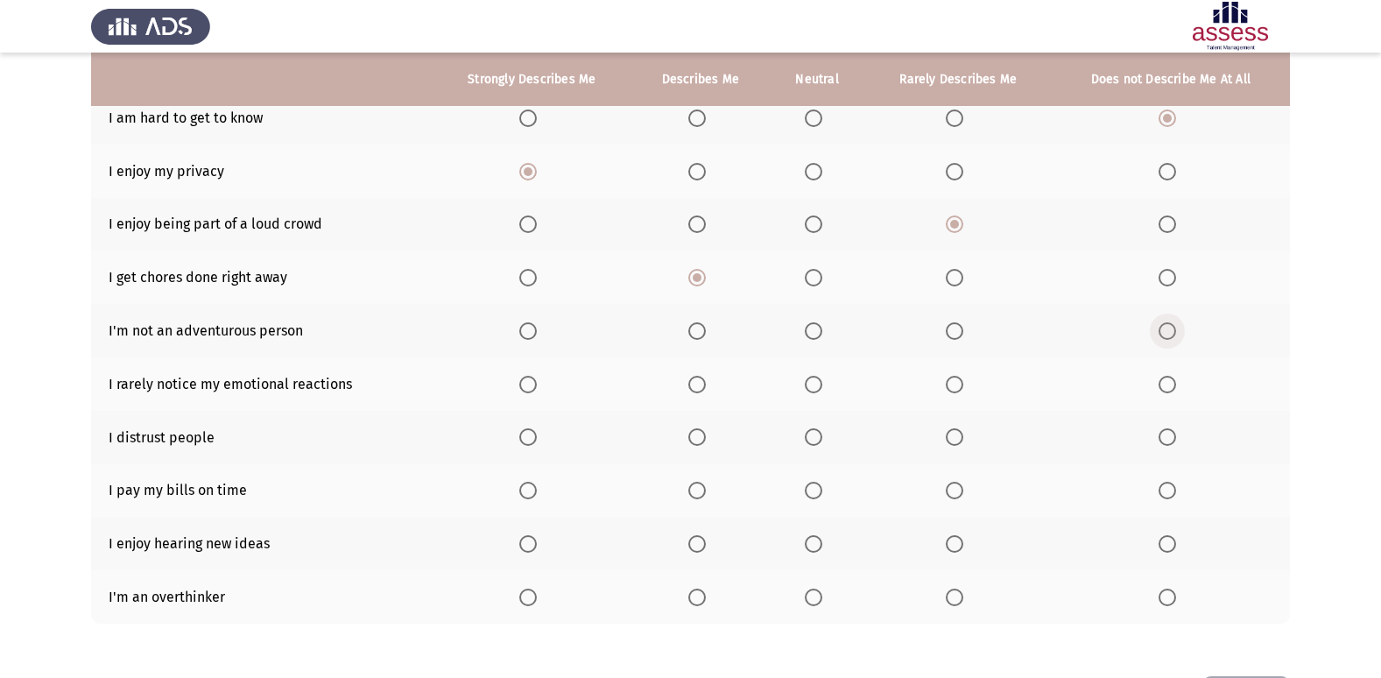
click at [1161, 324] on span "Select an option" at bounding box center [1168, 331] width 18 height 18
click at [1161, 324] on input "Select an option" at bounding box center [1168, 331] width 18 height 18
click at [1171, 387] on span "Select an option" at bounding box center [1168, 385] width 18 height 18
click at [1171, 387] on input "Select an option" at bounding box center [1168, 385] width 18 height 18
click at [1173, 432] on span "Select an option" at bounding box center [1168, 437] width 18 height 18
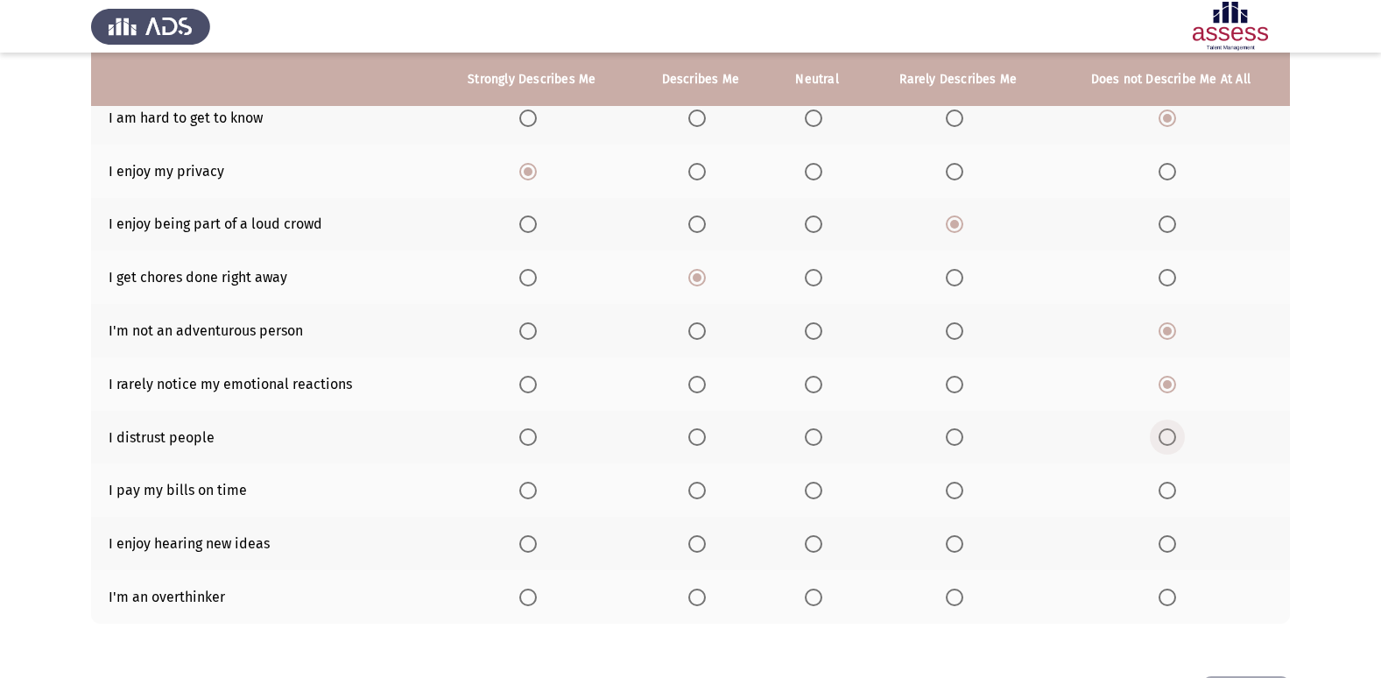
click at [1173, 432] on input "Select an option" at bounding box center [1168, 437] width 18 height 18
click at [821, 485] on span "Select an option" at bounding box center [814, 491] width 18 height 18
click at [821, 485] on input "Select an option" at bounding box center [814, 491] width 18 height 18
click at [531, 545] on span "Select an option" at bounding box center [528, 544] width 18 height 18
click at [531, 545] on input "Select an option" at bounding box center [528, 544] width 18 height 18
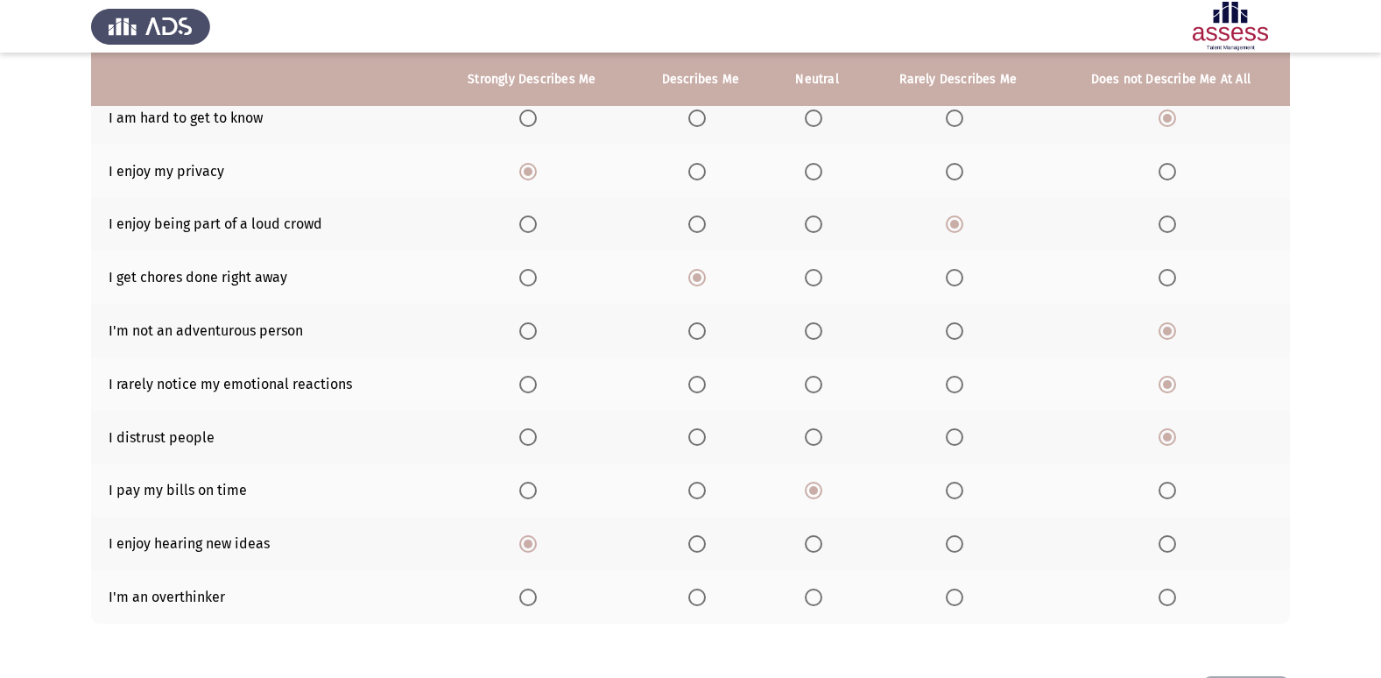
click at [820, 596] on span "Select an option" at bounding box center [814, 597] width 18 height 18
click at [820, 596] on input "Select an option" at bounding box center [814, 597] width 18 height 18
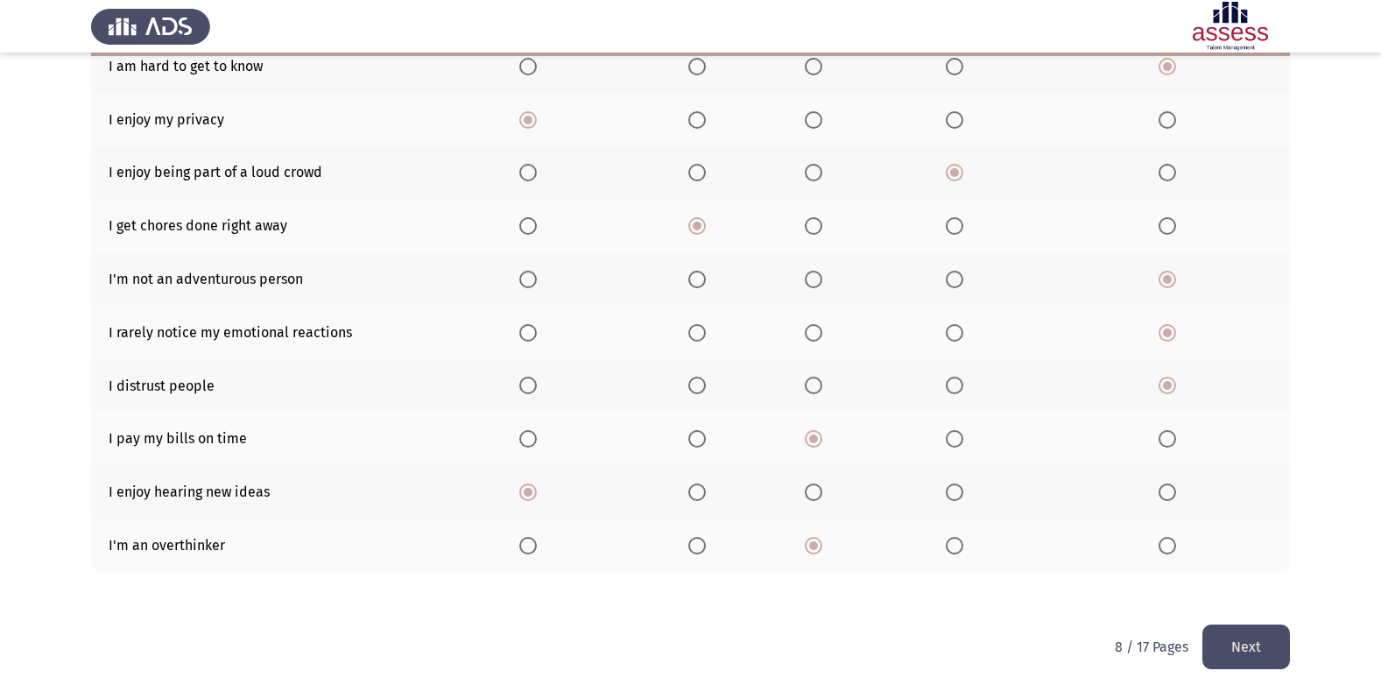
scroll to position [256, 0]
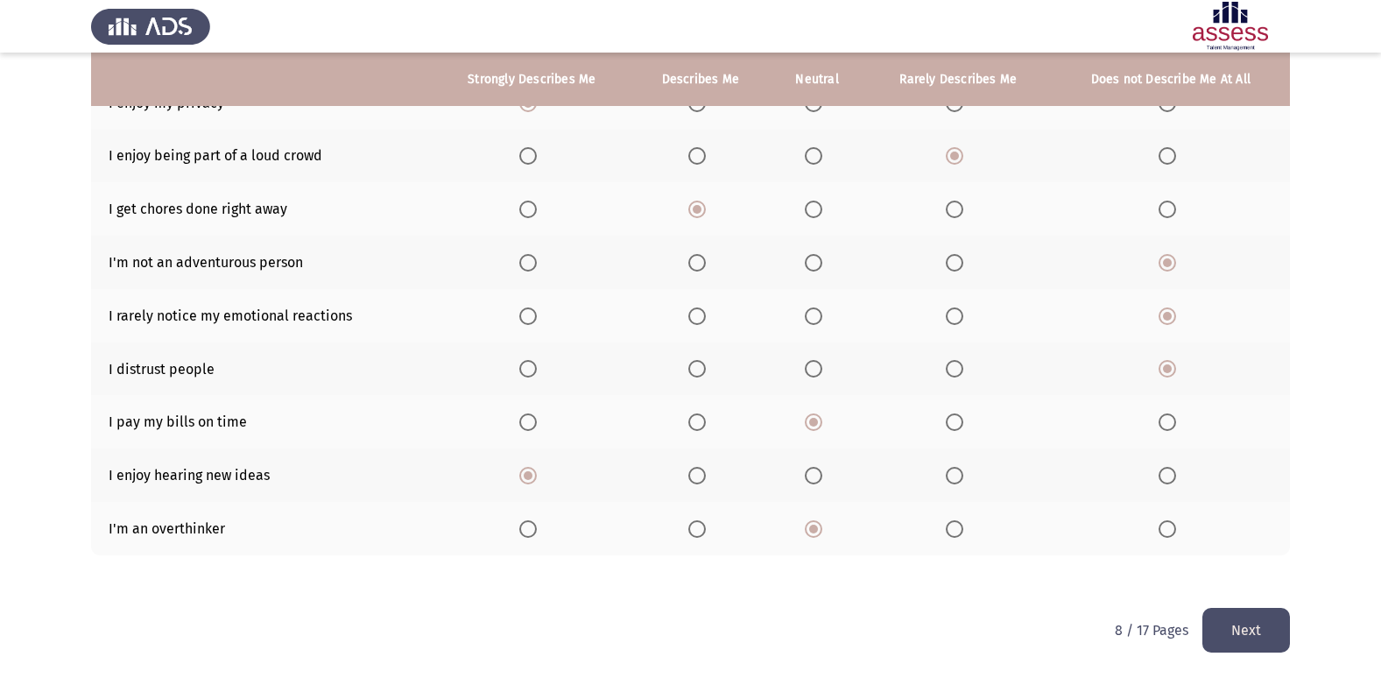
click at [1255, 623] on button "Next" at bounding box center [1246, 630] width 88 height 45
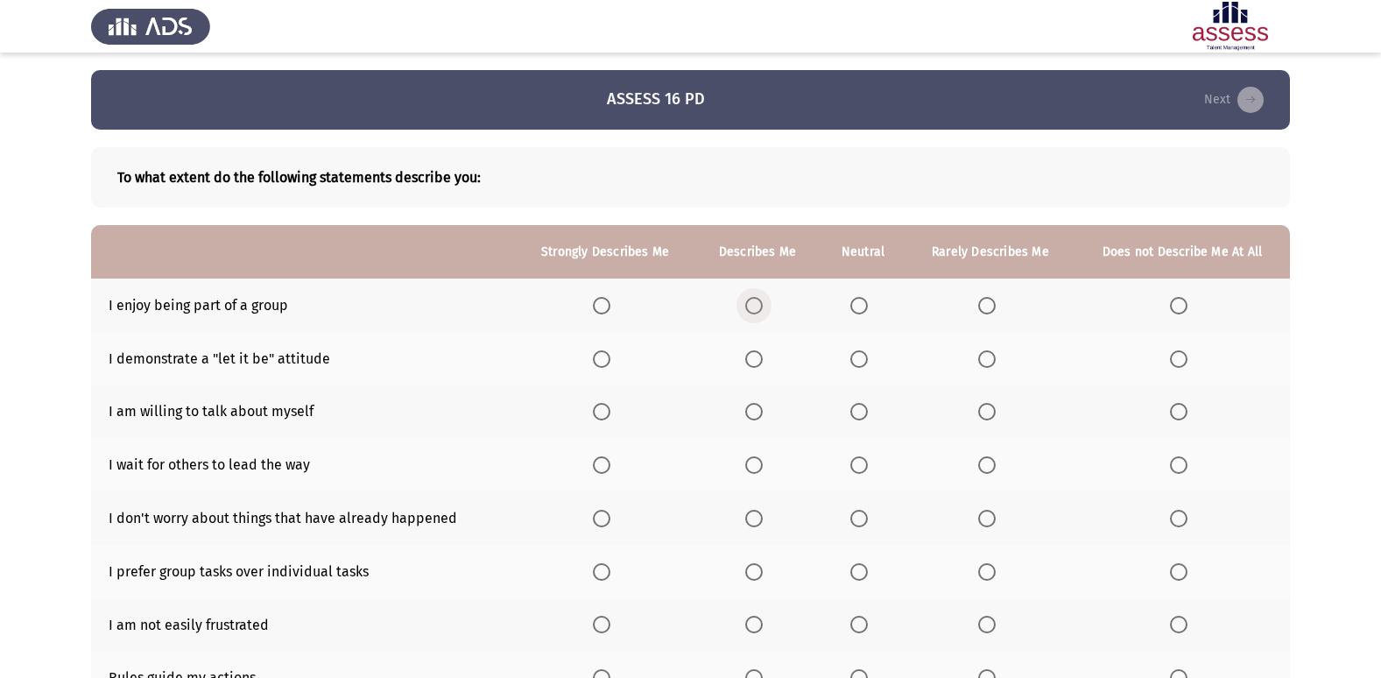
click at [757, 301] on span "Select an option" at bounding box center [754, 306] width 18 height 18
click at [757, 301] on input "Select an option" at bounding box center [754, 306] width 18 height 18
click at [754, 352] on span "Select an option" at bounding box center [754, 359] width 18 height 18
click at [754, 352] on input "Select an option" at bounding box center [754, 359] width 18 height 18
click at [860, 411] on span "Select an option" at bounding box center [859, 412] width 18 height 18
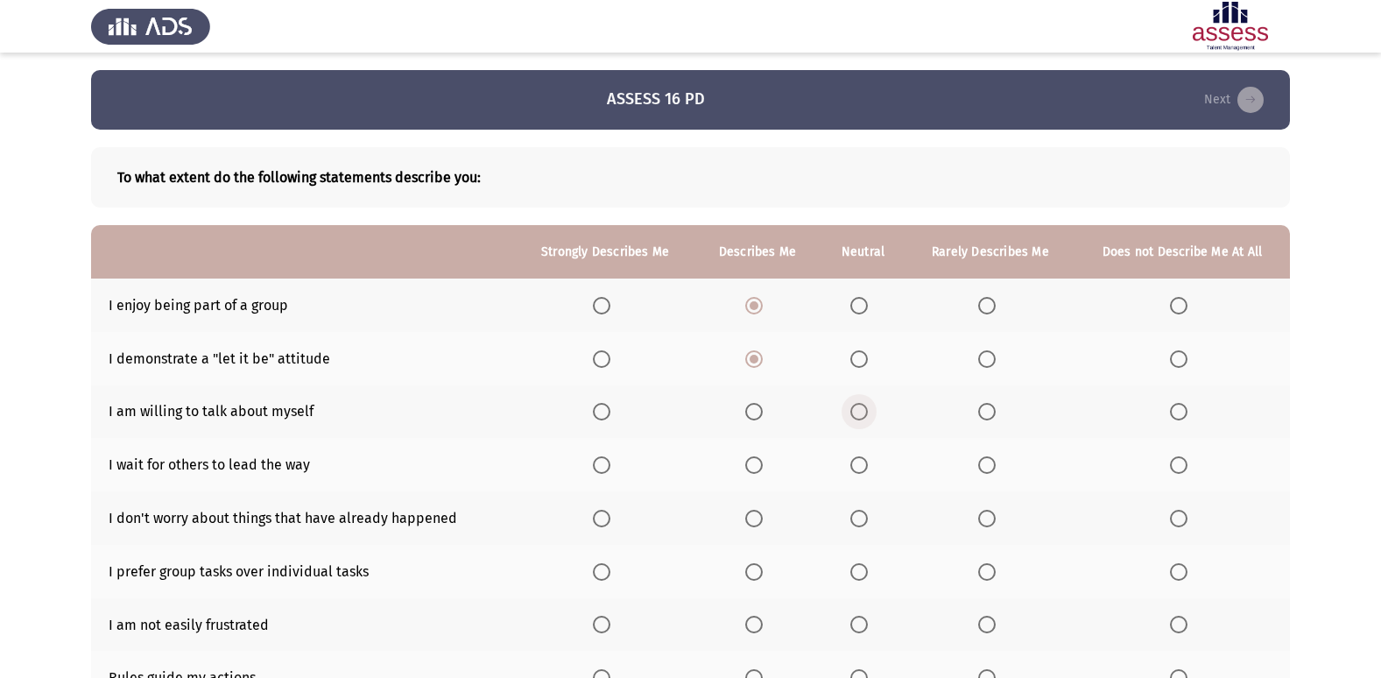
click at [860, 411] on input "Select an option" at bounding box center [859, 412] width 18 height 18
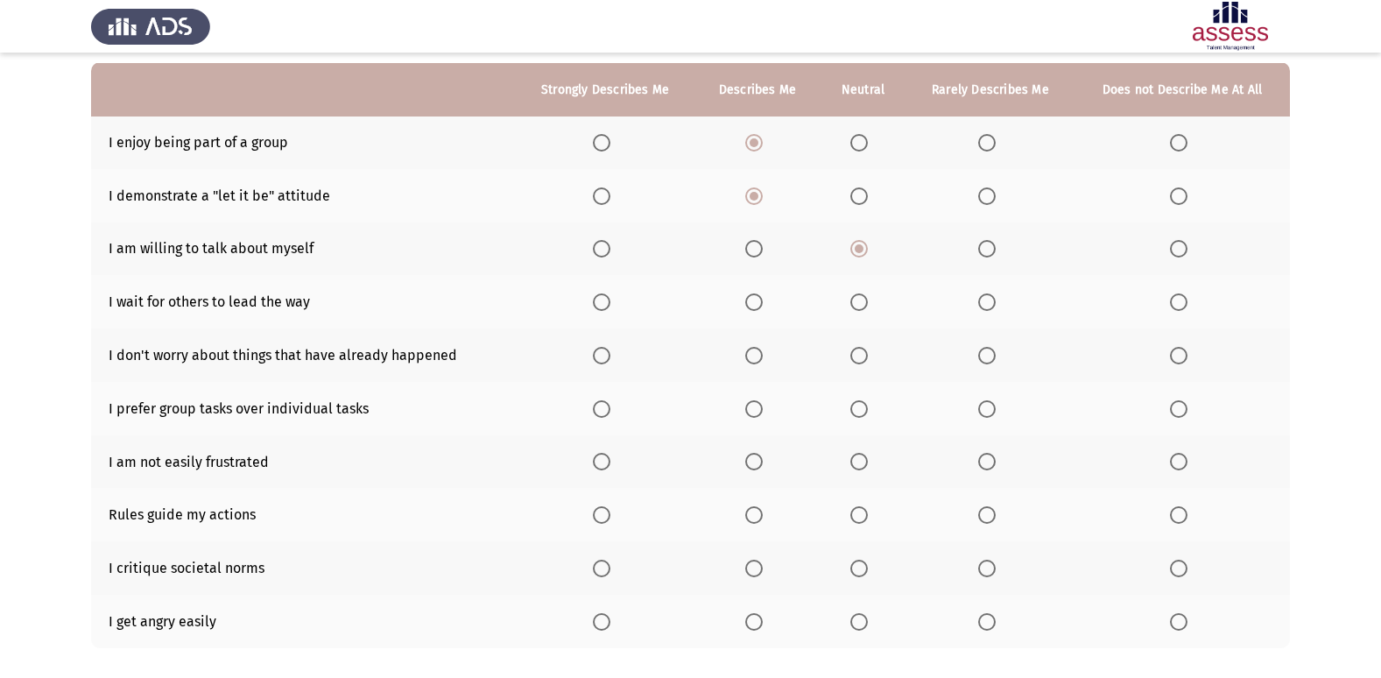
scroll to position [173, 0]
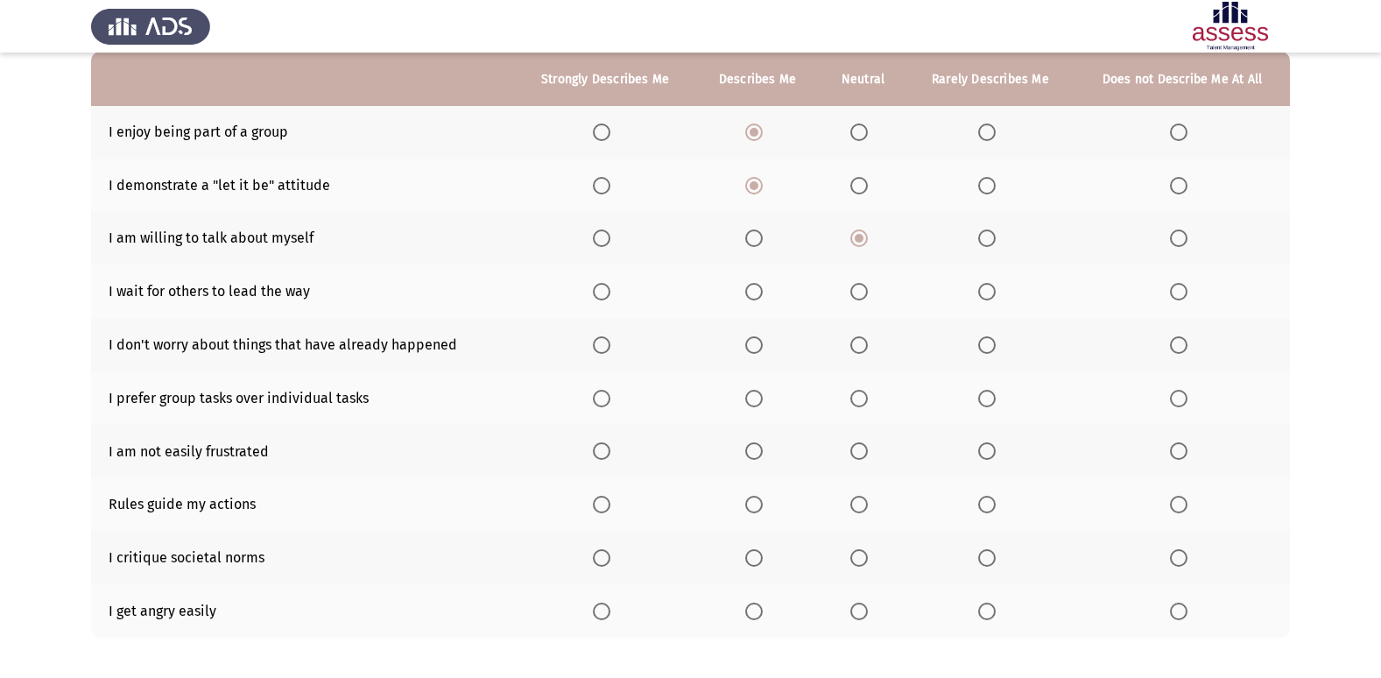
click at [868, 295] on span "Select an option" at bounding box center [859, 292] width 18 height 18
click at [868, 295] on input "Select an option" at bounding box center [859, 292] width 18 height 18
click at [605, 338] on span "Select an option" at bounding box center [602, 345] width 18 height 18
click at [605, 338] on input "Select an option" at bounding box center [602, 345] width 18 height 18
click at [762, 393] on span "Select an option" at bounding box center [754, 399] width 18 height 18
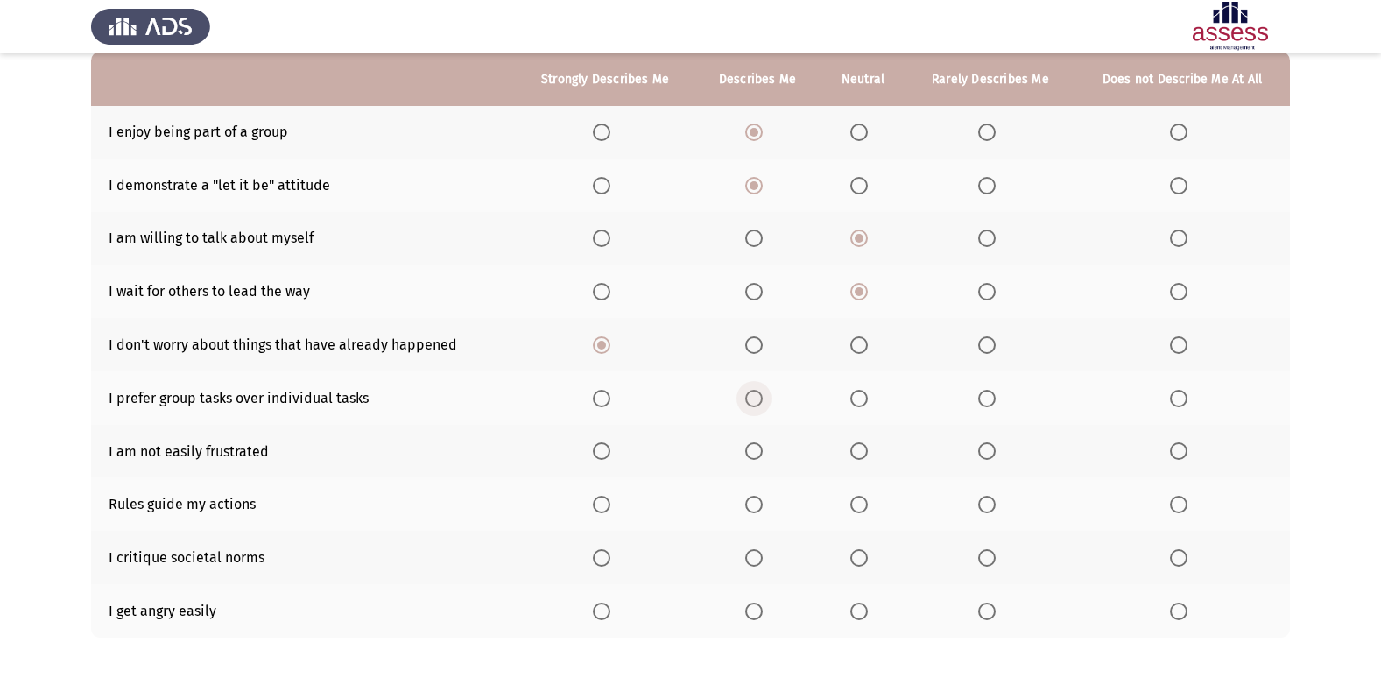
click at [762, 393] on input "Select an option" at bounding box center [754, 399] width 18 height 18
click at [607, 456] on span "Select an option" at bounding box center [602, 451] width 18 height 18
click at [607, 456] on input "Select an option" at bounding box center [602, 451] width 18 height 18
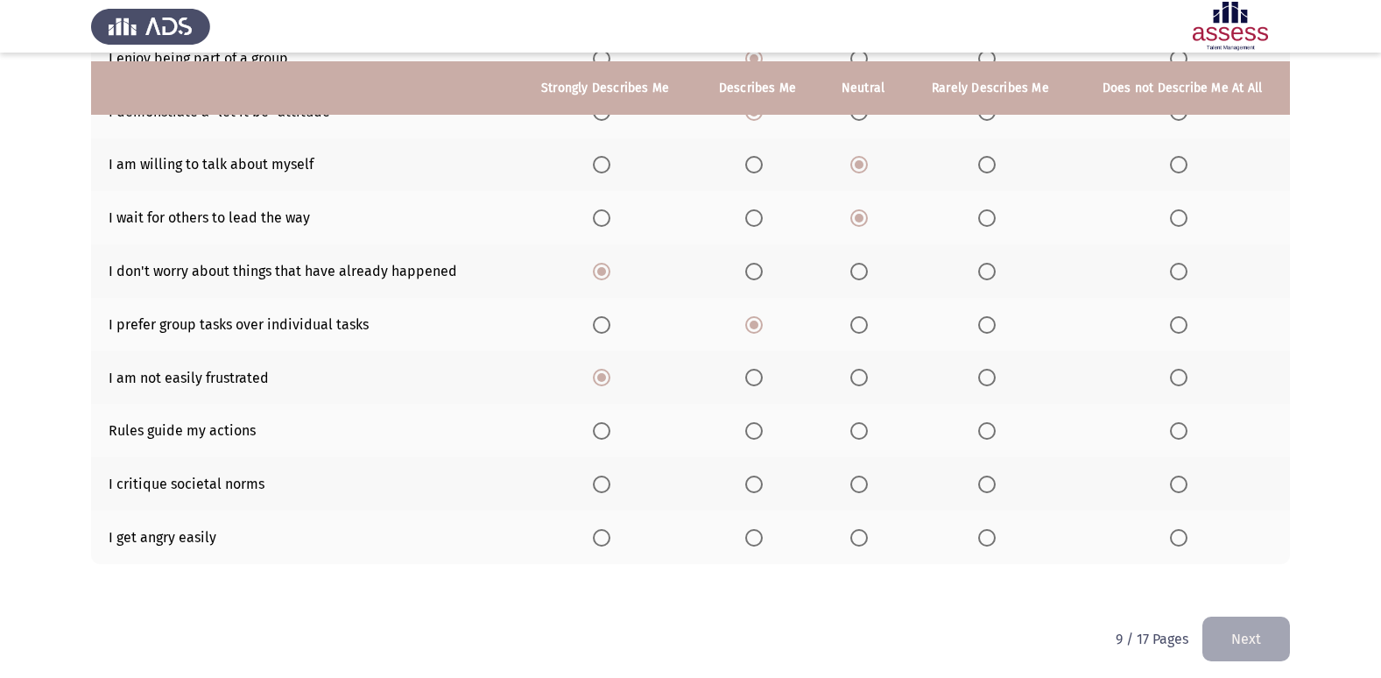
scroll to position [256, 0]
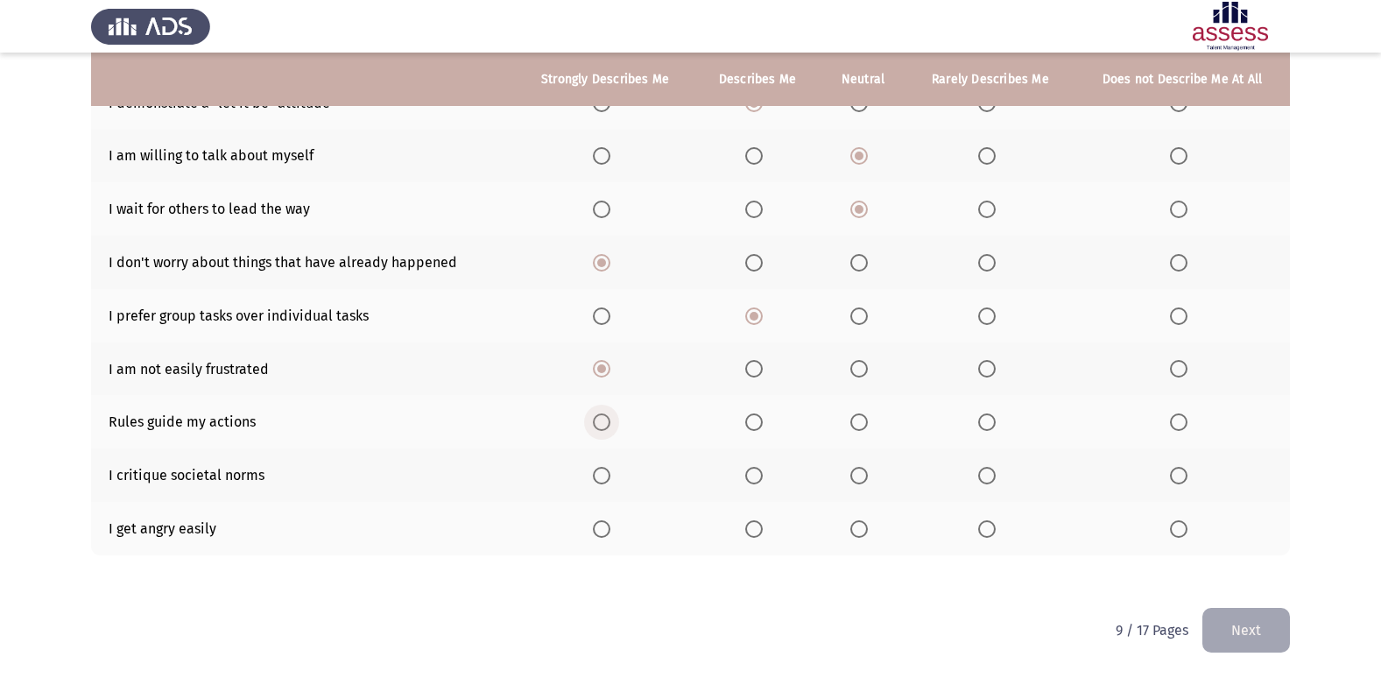
click at [607, 419] on span "Select an option" at bounding box center [602, 422] width 18 height 18
click at [607, 419] on input "Select an option" at bounding box center [602, 422] width 18 height 18
click at [763, 472] on span "Select an option" at bounding box center [754, 476] width 18 height 18
click at [763, 472] on input "Select an option" at bounding box center [754, 476] width 18 height 18
click at [1172, 526] on span "Select an option" at bounding box center [1179, 529] width 18 height 18
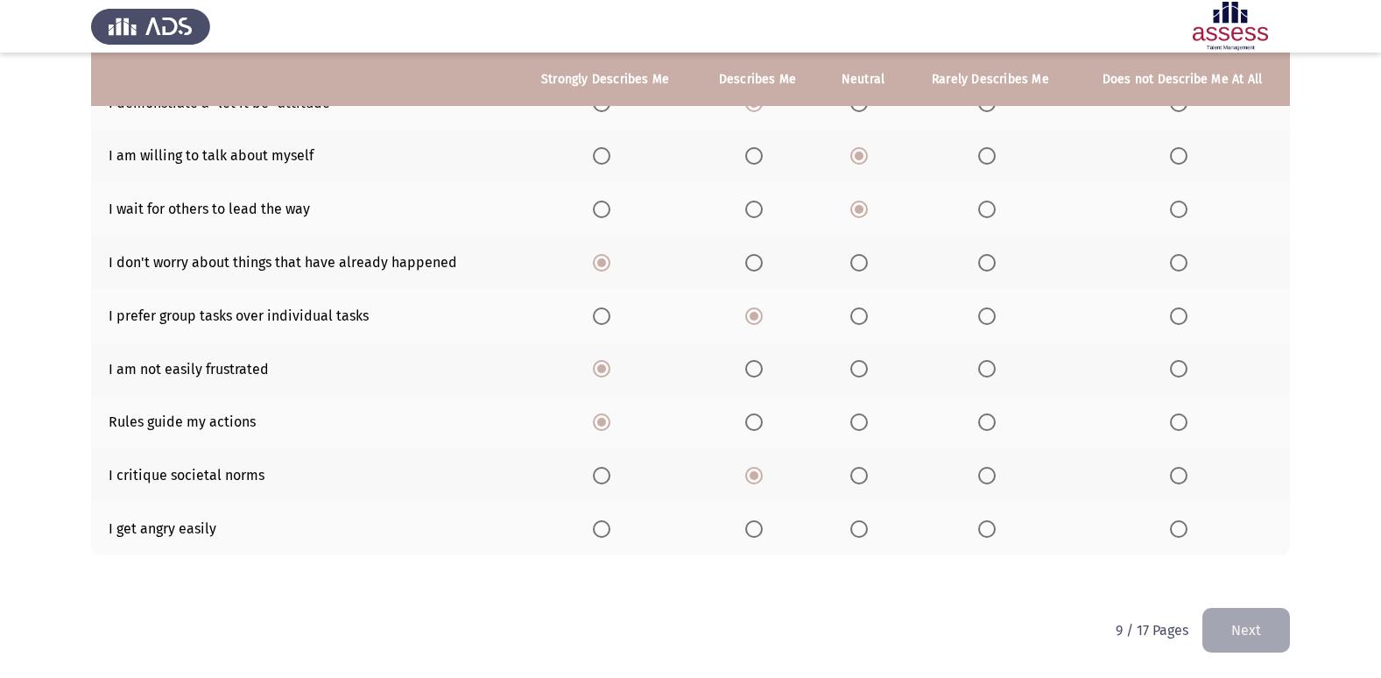
click at [1172, 526] on input "Select an option" at bounding box center [1179, 529] width 18 height 18
click at [1282, 620] on button "Next" at bounding box center [1246, 630] width 88 height 45
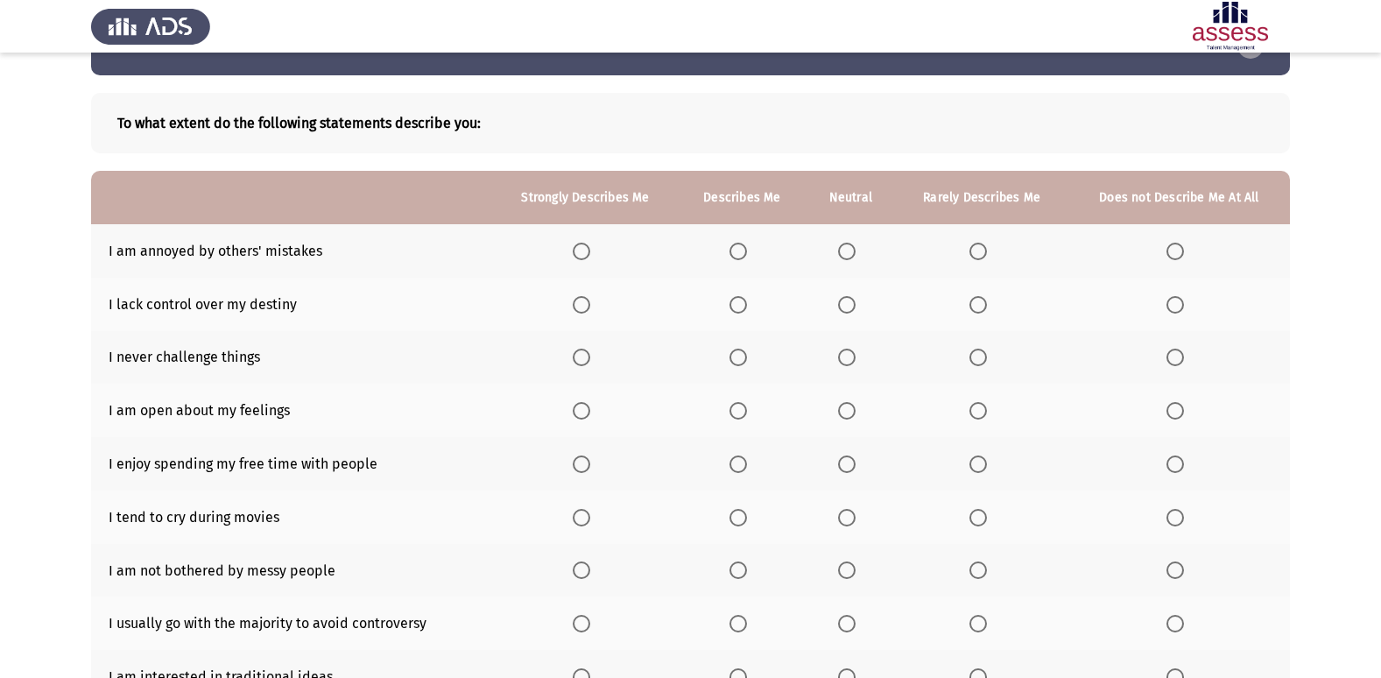
scroll to position [74, 0]
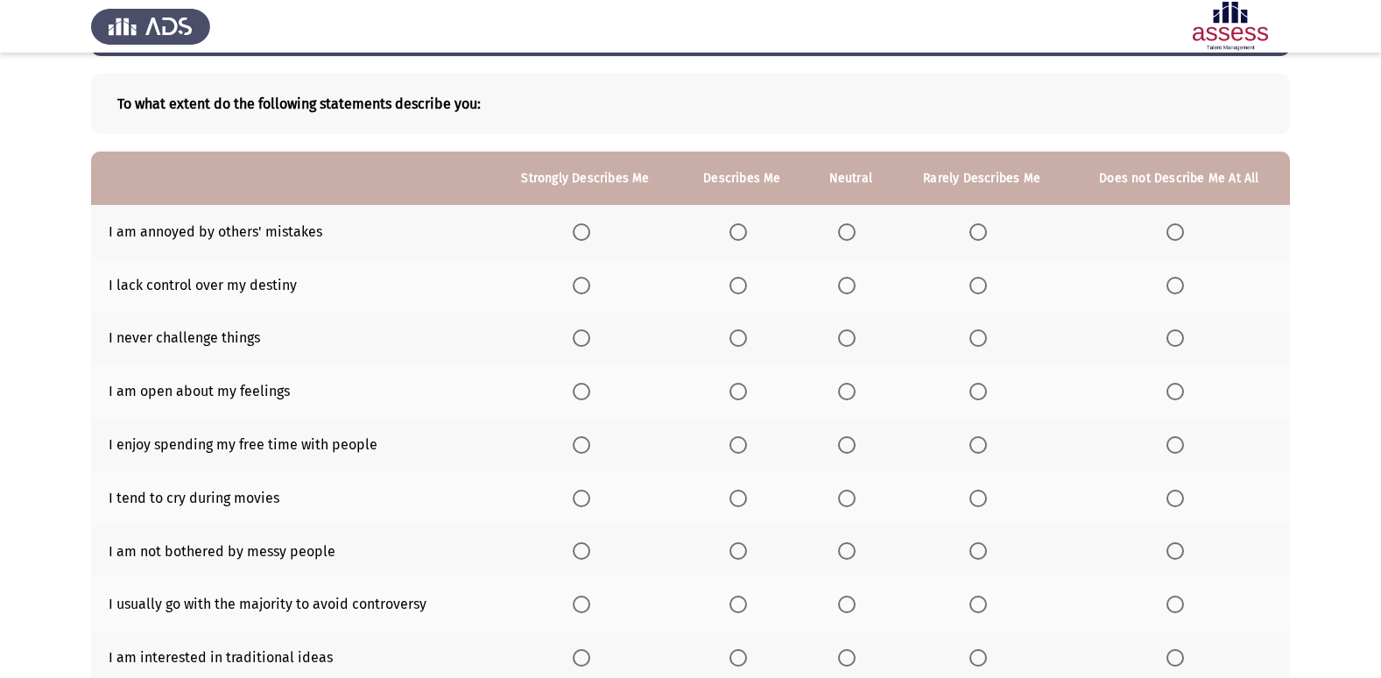
click at [1174, 226] on span "Select an option" at bounding box center [1175, 232] width 18 height 18
click at [1174, 226] on input "Select an option" at bounding box center [1175, 232] width 18 height 18
click at [1178, 280] on span "Select an option" at bounding box center [1175, 286] width 18 height 18
click at [1178, 280] on input "Select an option" at bounding box center [1175, 286] width 18 height 18
click at [1176, 334] on span "Select an option" at bounding box center [1175, 338] width 18 height 18
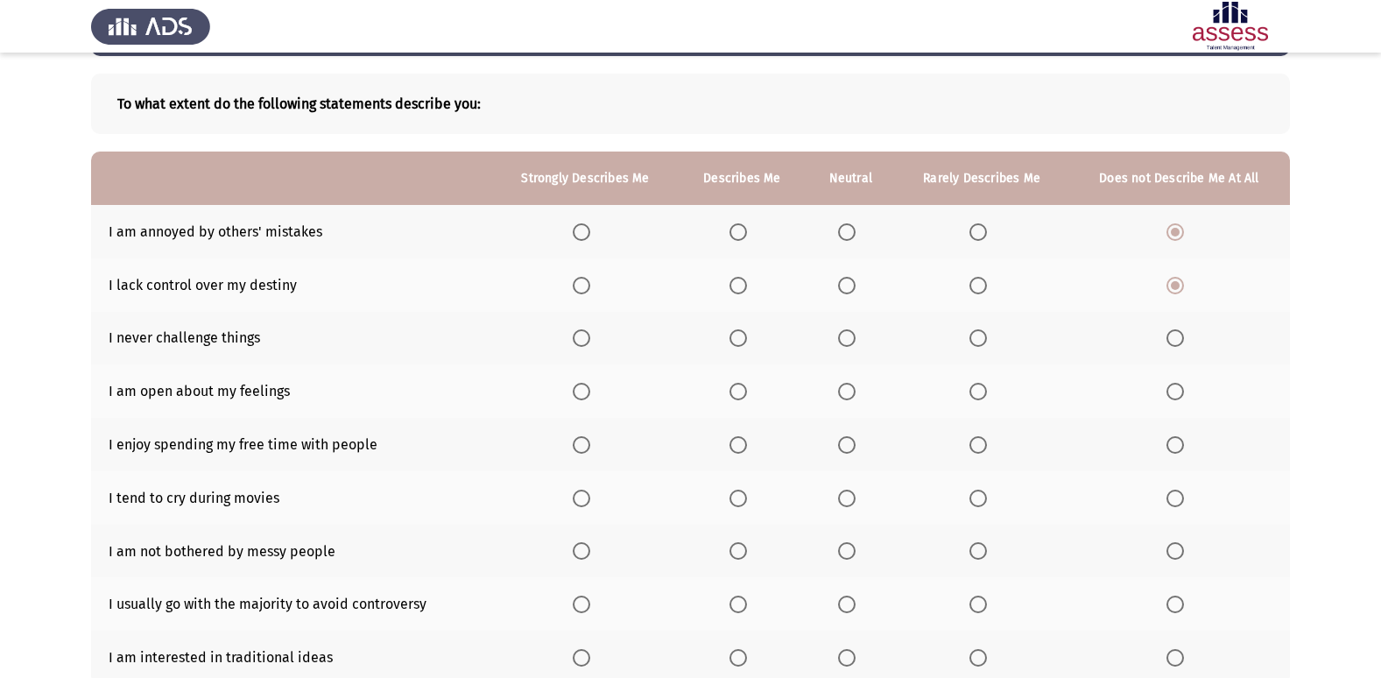
click at [1176, 334] on input "Select an option" at bounding box center [1175, 338] width 18 height 18
click at [589, 389] on span "Select an option" at bounding box center [582, 392] width 18 height 18
click at [589, 389] on input "Select an option" at bounding box center [582, 392] width 18 height 18
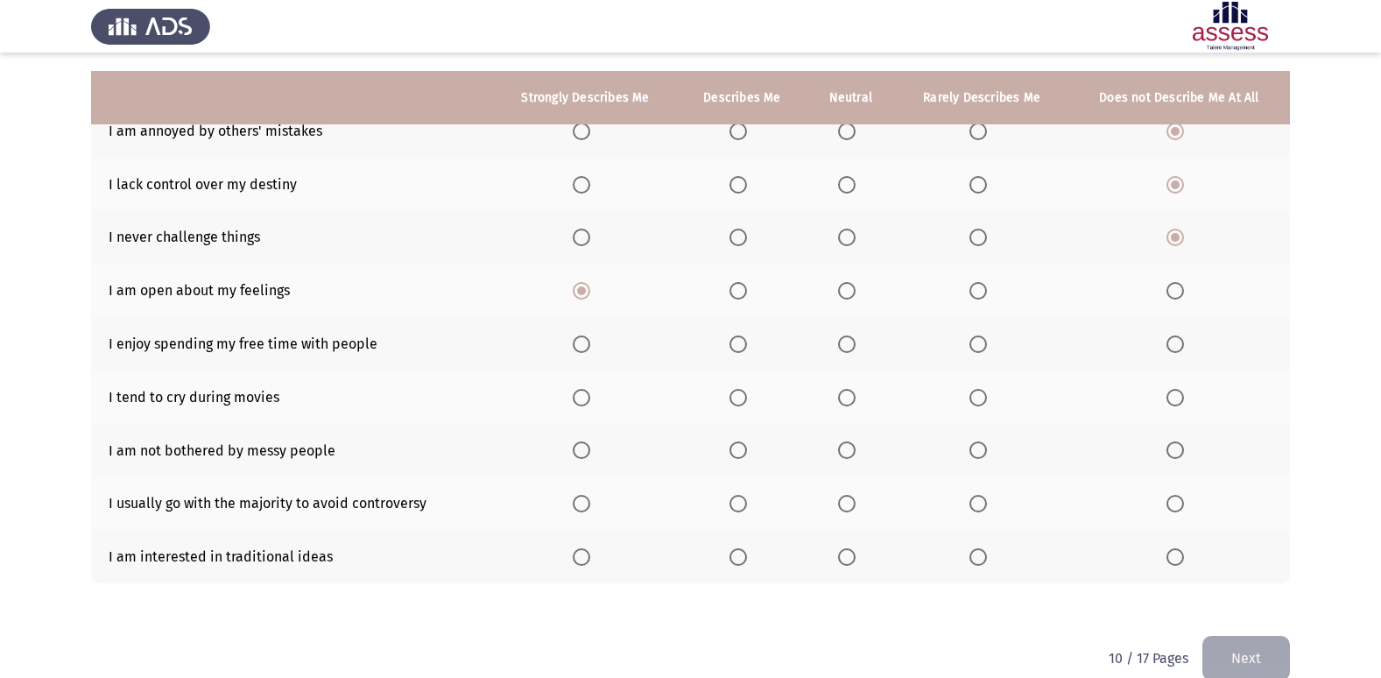
scroll to position [195, 0]
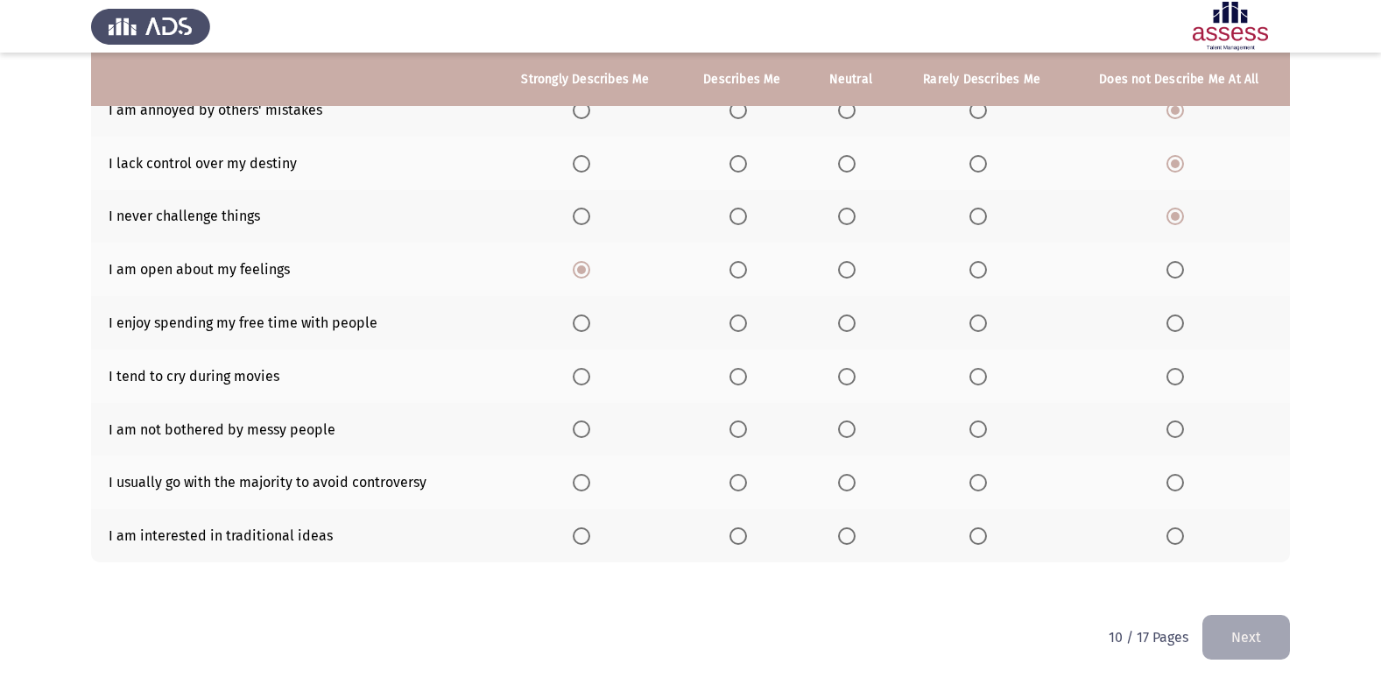
click at [849, 321] on span "Select an option" at bounding box center [847, 323] width 18 height 18
click at [849, 321] on input "Select an option" at bounding box center [847, 323] width 18 height 18
click at [1175, 377] on span "Select an option" at bounding box center [1175, 377] width 0 height 0
click at [1176, 377] on input "Select an option" at bounding box center [1175, 377] width 18 height 18
click at [977, 379] on span "Select an option" at bounding box center [978, 377] width 18 height 18
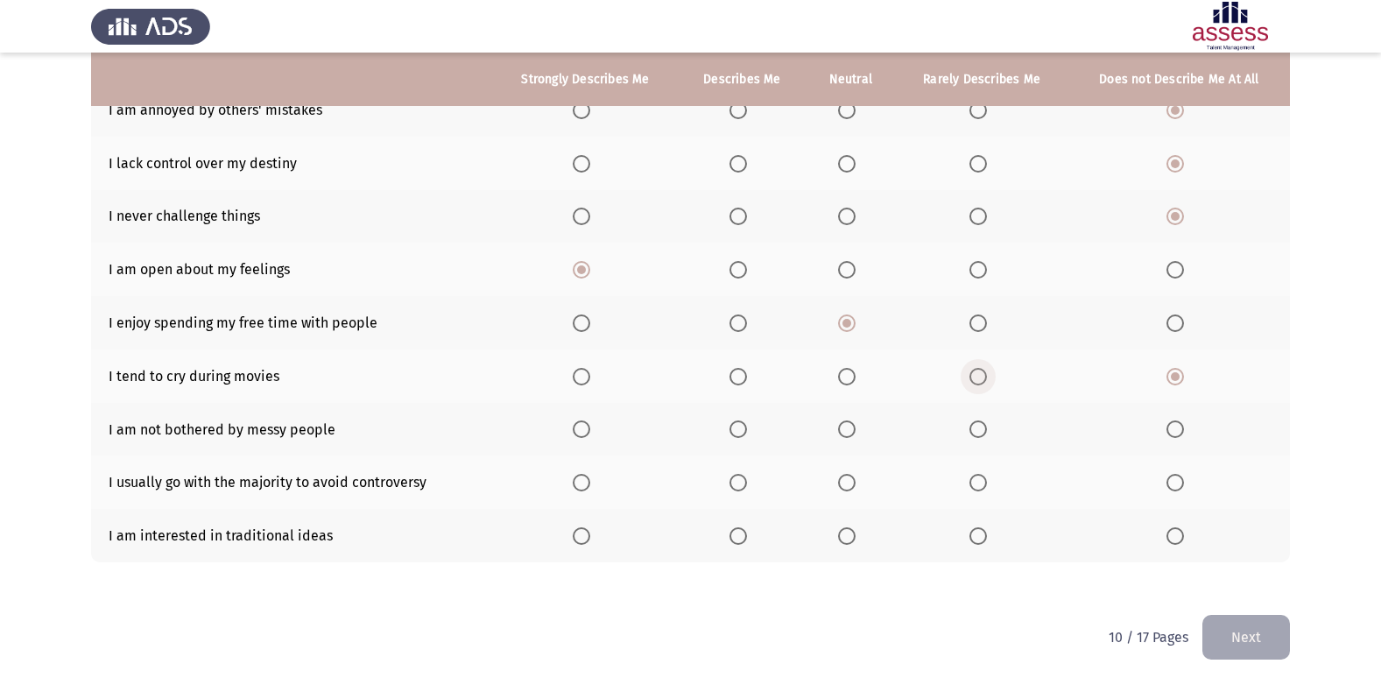
click at [977, 379] on input "Select an option" at bounding box center [978, 377] width 18 height 18
click at [742, 425] on span "Select an option" at bounding box center [738, 429] width 18 height 18
click at [742, 425] on input "Select an option" at bounding box center [738, 429] width 18 height 18
click at [1172, 481] on span "Select an option" at bounding box center [1175, 483] width 18 height 18
click at [1172, 481] on input "Select an option" at bounding box center [1175, 483] width 18 height 18
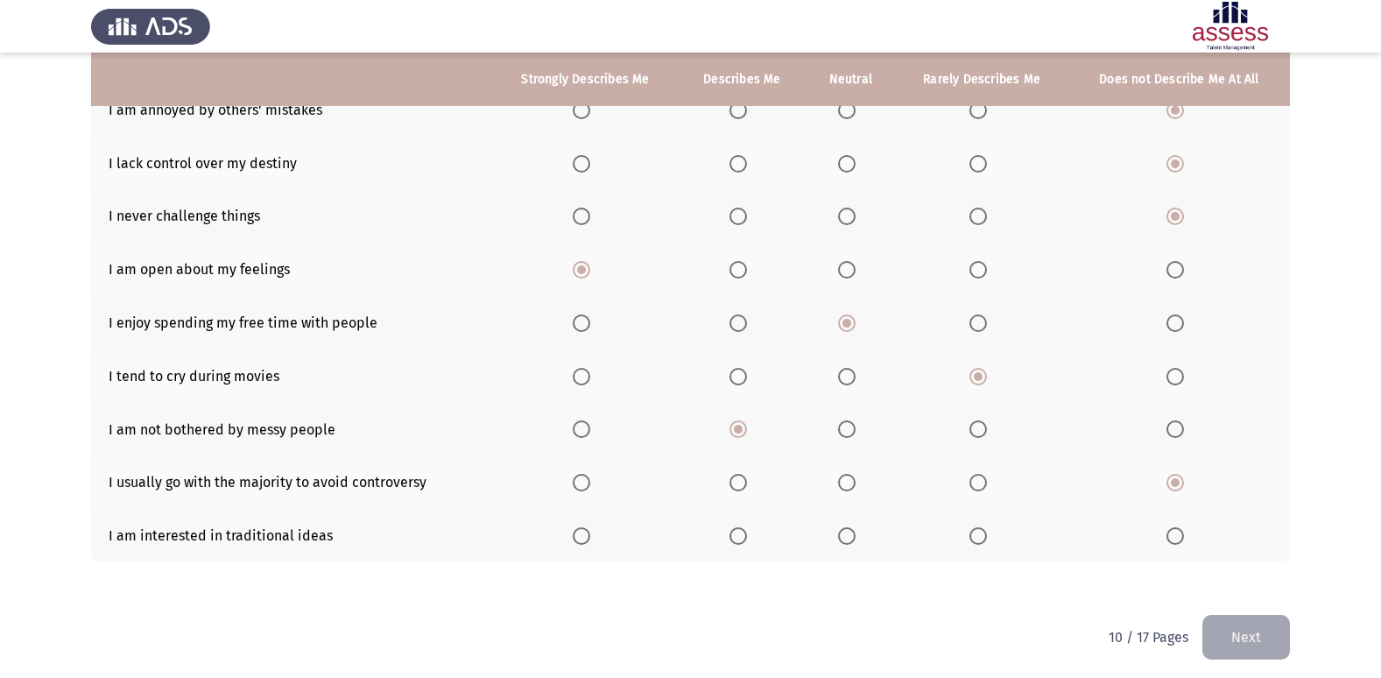
click at [747, 535] on span "Select an option" at bounding box center [738, 536] width 18 height 18
click at [747, 535] on input "Select an option" at bounding box center [738, 536] width 18 height 18
click at [855, 535] on span "Select an option" at bounding box center [847, 536] width 18 height 18
click at [855, 535] on input "Select an option" at bounding box center [847, 536] width 18 height 18
click at [1281, 641] on button "Next" at bounding box center [1246, 637] width 88 height 45
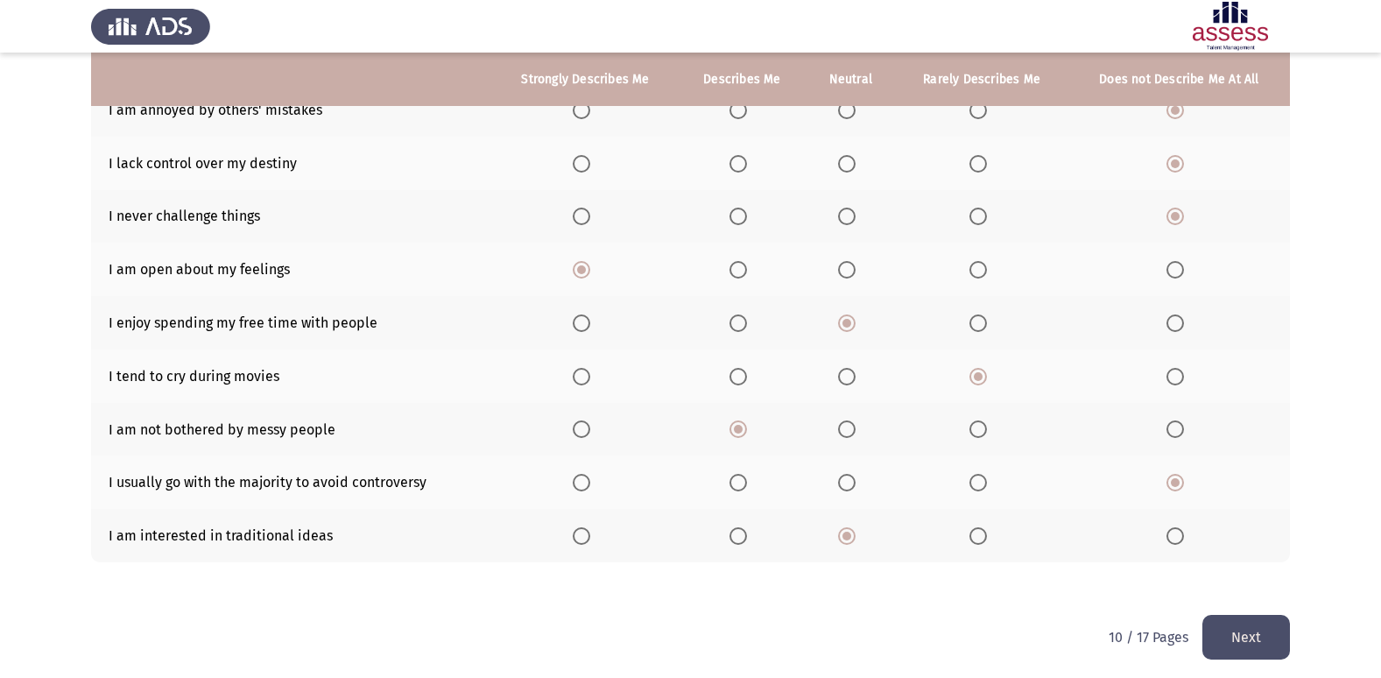
scroll to position [0, 0]
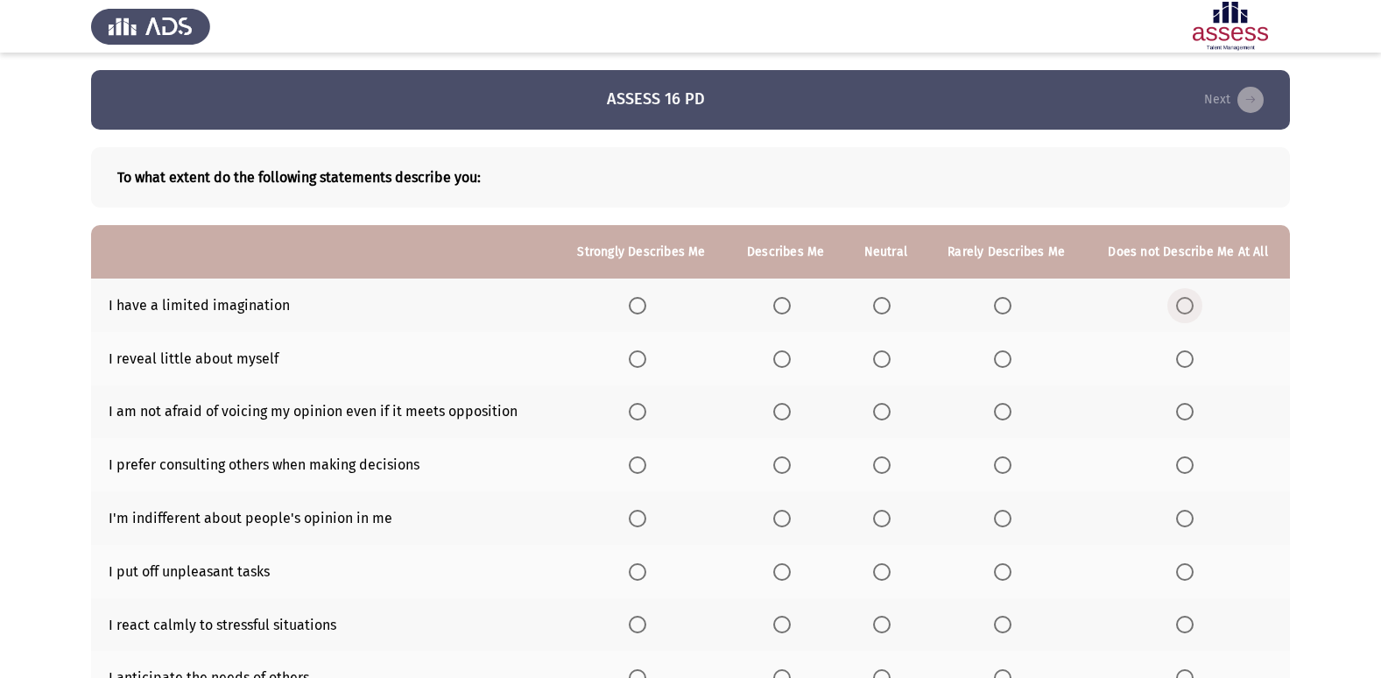
click at [1188, 303] on span "Select an option" at bounding box center [1185, 306] width 18 height 18
click at [1188, 303] on input "Select an option" at bounding box center [1185, 306] width 18 height 18
click at [888, 353] on span "Select an option" at bounding box center [882, 359] width 18 height 18
click at [888, 353] on input "Select an option" at bounding box center [882, 359] width 18 height 18
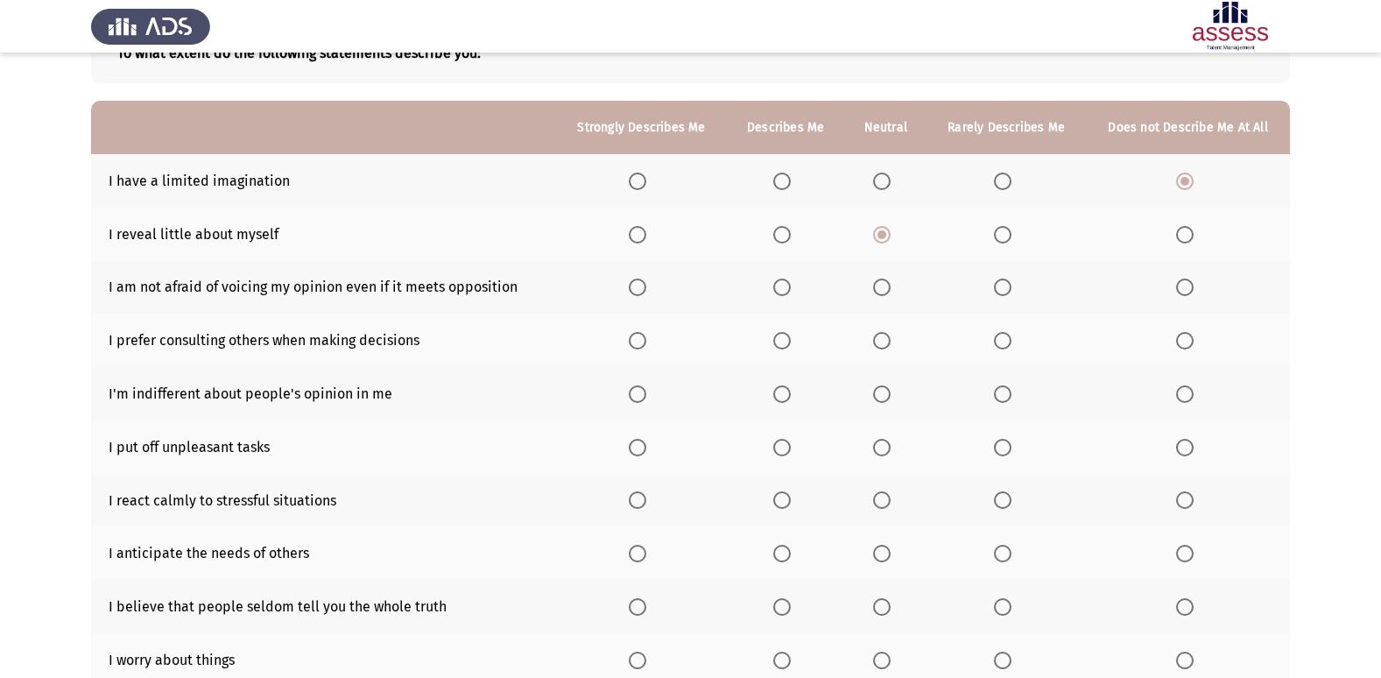
scroll to position [131, 0]
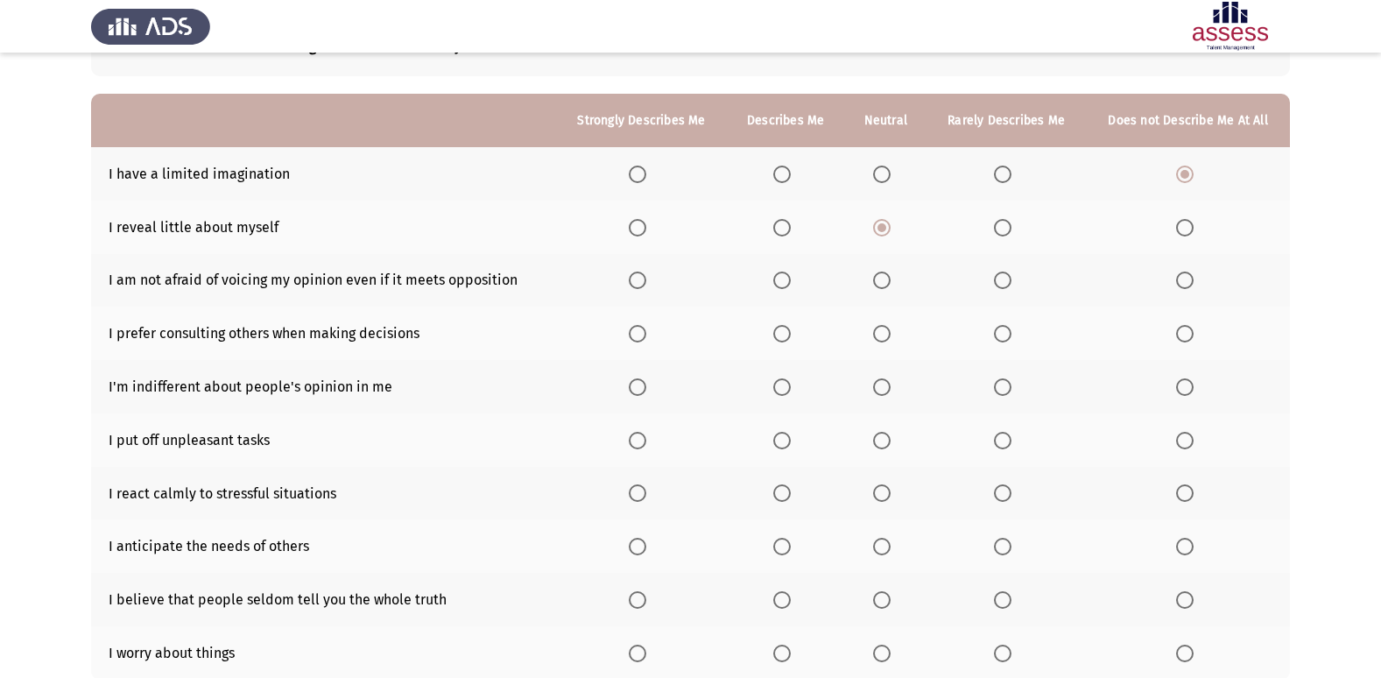
click at [646, 280] on span "Select an option" at bounding box center [638, 280] width 18 height 18
click at [646, 280] on input "Select an option" at bounding box center [638, 280] width 18 height 18
click at [879, 335] on span "Select an option" at bounding box center [882, 334] width 18 height 18
click at [879, 335] on input "Select an option" at bounding box center [882, 334] width 18 height 18
click at [879, 378] on span "Select an option" at bounding box center [882, 387] width 18 height 18
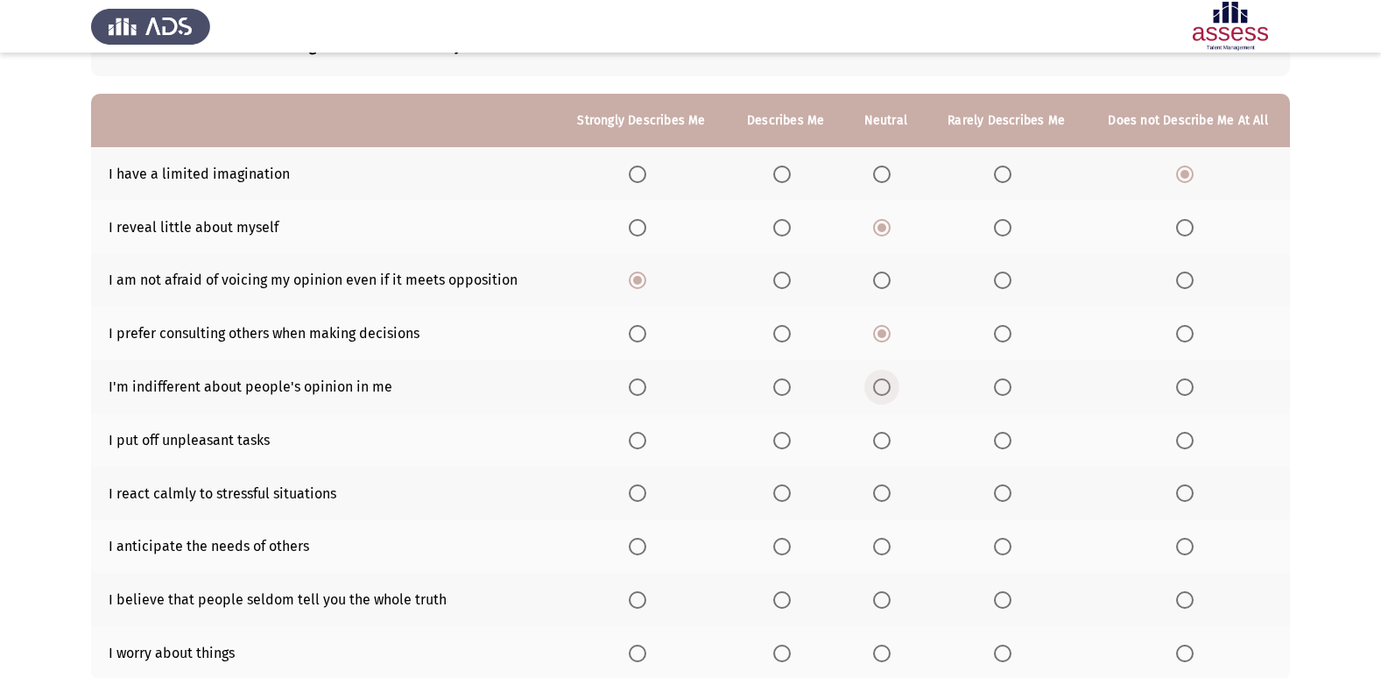
click at [879, 378] on input "Select an option" at bounding box center [882, 387] width 18 height 18
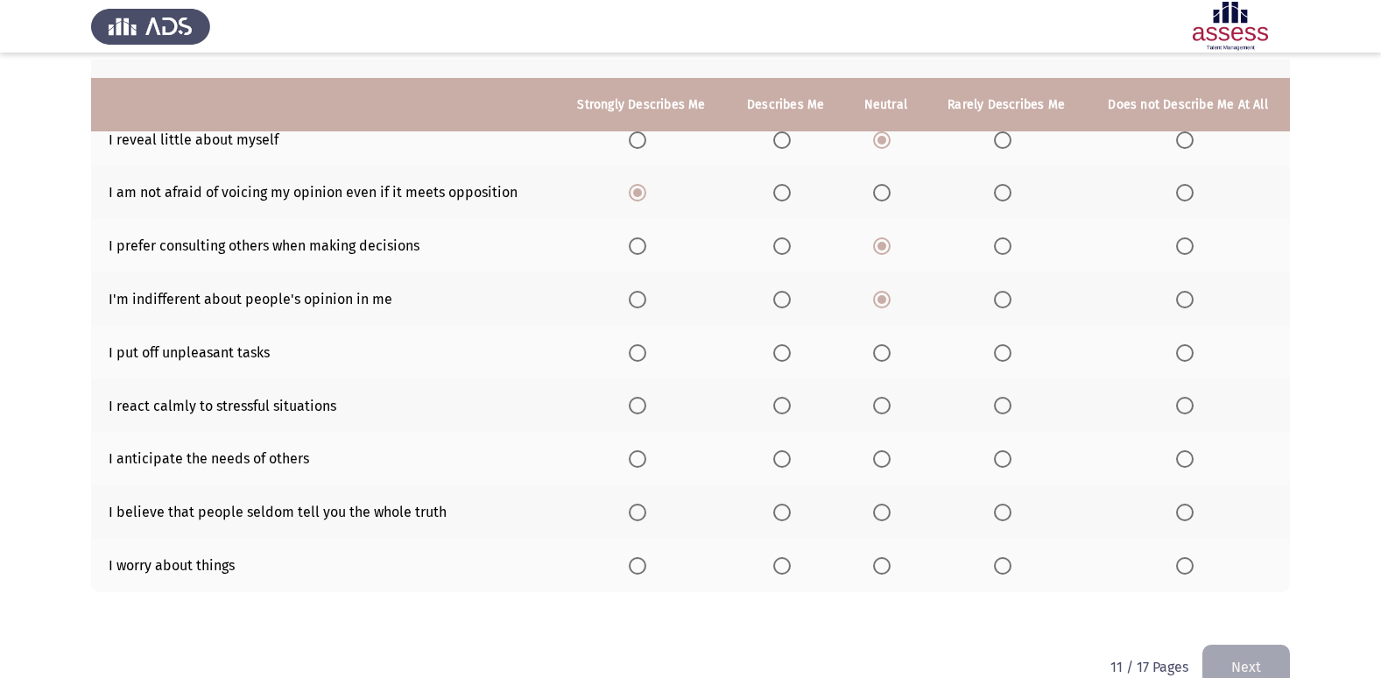
scroll to position [256, 0]
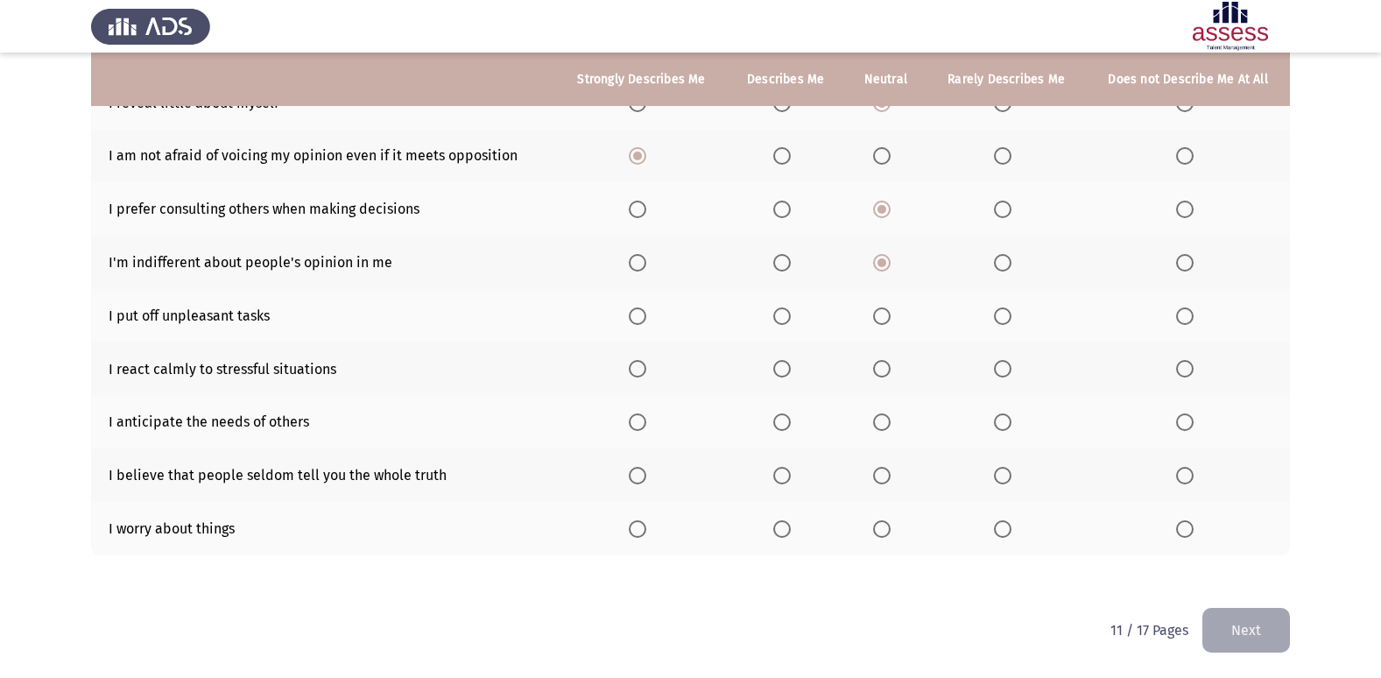
click at [1003, 316] on span "Select an option" at bounding box center [1003, 316] width 18 height 18
click at [1003, 316] on input "Select an option" at bounding box center [1003, 316] width 18 height 18
click at [779, 372] on span "Select an option" at bounding box center [782, 369] width 18 height 18
click at [779, 372] on input "Select an option" at bounding box center [782, 369] width 18 height 18
click at [783, 419] on span "Select an option" at bounding box center [782, 422] width 18 height 18
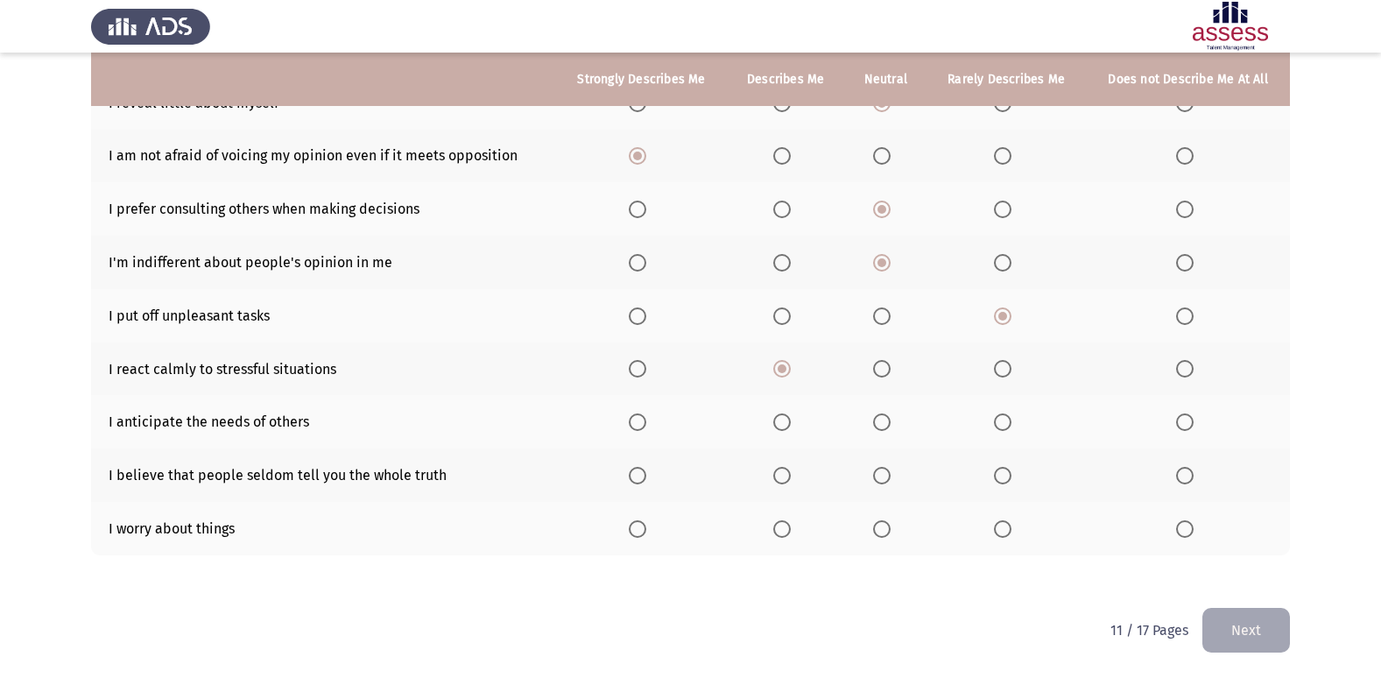
click at [783, 419] on input "Select an option" at bounding box center [782, 422] width 18 height 18
click at [784, 479] on span "Select an option" at bounding box center [782, 476] width 18 height 18
click at [784, 479] on input "Select an option" at bounding box center [782, 476] width 18 height 18
click at [638, 477] on span "Select an option" at bounding box center [638, 476] width 18 height 18
click at [638, 477] on input "Select an option" at bounding box center [638, 476] width 18 height 18
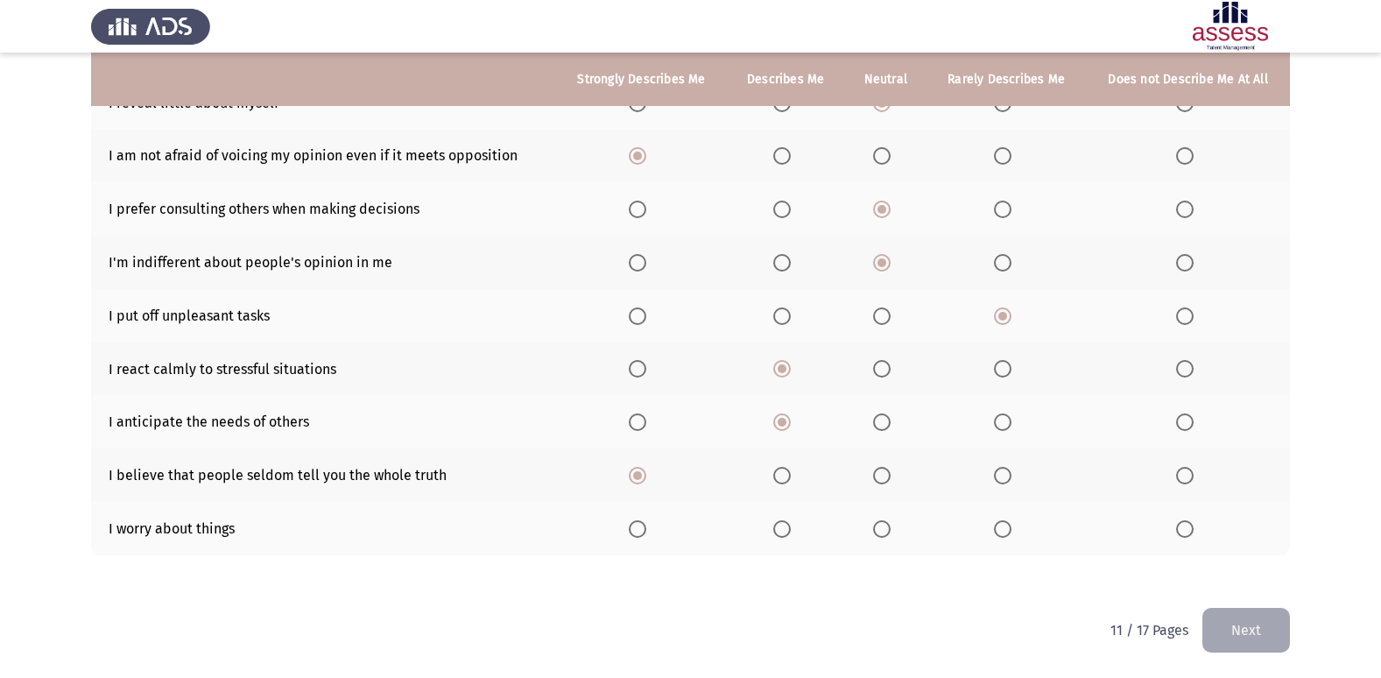
click at [891, 526] on span "Select an option" at bounding box center [882, 529] width 18 height 18
click at [891, 526] on input "Select an option" at bounding box center [882, 529] width 18 height 18
click at [1242, 616] on button "Next" at bounding box center [1246, 630] width 88 height 45
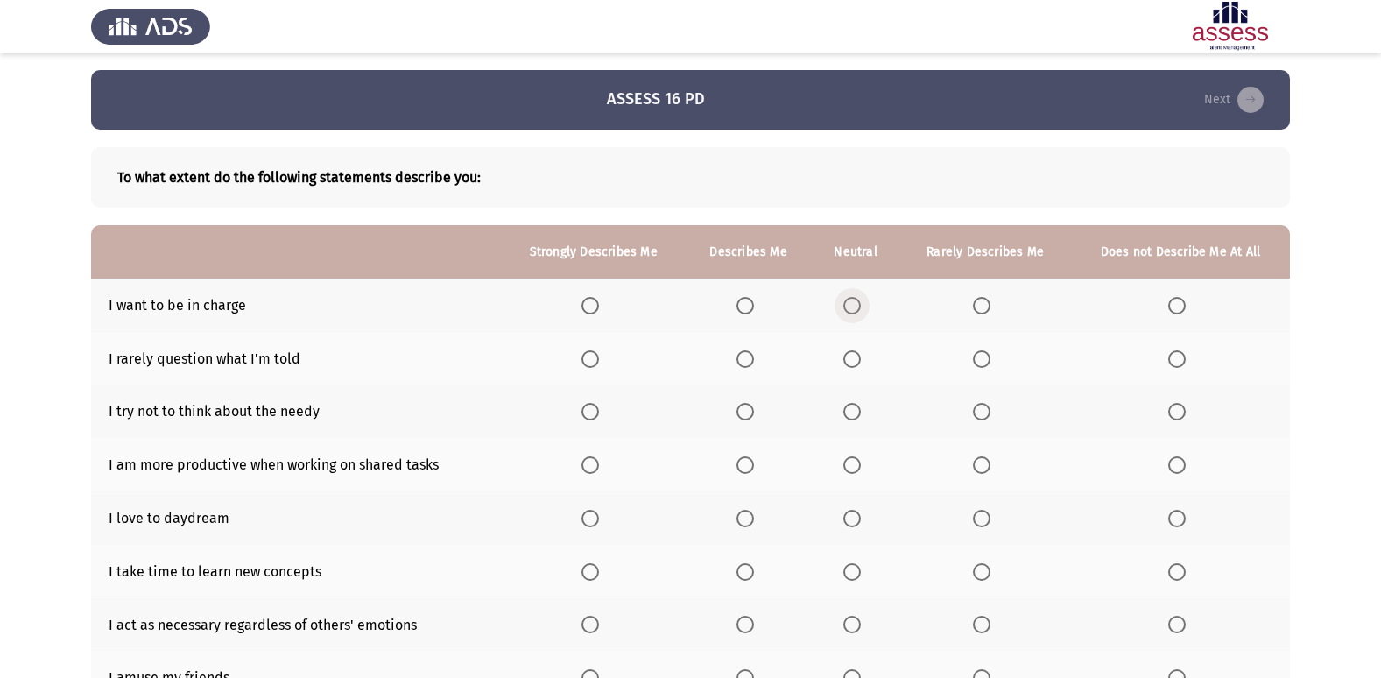
click at [852, 306] on span "Select an option" at bounding box center [852, 306] width 18 height 18
click at [852, 306] on input "Select an option" at bounding box center [852, 306] width 18 height 18
click at [752, 354] on span "Select an option" at bounding box center [745, 359] width 18 height 18
click at [752, 354] on input "Select an option" at bounding box center [745, 359] width 18 height 18
click at [861, 407] on span "Select an option" at bounding box center [852, 412] width 18 height 18
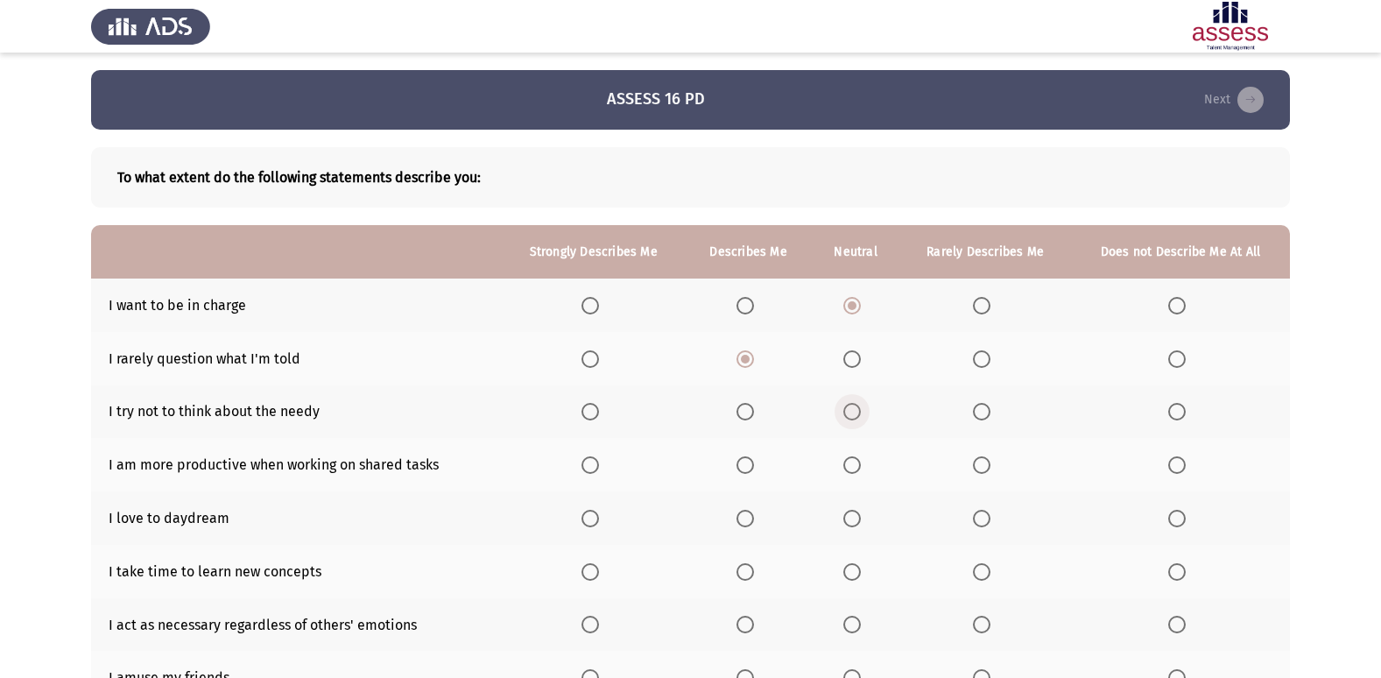
click at [861, 407] on input "Select an option" at bounding box center [852, 412] width 18 height 18
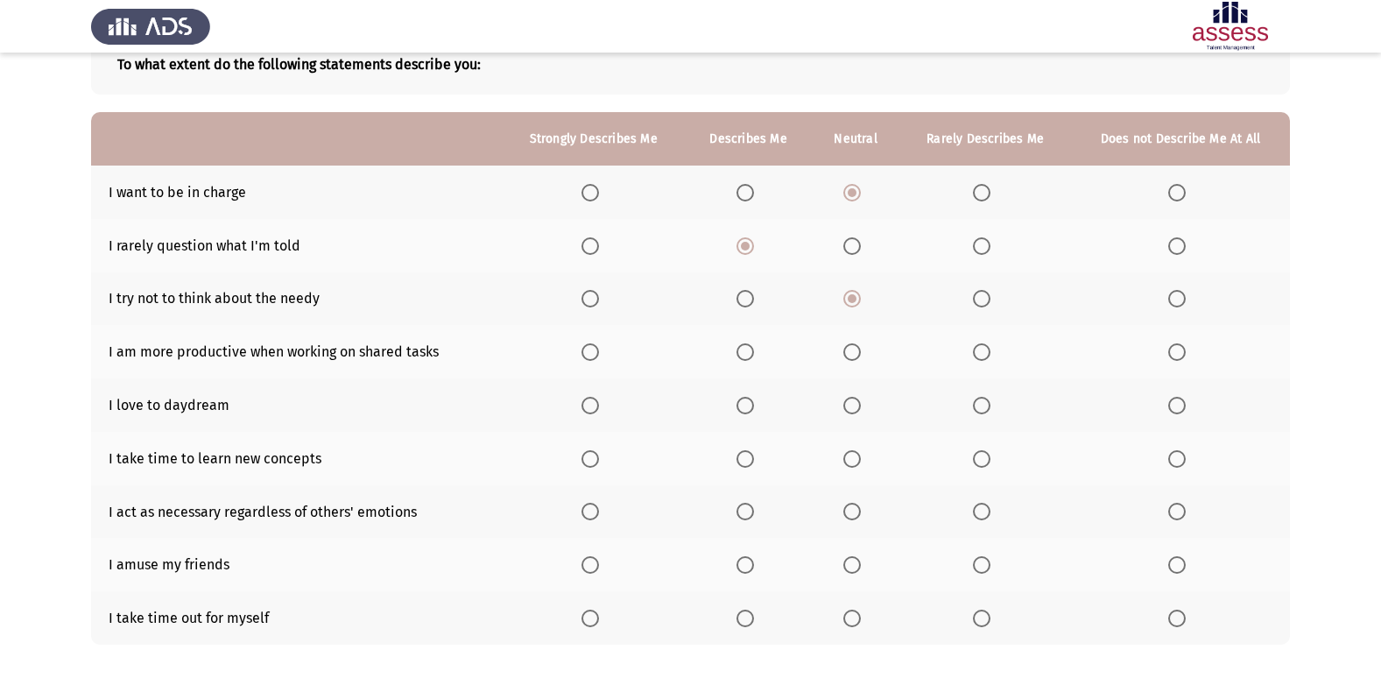
scroll to position [117, 0]
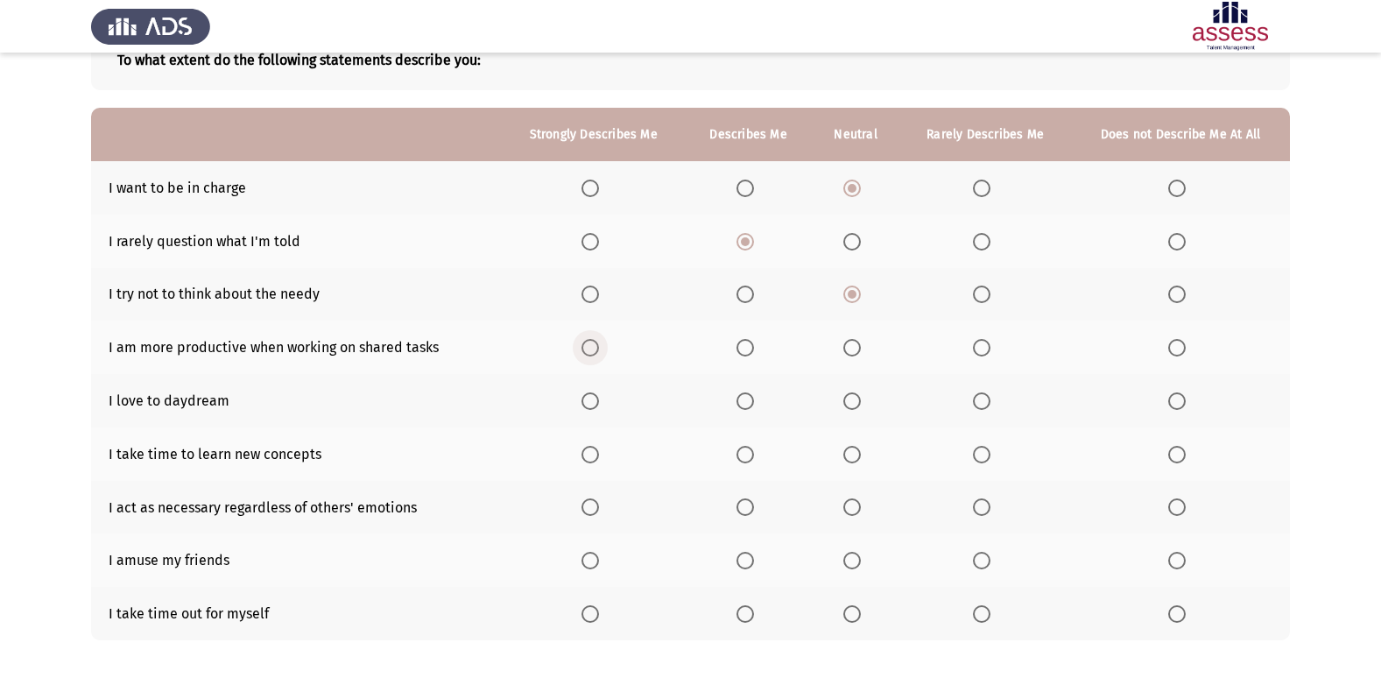
click at [590, 348] on span "Select an option" at bounding box center [590, 348] width 0 height 0
click at [593, 348] on input "Select an option" at bounding box center [590, 348] width 18 height 18
click at [754, 403] on span "Select an option" at bounding box center [745, 401] width 18 height 18
click at [754, 403] on input "Select an option" at bounding box center [745, 401] width 18 height 18
click at [861, 461] on span "Select an option" at bounding box center [852, 455] width 18 height 18
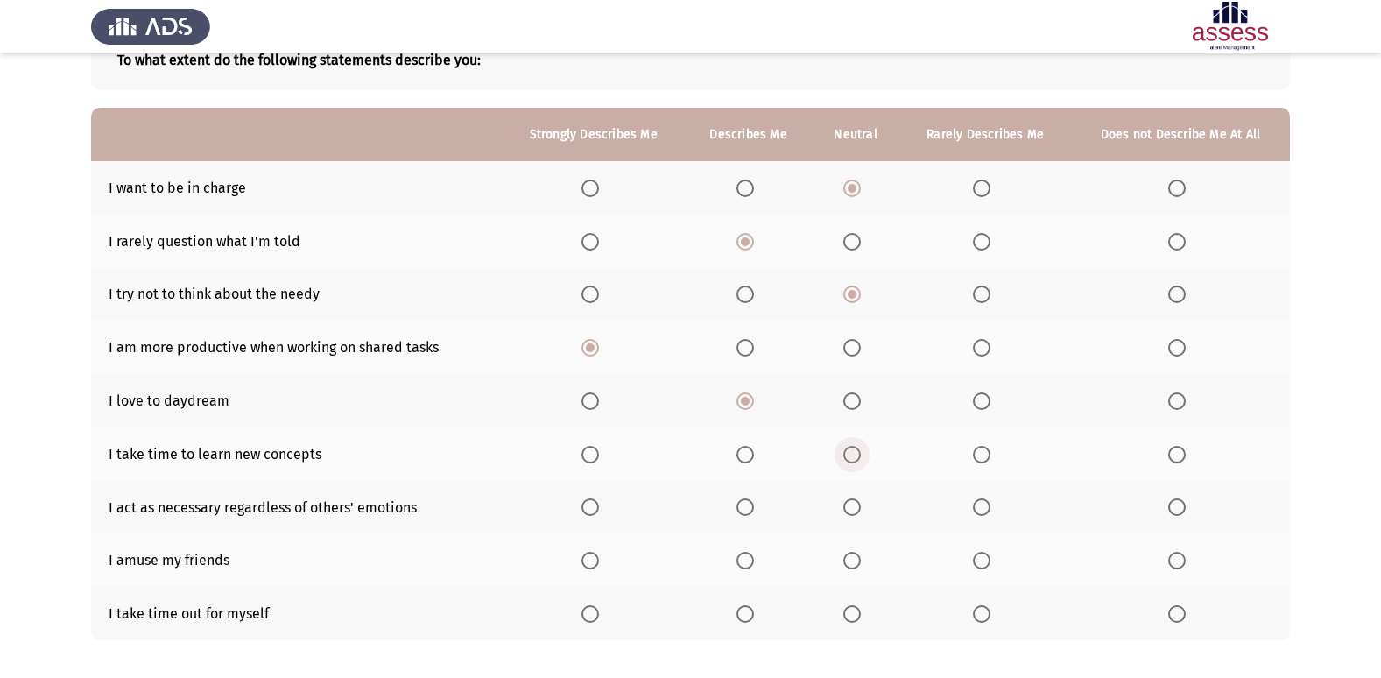
click at [861, 461] on input "Select an option" at bounding box center [852, 455] width 18 height 18
click at [985, 504] on span "Select an option" at bounding box center [982, 507] width 18 height 18
click at [985, 504] on input "Select an option" at bounding box center [982, 507] width 18 height 18
click at [857, 567] on span "Select an option" at bounding box center [852, 561] width 18 height 18
click at [857, 567] on input "Select an option" at bounding box center [852, 561] width 18 height 18
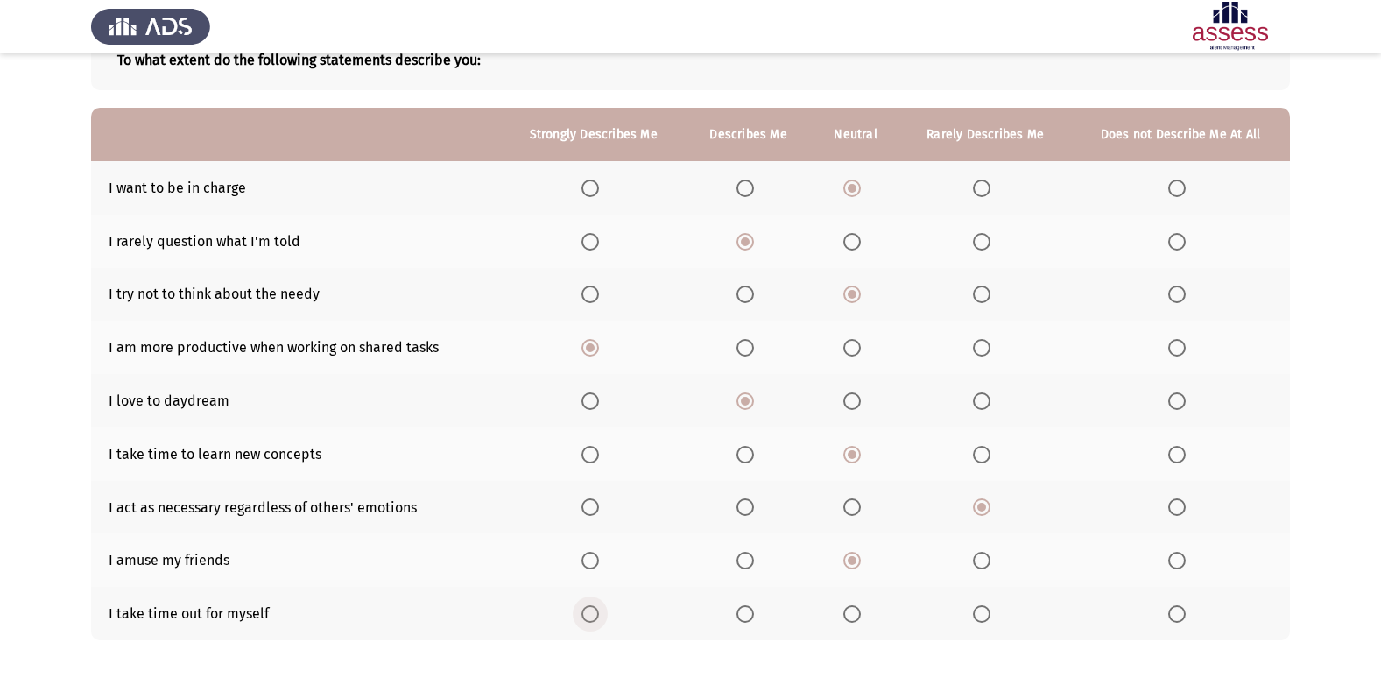
click at [598, 611] on span "Select an option" at bounding box center [590, 614] width 18 height 18
click at [598, 611] on input "Select an option" at bounding box center [590, 614] width 18 height 18
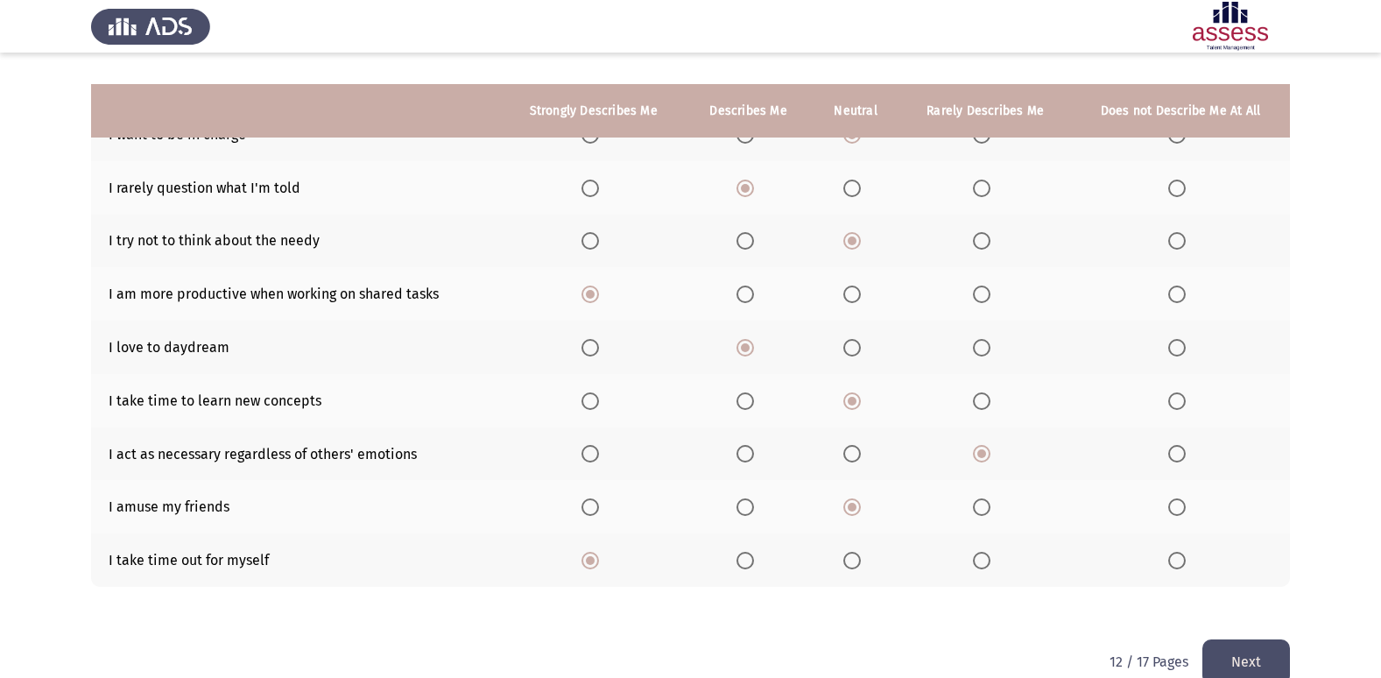
scroll to position [202, 0]
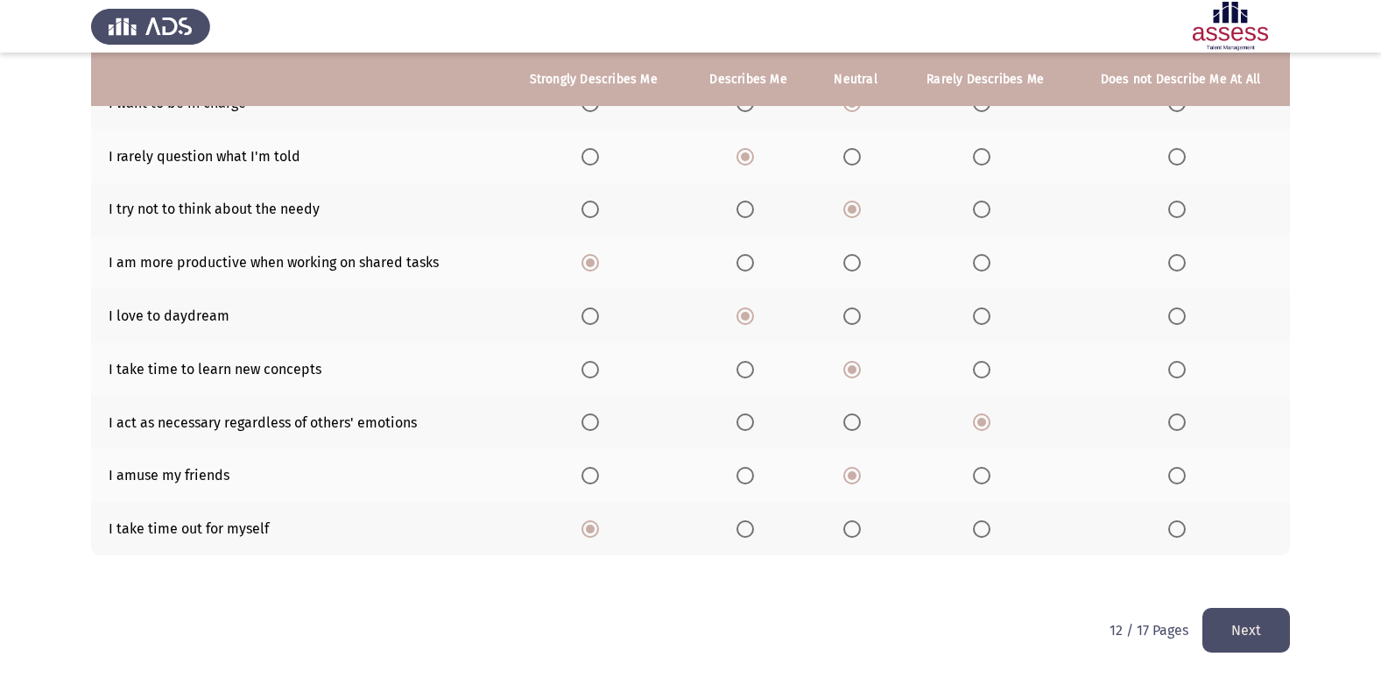
click at [1229, 634] on button "Next" at bounding box center [1246, 630] width 88 height 45
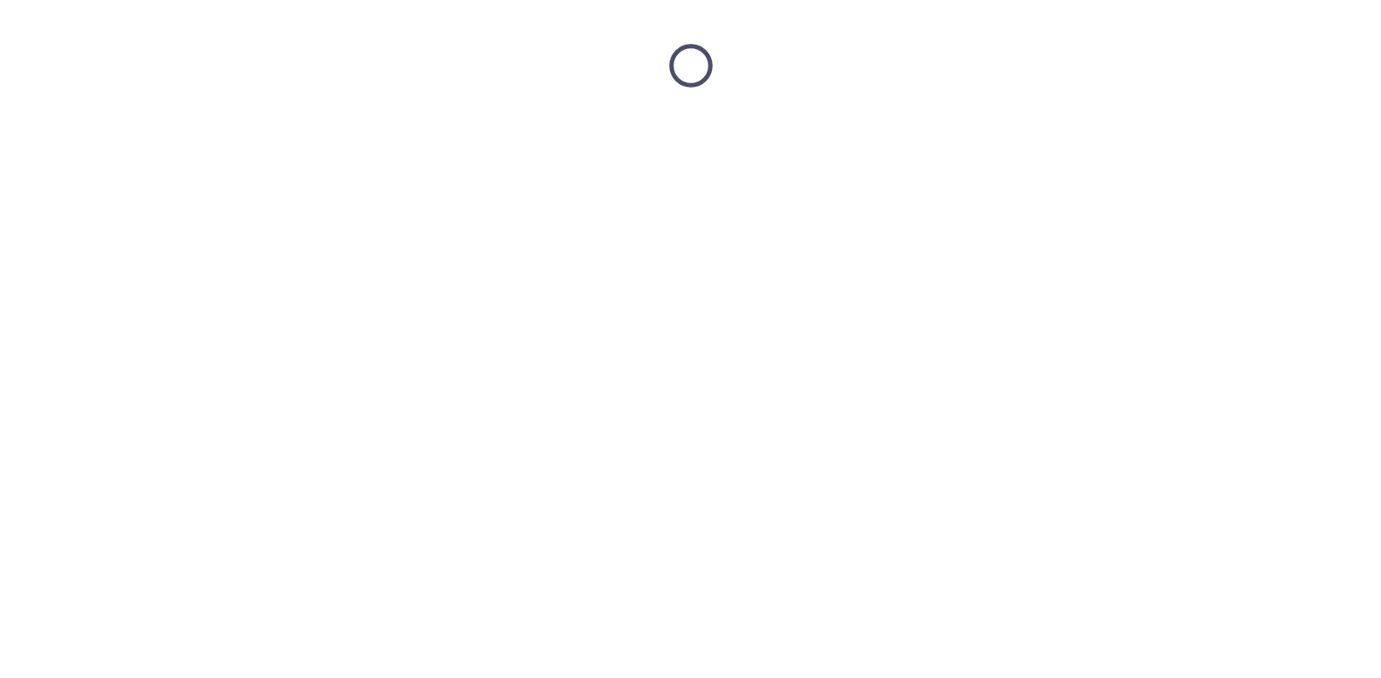
scroll to position [0, 0]
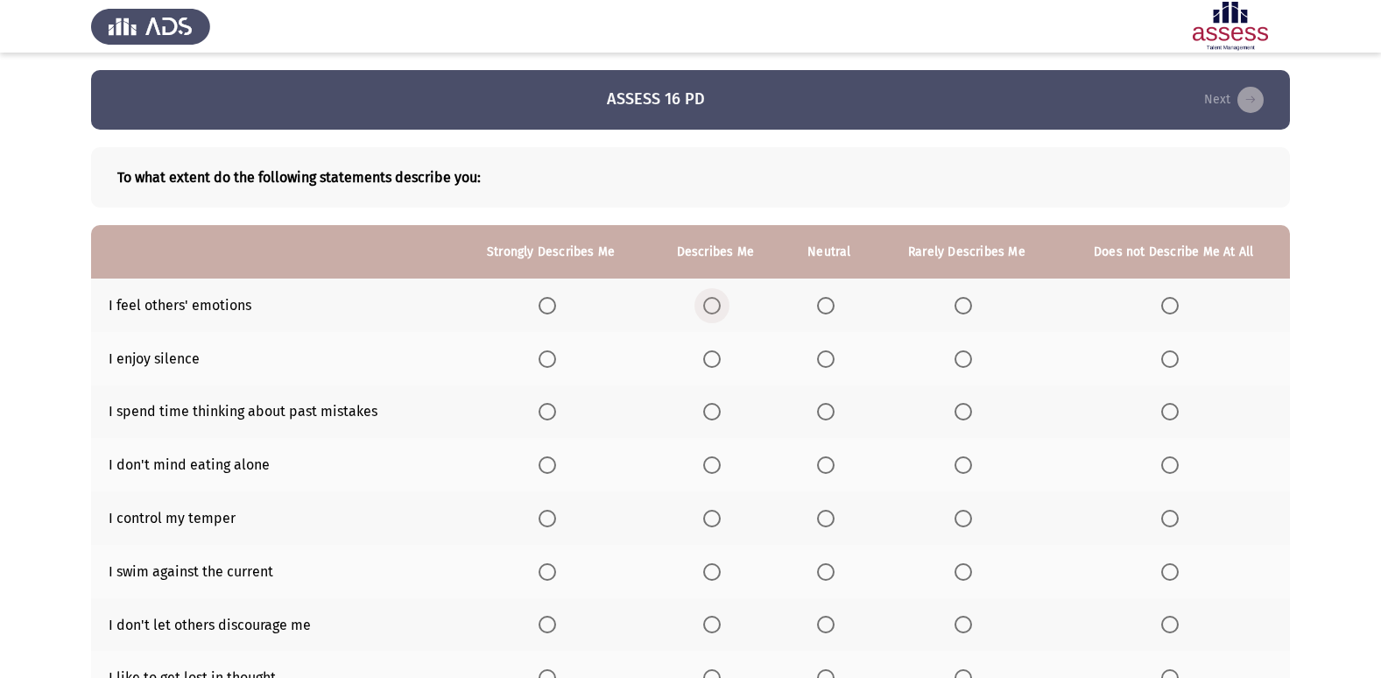
click at [721, 300] on span "Select an option" at bounding box center [712, 306] width 18 height 18
click at [721, 300] on input "Select an option" at bounding box center [712, 306] width 18 height 18
click at [547, 353] on span "Select an option" at bounding box center [548, 359] width 18 height 18
click at [547, 353] on input "Select an option" at bounding box center [548, 359] width 18 height 18
click at [961, 412] on span "Select an option" at bounding box center [963, 412] width 18 height 18
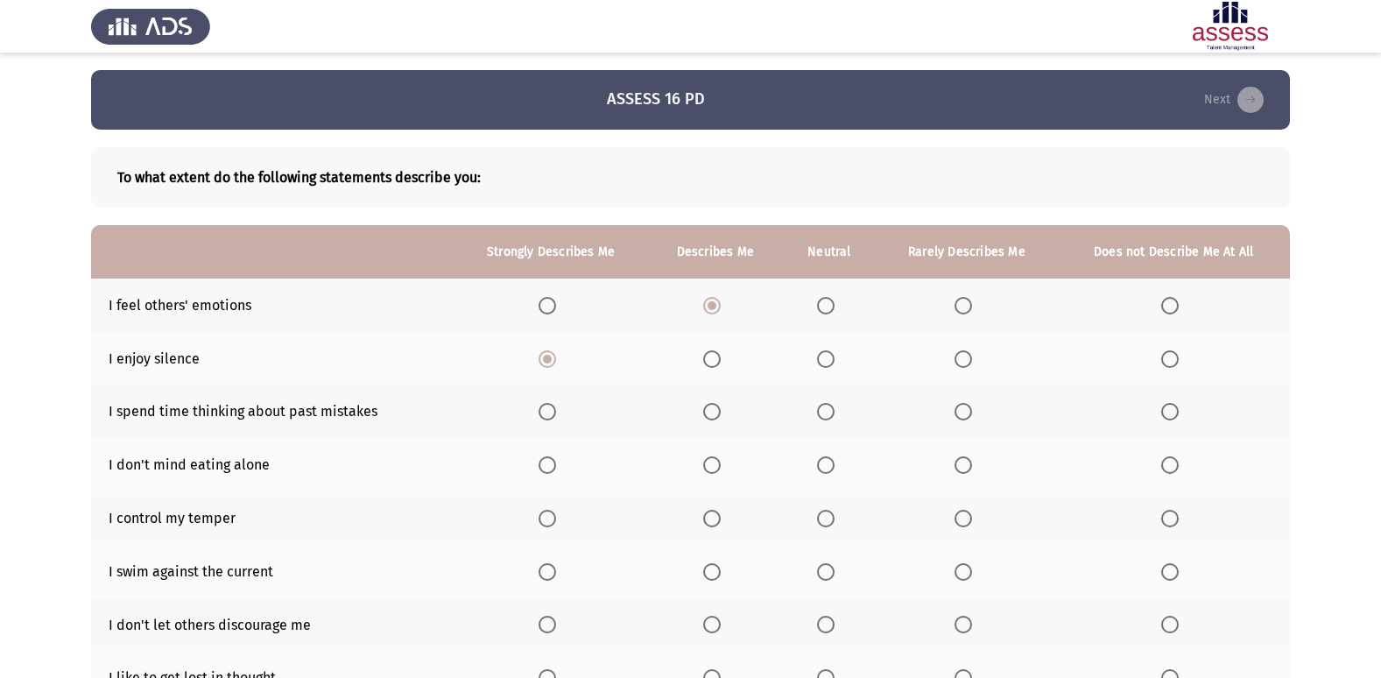
click at [961, 412] on input "Select an option" at bounding box center [963, 412] width 18 height 18
click at [712, 468] on span "Select an option" at bounding box center [712, 465] width 18 height 18
click at [712, 468] on input "Select an option" at bounding box center [712, 465] width 18 height 18
click at [716, 514] on span "Select an option" at bounding box center [712, 519] width 18 height 18
click at [716, 514] on input "Select an option" at bounding box center [712, 519] width 18 height 18
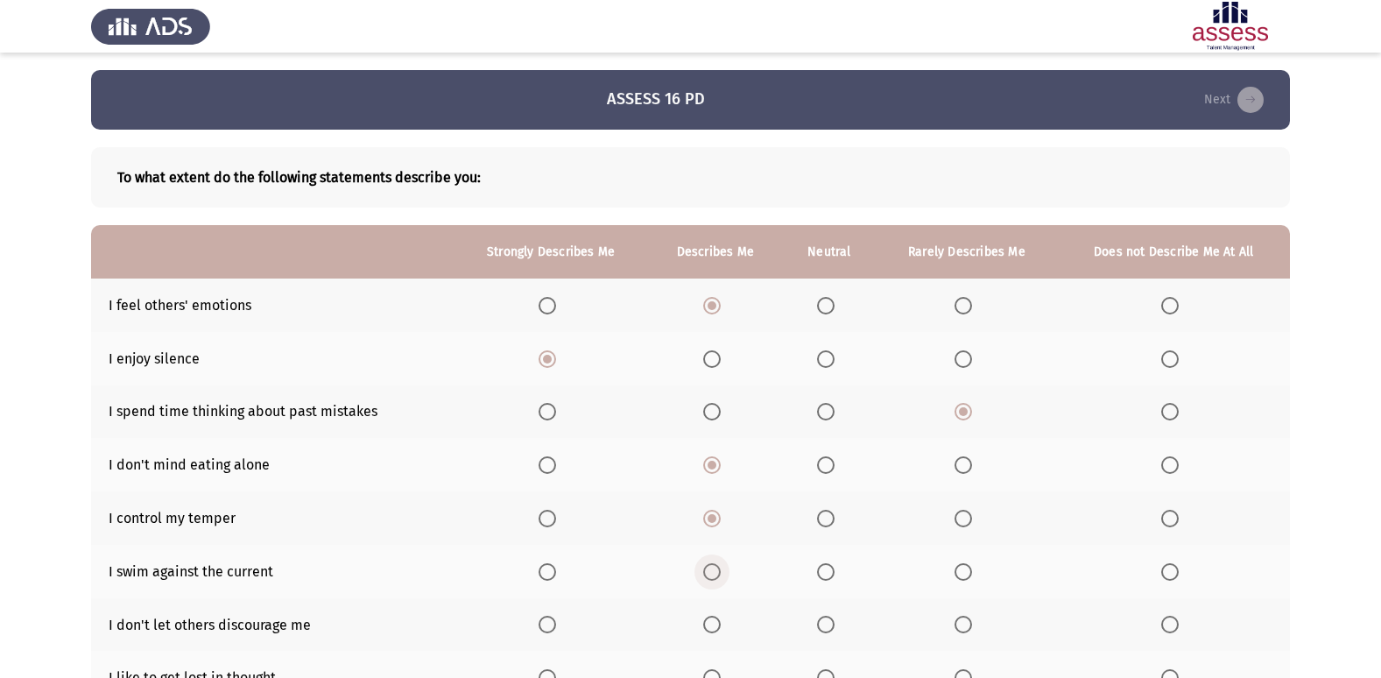
click at [711, 565] on span "Select an option" at bounding box center [712, 572] width 18 height 18
click at [711, 565] on input "Select an option" at bounding box center [712, 572] width 18 height 18
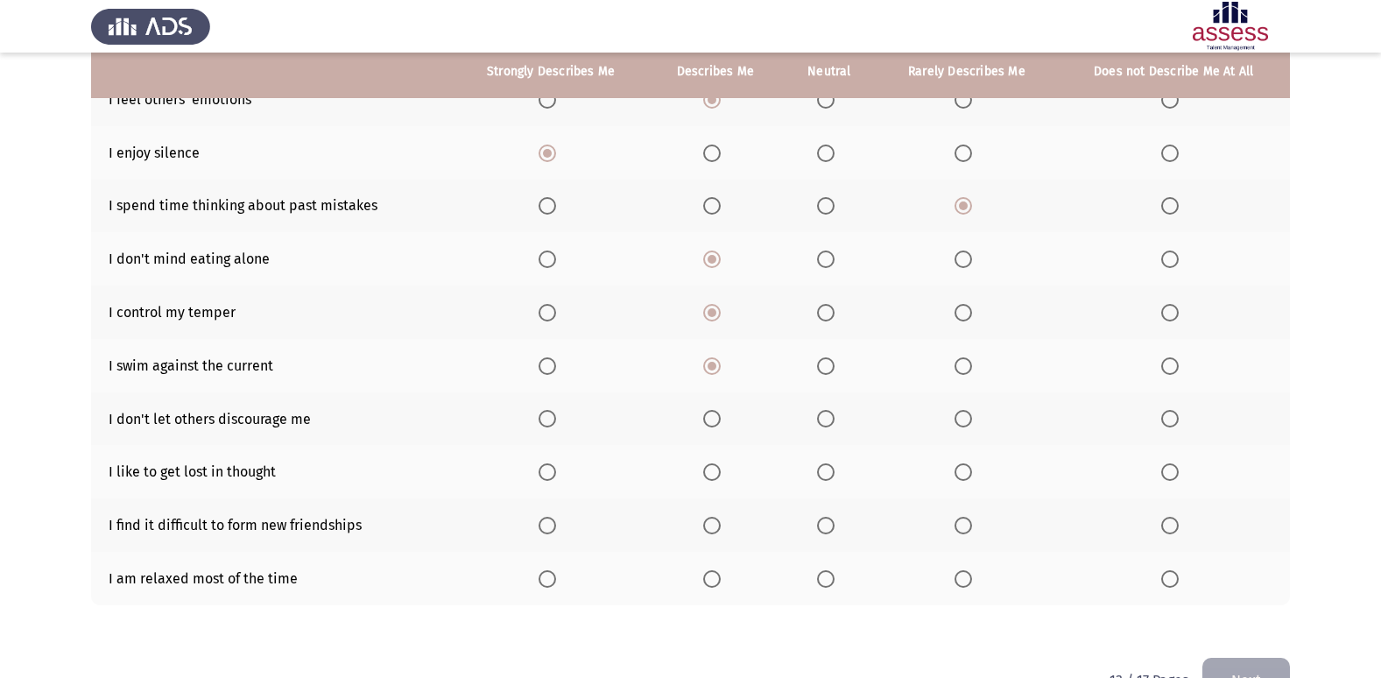
scroll to position [248, 0]
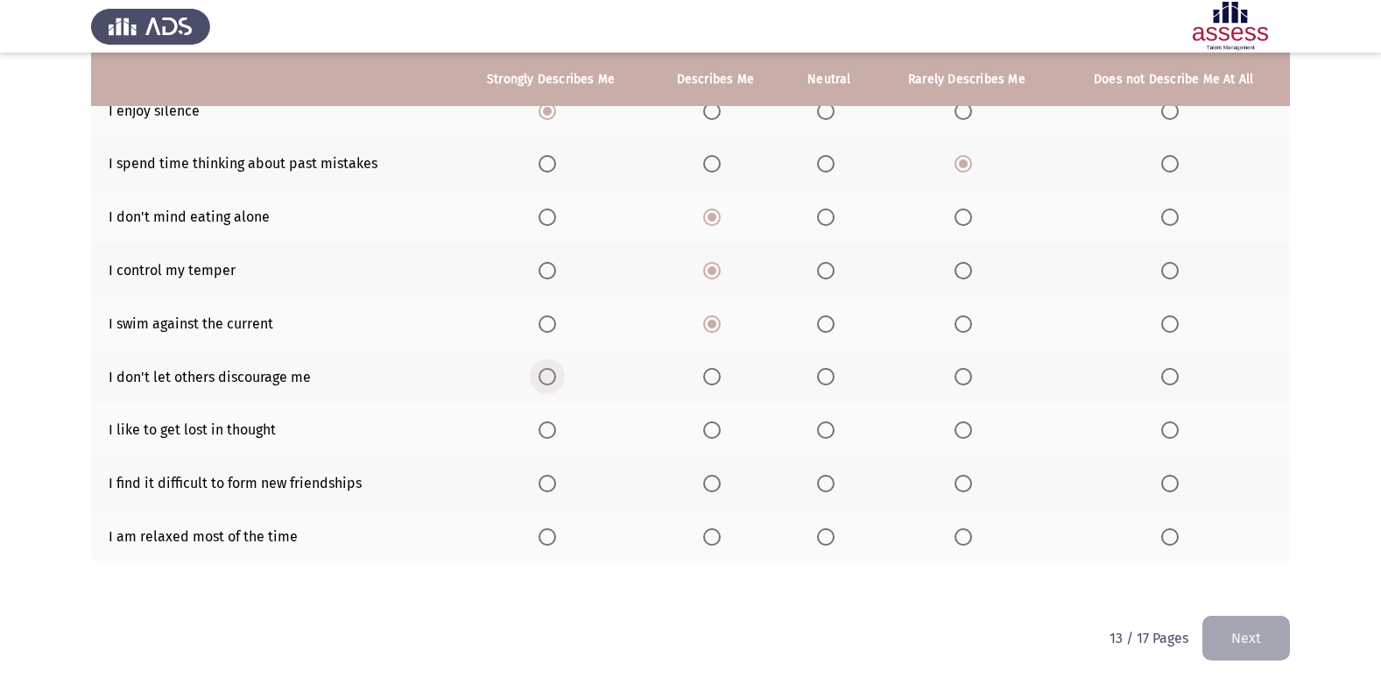
click at [549, 379] on span "Select an option" at bounding box center [548, 377] width 18 height 18
click at [549, 379] on input "Select an option" at bounding box center [548, 377] width 18 height 18
click at [969, 427] on span "Select an option" at bounding box center [963, 430] width 18 height 18
click at [969, 427] on input "Select an option" at bounding box center [963, 430] width 18 height 18
click at [963, 486] on span "Select an option" at bounding box center [963, 484] width 18 height 18
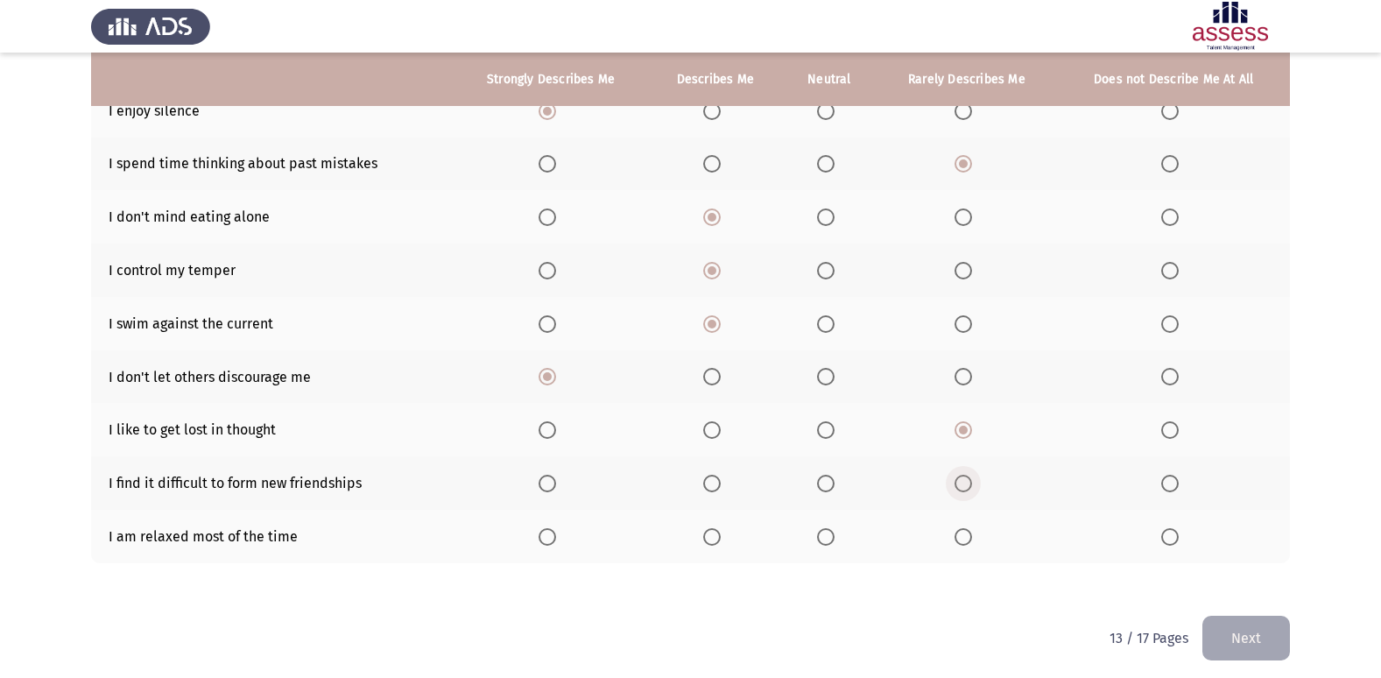
click at [963, 486] on input "Select an option" at bounding box center [963, 484] width 18 height 18
click at [976, 540] on label "Select an option" at bounding box center [966, 537] width 25 height 18
click at [972, 540] on input "Select an option" at bounding box center [963, 537] width 18 height 18
click at [1166, 538] on span "Select an option" at bounding box center [1170, 537] width 18 height 18
click at [1166, 538] on input "Select an option" at bounding box center [1170, 537] width 18 height 18
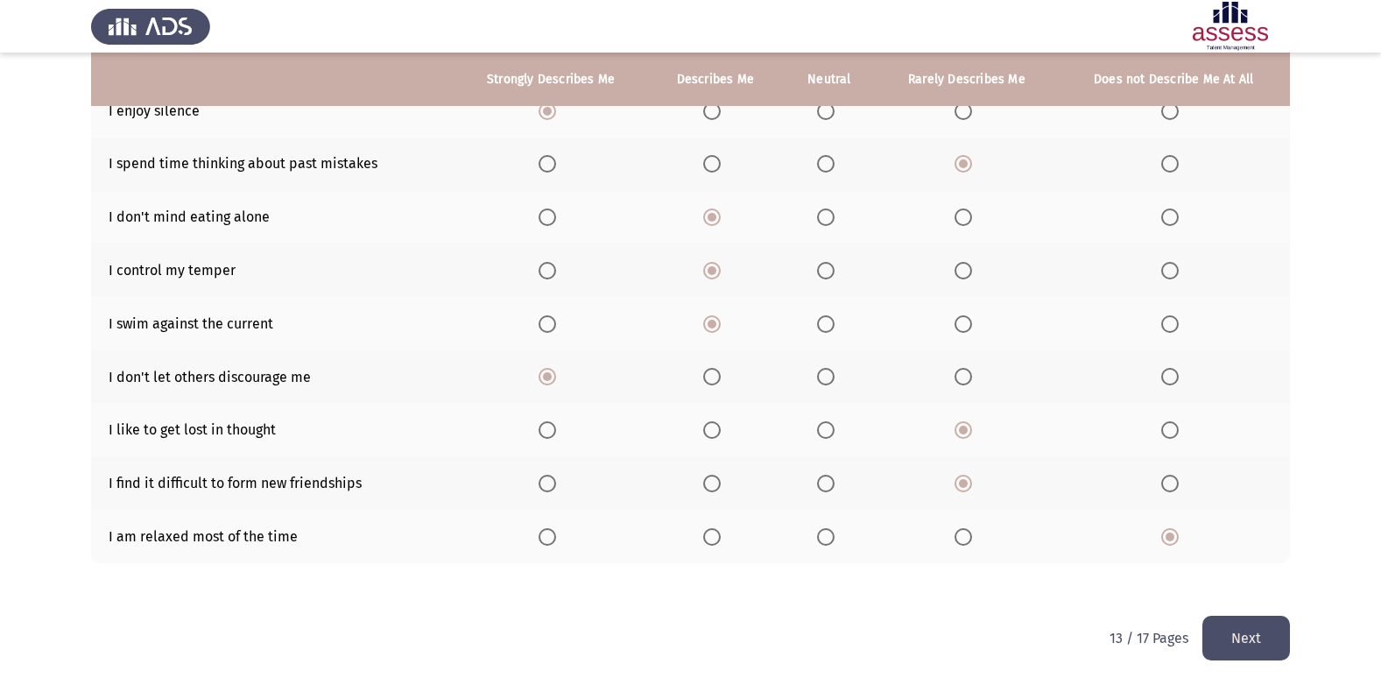
click at [1229, 637] on button "Next" at bounding box center [1246, 638] width 88 height 45
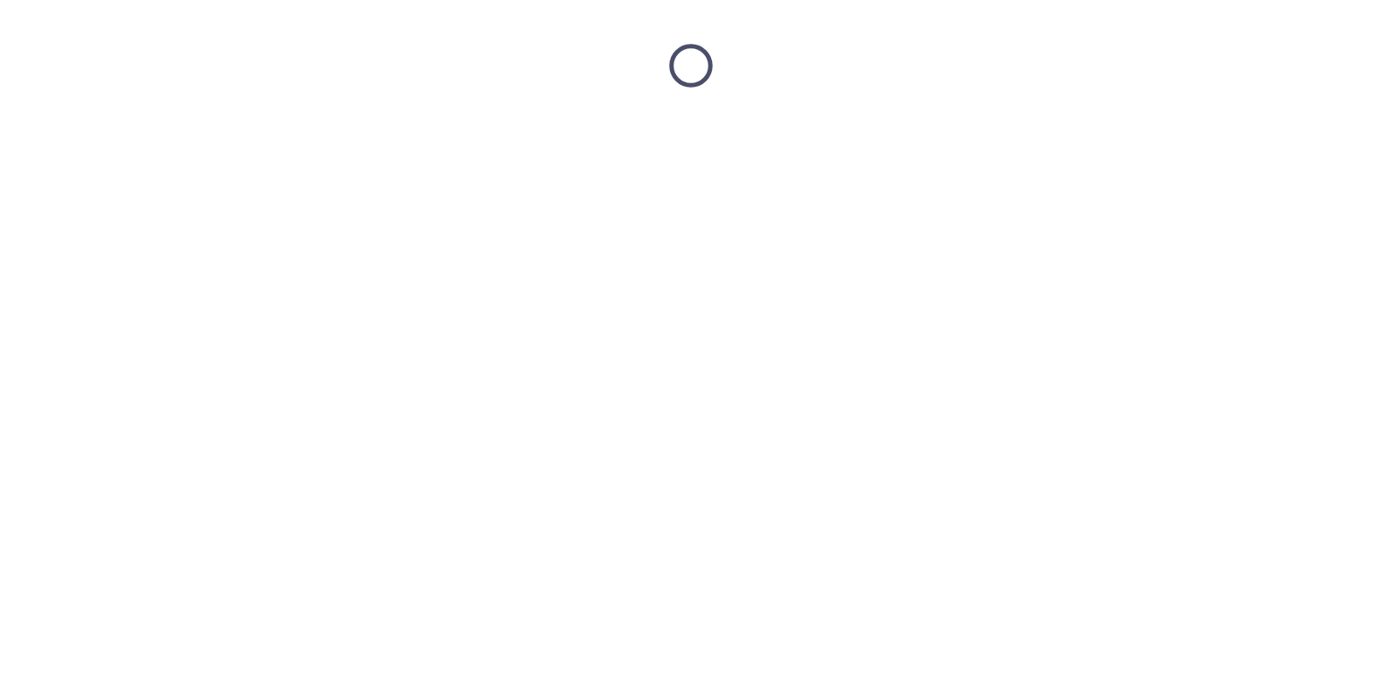
scroll to position [0, 0]
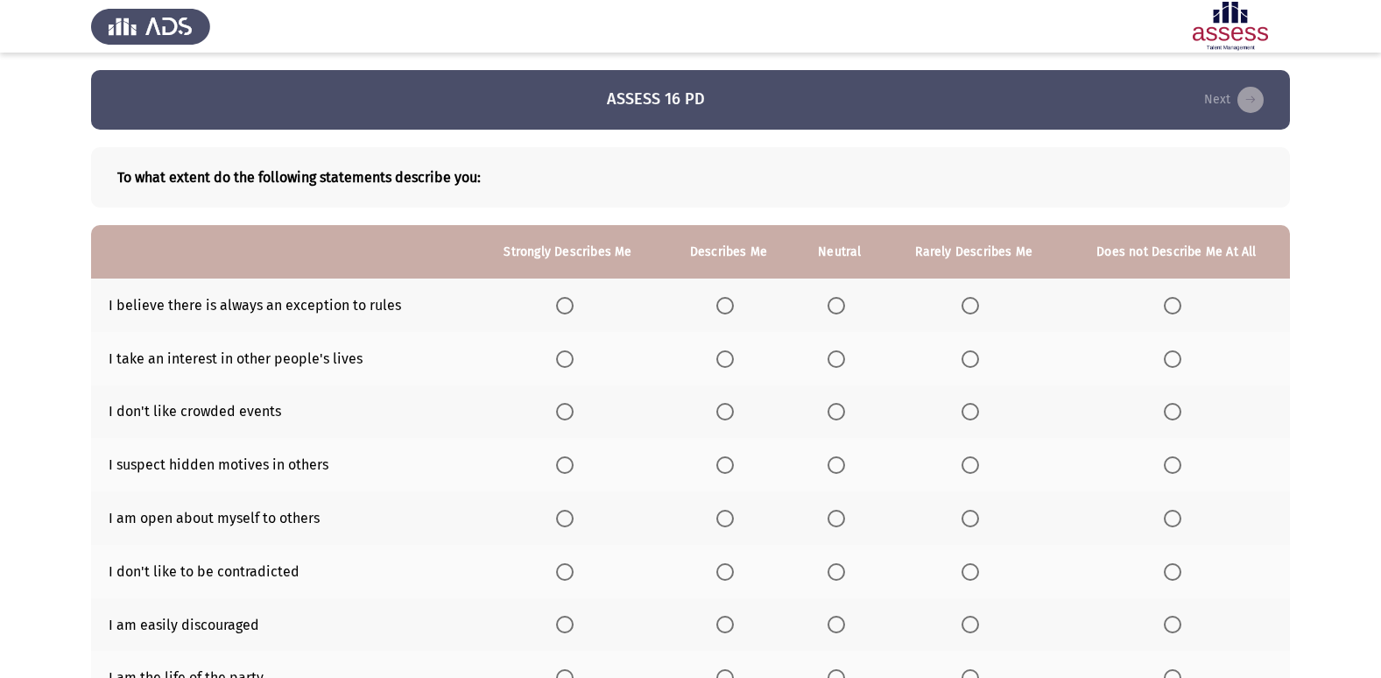
click at [727, 308] on span "Select an option" at bounding box center [725, 306] width 18 height 18
click at [727, 308] on input "Select an option" at bounding box center [725, 306] width 18 height 18
click at [840, 362] on span "Select an option" at bounding box center [837, 359] width 18 height 18
click at [840, 362] on input "Select an option" at bounding box center [837, 359] width 18 height 18
click at [574, 410] on span "Select an option" at bounding box center [565, 412] width 18 height 18
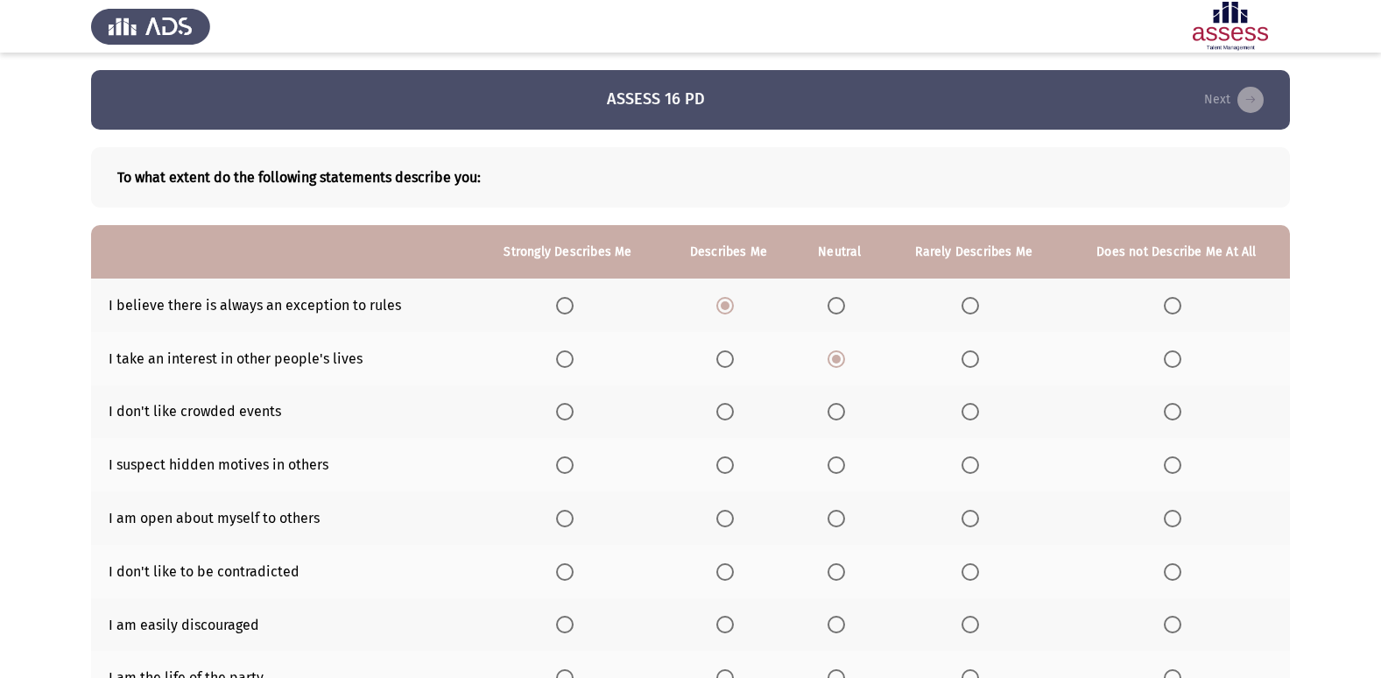
click at [574, 410] on input "Select an option" at bounding box center [565, 412] width 18 height 18
click at [731, 409] on span "Select an option" at bounding box center [725, 412] width 18 height 18
click at [731, 409] on input "Select an option" at bounding box center [725, 412] width 18 height 18
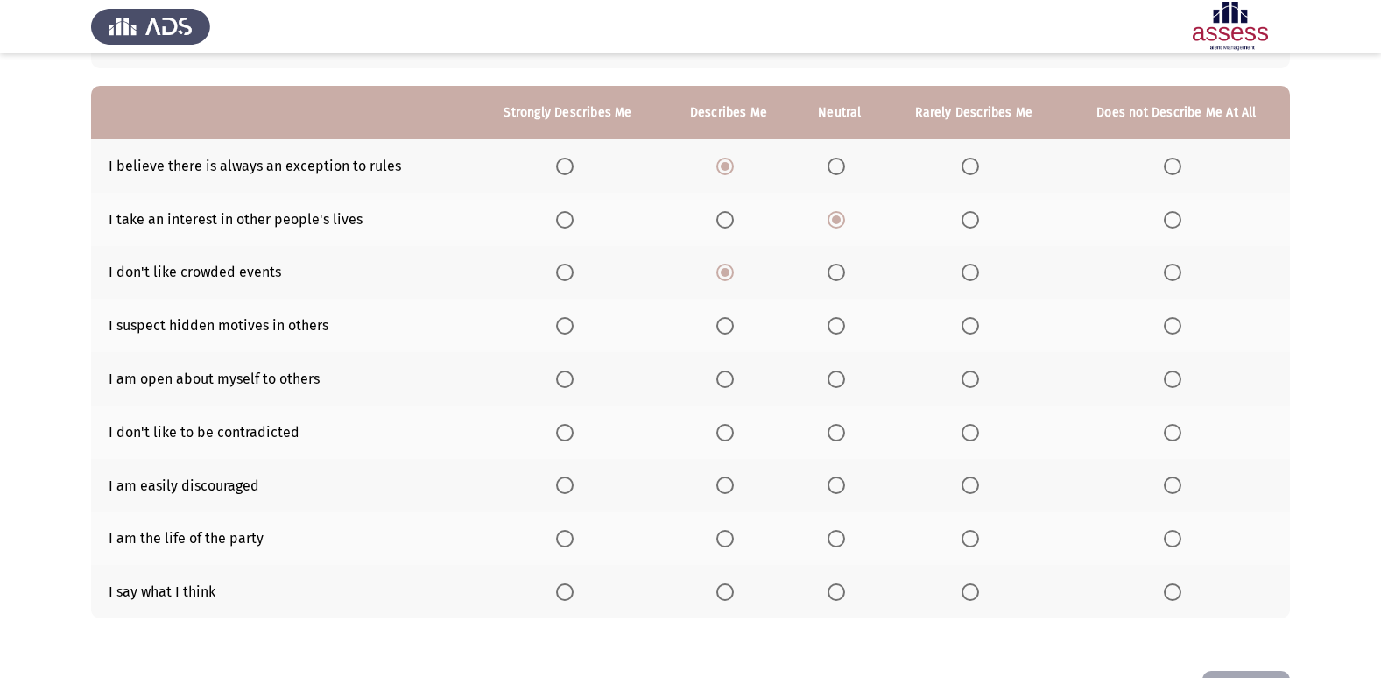
scroll to position [148, 0]
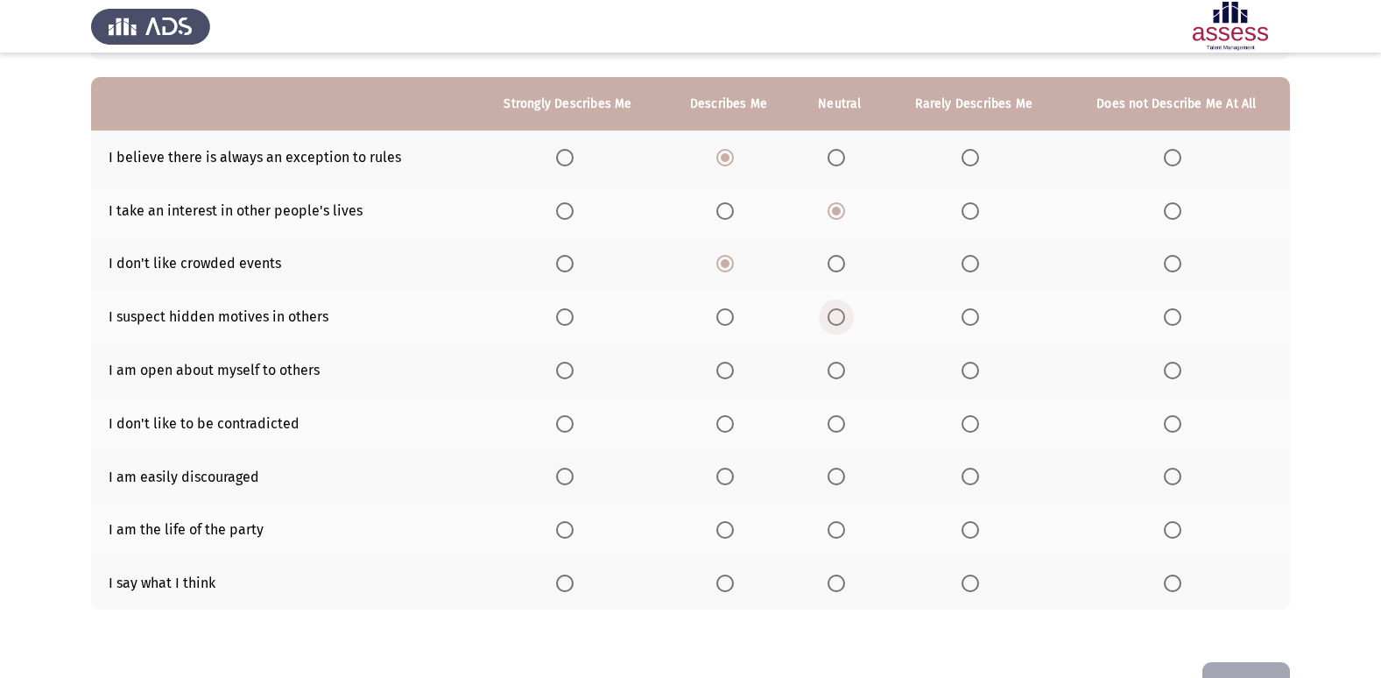
click at [832, 316] on span "Select an option" at bounding box center [837, 317] width 18 height 18
click at [832, 316] on input "Select an option" at bounding box center [837, 317] width 18 height 18
click at [726, 369] on span "Select an option" at bounding box center [725, 371] width 18 height 18
click at [726, 369] on input "Select an option" at bounding box center [725, 371] width 18 height 18
click at [976, 417] on span "Select an option" at bounding box center [970, 424] width 18 height 18
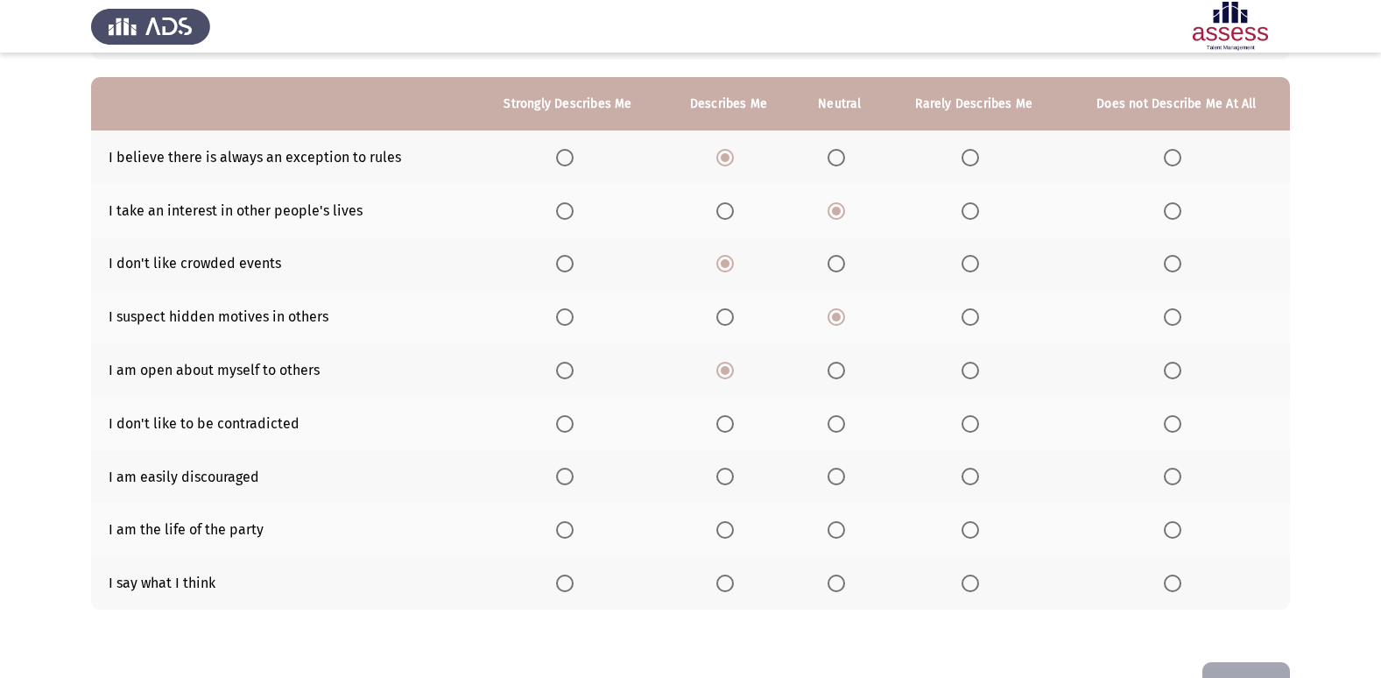
click at [976, 417] on input "Select an option" at bounding box center [970, 424] width 18 height 18
click at [976, 475] on span "Select an option" at bounding box center [970, 477] width 18 height 18
click at [976, 475] on input "Select an option" at bounding box center [970, 477] width 18 height 18
click at [840, 526] on span "Select an option" at bounding box center [837, 530] width 18 height 18
click at [840, 526] on input "Select an option" at bounding box center [837, 530] width 18 height 18
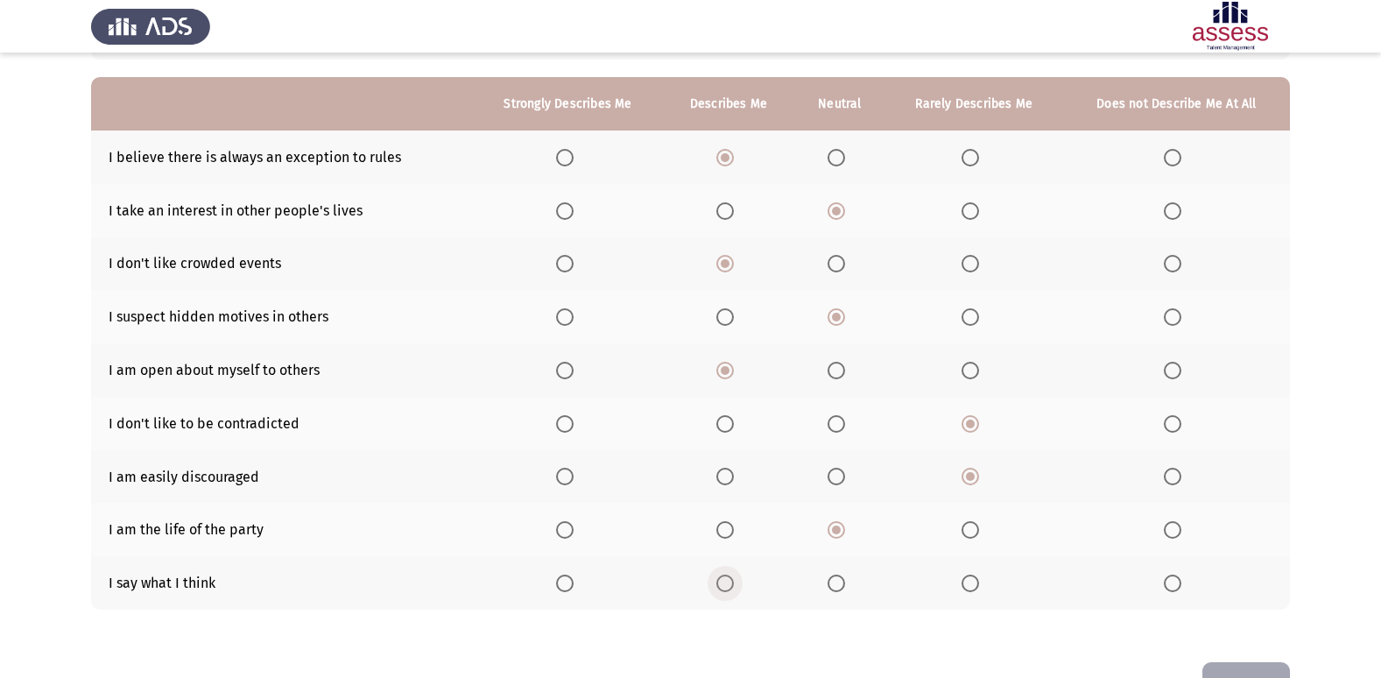
click at [721, 584] on span "Select an option" at bounding box center [725, 583] width 18 height 18
click at [721, 584] on input "Select an option" at bounding box center [725, 583] width 18 height 18
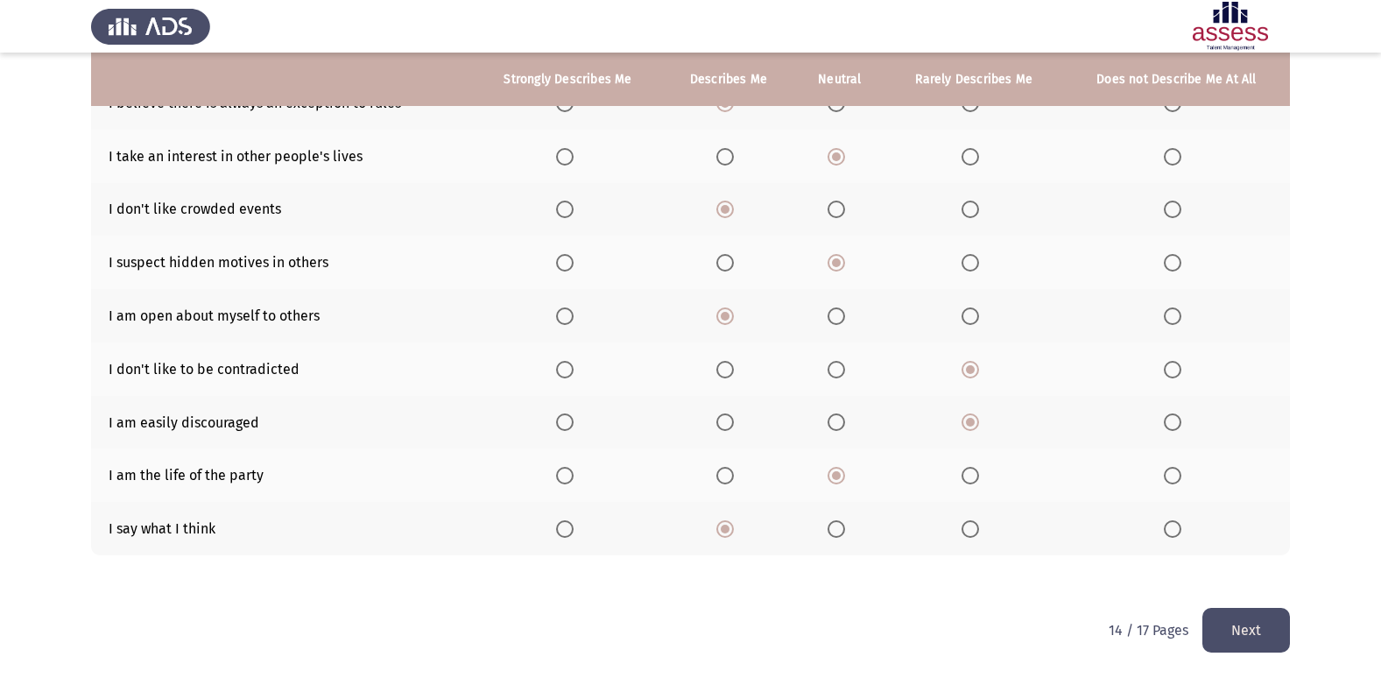
click at [1275, 637] on button "Next" at bounding box center [1246, 630] width 88 height 45
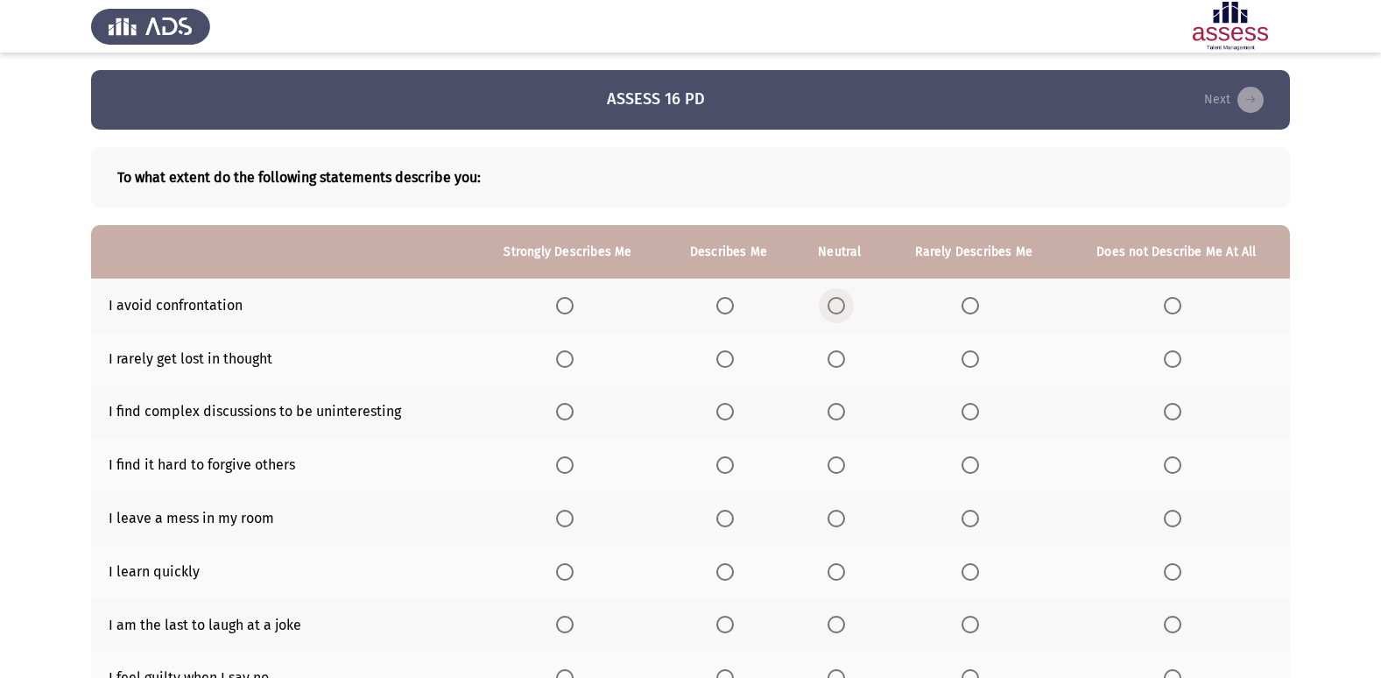
click at [844, 302] on span "Select an option" at bounding box center [837, 306] width 18 height 18
click at [844, 302] on input "Select an option" at bounding box center [837, 306] width 18 height 18
click at [732, 353] on span "Select an option" at bounding box center [725, 359] width 18 height 18
click at [732, 353] on input "Select an option" at bounding box center [725, 359] width 18 height 18
click at [837, 408] on span "Select an option" at bounding box center [837, 412] width 18 height 18
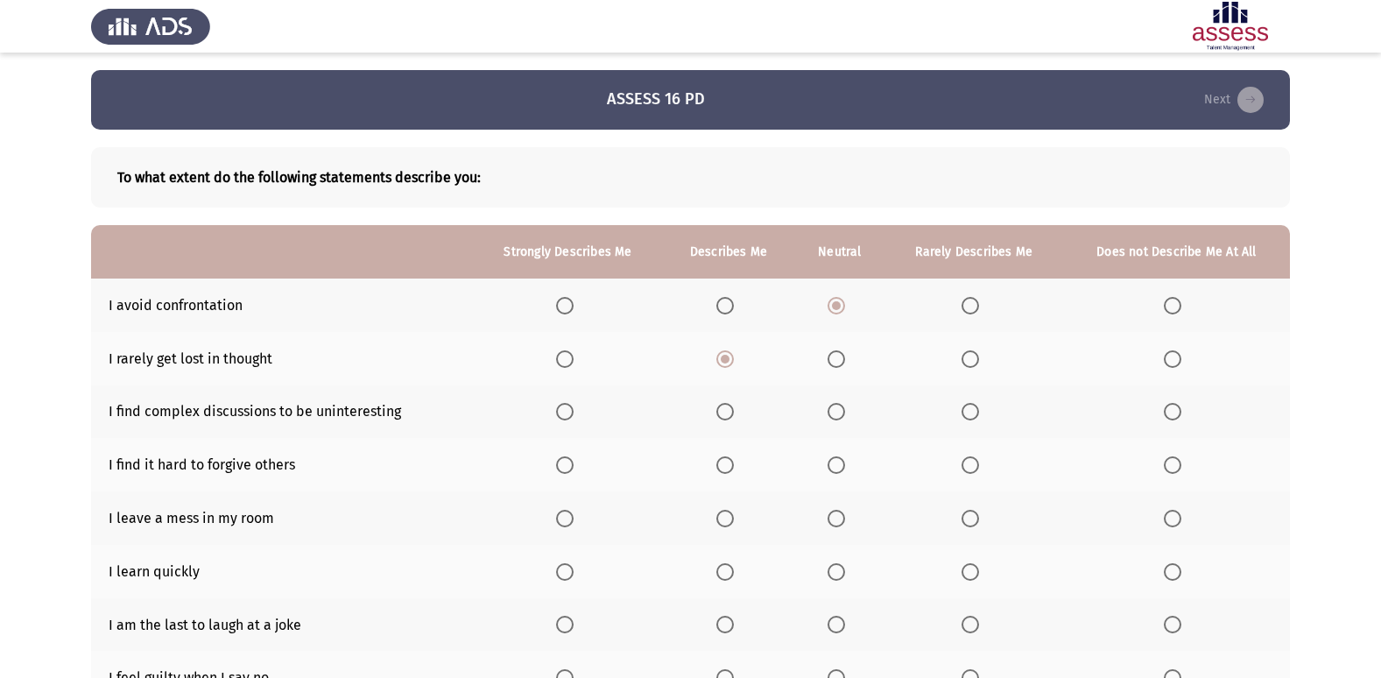
click at [837, 408] on input "Select an option" at bounding box center [837, 412] width 18 height 18
click at [977, 468] on span "Select an option" at bounding box center [970, 465] width 18 height 18
click at [977, 468] on input "Select an option" at bounding box center [970, 465] width 18 height 18
click at [1165, 510] on span "Select an option" at bounding box center [1173, 519] width 18 height 18
click at [1165, 510] on input "Select an option" at bounding box center [1173, 519] width 18 height 18
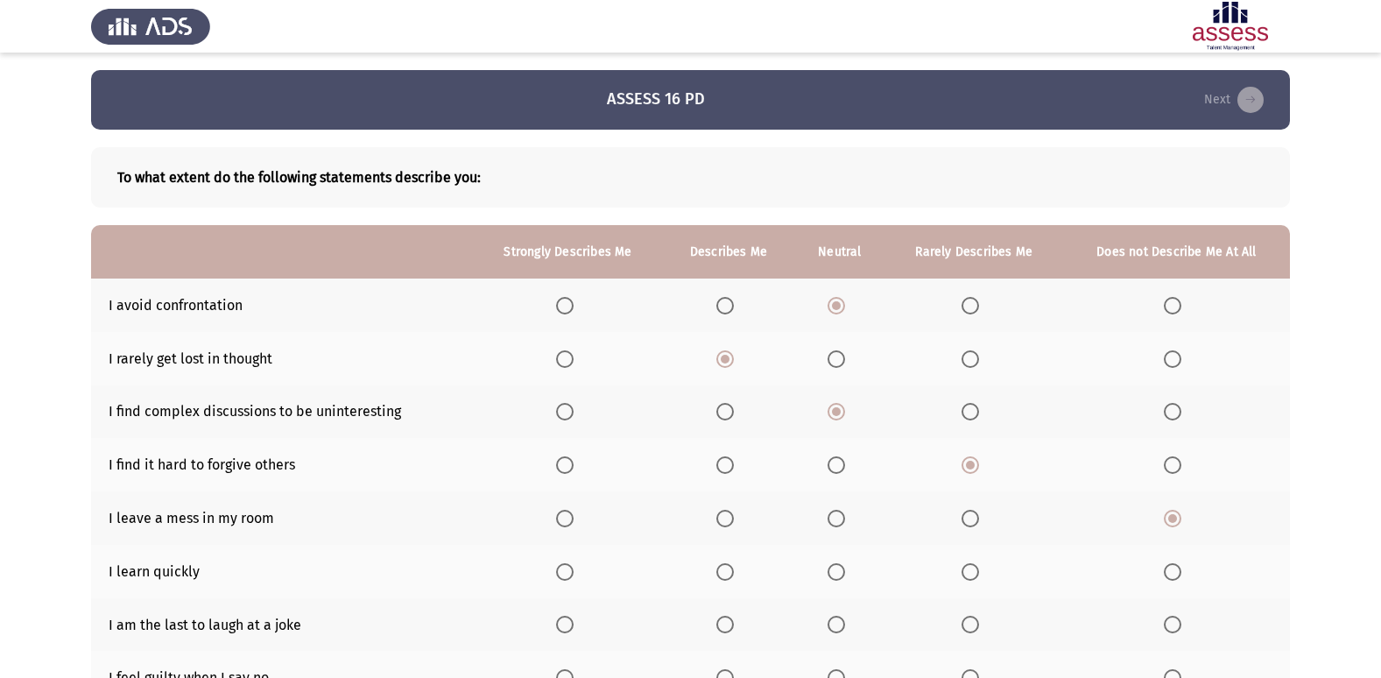
click at [978, 518] on span "Select an option" at bounding box center [970, 519] width 18 height 18
click at [978, 518] on input "Select an option" at bounding box center [970, 519] width 18 height 18
click at [719, 570] on span "Select an option" at bounding box center [725, 572] width 18 height 18
click at [719, 570] on input "Select an option" at bounding box center [725, 572] width 18 height 18
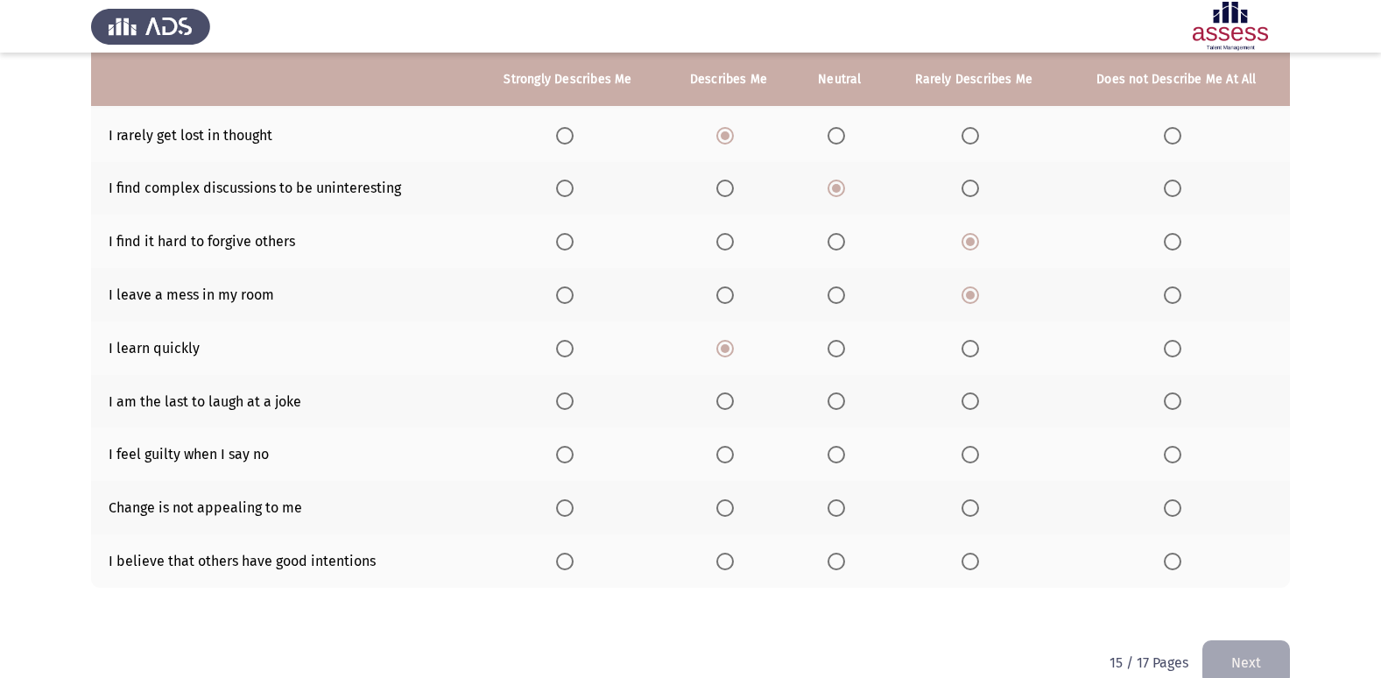
scroll to position [244, 0]
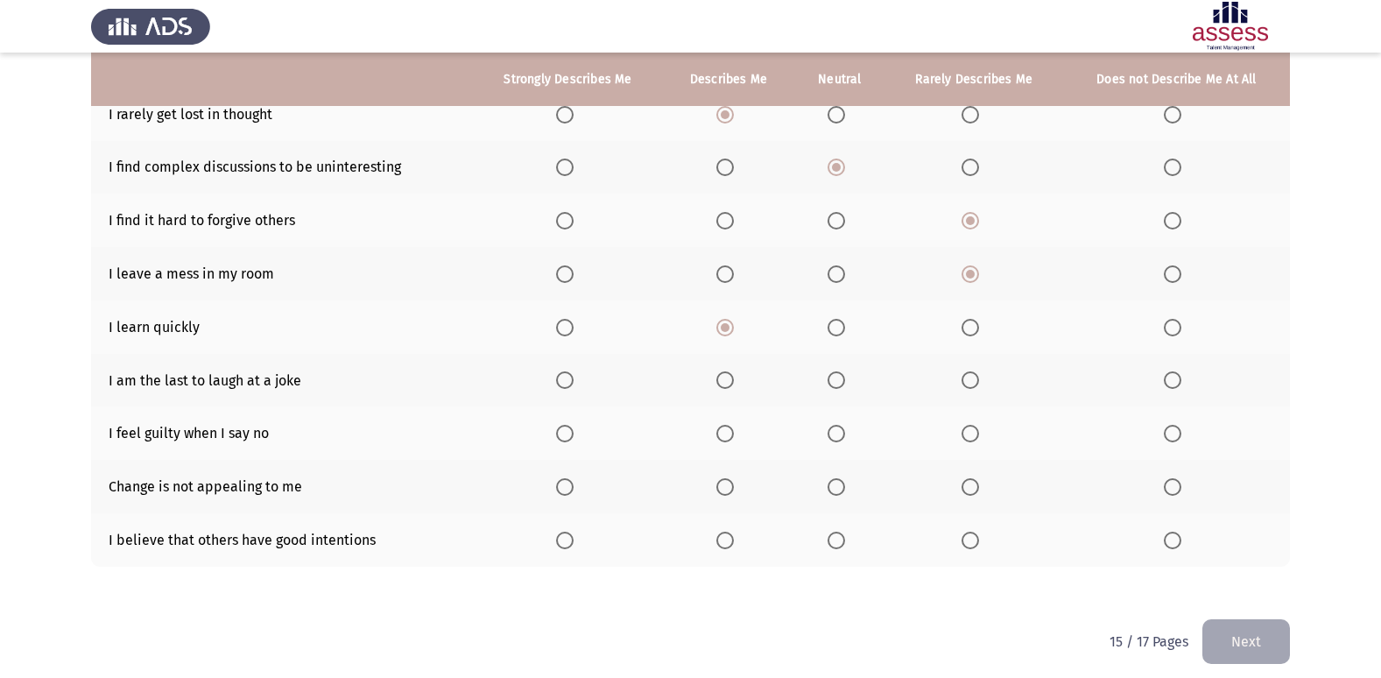
click at [850, 374] on label "Select an option" at bounding box center [840, 380] width 25 height 18
click at [845, 374] on input "Select an option" at bounding box center [837, 380] width 18 height 18
click at [1180, 429] on span "Select an option" at bounding box center [1173, 434] width 18 height 18
click at [1180, 429] on input "Select an option" at bounding box center [1173, 434] width 18 height 18
click at [847, 483] on label "Select an option" at bounding box center [840, 487] width 25 height 18
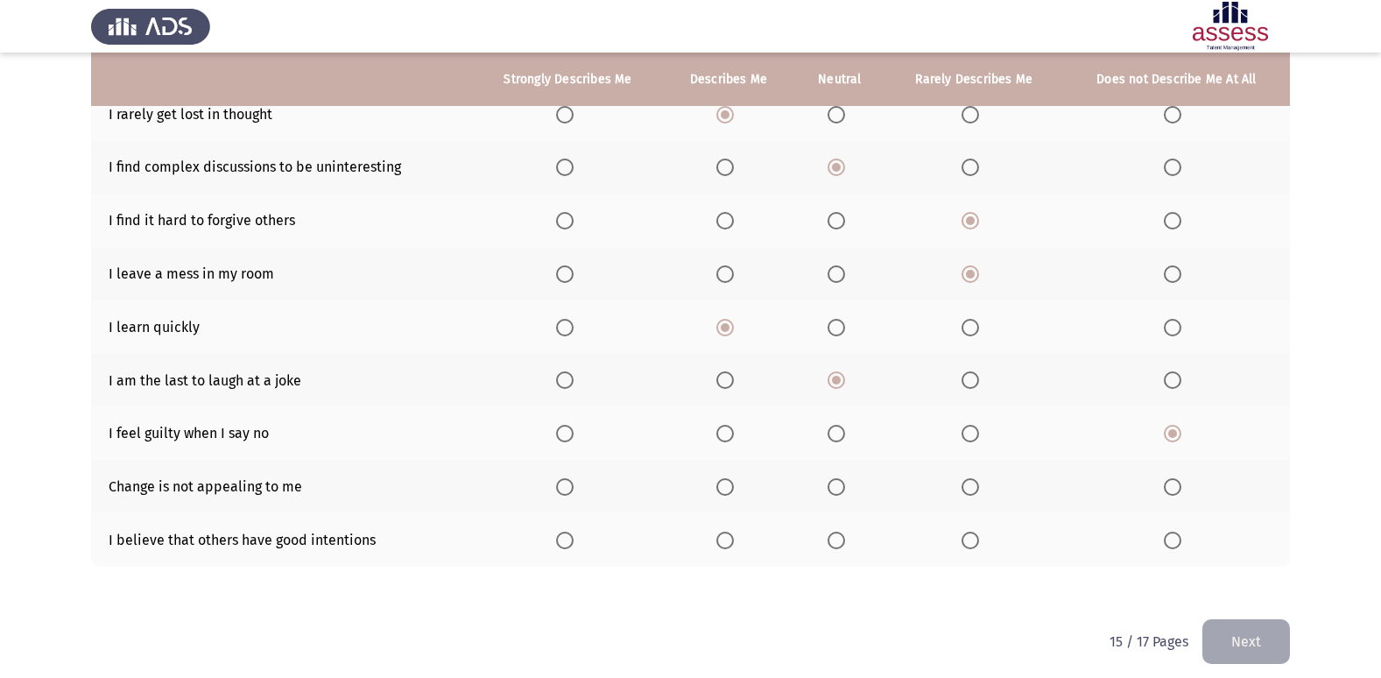
click at [845, 483] on input "Select an option" at bounding box center [837, 487] width 18 height 18
click at [730, 537] on span "Select an option" at bounding box center [725, 541] width 18 height 18
click at [730, 537] on input "Select an option" at bounding box center [725, 541] width 18 height 18
click at [1239, 619] on button "Next" at bounding box center [1246, 641] width 88 height 45
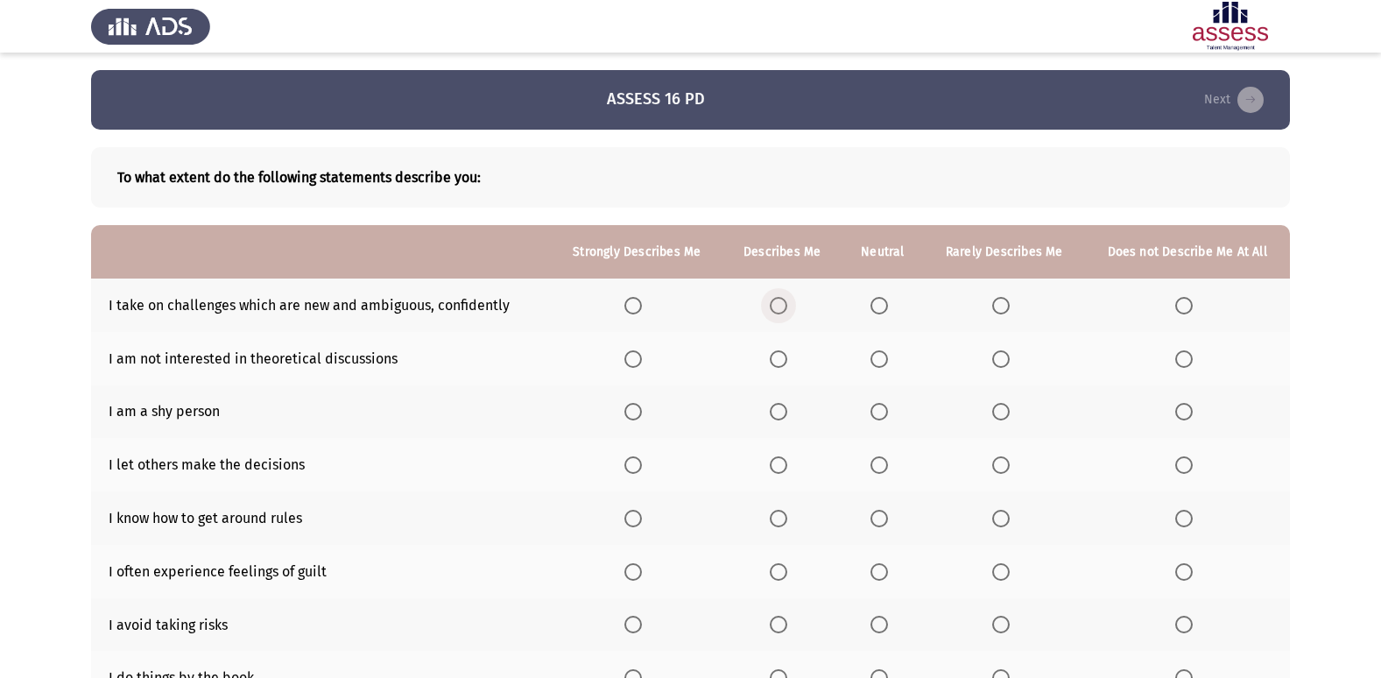
click at [775, 311] on span "Select an option" at bounding box center [779, 306] width 18 height 18
click at [775, 311] on input "Select an option" at bounding box center [779, 306] width 18 height 18
click at [998, 358] on span "Select an option" at bounding box center [1001, 359] width 18 height 18
click at [998, 358] on input "Select an option" at bounding box center [1001, 359] width 18 height 18
click at [1177, 406] on span "Select an option" at bounding box center [1184, 412] width 18 height 18
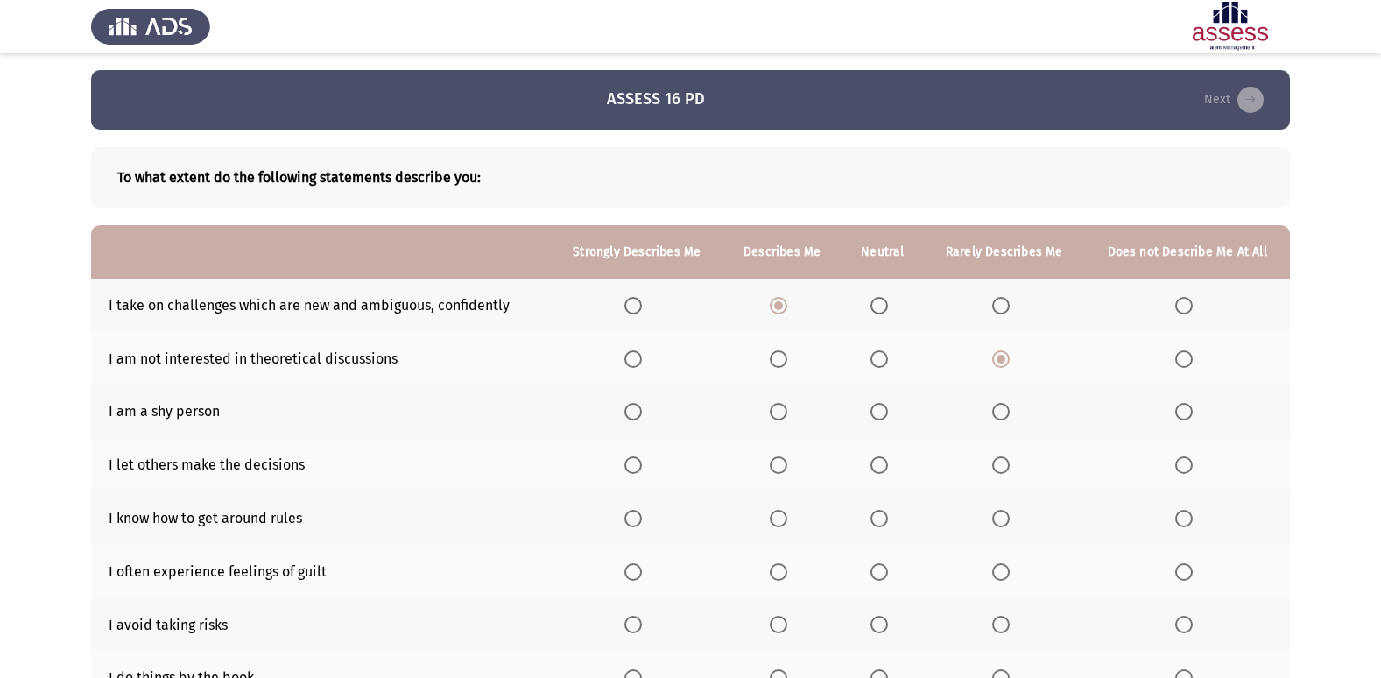
click at [1177, 406] on input "Select an option" at bounding box center [1184, 412] width 18 height 18
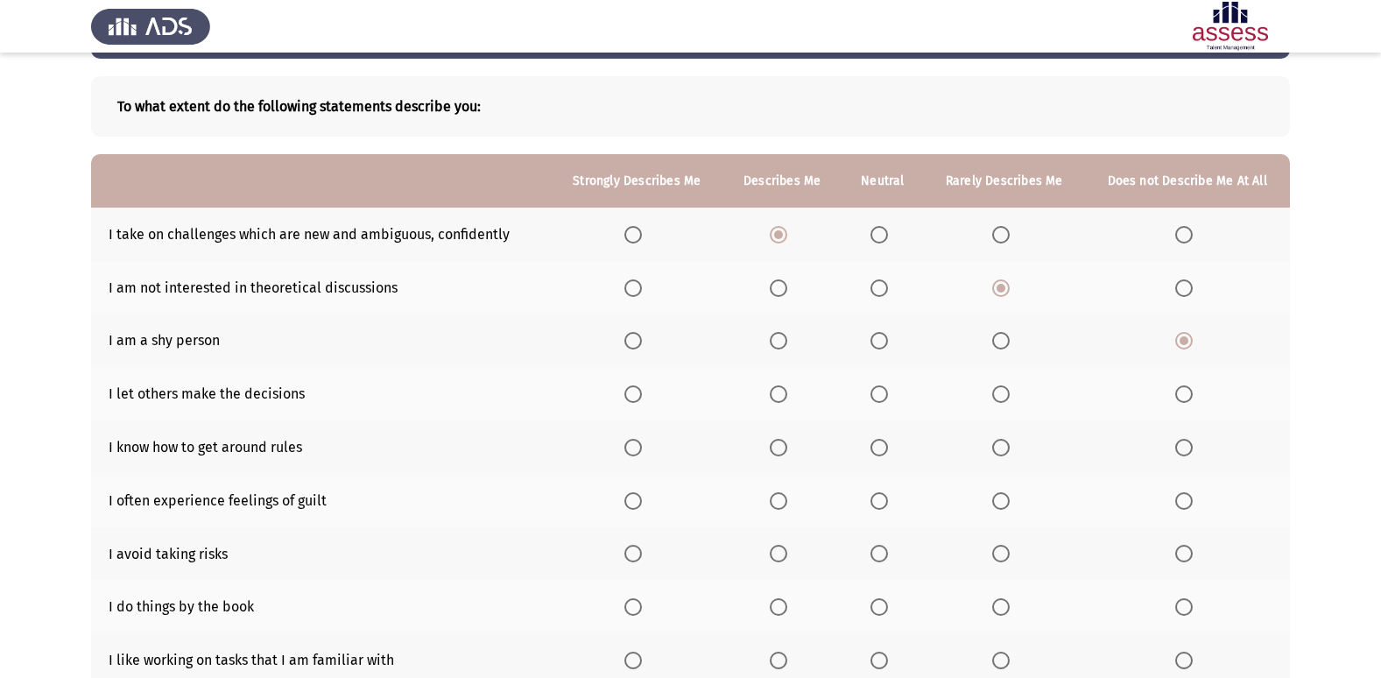
scroll to position [91, 0]
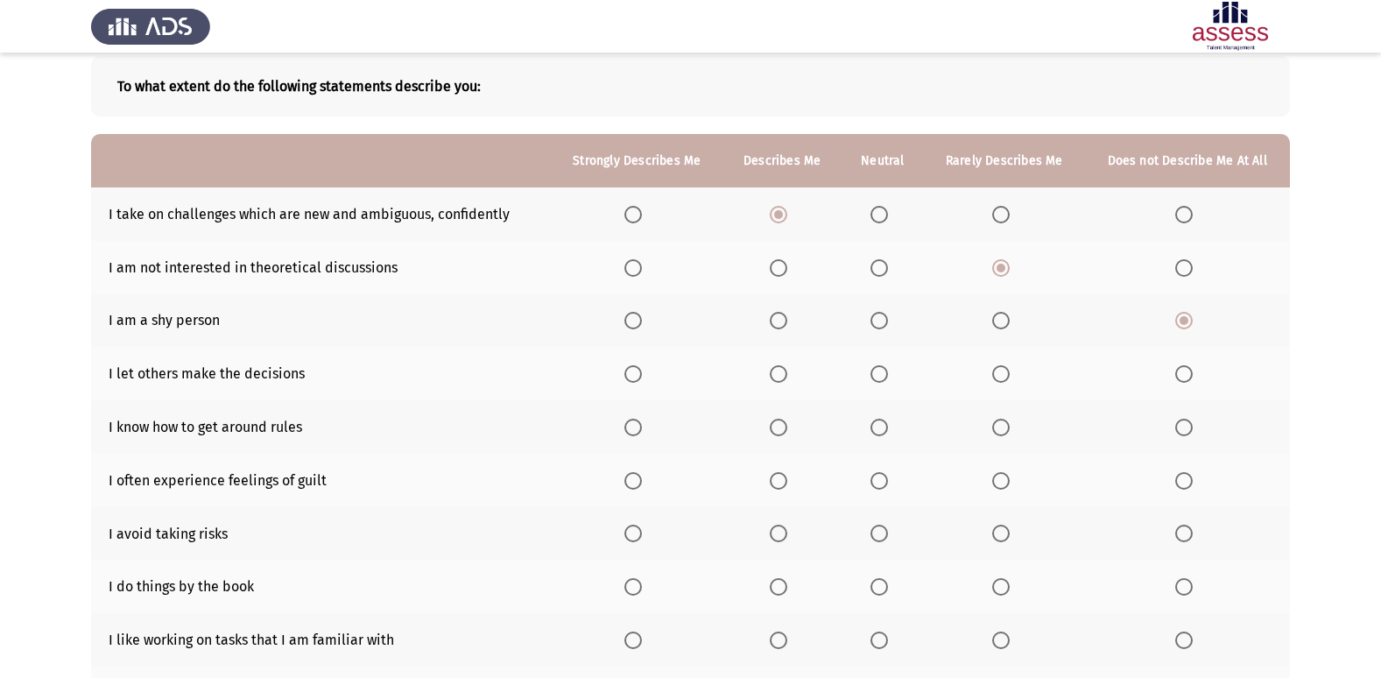
click at [1012, 316] on label "Select an option" at bounding box center [1004, 321] width 25 height 18
click at [1010, 316] on input "Select an option" at bounding box center [1001, 321] width 18 height 18
click at [1003, 373] on span "Select an option" at bounding box center [1001, 374] width 18 height 18
click at [1003, 373] on input "Select an option" at bounding box center [1001, 374] width 18 height 18
click at [881, 432] on span "Select an option" at bounding box center [879, 428] width 18 height 18
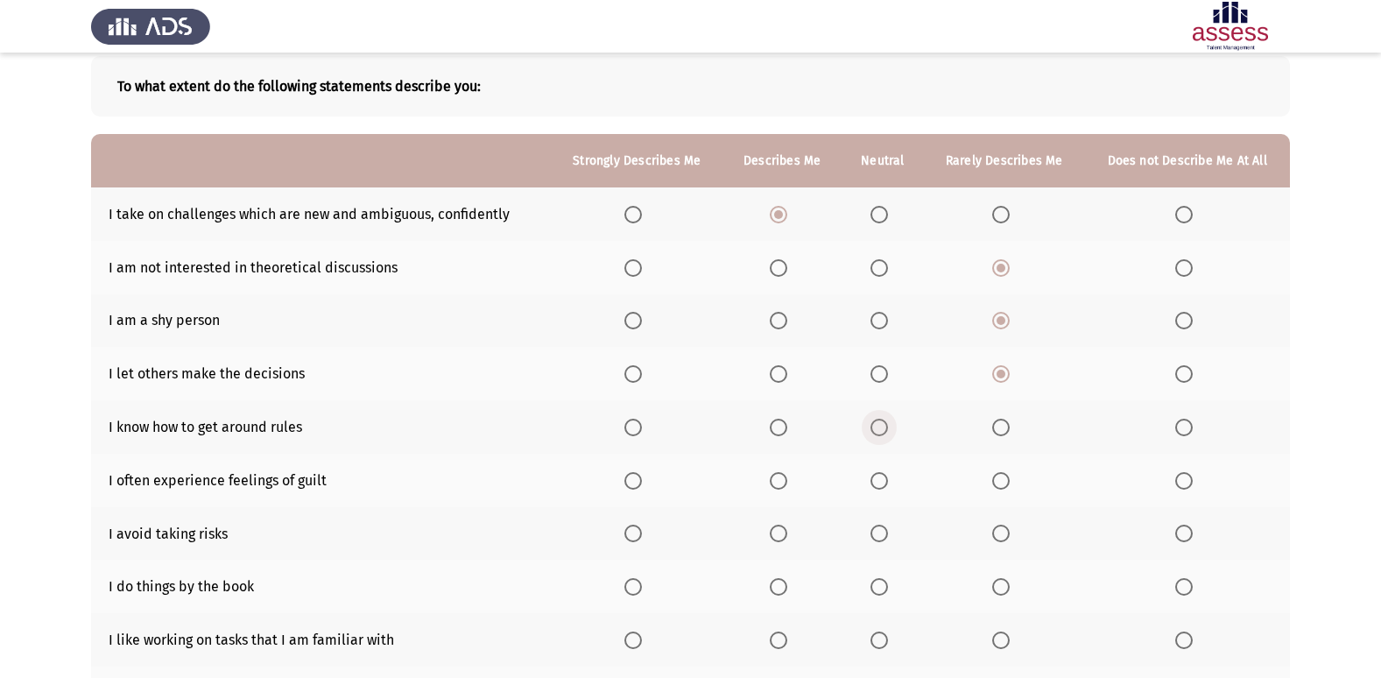
click at [881, 432] on input "Select an option" at bounding box center [879, 428] width 18 height 18
click at [999, 475] on span "Select an option" at bounding box center [1001, 481] width 18 height 18
click at [999, 475] on input "Select an option" at bounding box center [1001, 481] width 18 height 18
click at [1178, 539] on span "Select an option" at bounding box center [1184, 534] width 18 height 18
click at [1178, 539] on input "Select an option" at bounding box center [1184, 534] width 18 height 18
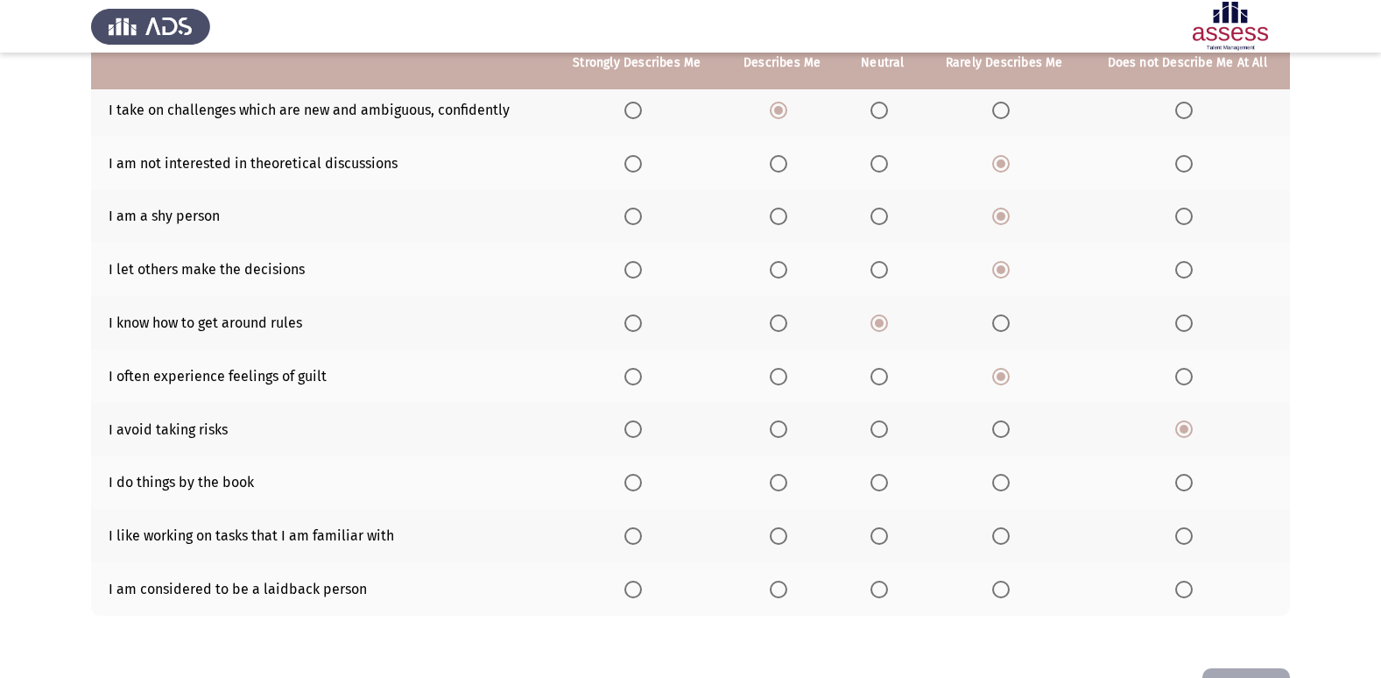
scroll to position [215, 0]
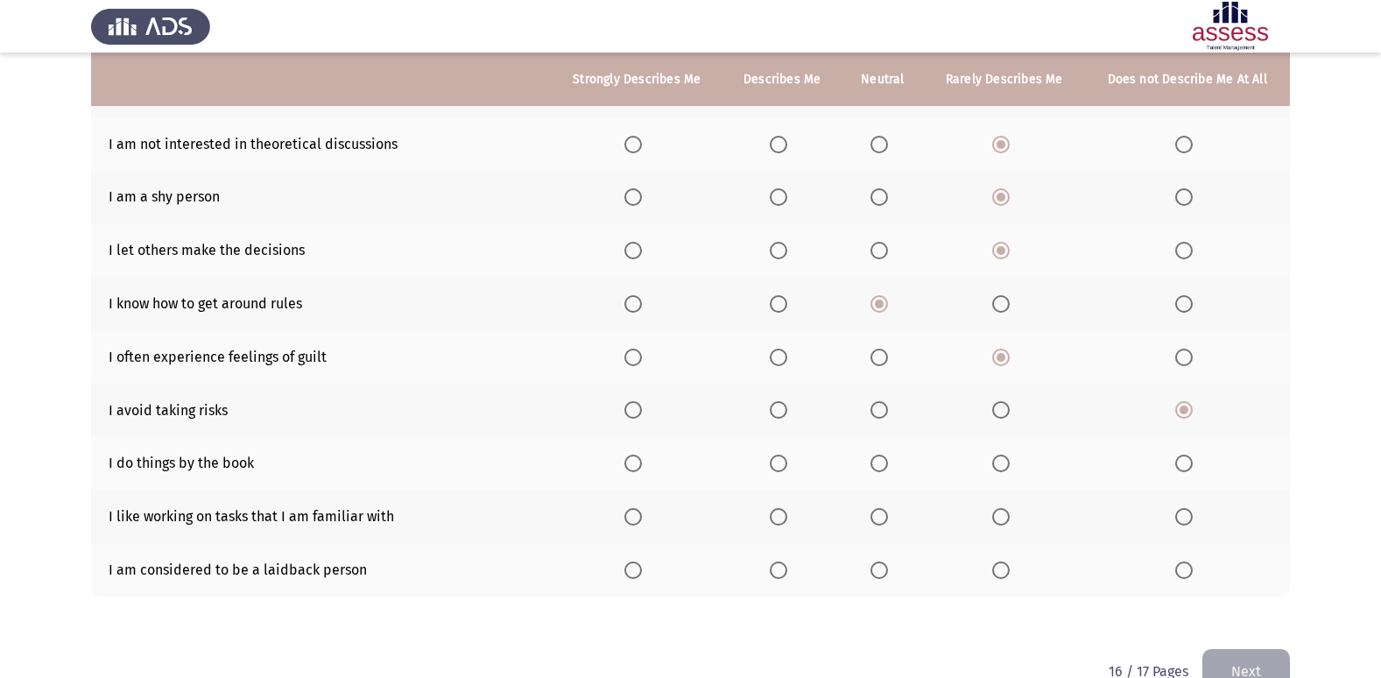
click at [786, 454] on span "Select an option" at bounding box center [779, 463] width 18 height 18
click at [786, 454] on input "Select an option" at bounding box center [779, 463] width 18 height 18
click at [783, 511] on span "Select an option" at bounding box center [779, 517] width 18 height 18
click at [783, 511] on input "Select an option" at bounding box center [779, 517] width 18 height 18
click at [882, 565] on span "Select an option" at bounding box center [879, 570] width 18 height 18
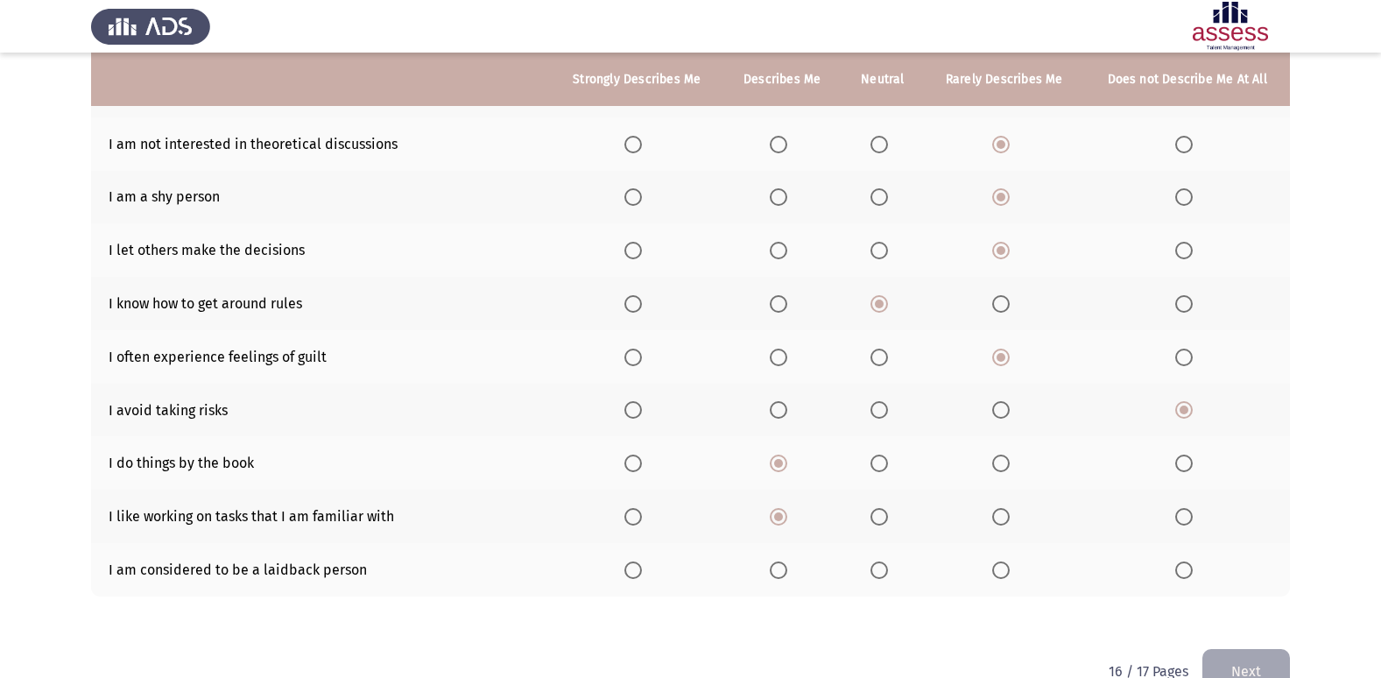
click at [882, 565] on input "Select an option" at bounding box center [879, 570] width 18 height 18
click at [1256, 655] on button "Next" at bounding box center [1246, 671] width 88 height 45
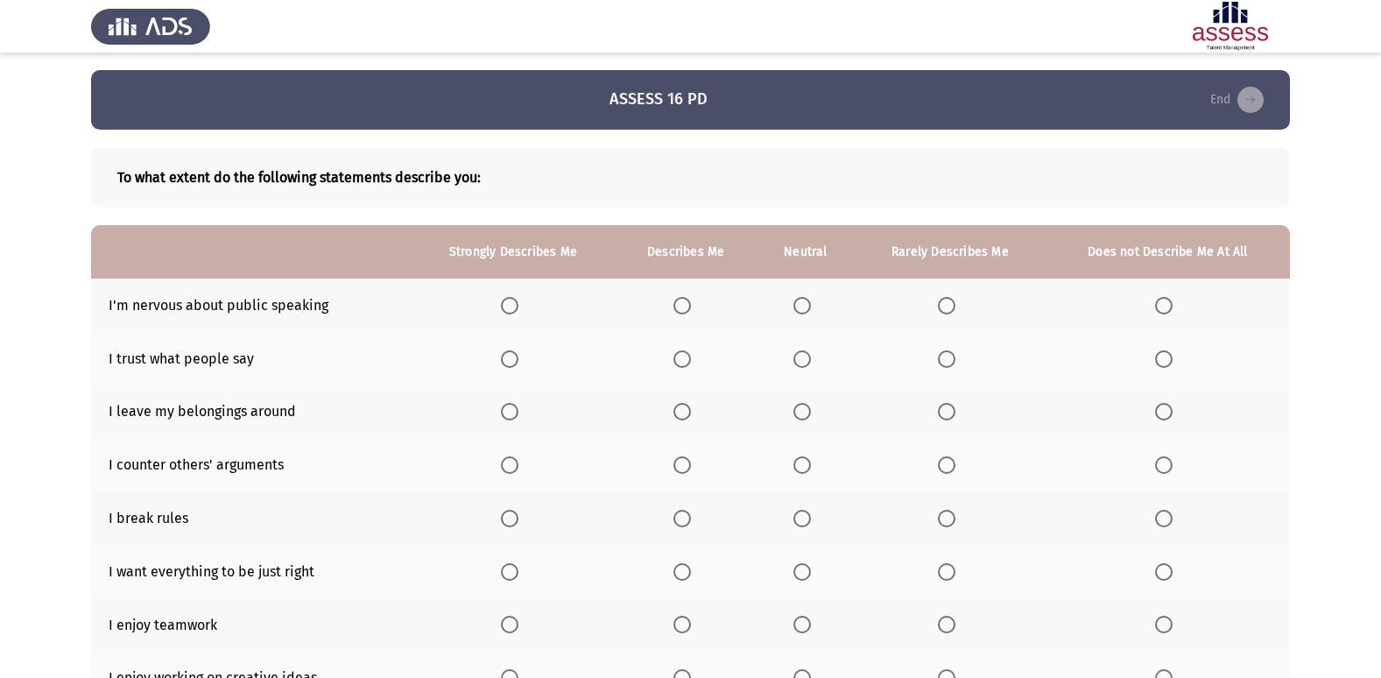
click at [947, 309] on span "Select an option" at bounding box center [947, 306] width 18 height 18
click at [947, 309] on input "Select an option" at bounding box center [947, 306] width 18 height 18
click at [942, 357] on span "Select an option" at bounding box center [947, 359] width 18 height 18
click at [942, 357] on input "Select an option" at bounding box center [947, 359] width 18 height 18
click at [797, 405] on span "Select an option" at bounding box center [802, 412] width 18 height 18
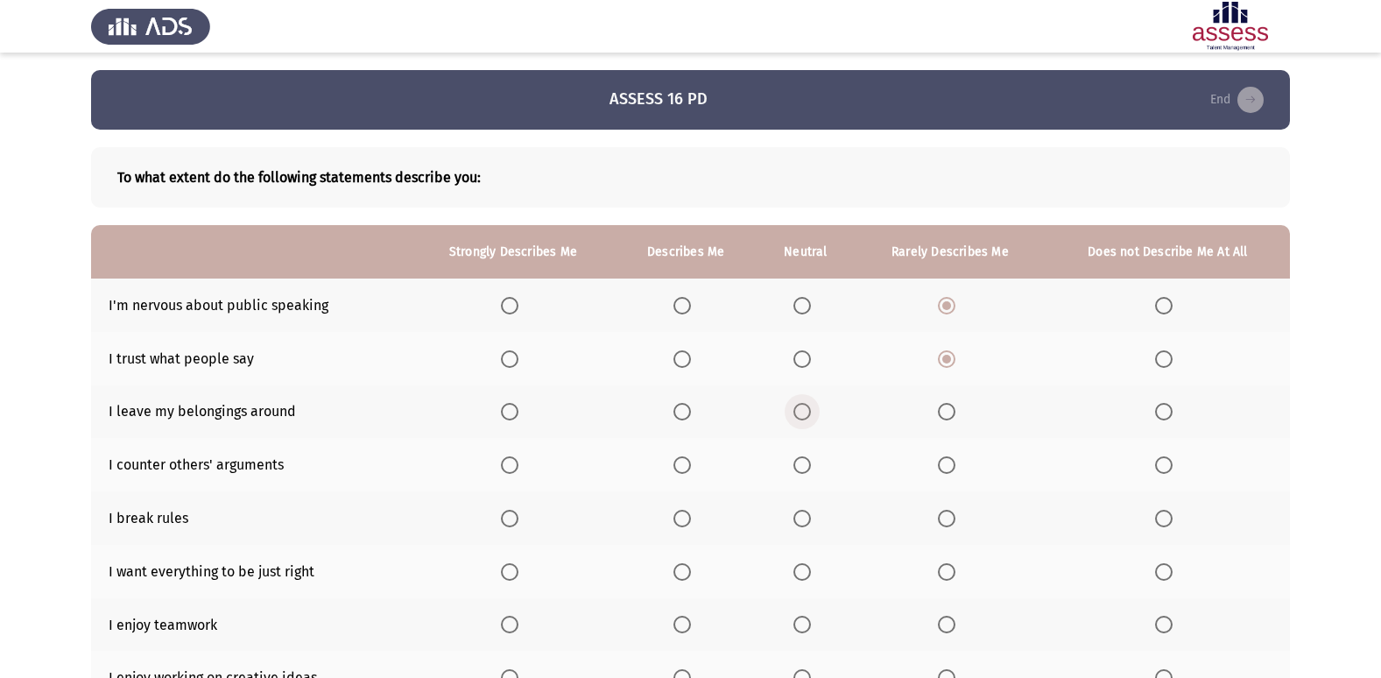
click at [797, 405] on input "Select an option" at bounding box center [802, 412] width 18 height 18
click at [954, 403] on span "Select an option" at bounding box center [947, 412] width 18 height 18
click at [954, 403] on input "Select an option" at bounding box center [947, 412] width 18 height 18
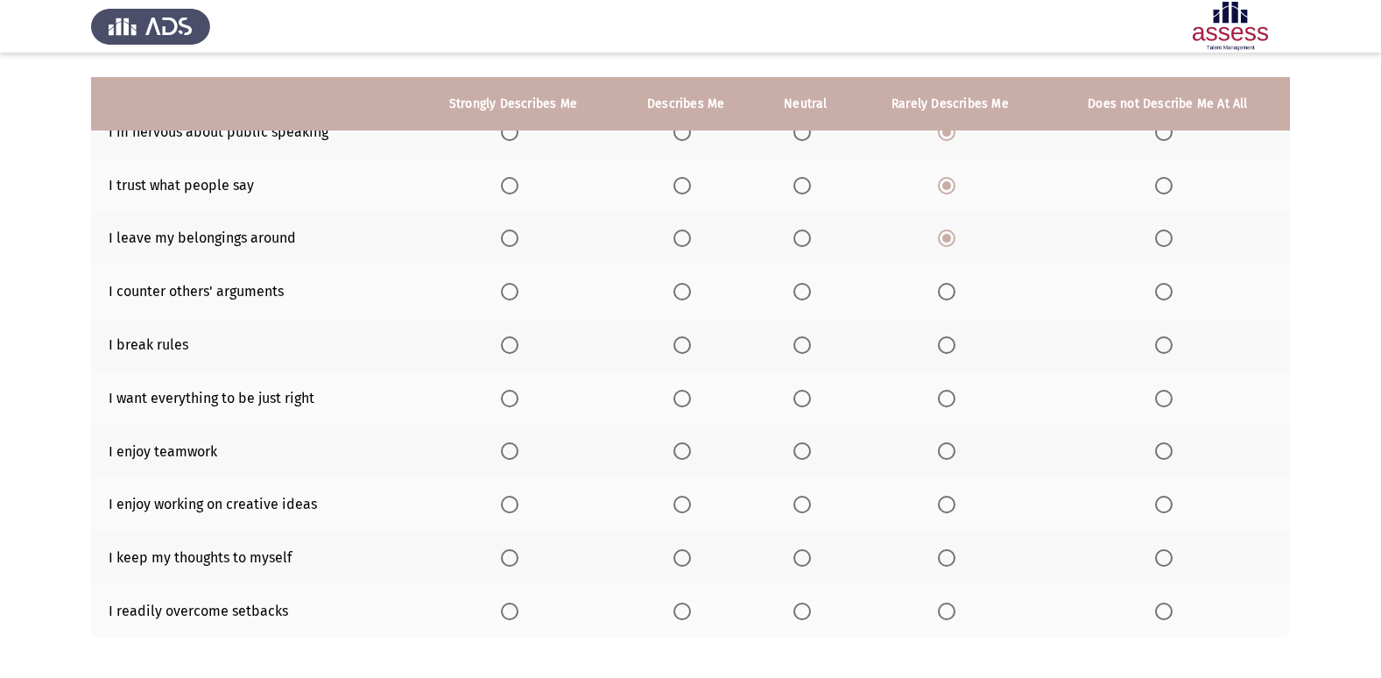
scroll to position [198, 0]
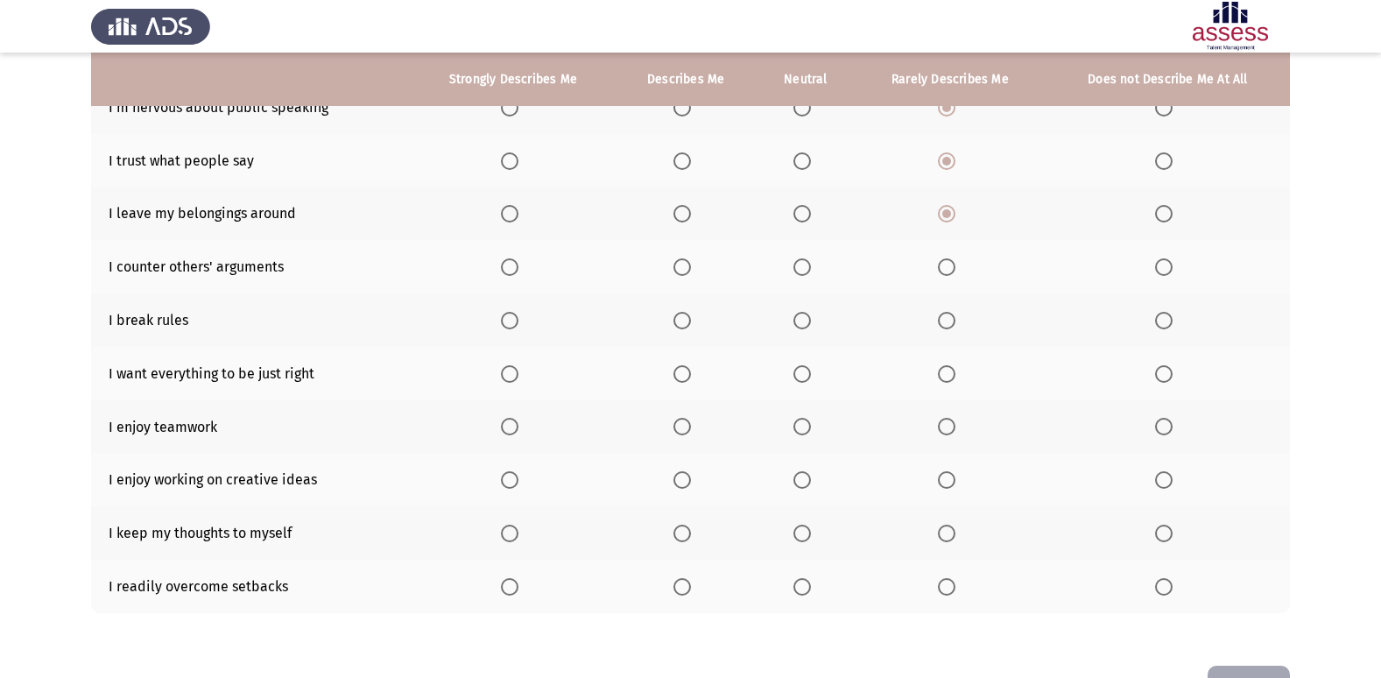
click at [809, 273] on span "Select an option" at bounding box center [802, 267] width 18 height 18
click at [809, 273] on input "Select an option" at bounding box center [802, 267] width 18 height 18
click at [1173, 324] on span "Select an option" at bounding box center [1164, 321] width 18 height 18
click at [1173, 324] on input "Select an option" at bounding box center [1164, 321] width 18 height 18
click at [690, 370] on span "Select an option" at bounding box center [682, 374] width 18 height 18
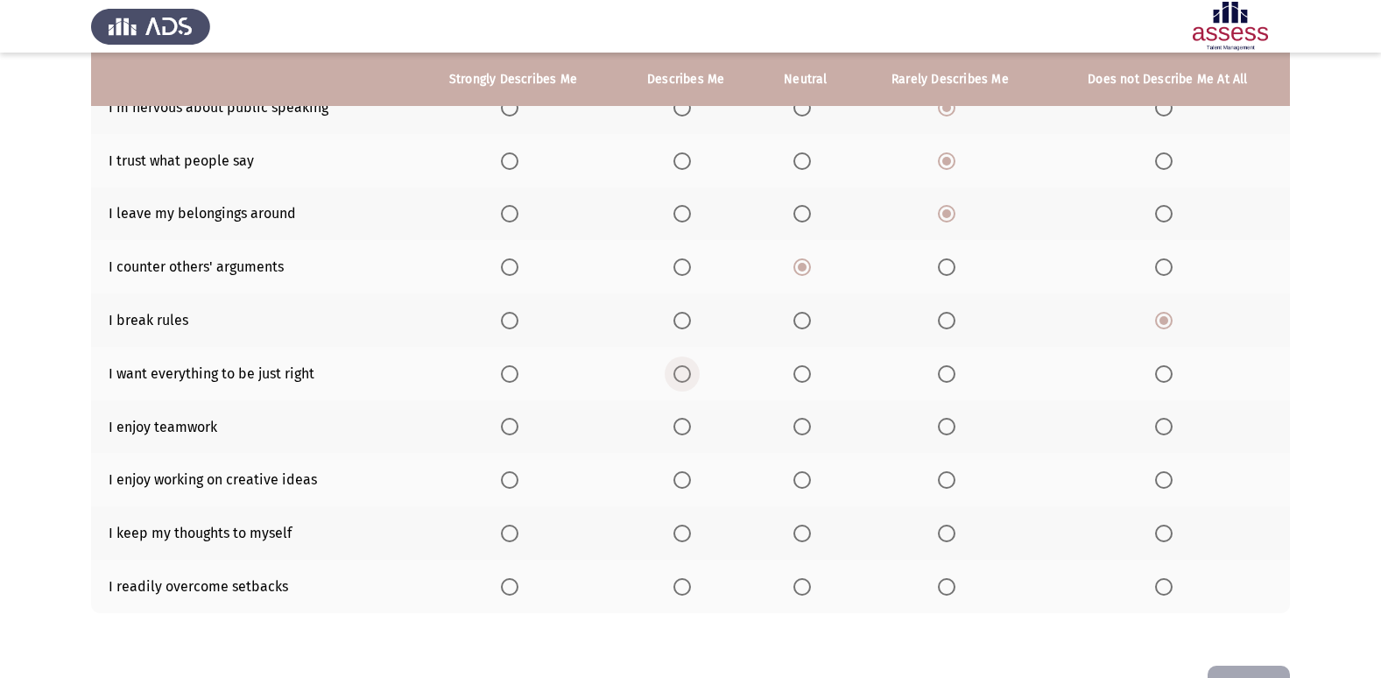
click at [690, 370] on input "Select an option" at bounding box center [682, 374] width 18 height 18
click at [686, 424] on span "Select an option" at bounding box center [682, 427] width 18 height 18
click at [686, 424] on input "Select an option" at bounding box center [682, 427] width 18 height 18
click at [511, 472] on span "Select an option" at bounding box center [510, 480] width 18 height 18
click at [511, 472] on input "Select an option" at bounding box center [510, 480] width 18 height 18
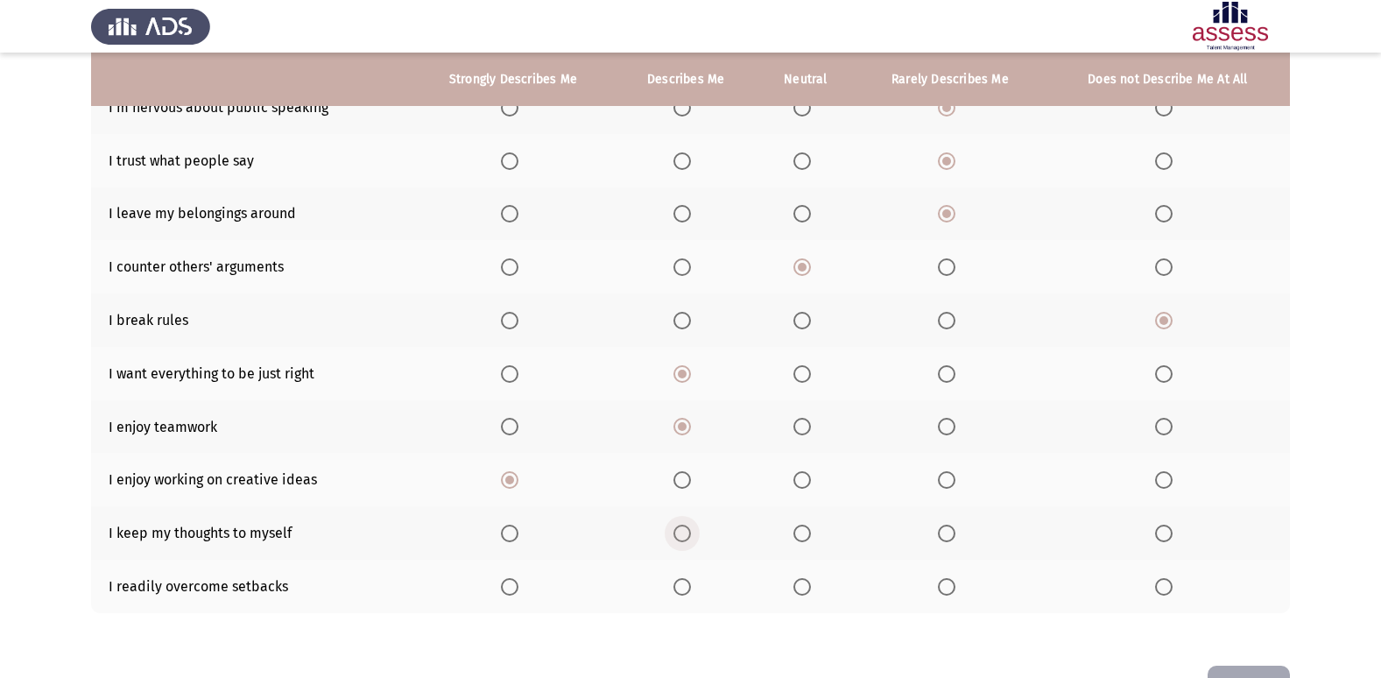
click at [691, 532] on span "Select an option" at bounding box center [682, 534] width 18 height 18
click at [691, 532] on input "Select an option" at bounding box center [682, 534] width 18 height 18
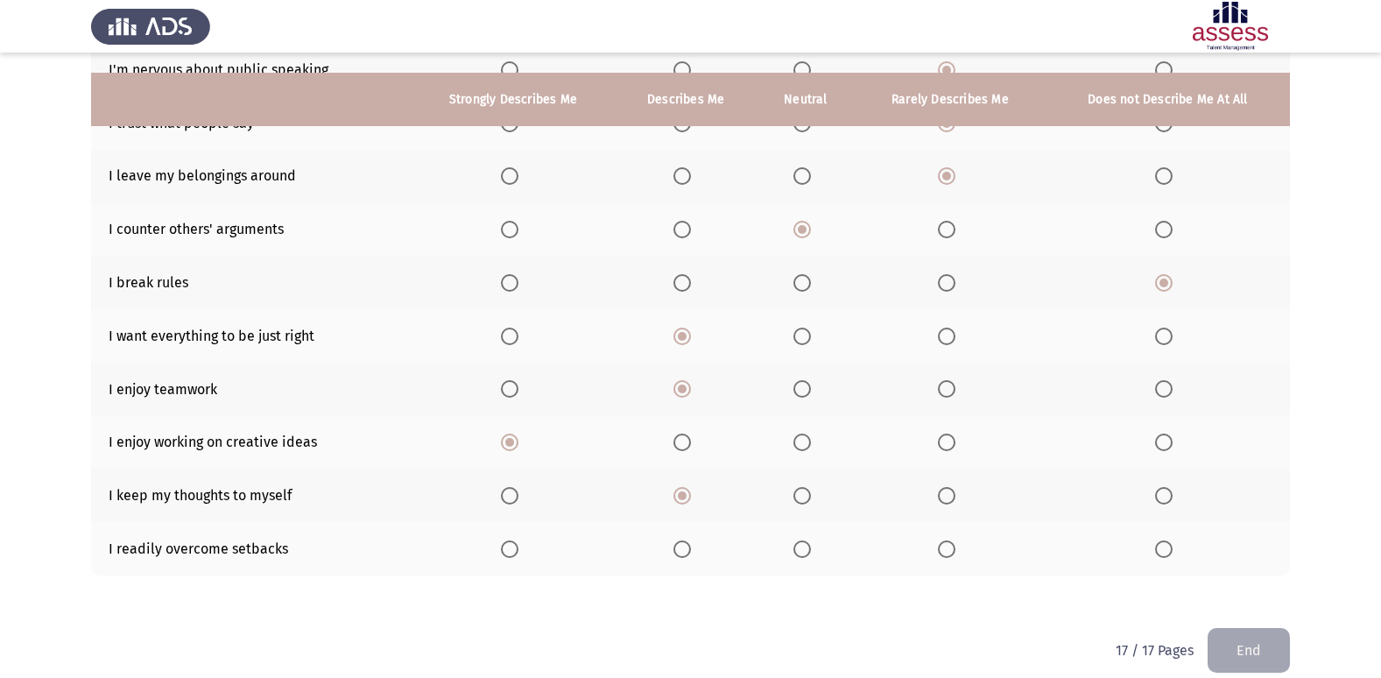
scroll to position [256, 0]
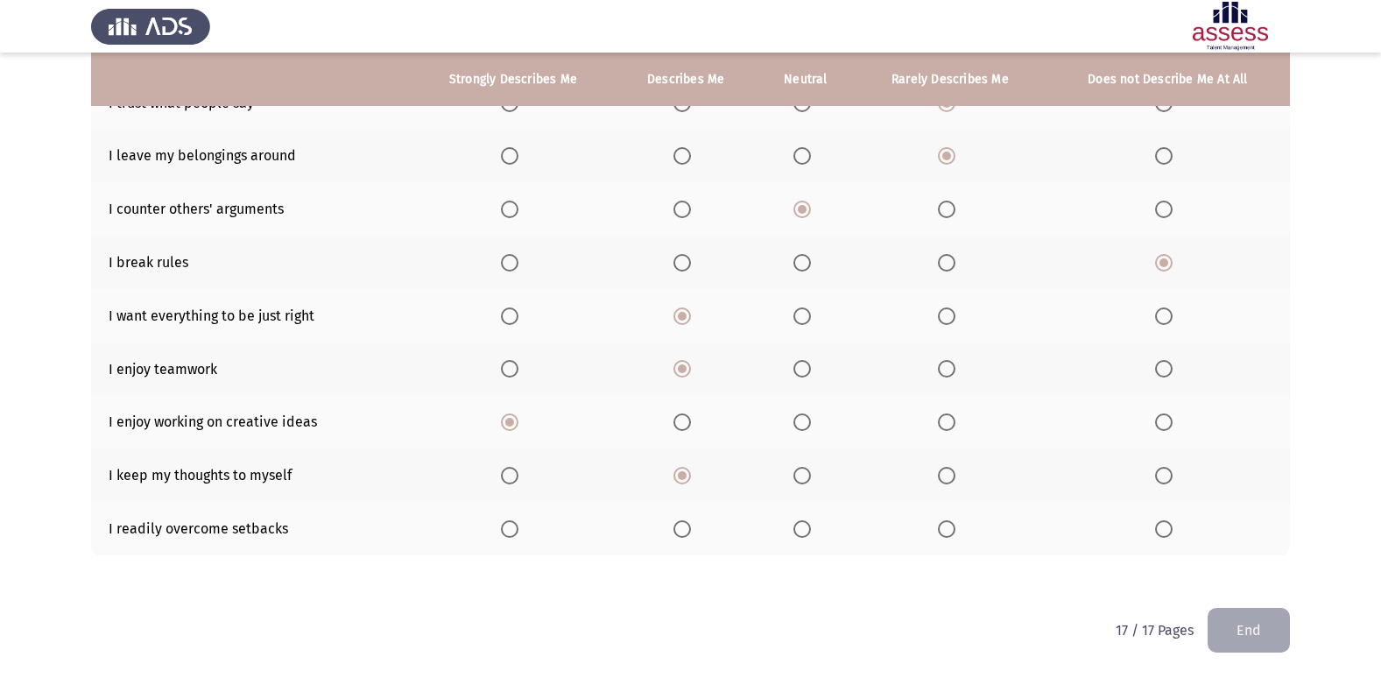
click at [799, 472] on span "Select an option" at bounding box center [802, 476] width 18 height 18
click at [799, 472] on input "Select an option" at bounding box center [802, 476] width 18 height 18
click at [683, 525] on span "Select an option" at bounding box center [682, 529] width 18 height 18
click at [683, 525] on input "Select an option" at bounding box center [682, 529] width 18 height 18
click at [1278, 632] on button "End" at bounding box center [1249, 630] width 82 height 45
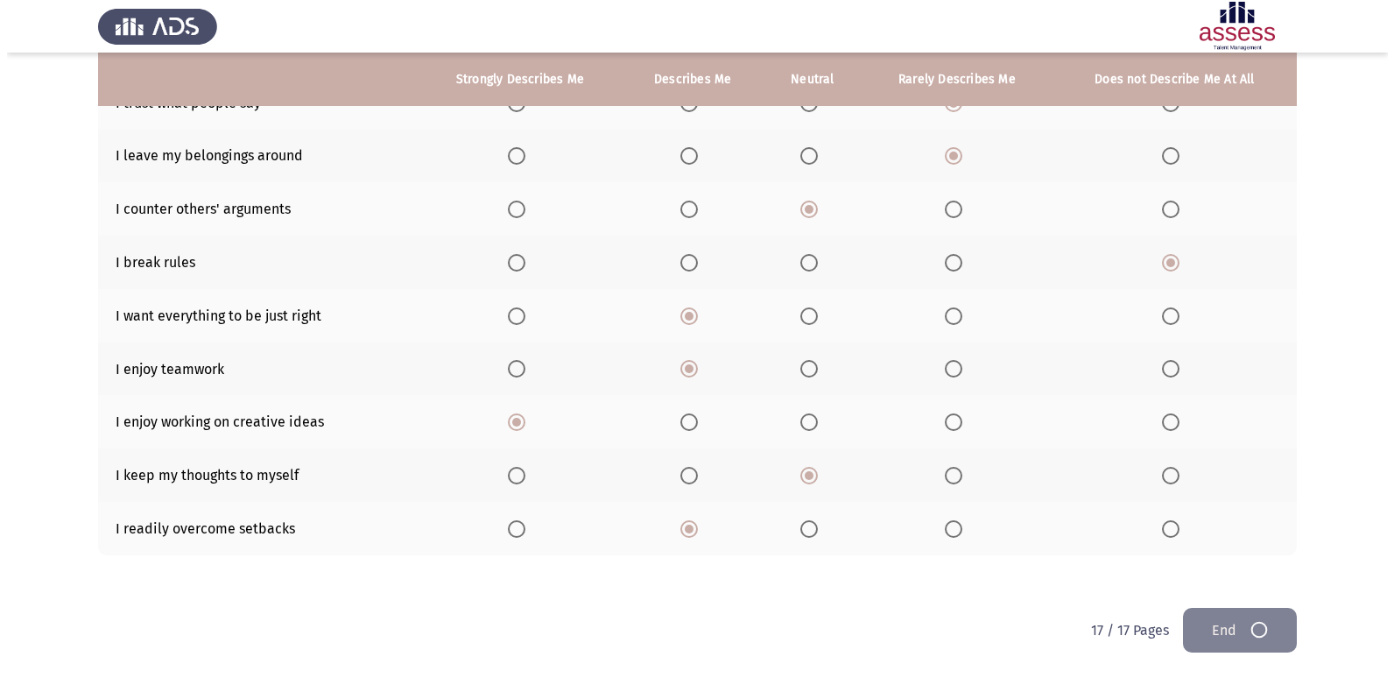
scroll to position [0, 0]
